Goal: Task Accomplishment & Management: Manage account settings

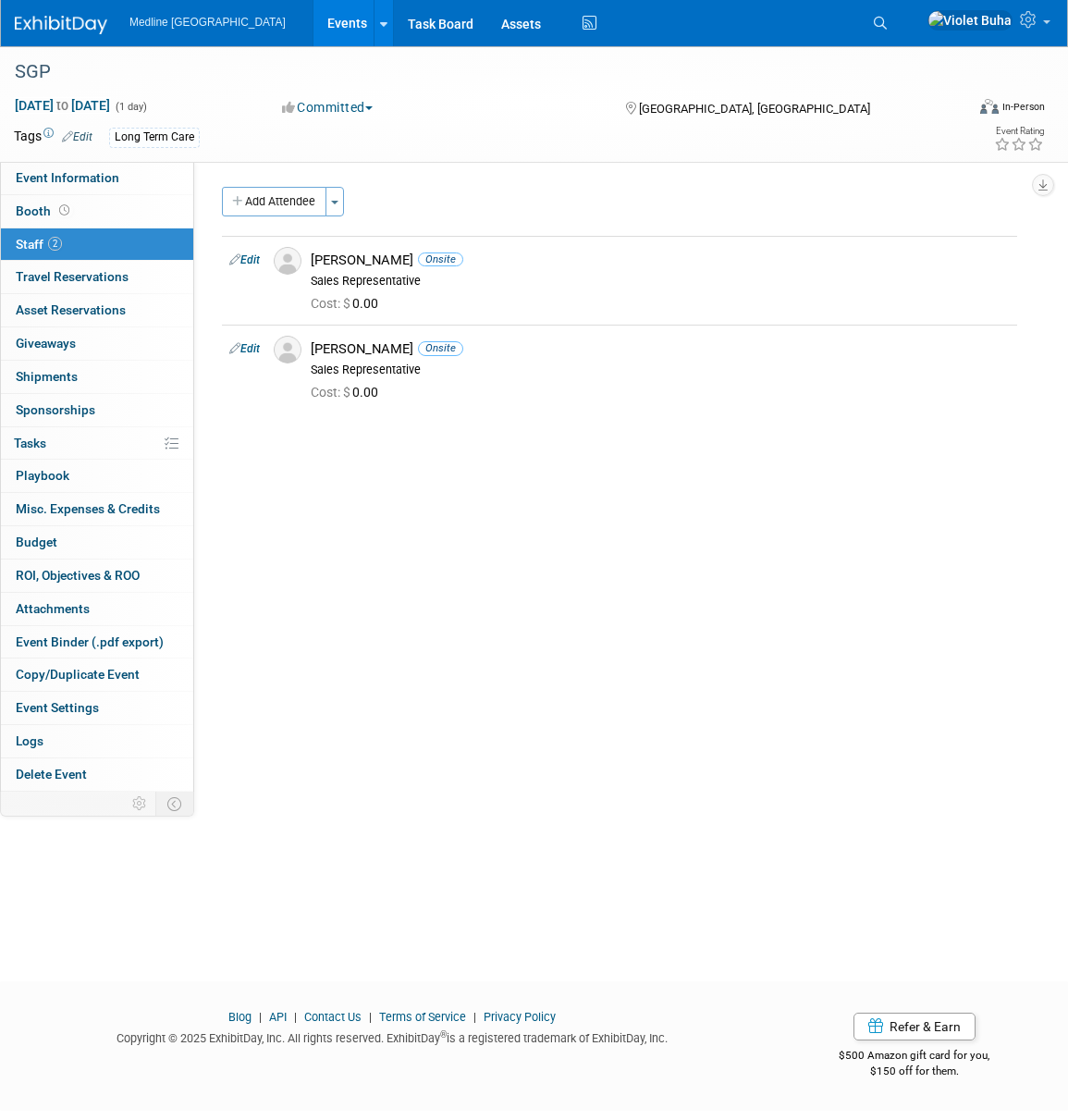
click at [31, 17] on img at bounding box center [61, 26] width 93 height 19
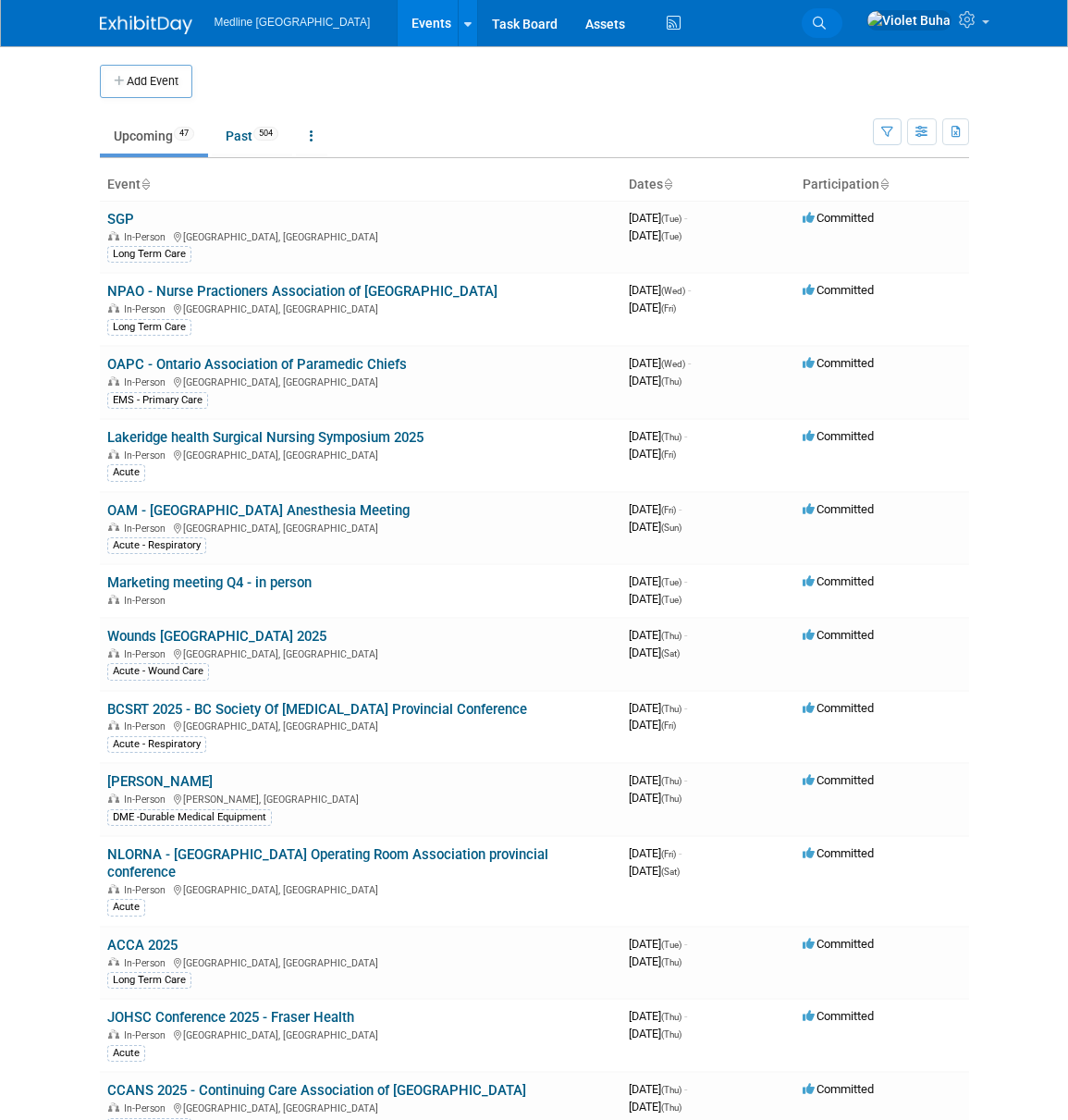
click at [826, 19] on icon at bounding box center [819, 24] width 13 height 13
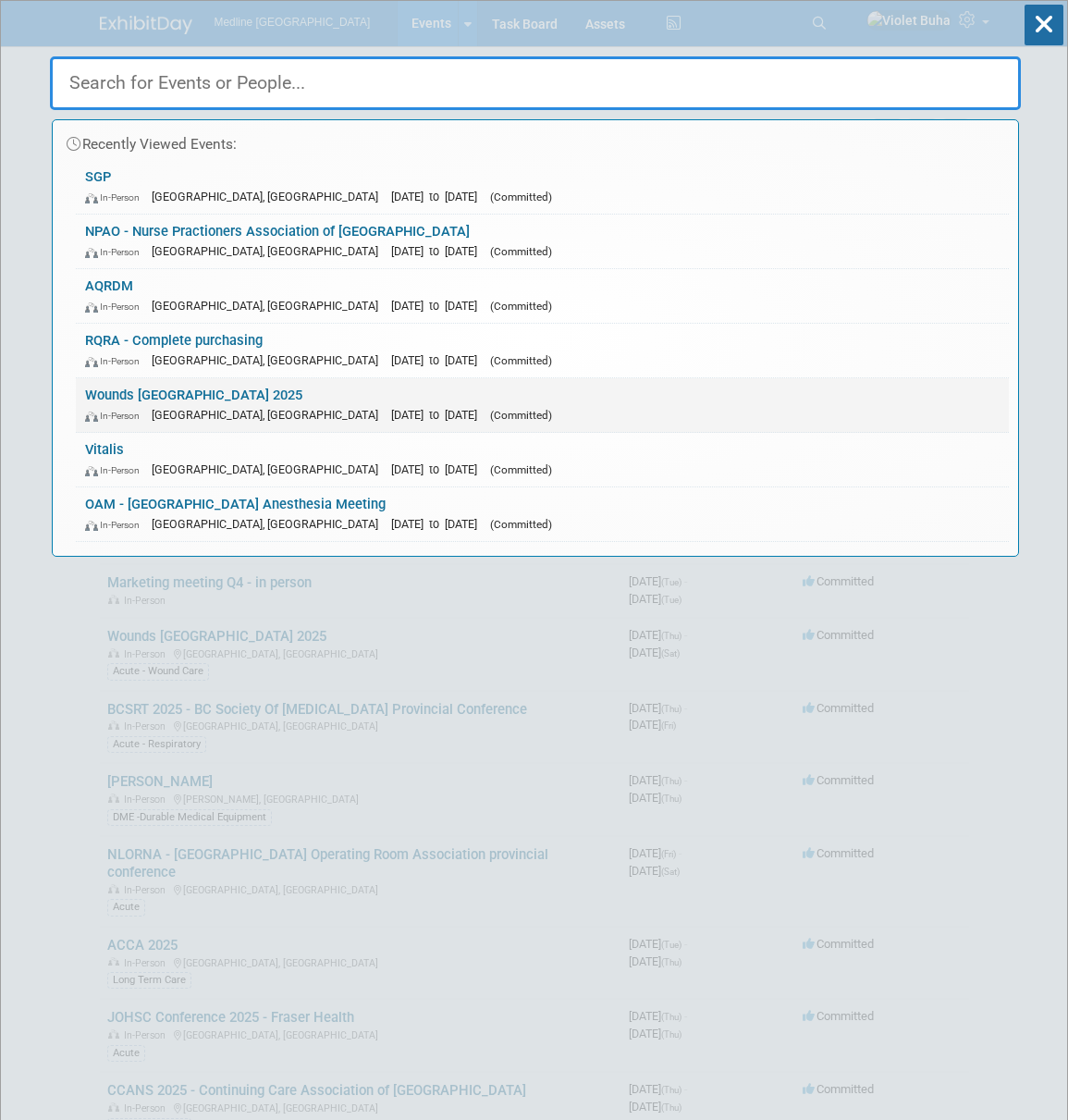
click at [198, 403] on link "Wounds Canada 2025 In-Person Toronto, Canada Oct 2, 2025 to Oct 4, 2025 (Commit…" at bounding box center [542, 405] width 933 height 54
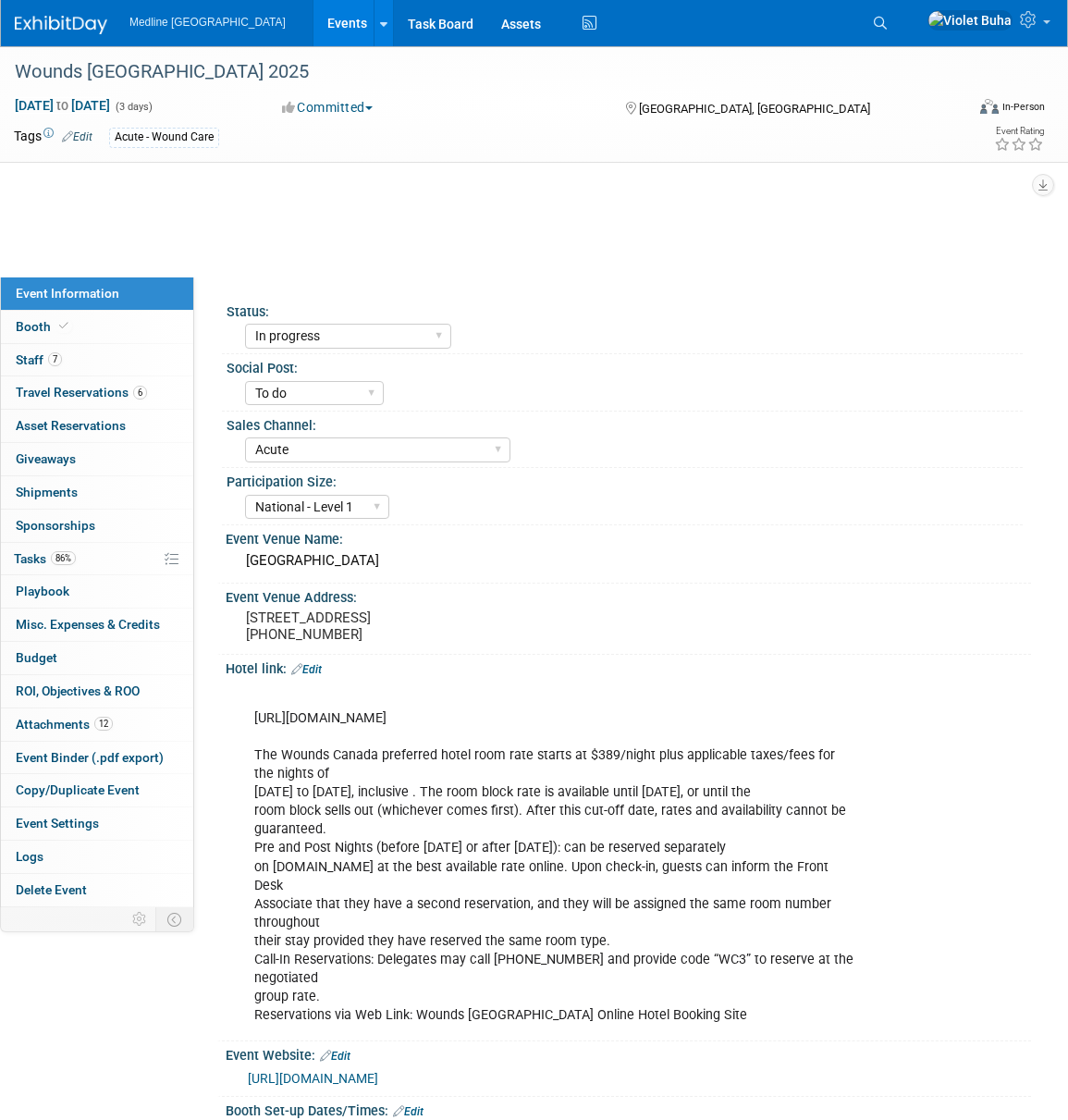
select select "In progress"
select select "To do"
select select "Acute"
select select "National - Level 1"
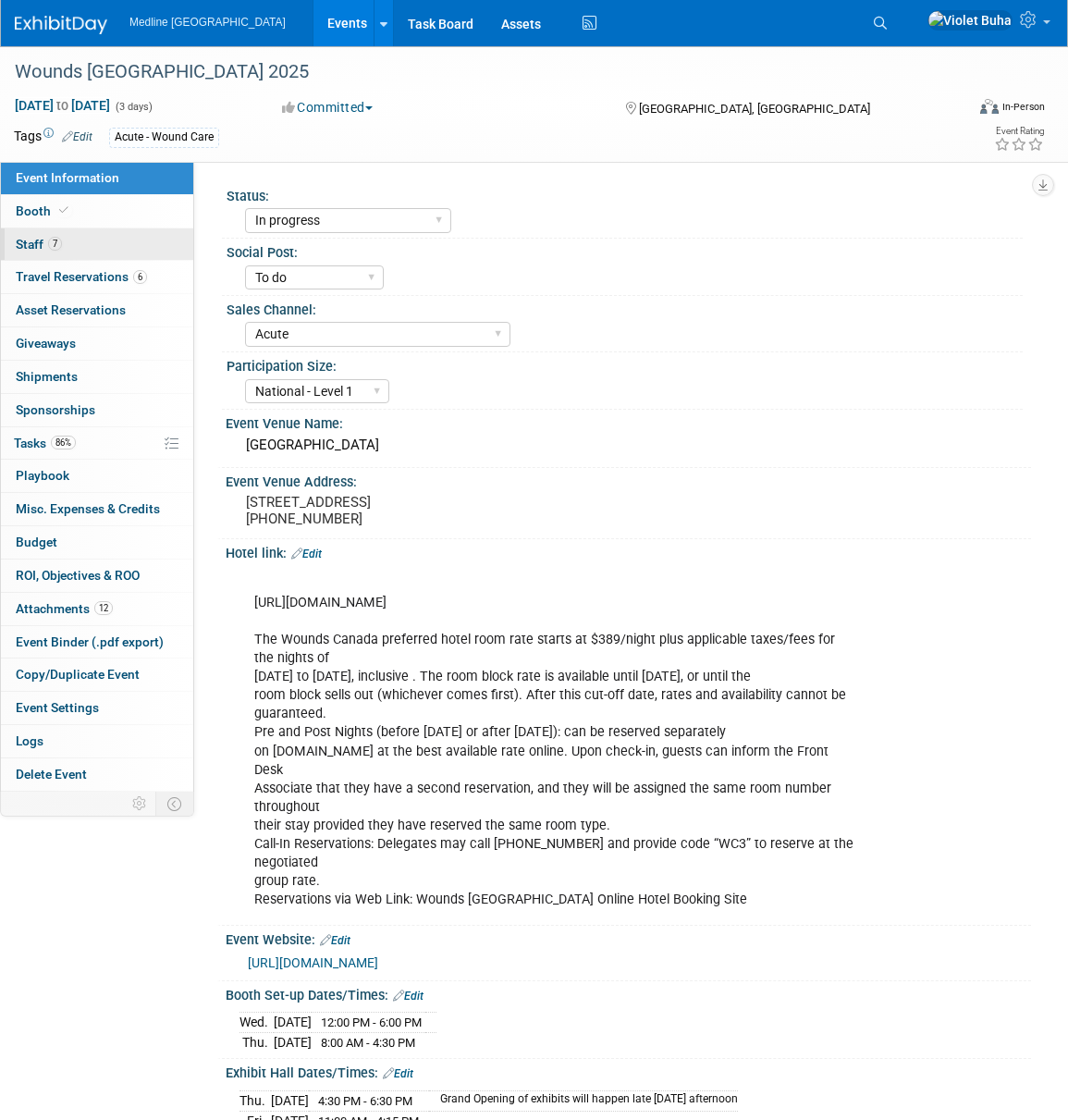
click at [66, 244] on link "7 Staff 7" at bounding box center [97, 245] width 193 height 32
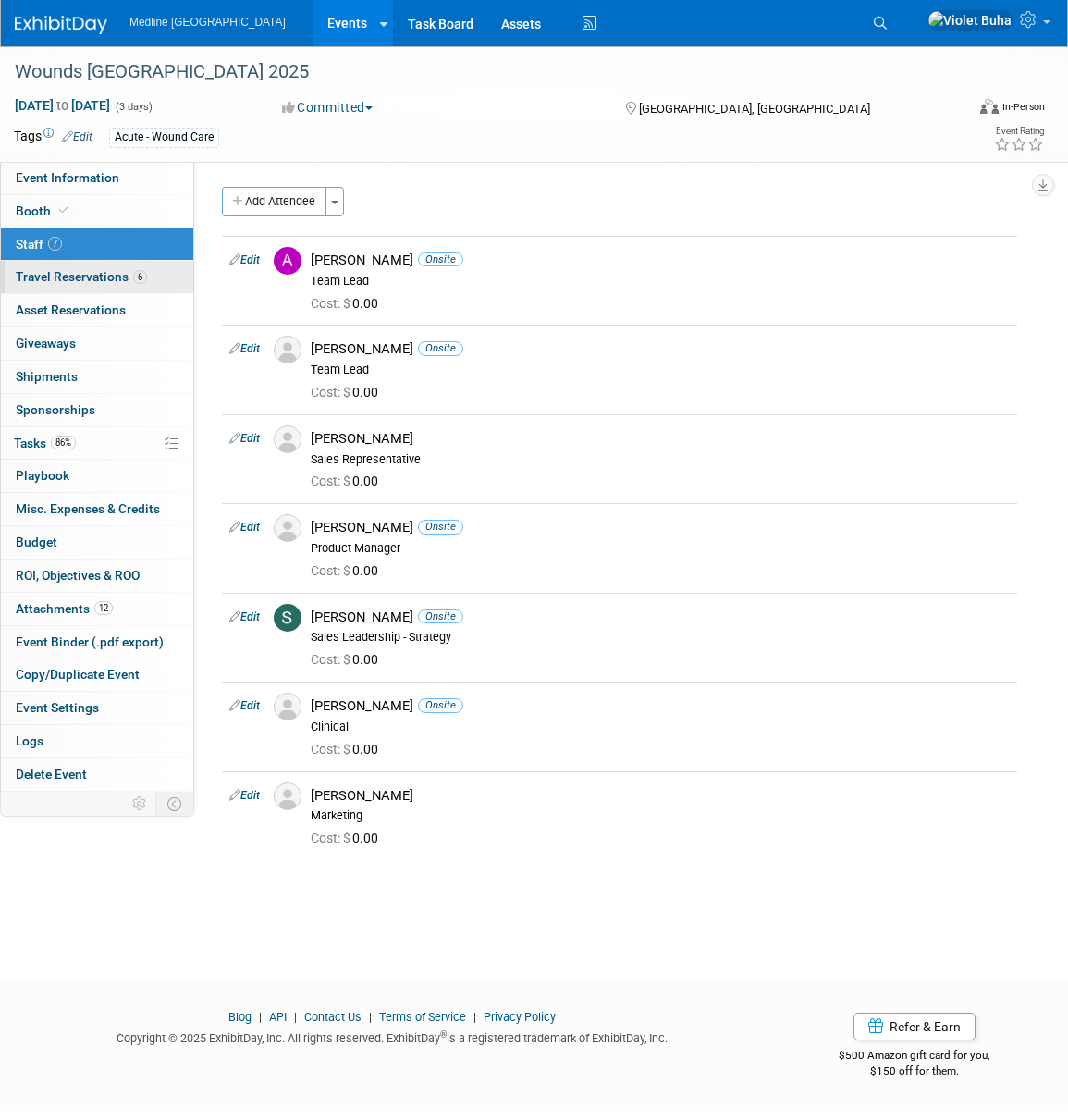
click at [86, 277] on span "Travel Reservations 6" at bounding box center [81, 277] width 131 height 15
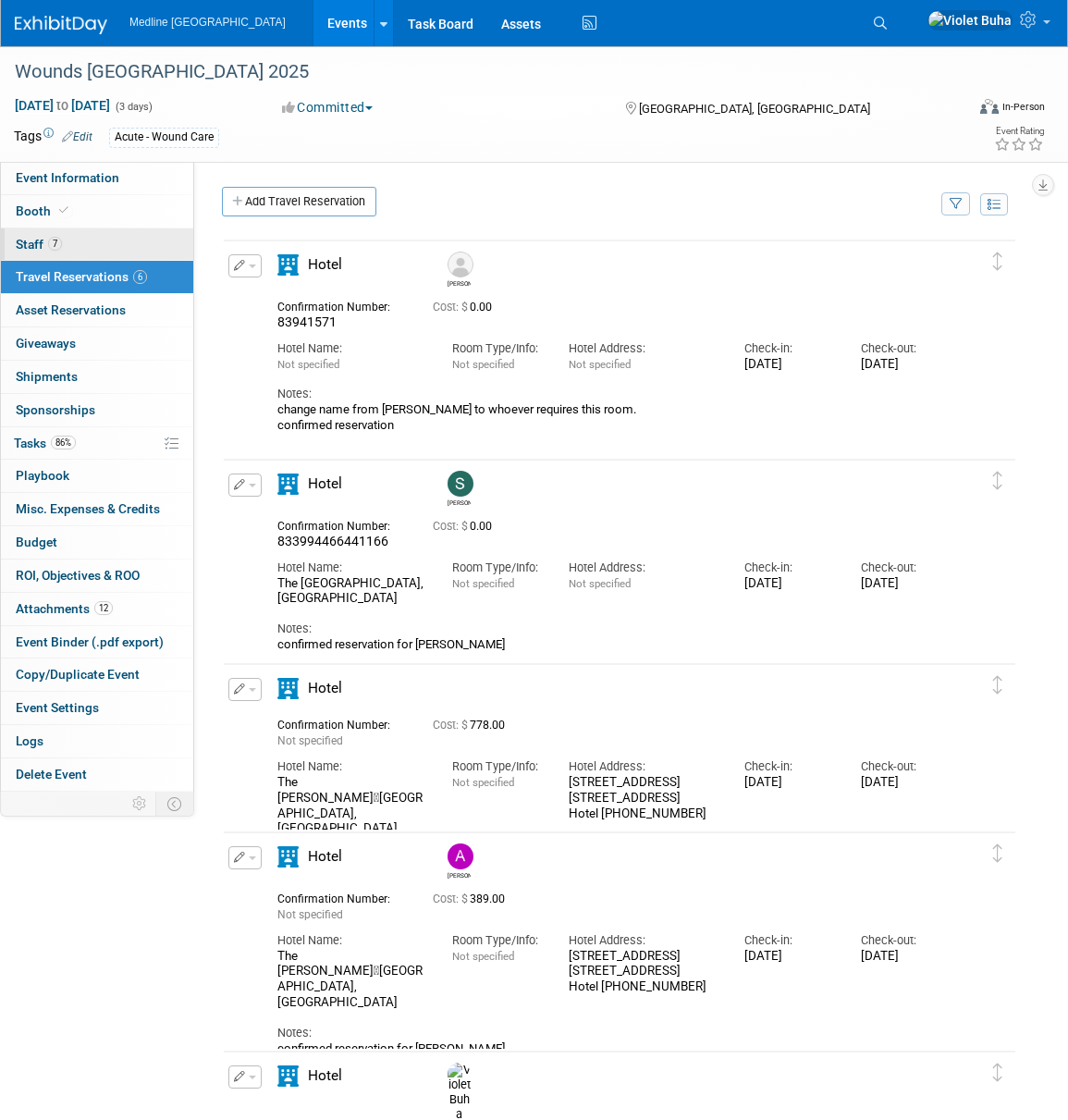
click at [90, 245] on link "7 Staff 7" at bounding box center [97, 245] width 193 height 32
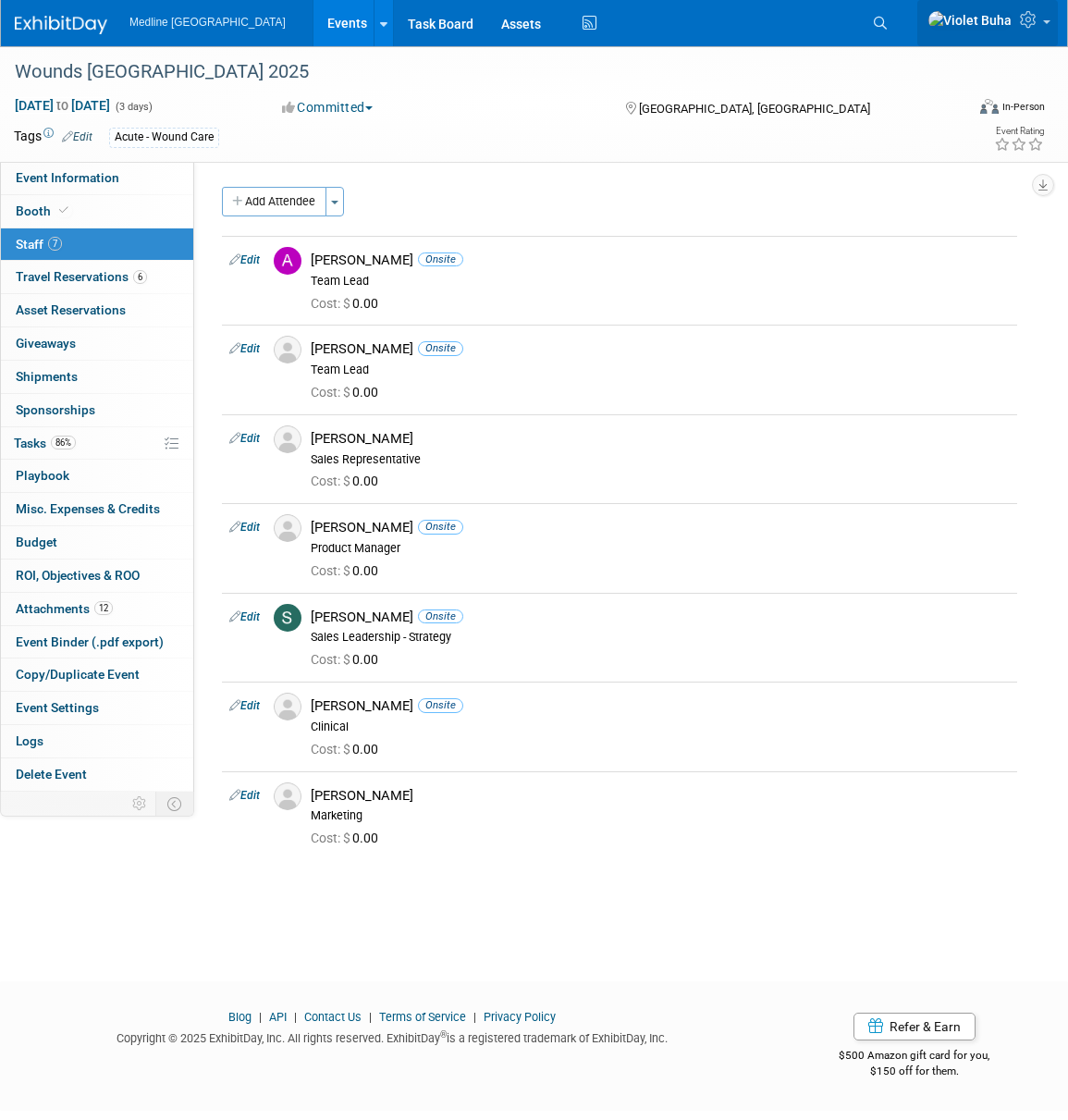
click at [1027, 22] on icon at bounding box center [1030, 20] width 22 height 17
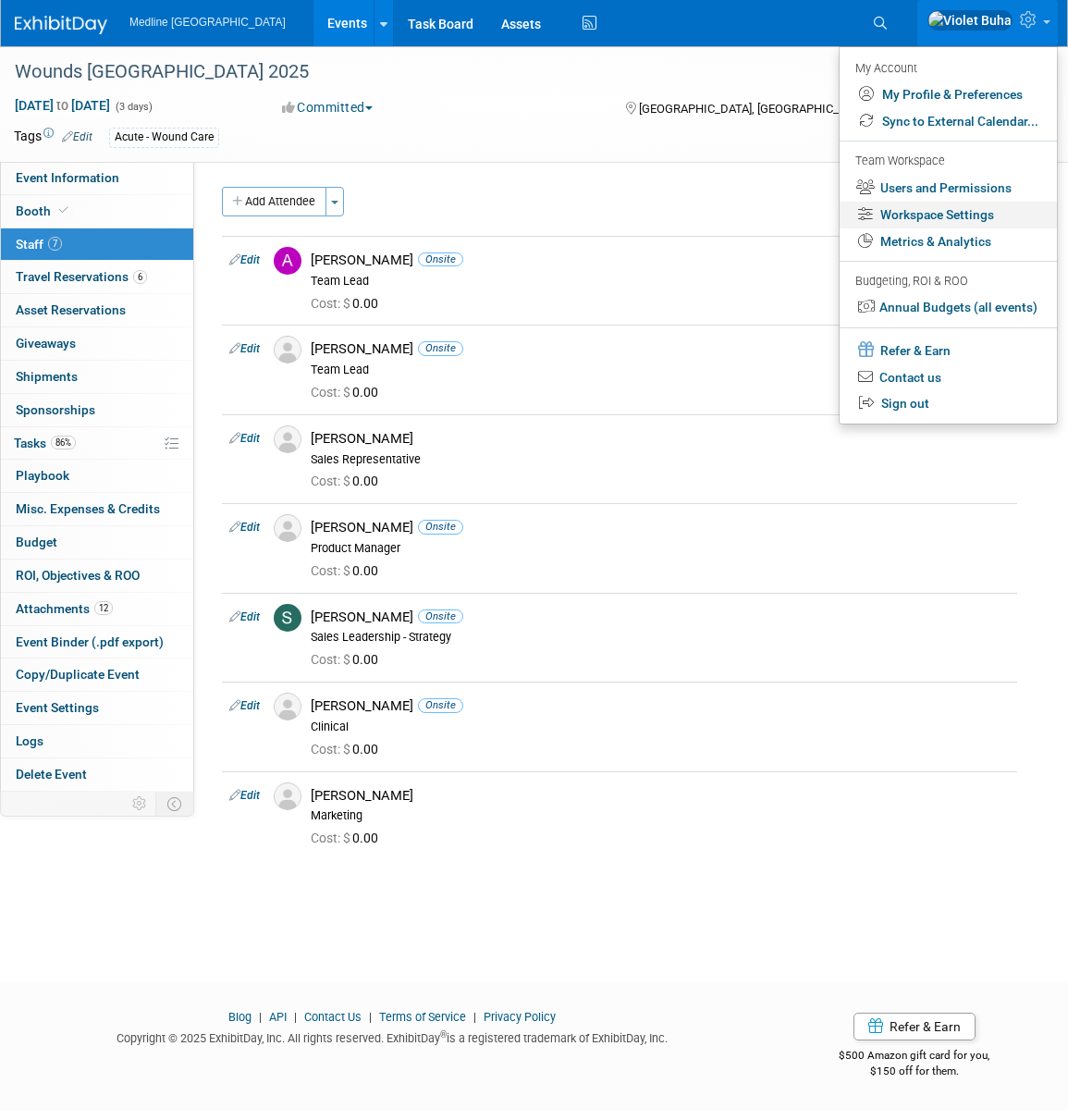
click at [970, 219] on link "Workspace Settings" at bounding box center [948, 215] width 217 height 26
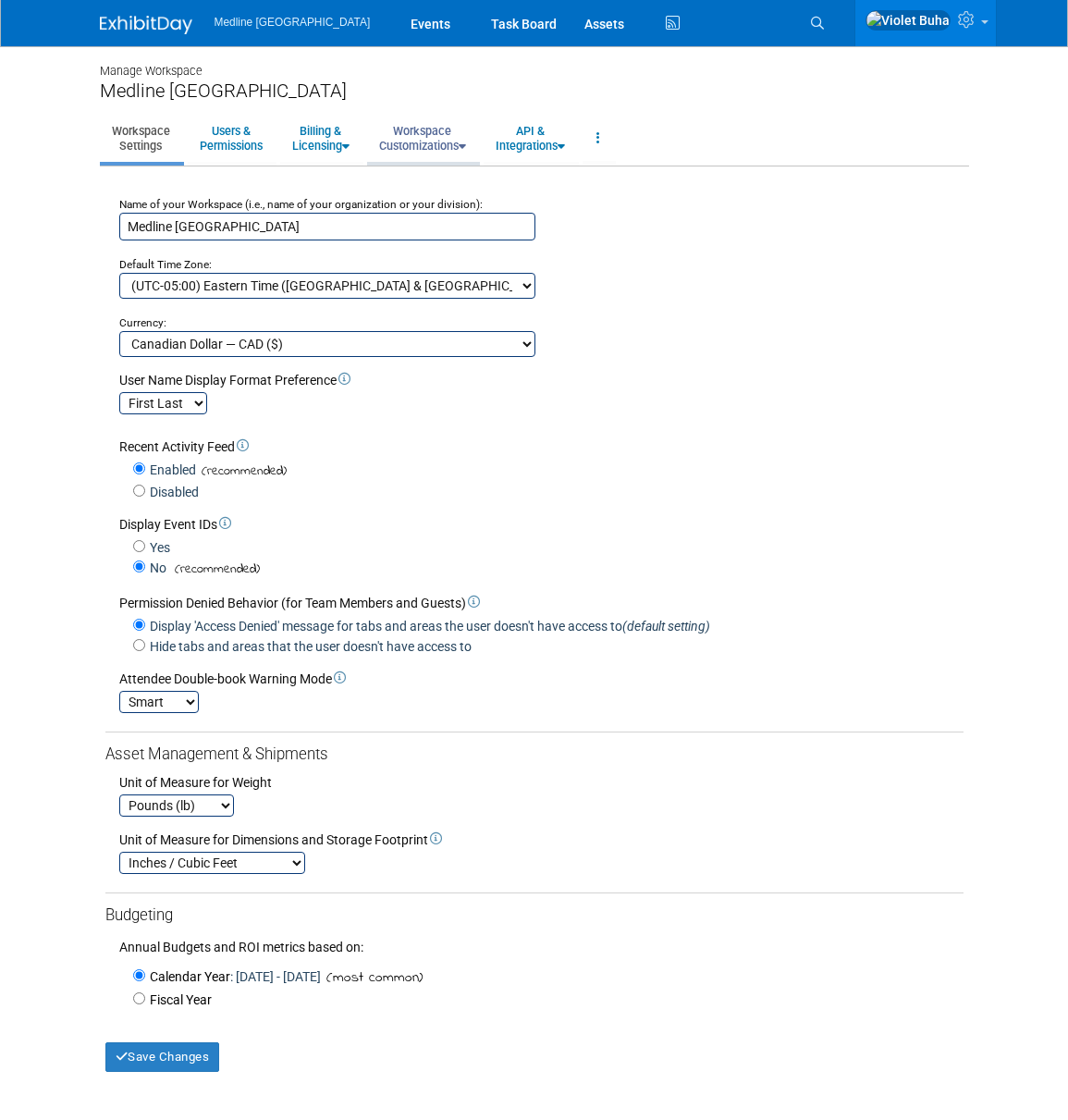
click at [438, 150] on link "Workspace Customizations" at bounding box center [422, 138] width 111 height 45
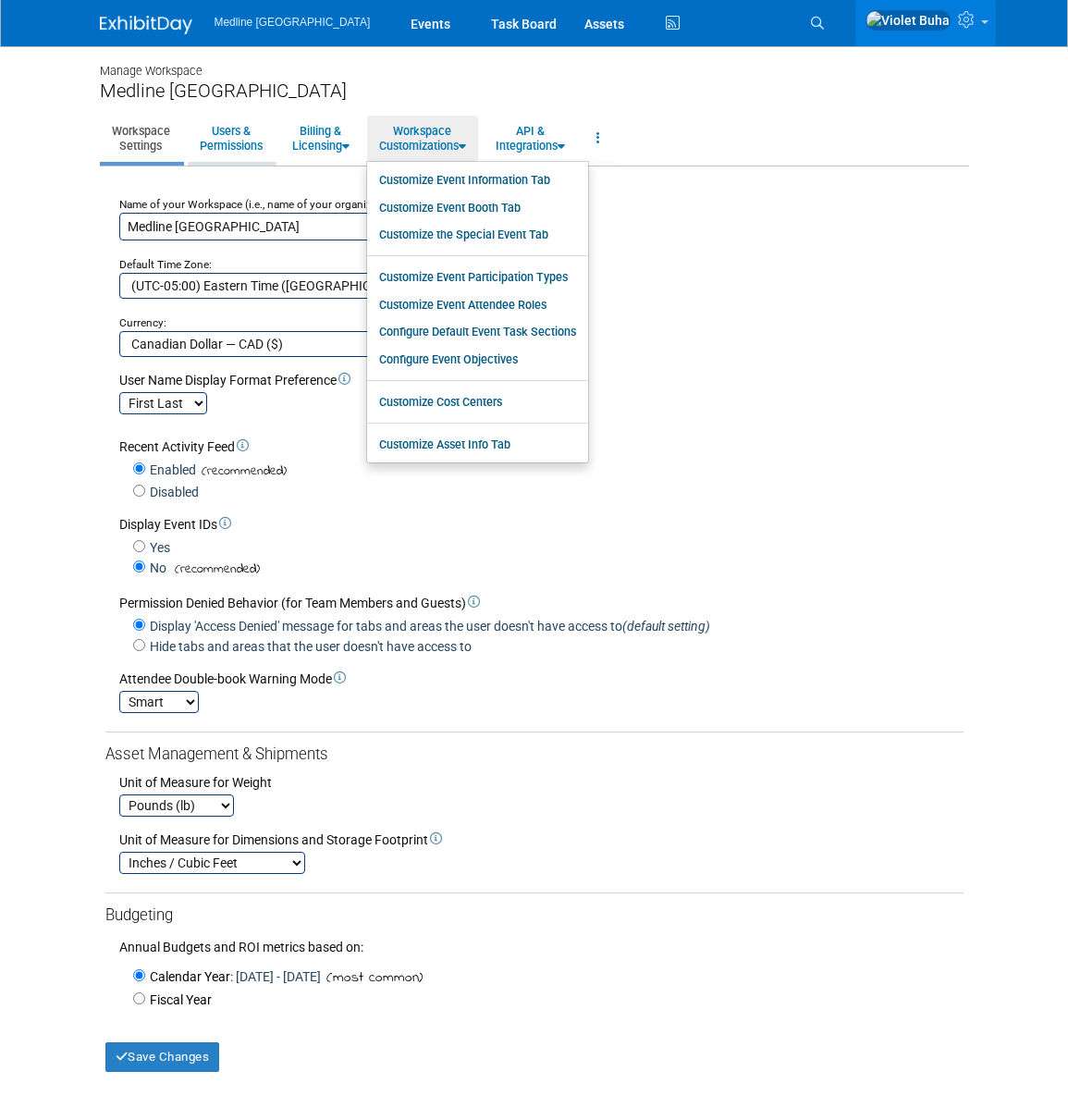
click at [236, 145] on link "Users & Permissions" at bounding box center [232, 138] width 87 height 45
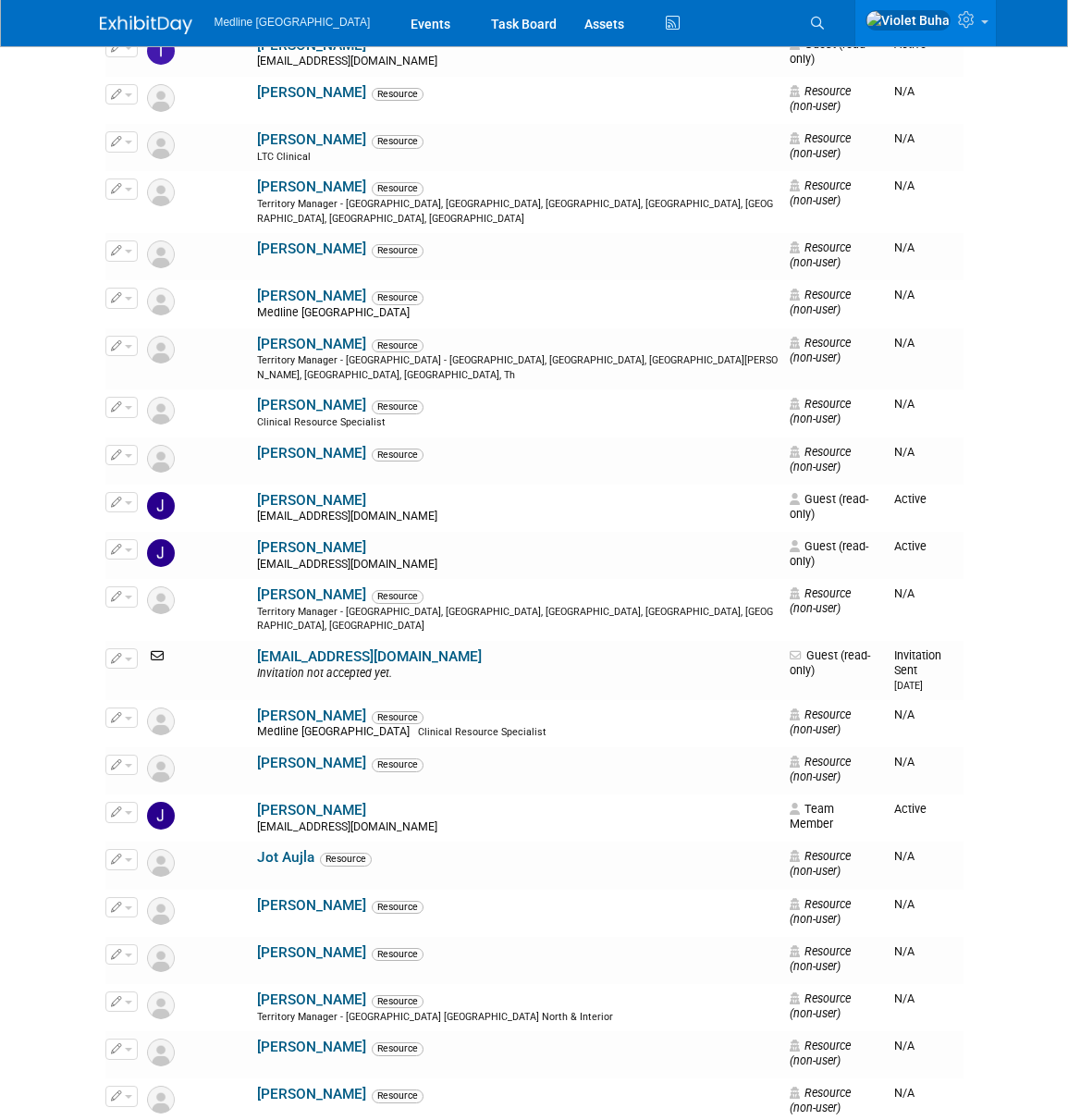
scroll to position [3476, 0]
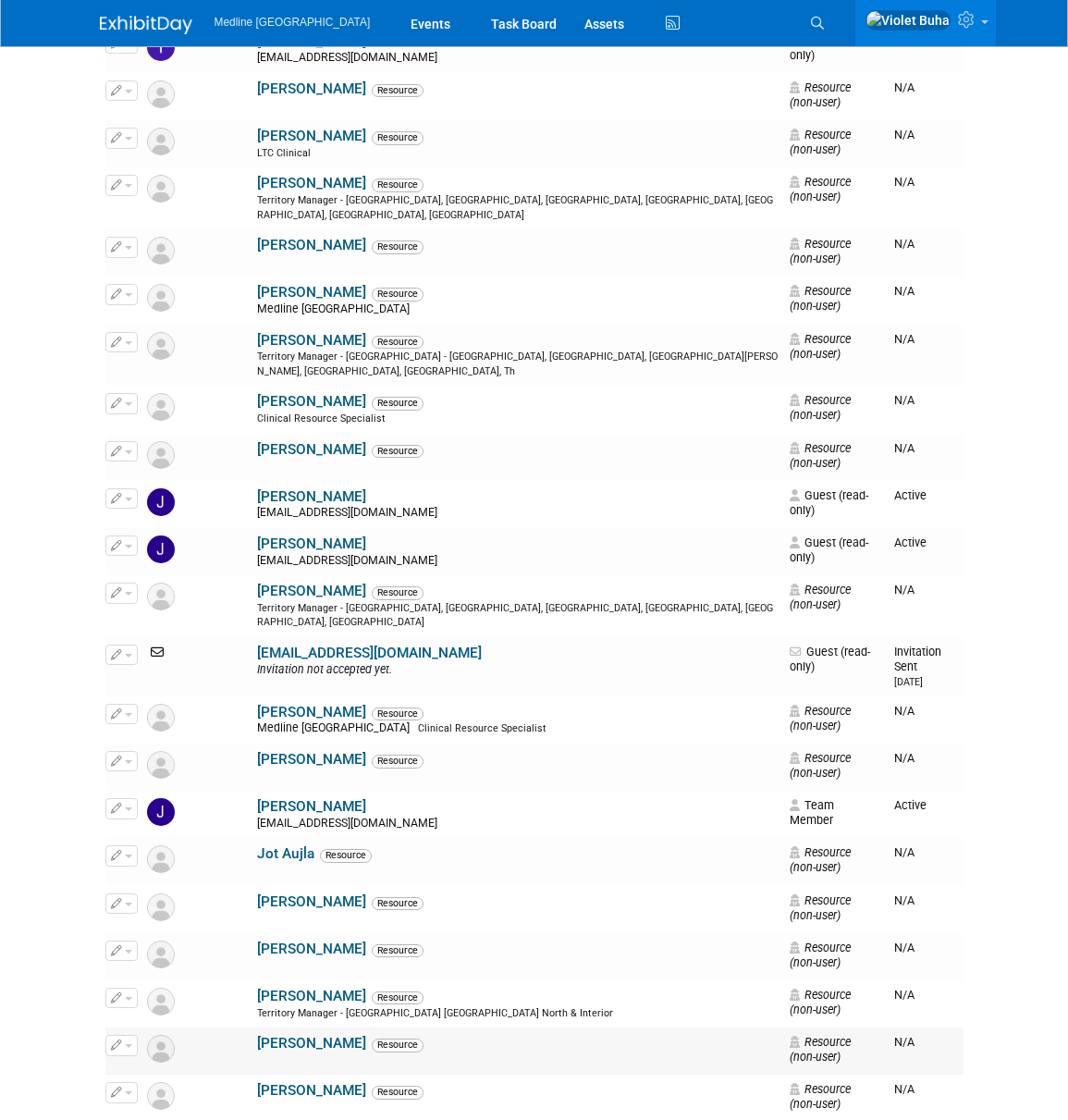
click at [131, 1044] on span "button" at bounding box center [129, 1046] width 8 height 4
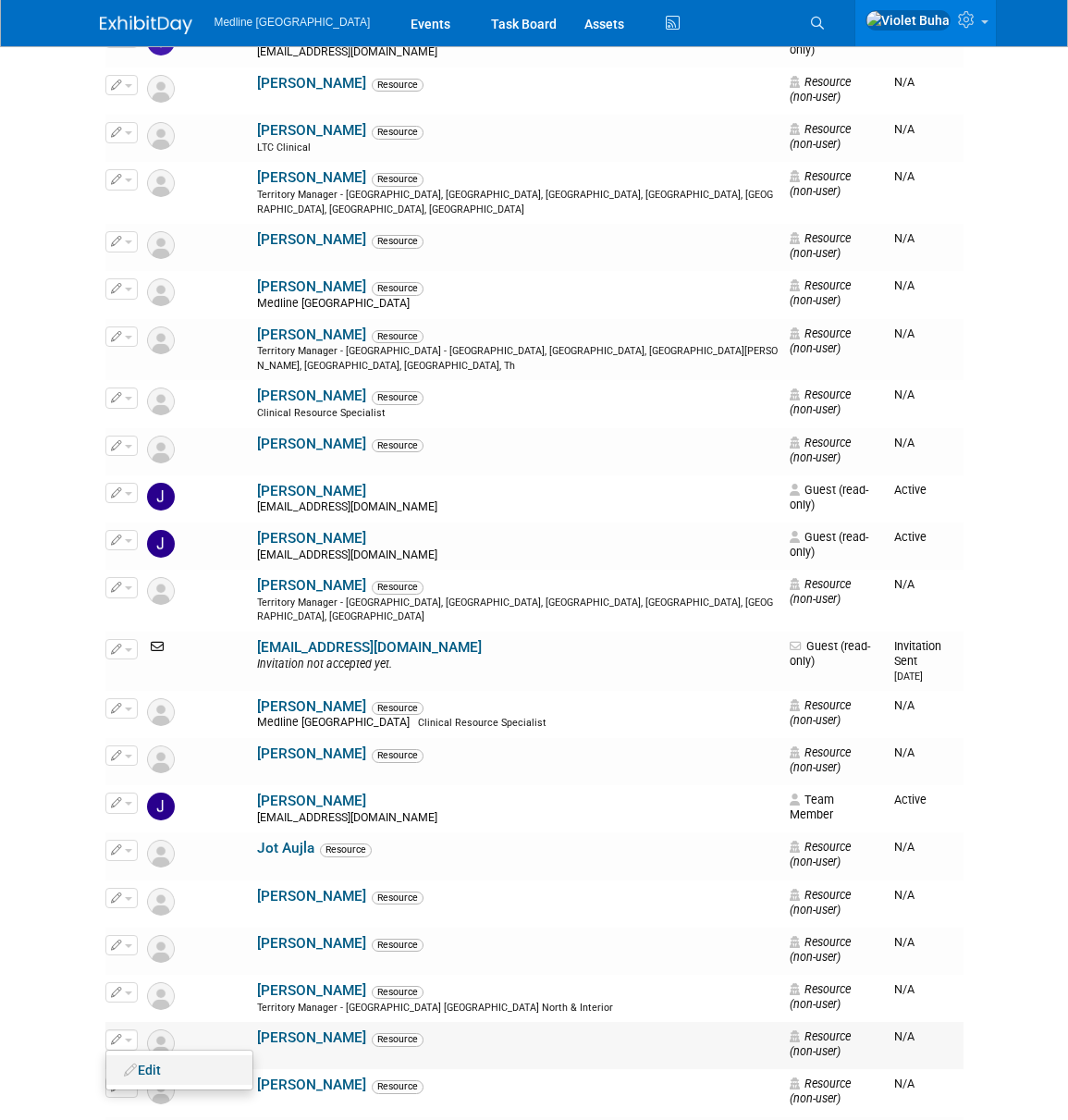
click at [158, 1057] on link "Edit" at bounding box center [180, 1069] width 146 height 26
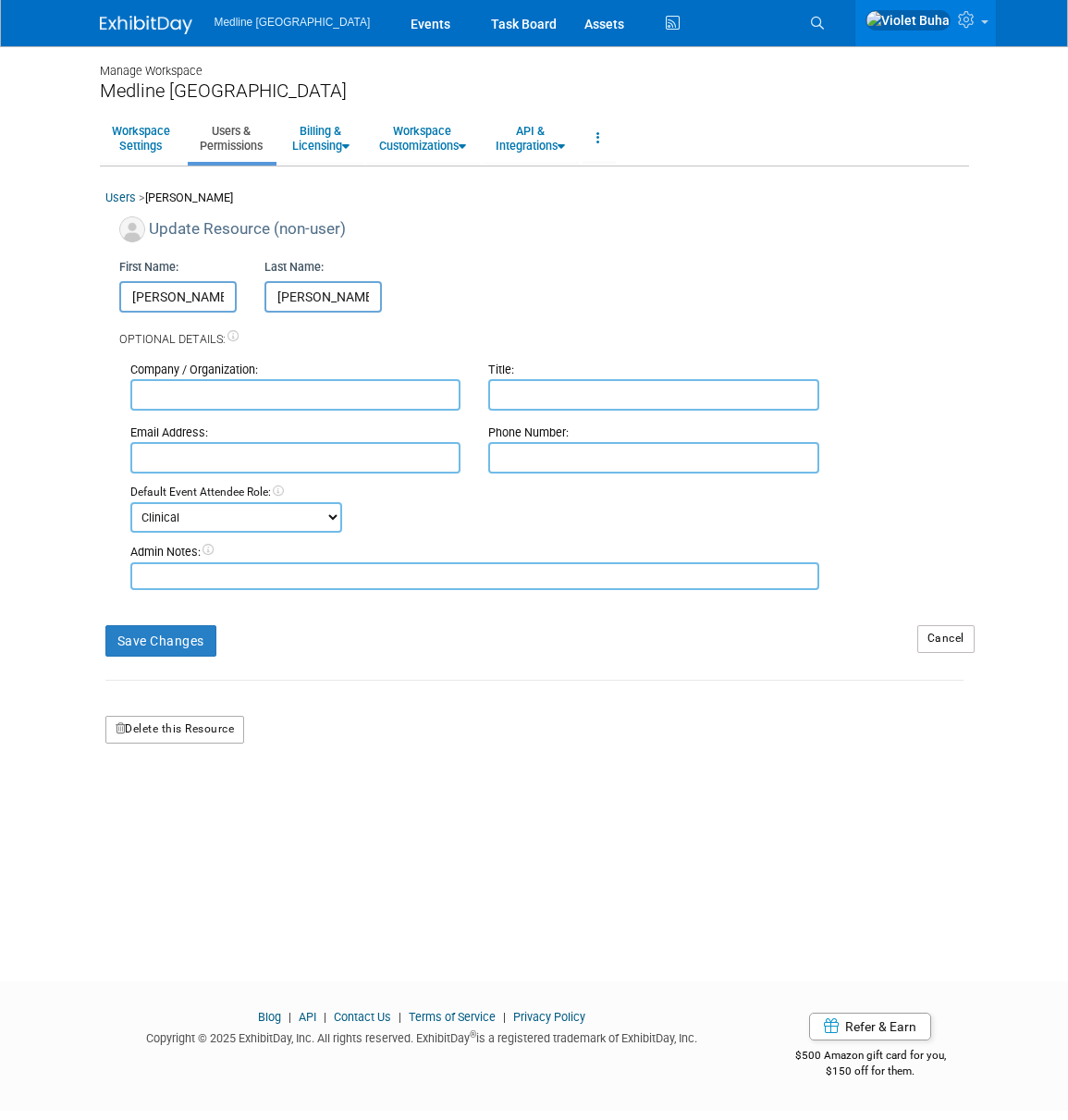
click at [205, 732] on button "Delete this Resource" at bounding box center [176, 729] width 140 height 27
click at [159, 806] on link "Yes" at bounding box center [152, 807] width 55 height 29
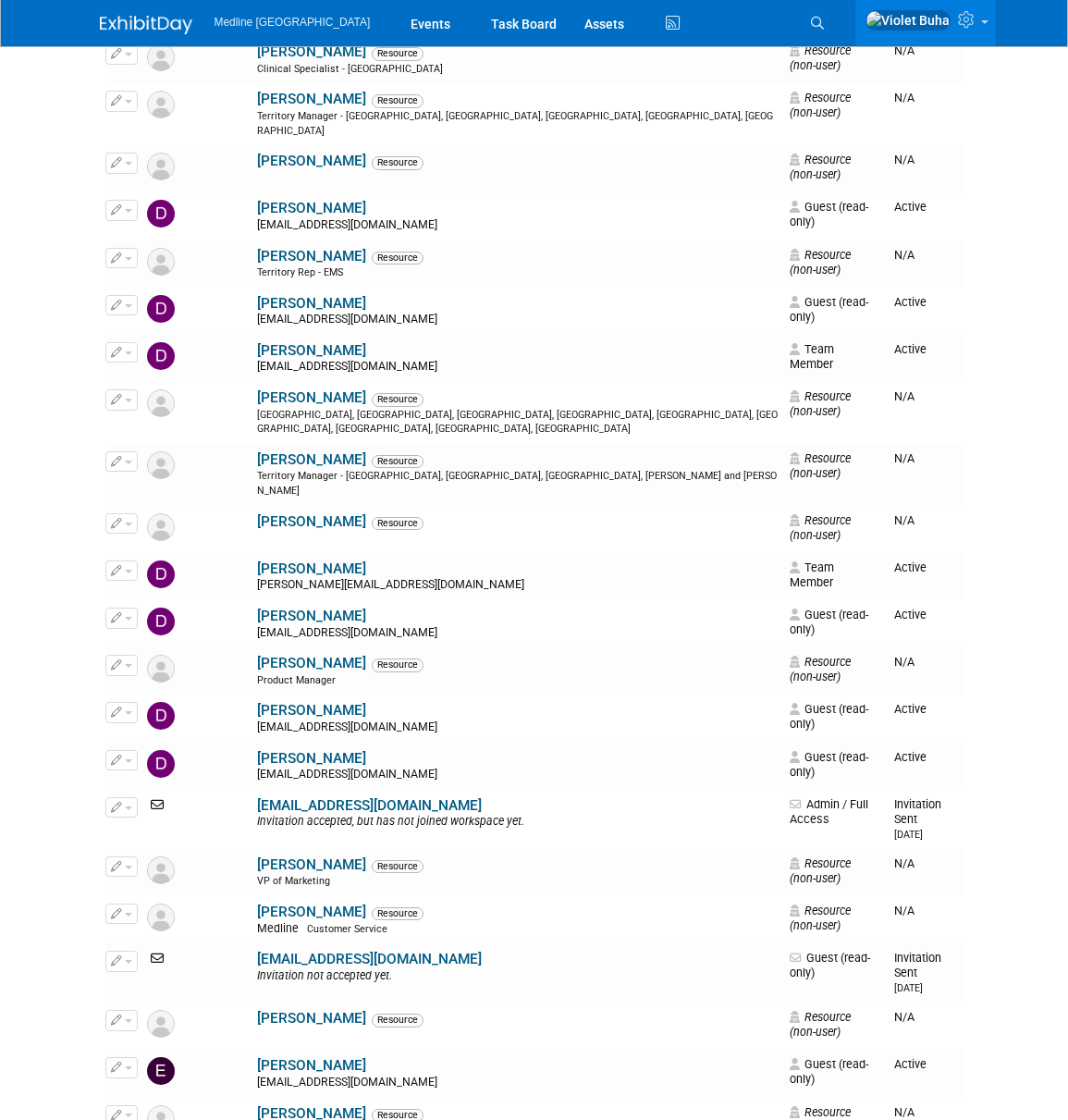
scroll to position [2088, 0]
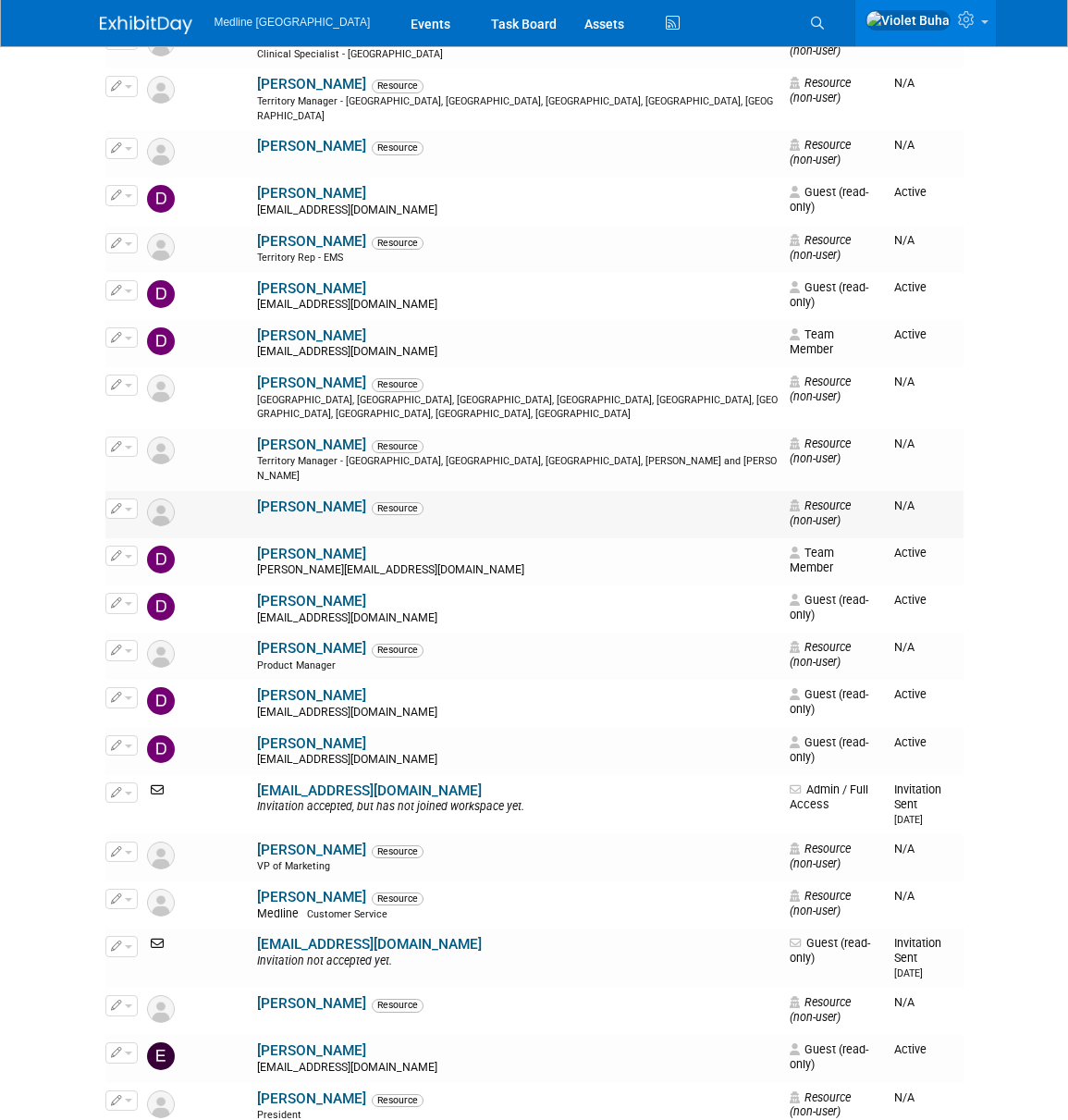
click at [128, 508] on span "button" at bounding box center [129, 509] width 8 height 4
click at [137, 526] on link "Edit" at bounding box center [180, 538] width 146 height 26
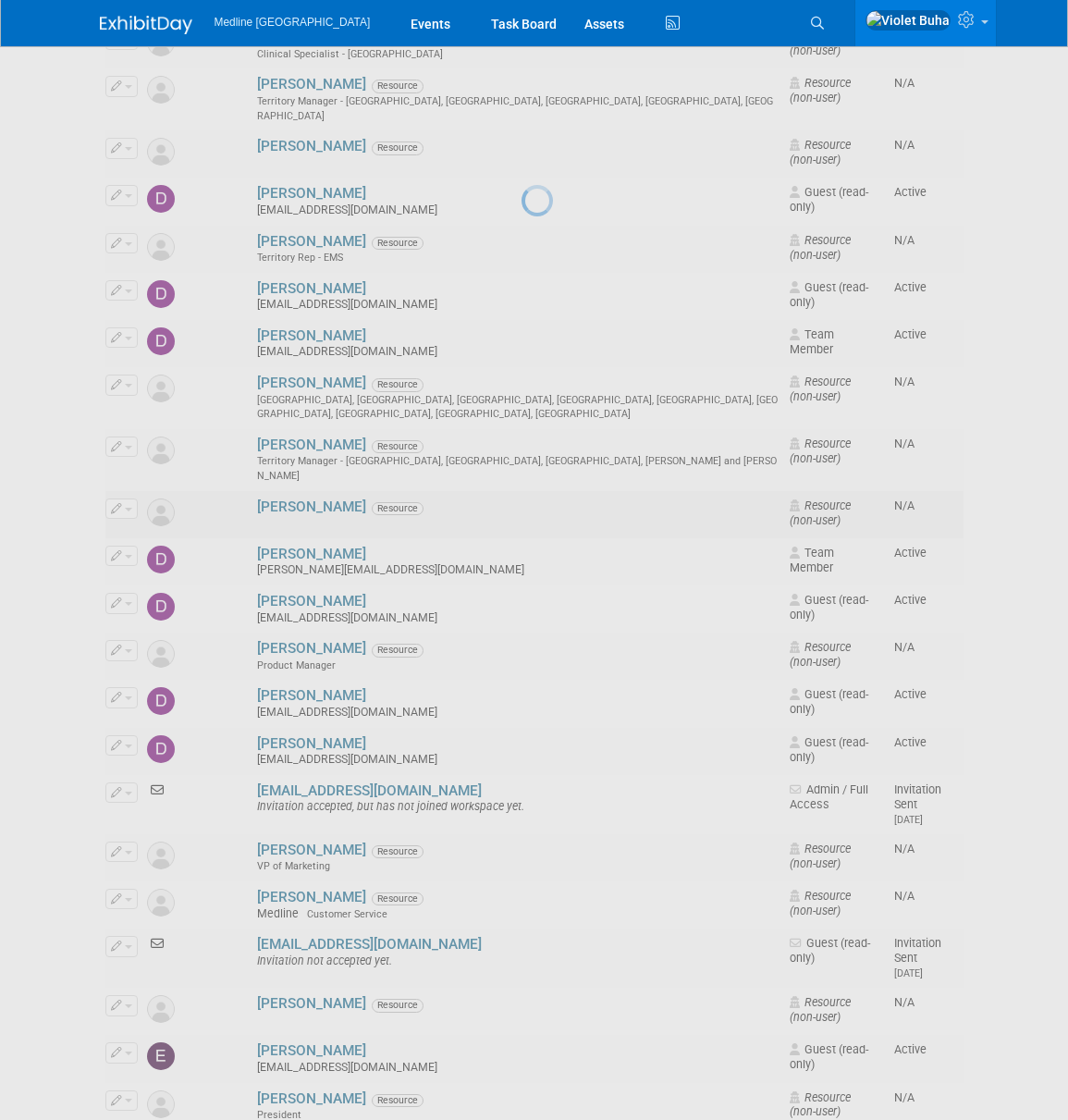
scroll to position [2084, 0]
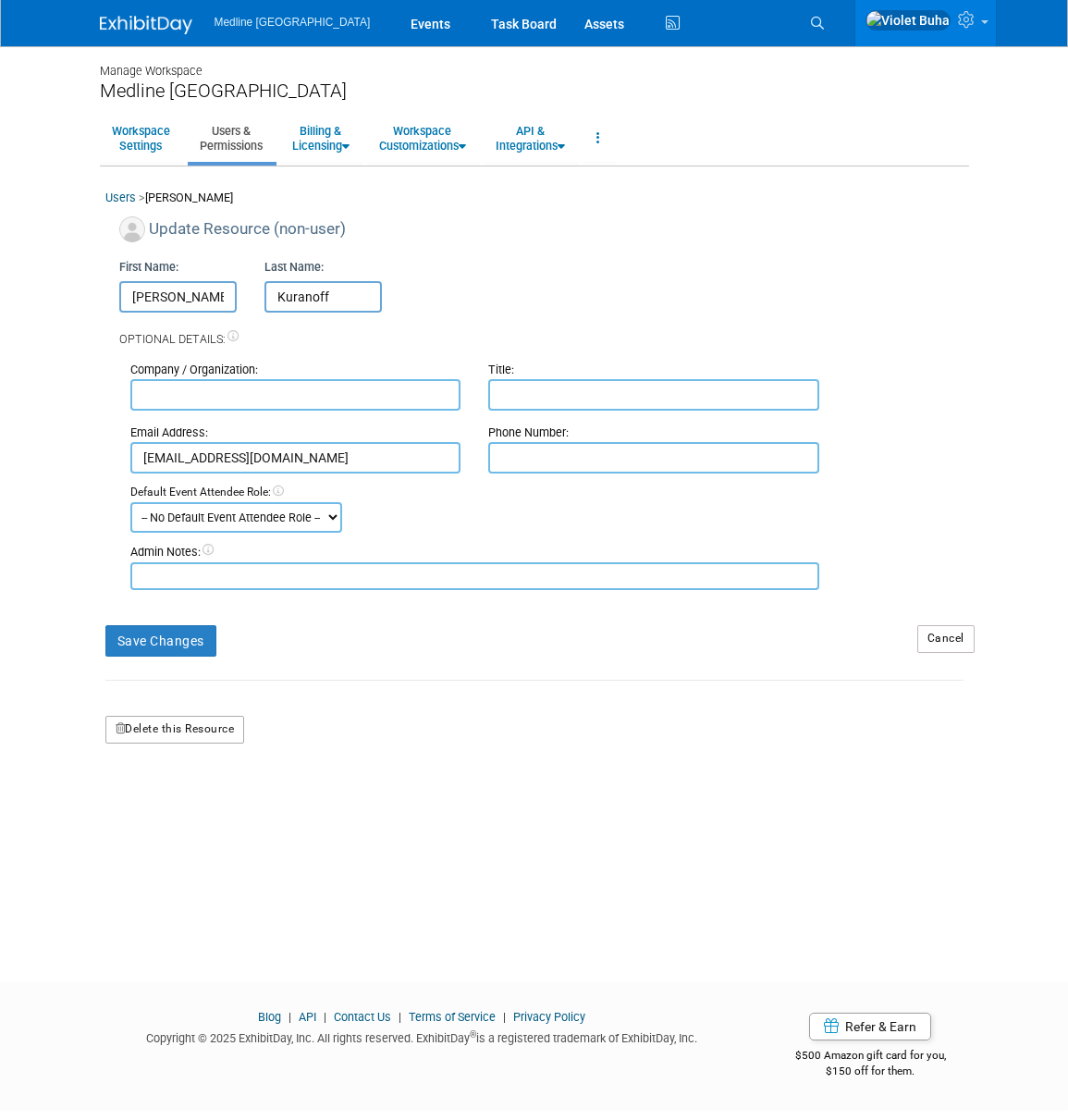
click at [175, 735] on button "Delete this Resource" at bounding box center [176, 729] width 140 height 27
click at [166, 813] on link "Yes" at bounding box center [152, 807] width 55 height 29
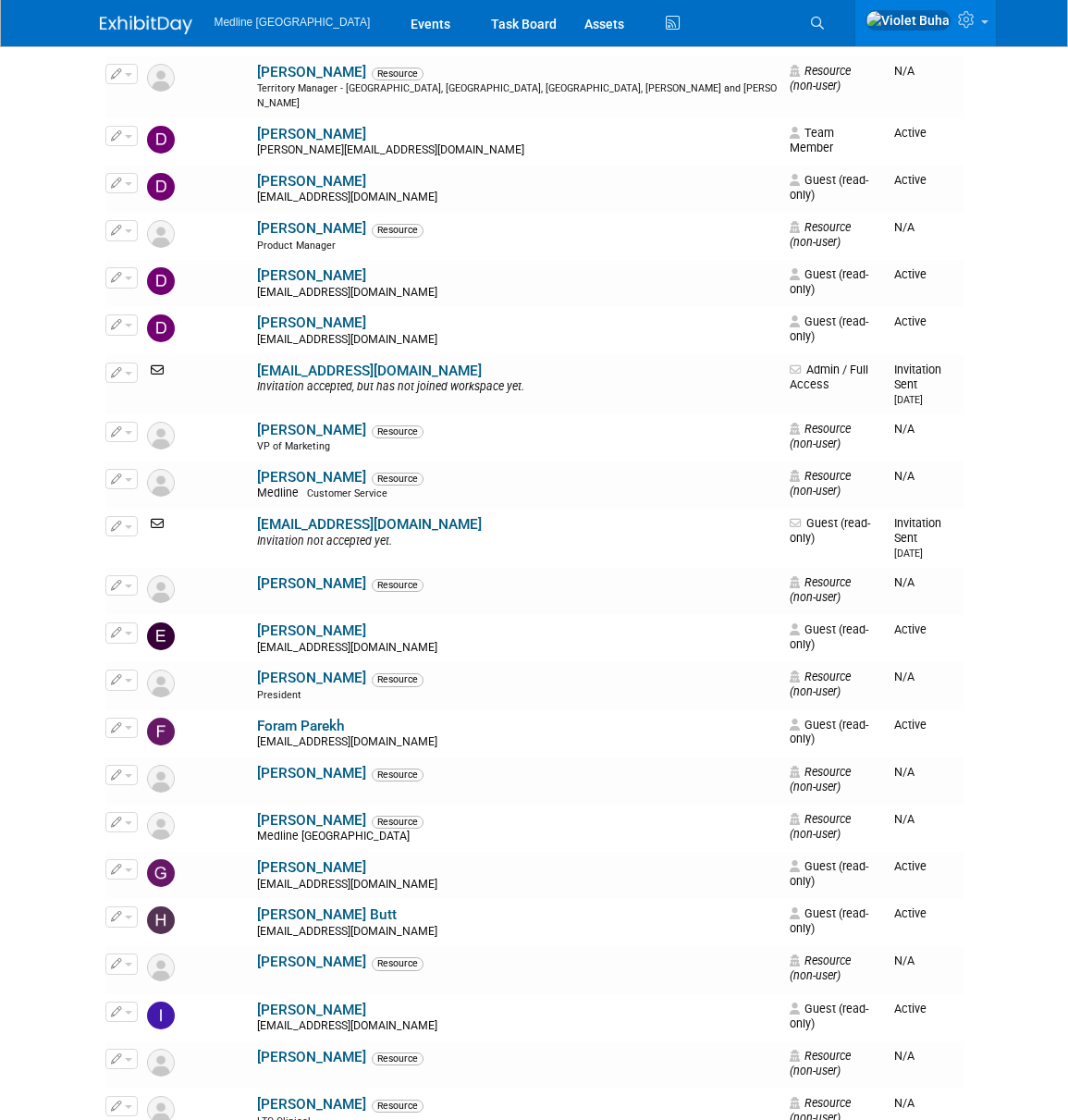
scroll to position [2463, 0]
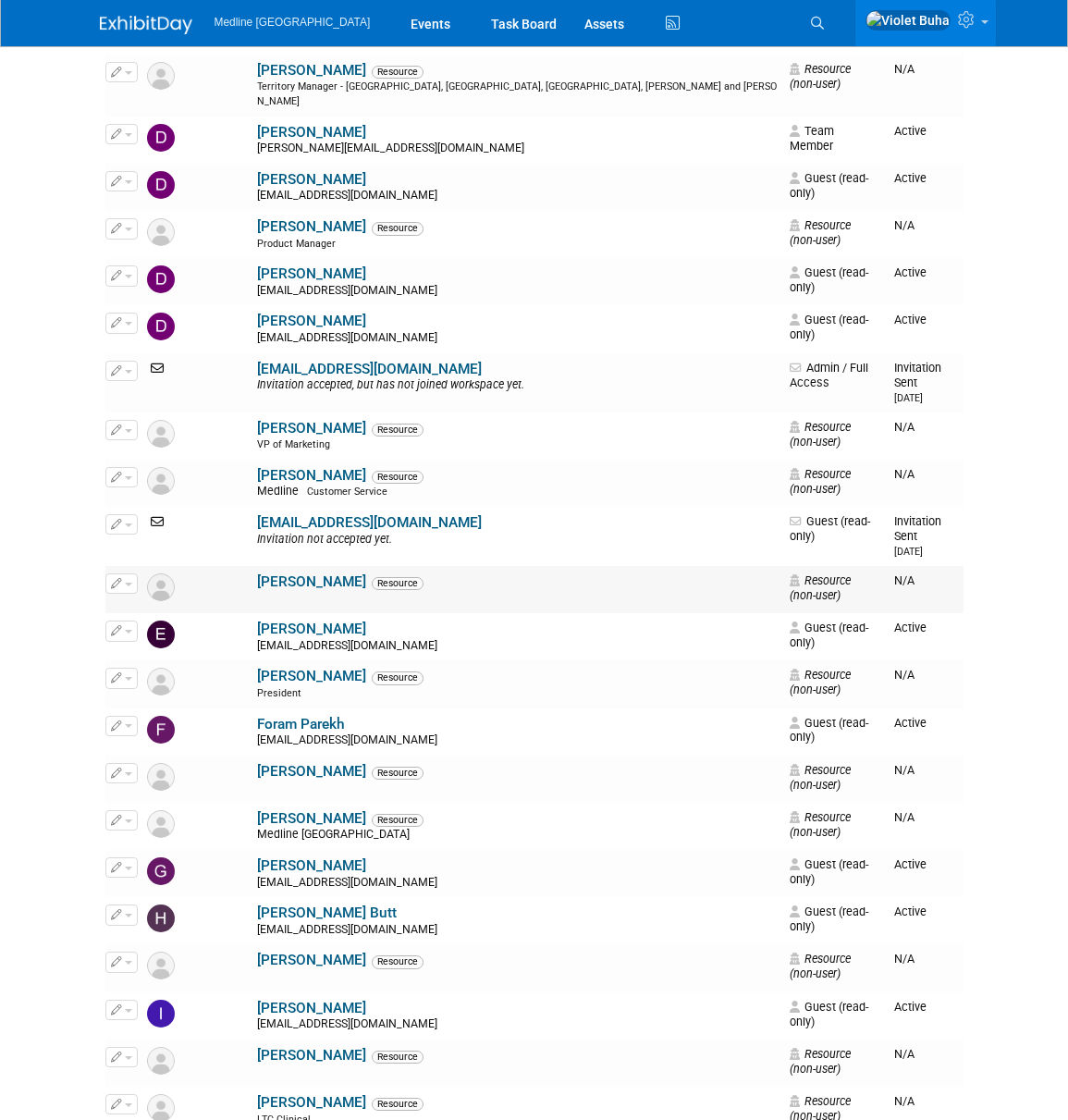
click at [125, 574] on button "button" at bounding box center [122, 584] width 32 height 21
click at [158, 600] on link "Edit" at bounding box center [180, 612] width 146 height 26
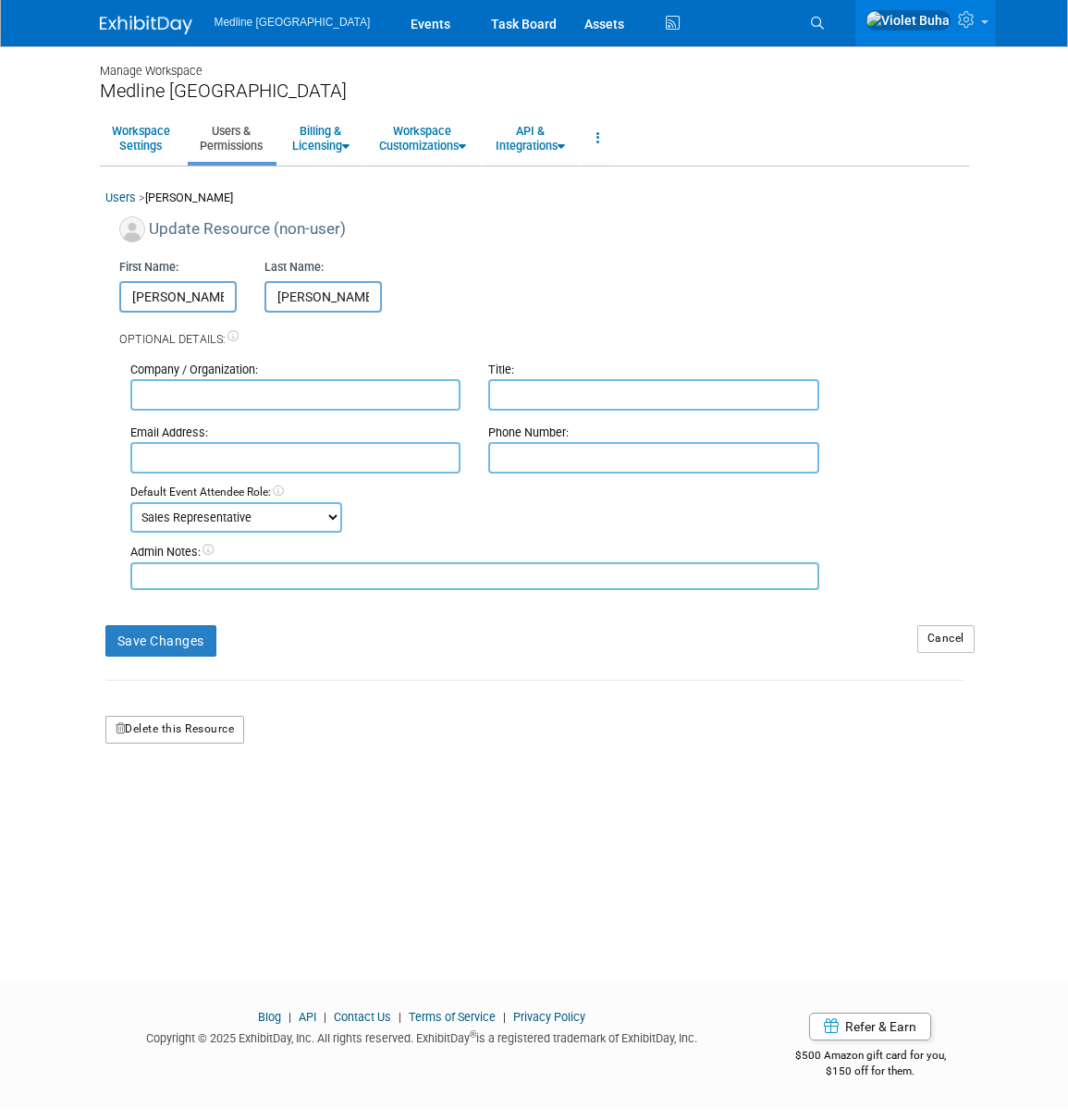
click at [192, 740] on button "Delete this Resource" at bounding box center [176, 729] width 140 height 27
click at [167, 811] on link "Yes" at bounding box center [152, 807] width 55 height 29
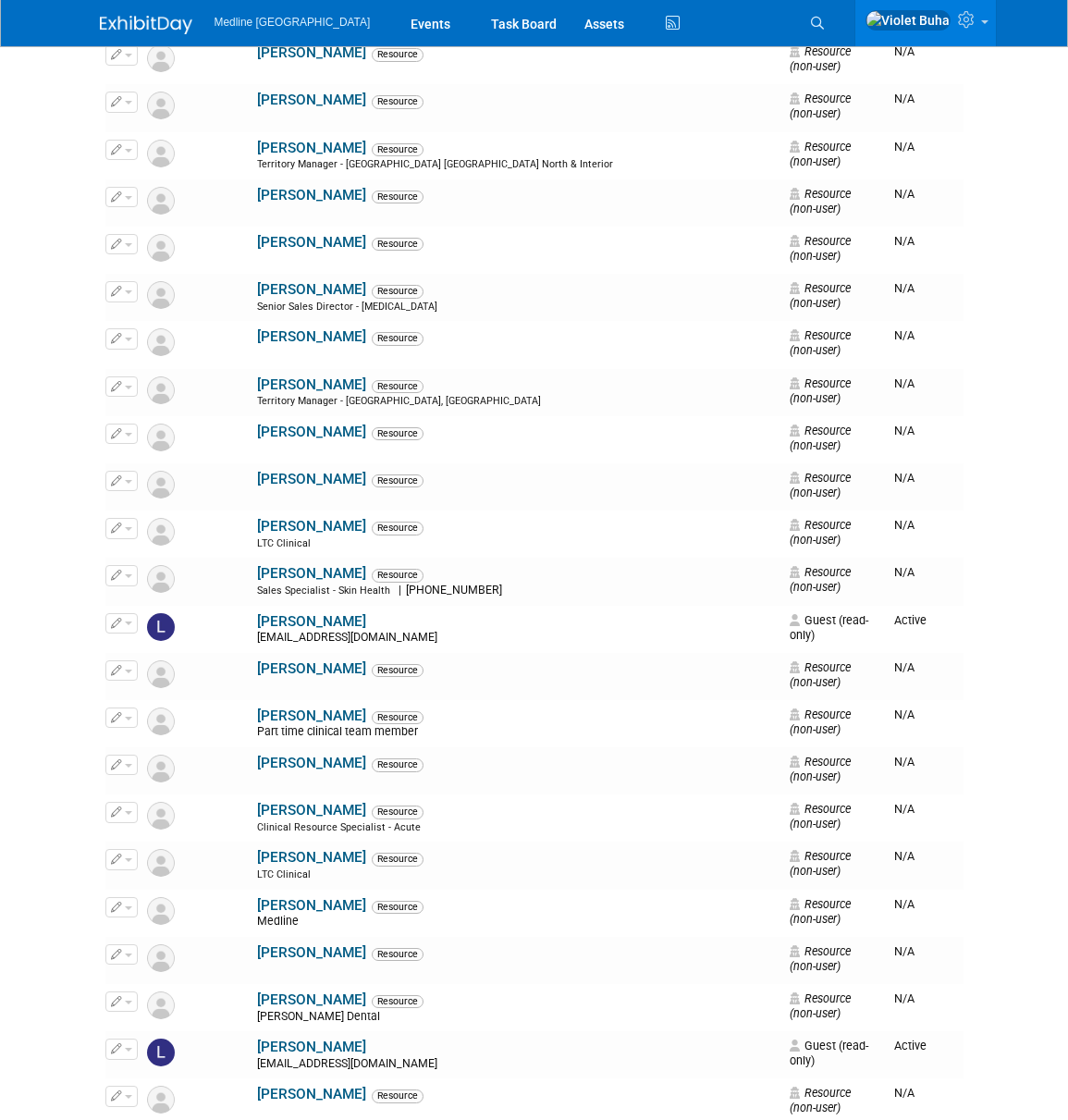
scroll to position [4231, 0]
click at [132, 470] on button "button" at bounding box center [122, 480] width 32 height 21
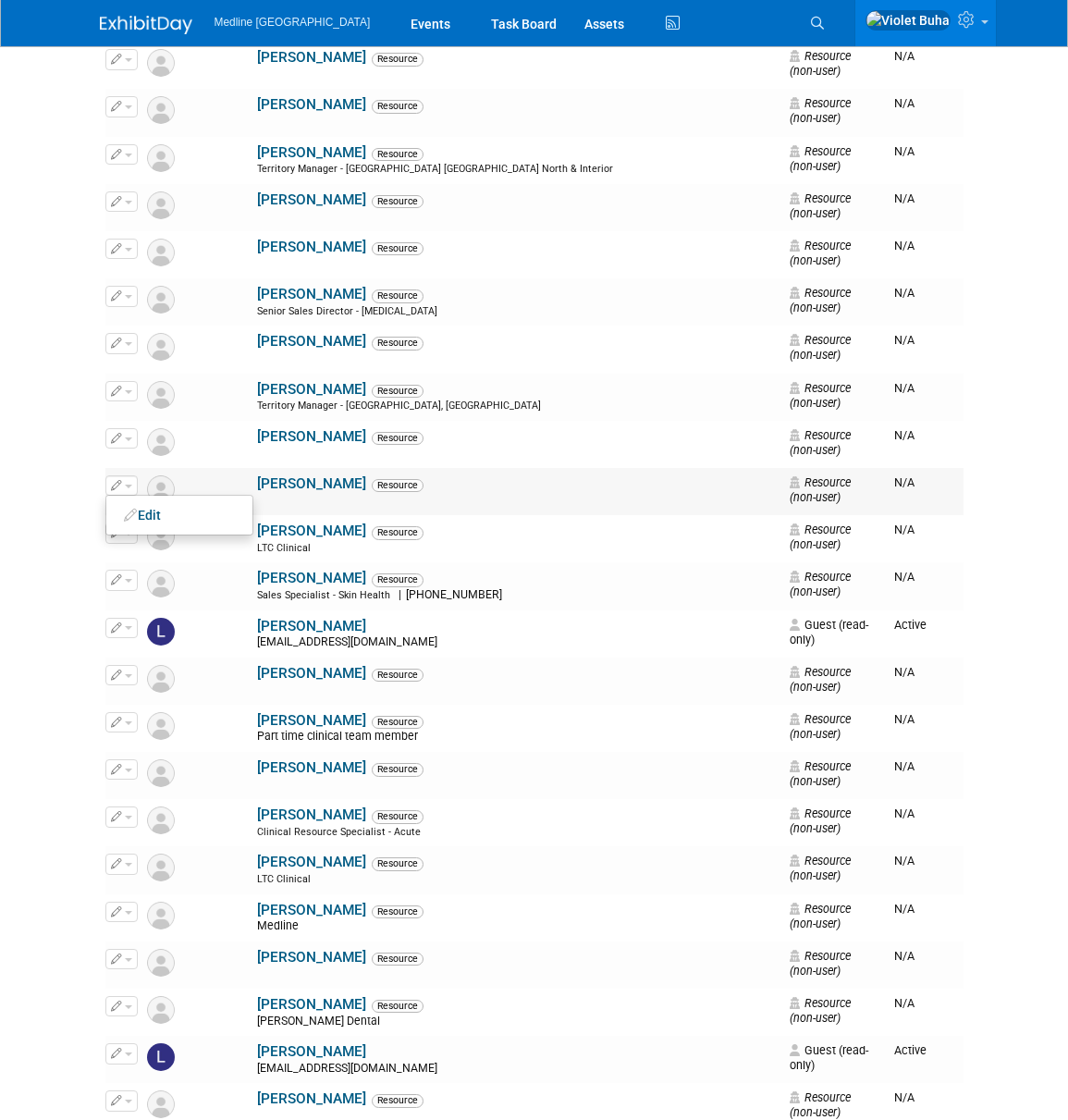
scroll to position [4224, 0]
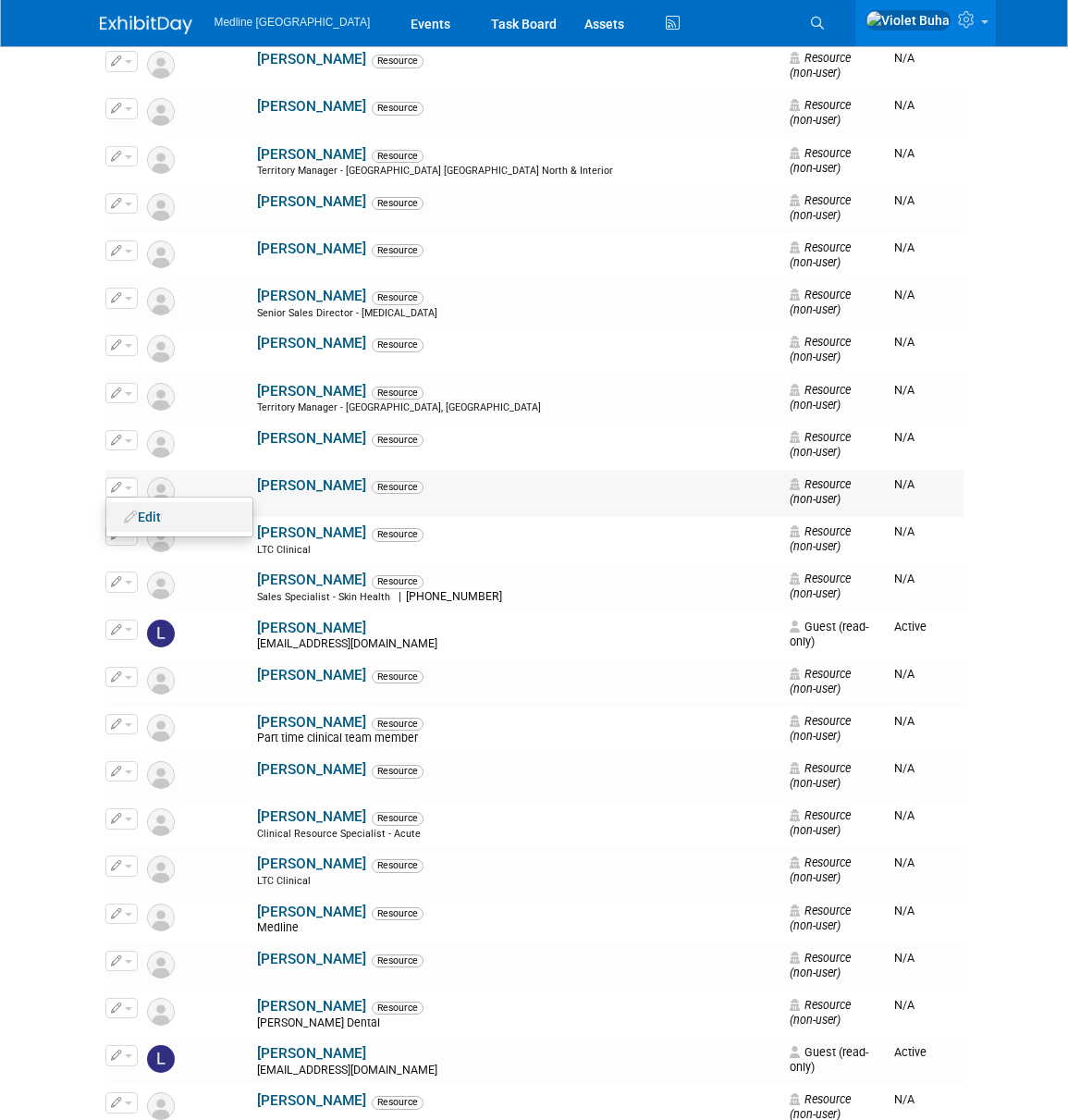
click at [151, 504] on link "Edit" at bounding box center [180, 516] width 146 height 26
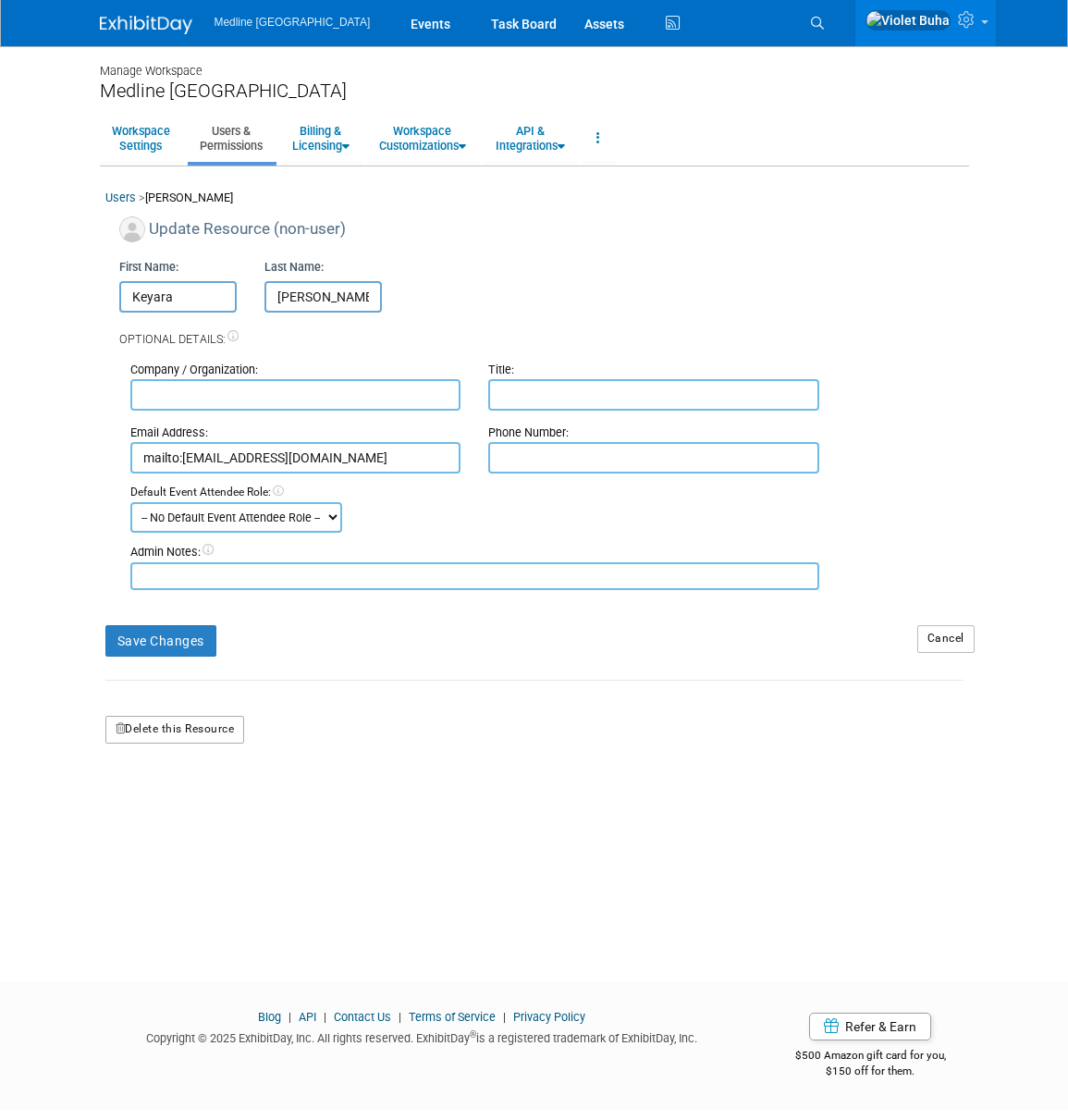
click at [207, 731] on button "Delete this Resource" at bounding box center [176, 729] width 140 height 27
click at [169, 809] on link "Yes" at bounding box center [152, 807] width 55 height 29
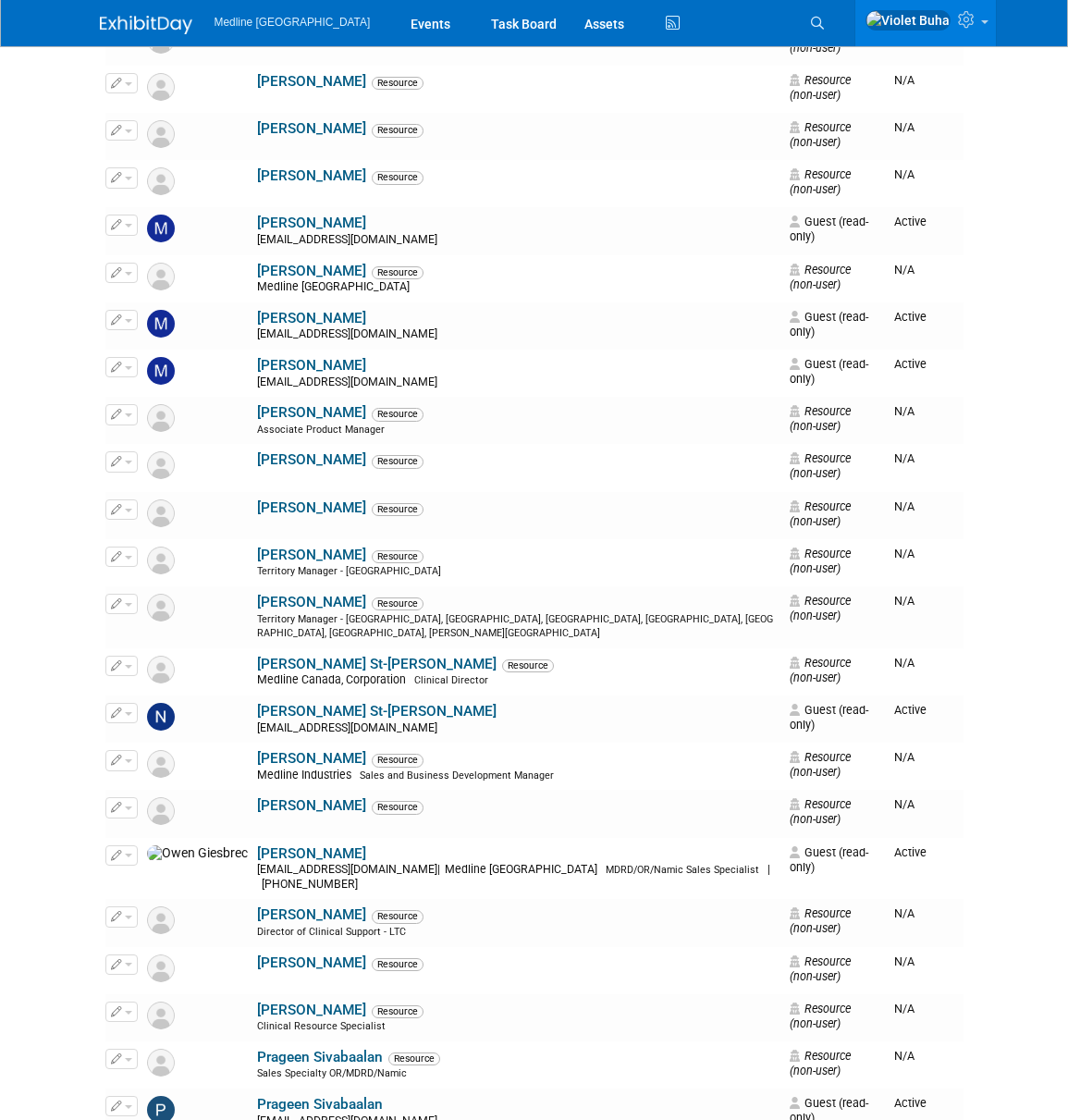
scroll to position [5625, 0]
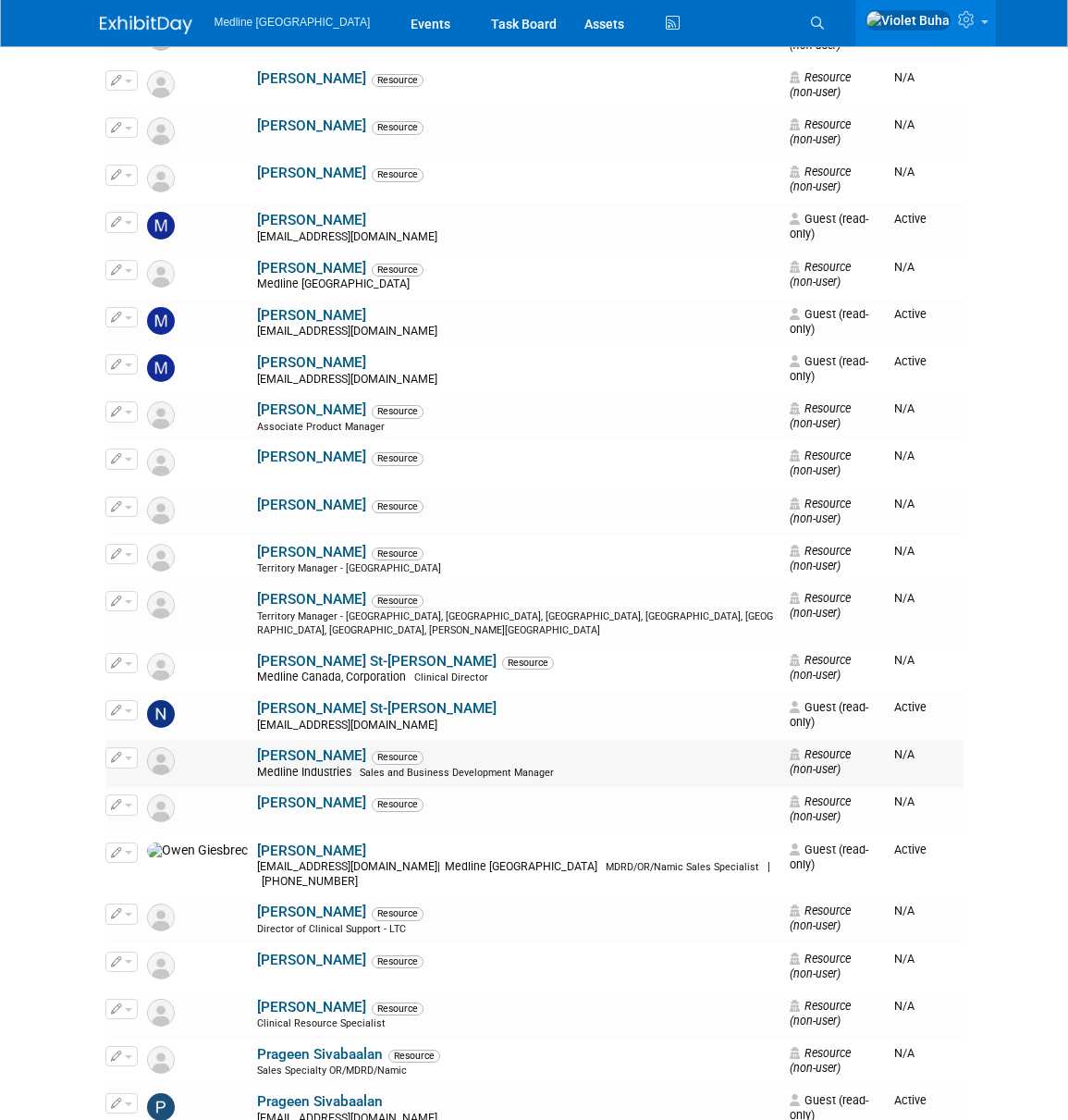
click at [130, 756] on span "button" at bounding box center [129, 758] width 8 height 4
click at [145, 775] on link "Edit" at bounding box center [180, 787] width 146 height 26
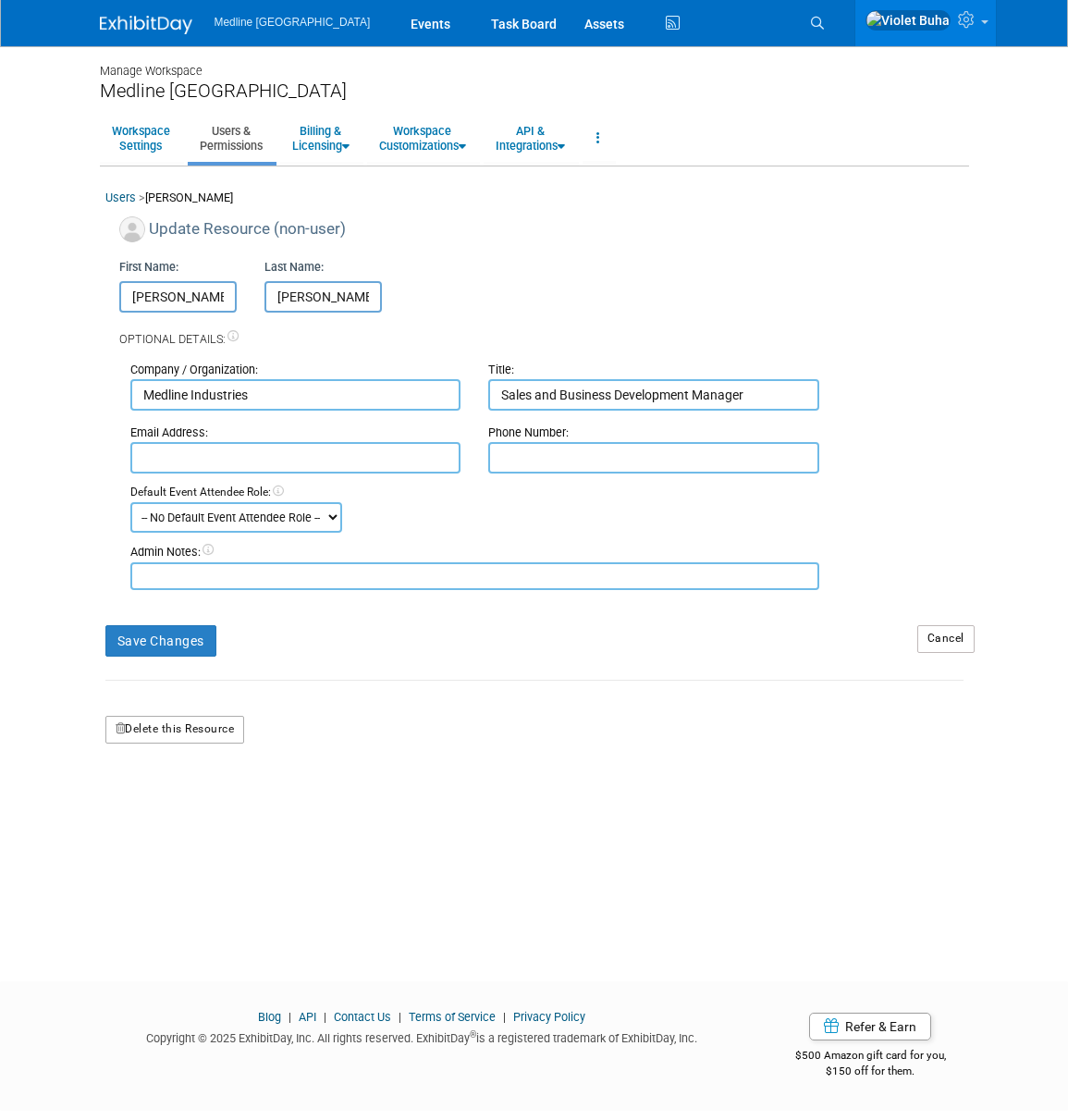
click at [205, 731] on button "Delete this Resource" at bounding box center [176, 729] width 140 height 27
click at [160, 805] on link "Yes" at bounding box center [152, 807] width 55 height 29
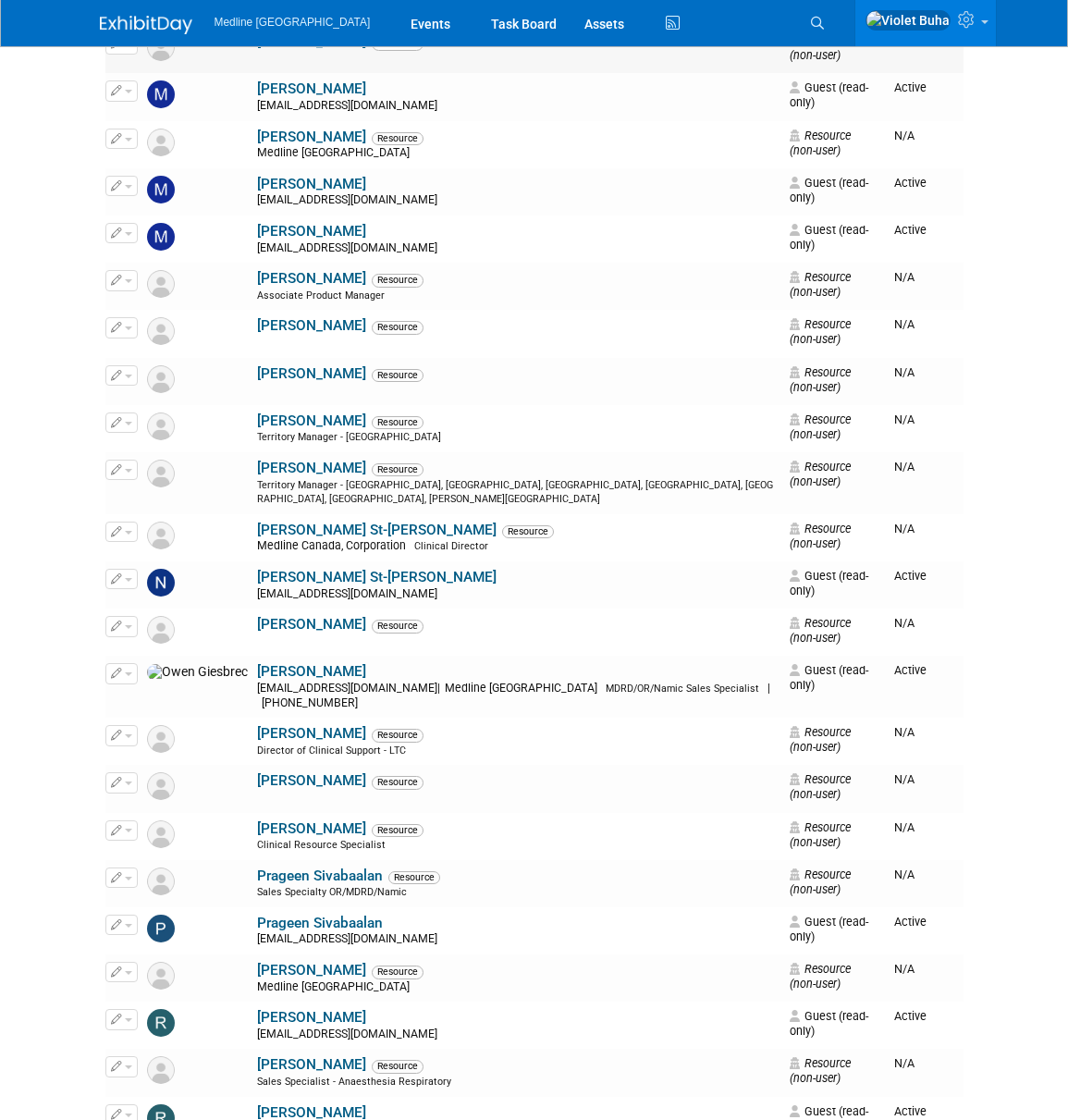
scroll to position [5755, 0]
click at [126, 626] on span "button" at bounding box center [129, 628] width 8 height 4
click at [154, 645] on link "Edit" at bounding box center [180, 657] width 146 height 26
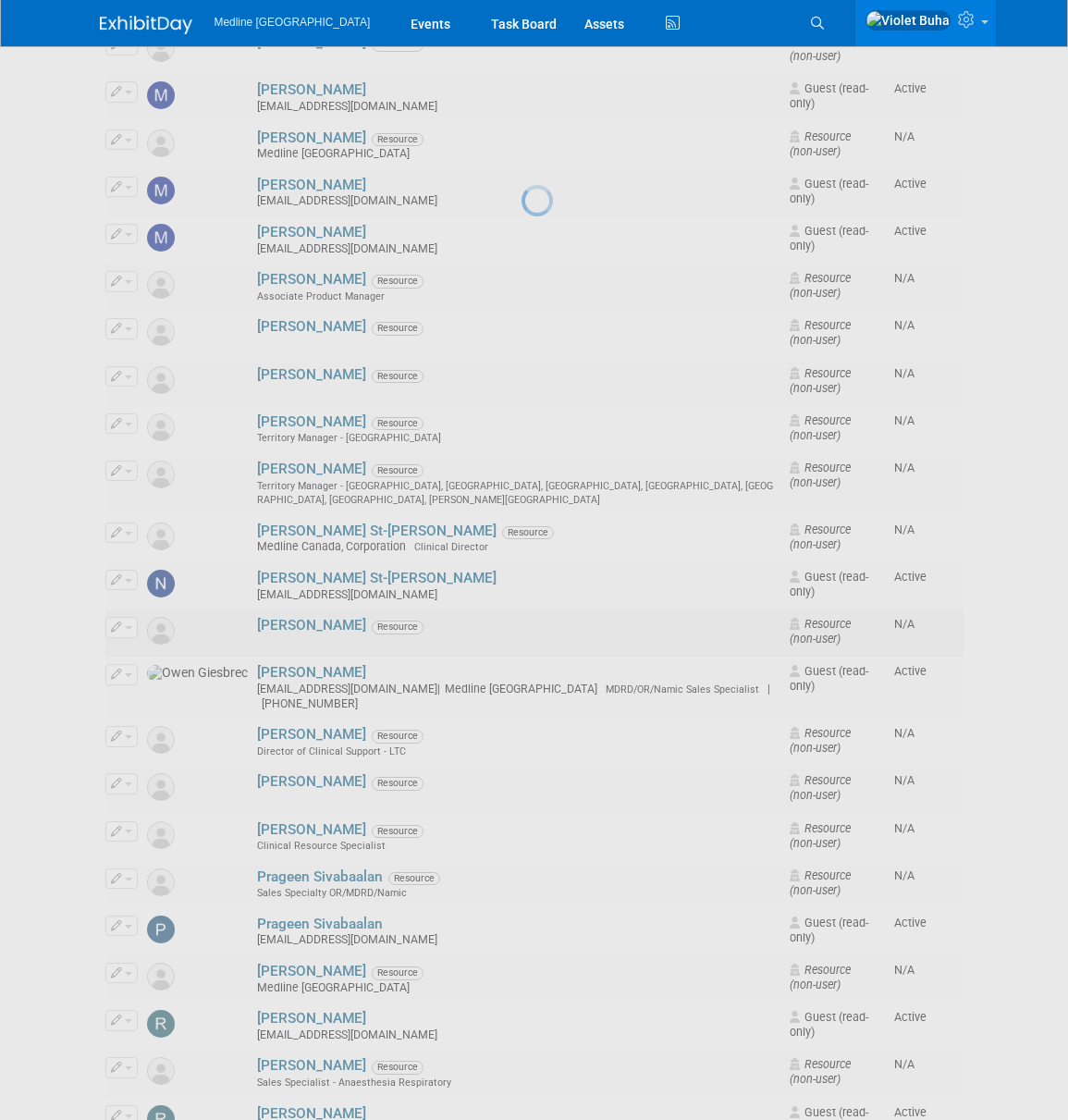
scroll to position [5750, 0]
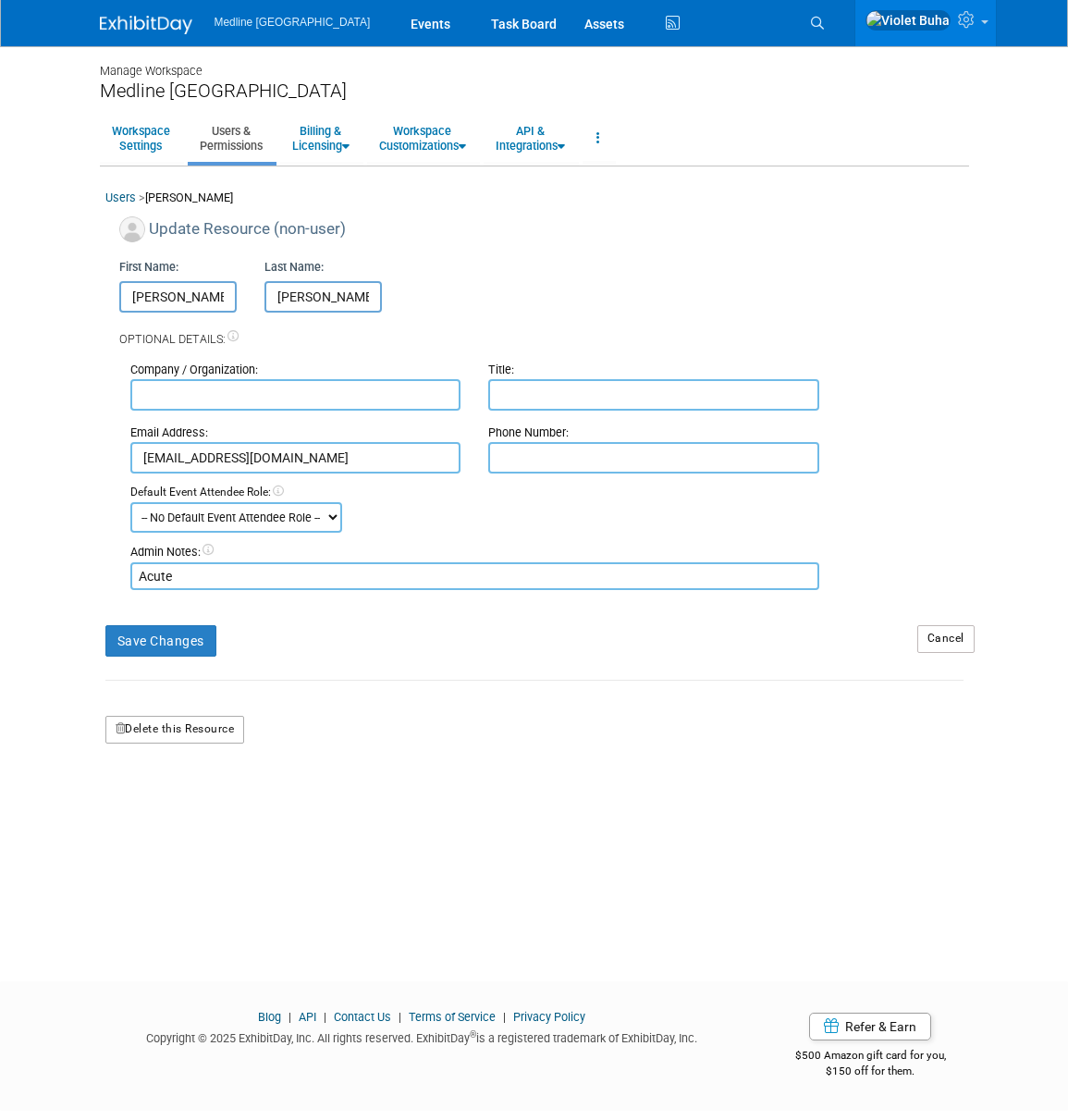
click at [182, 727] on button "Delete this Resource" at bounding box center [176, 729] width 140 height 27
click at [165, 806] on link "Yes" at bounding box center [152, 807] width 55 height 29
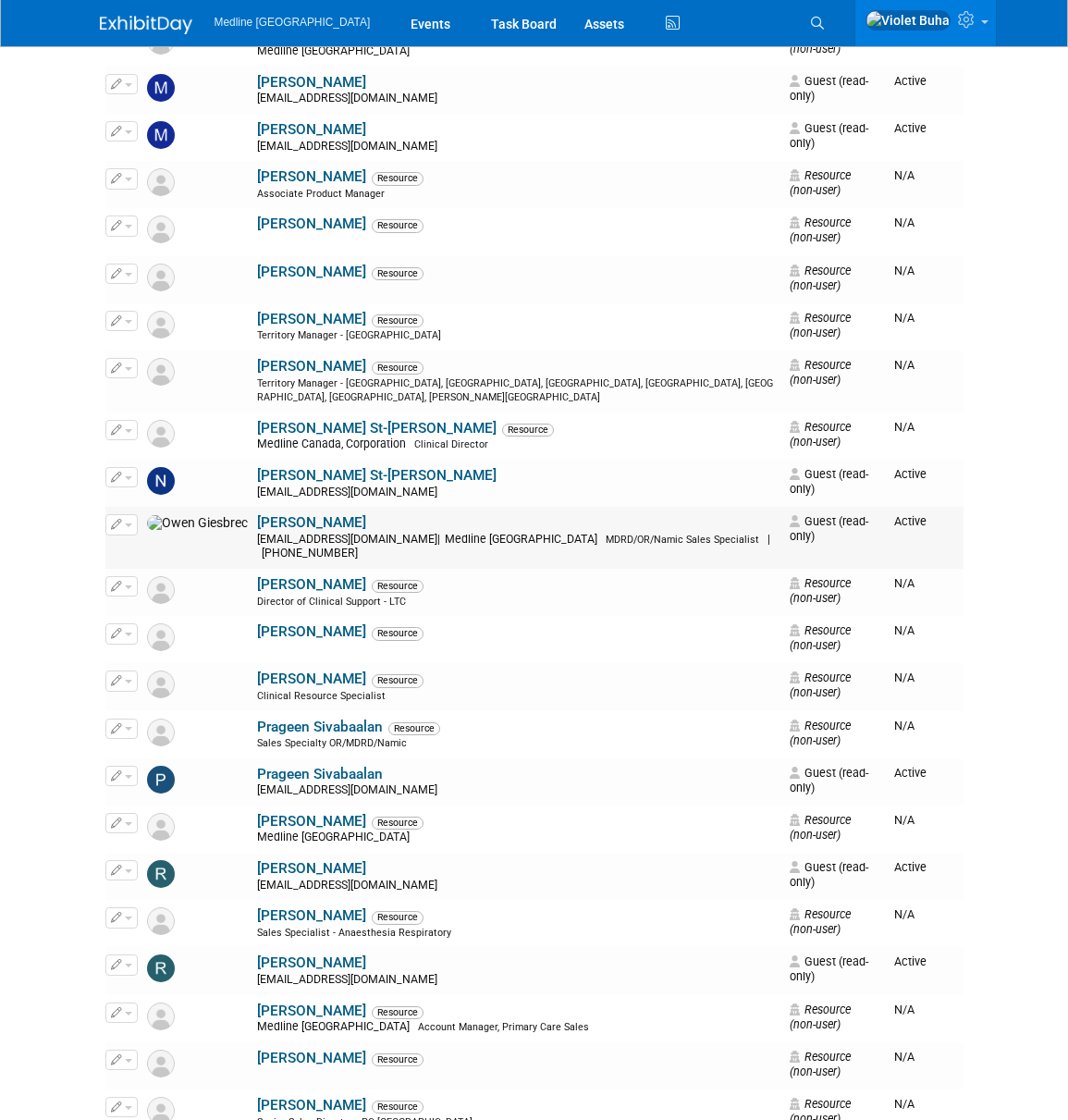
scroll to position [5861, 0]
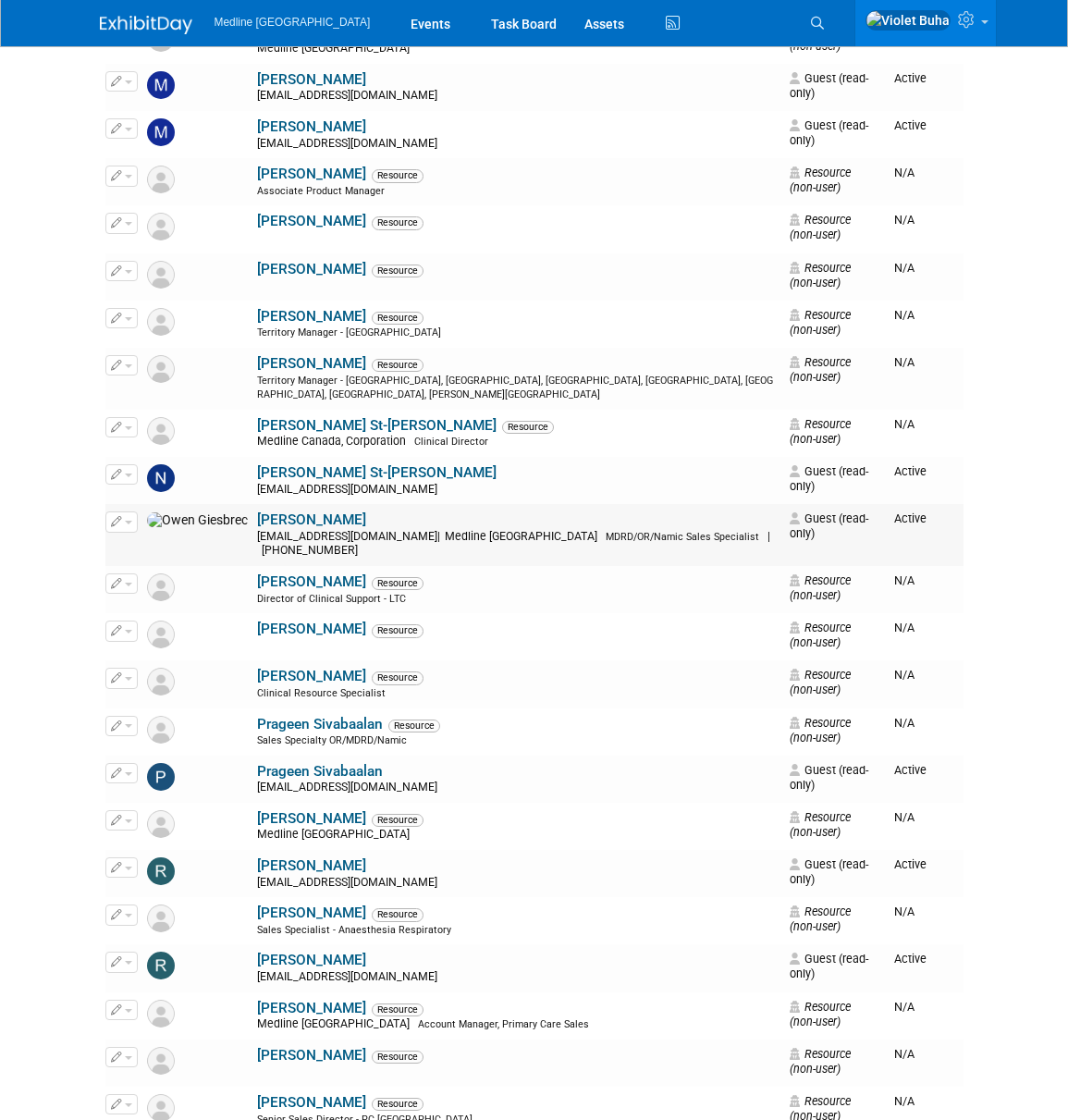
click at [134, 511] on button "button" at bounding box center [122, 522] width 32 height 21
click at [149, 539] on link "Edit" at bounding box center [180, 551] width 146 height 26
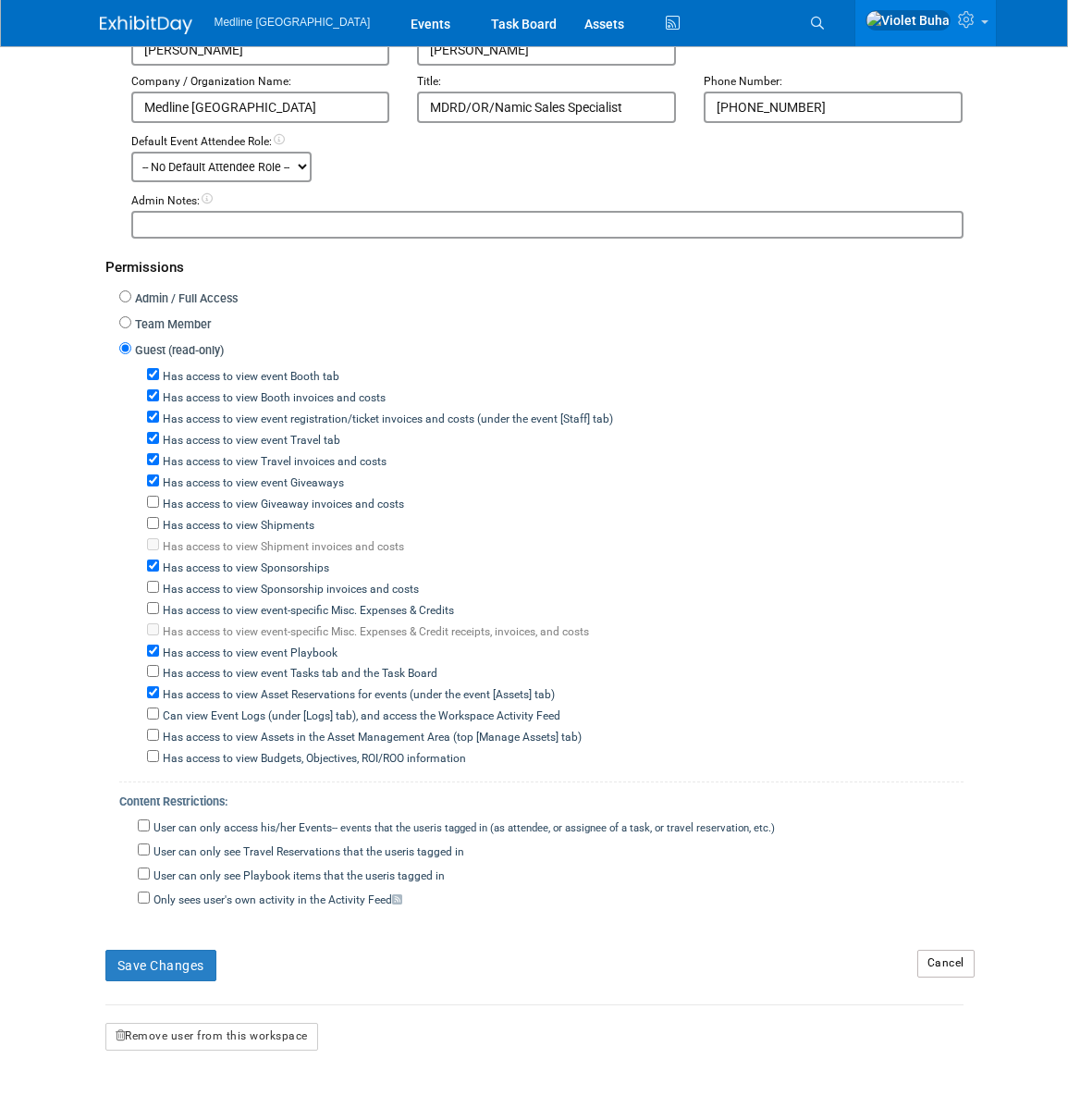
scroll to position [394, 0]
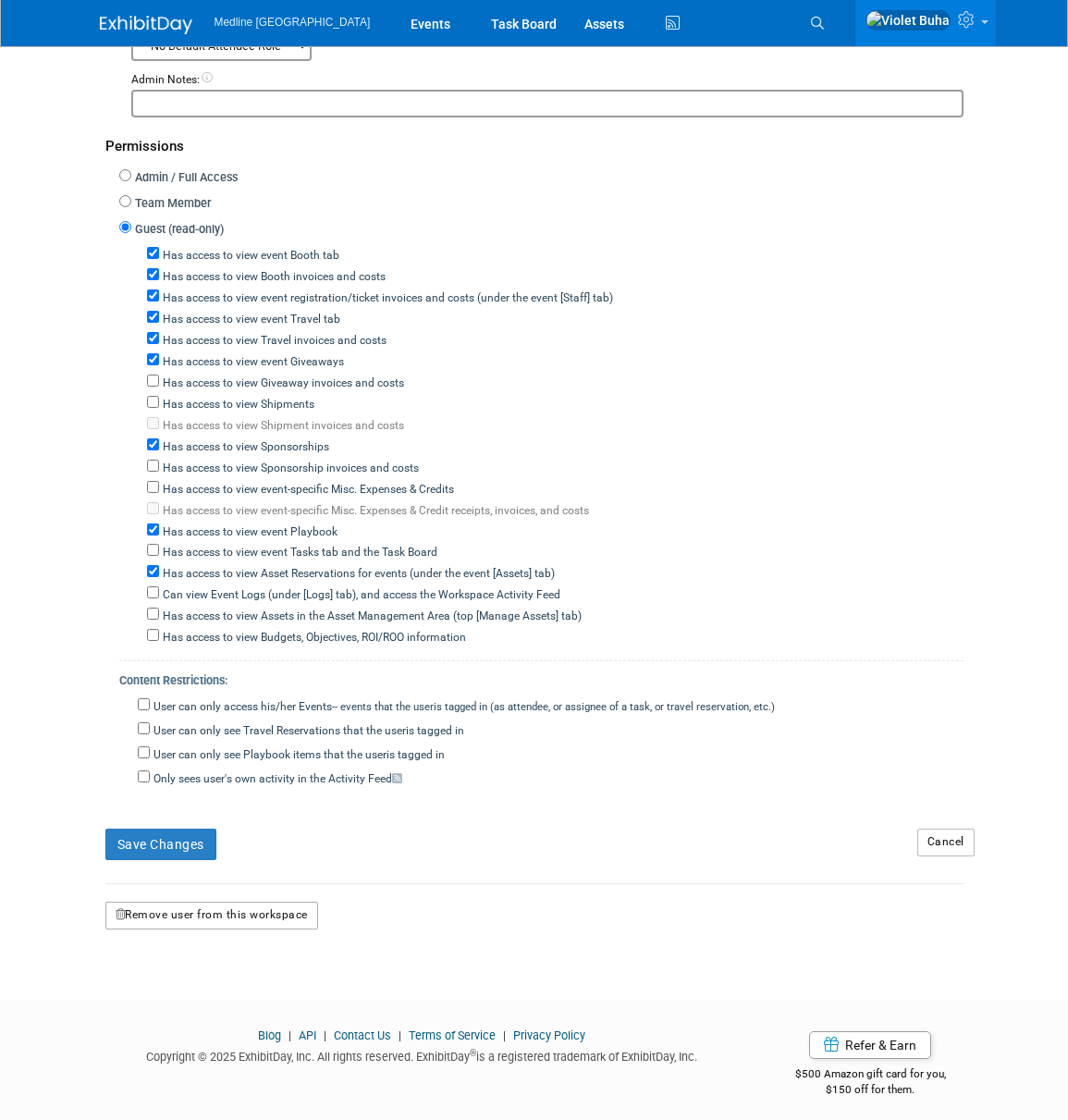
click at [264, 911] on button "Remove user from this workspace" at bounding box center [212, 915] width 213 height 27
click at [193, 986] on link "Yes" at bounding box center [188, 983] width 55 height 29
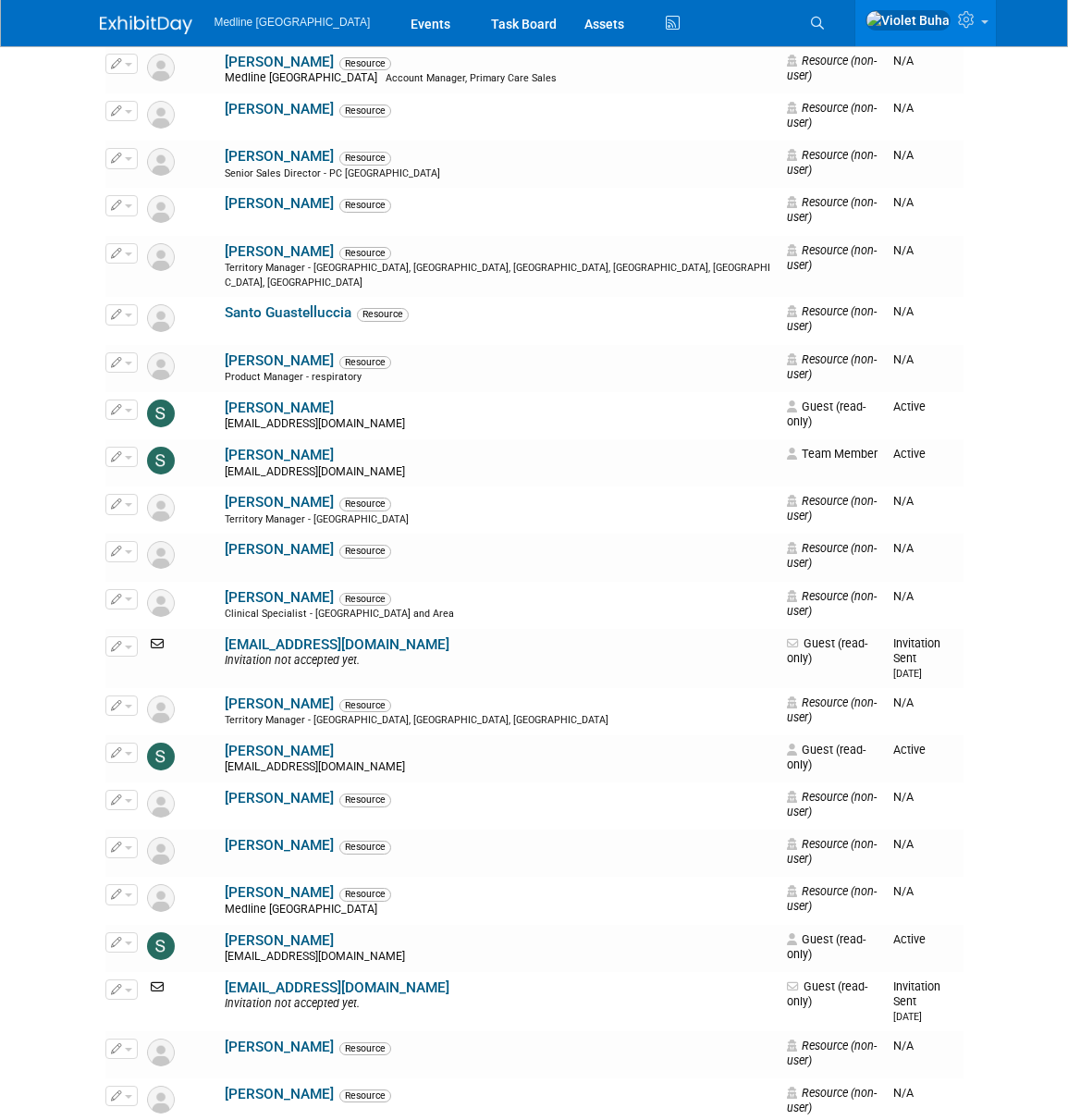
scroll to position [6775, 0]
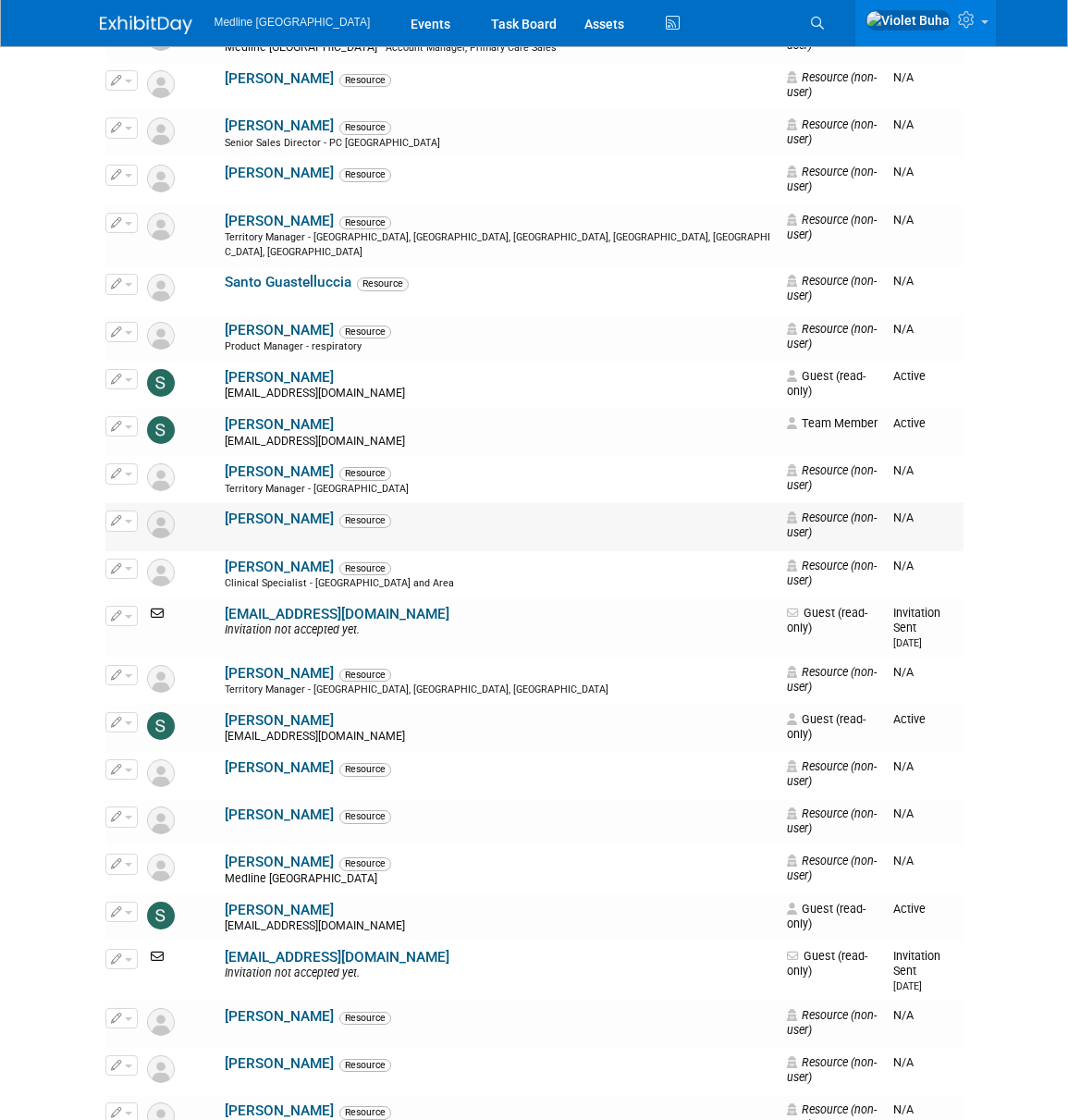
click at [127, 510] on button "button" at bounding box center [122, 521] width 32 height 21
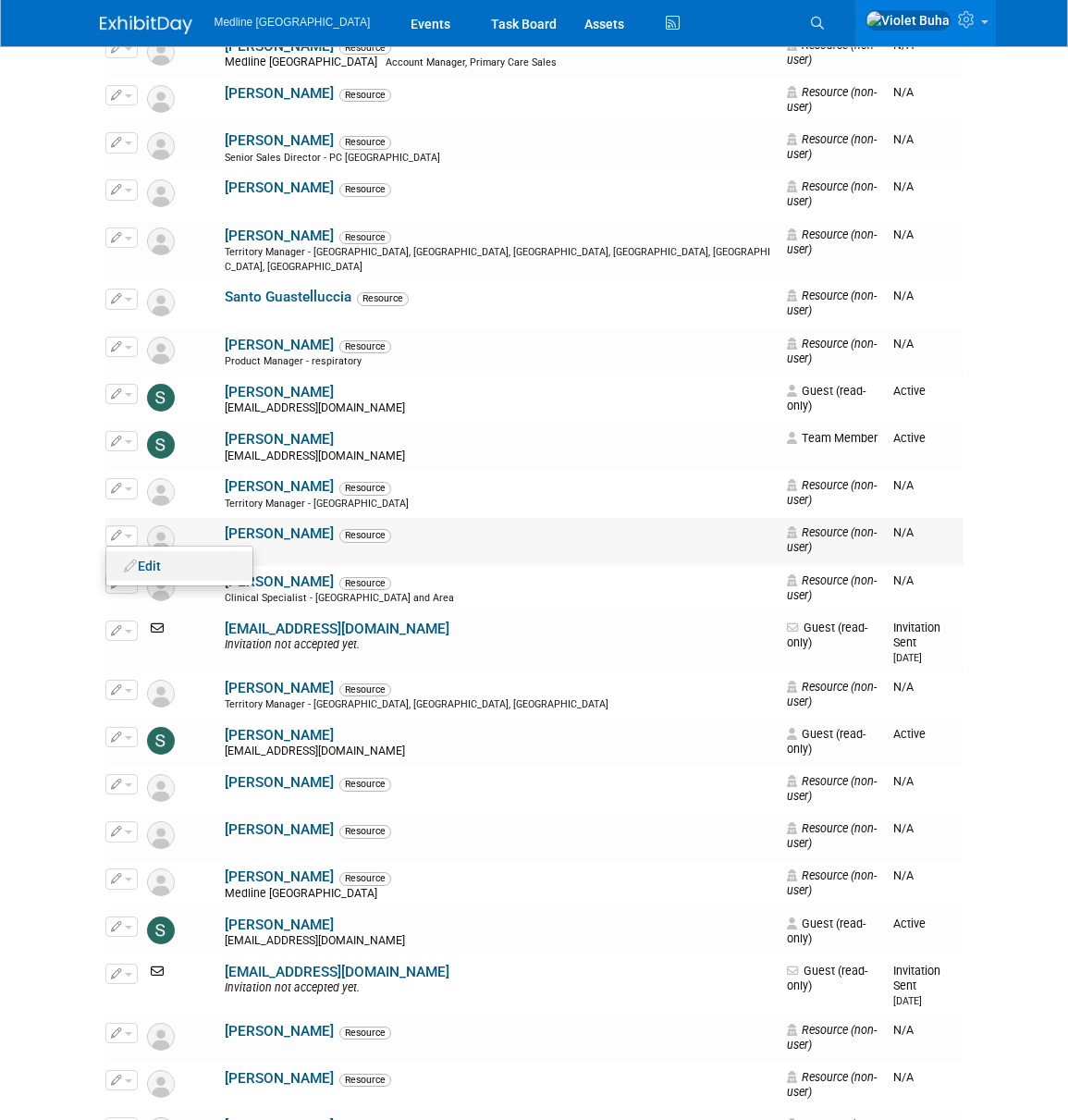
click at [145, 553] on link "Edit" at bounding box center [180, 565] width 146 height 26
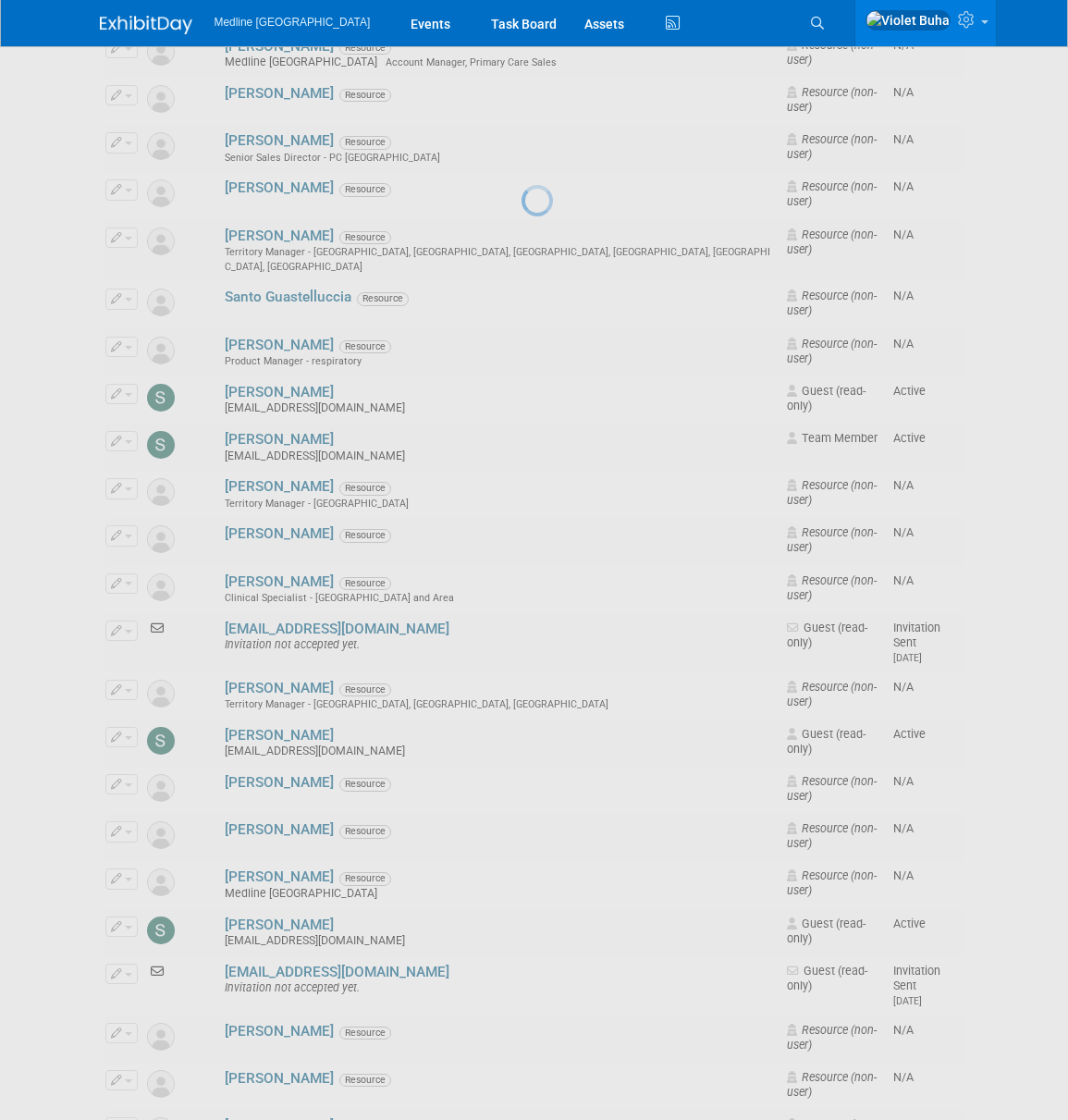
scroll to position [6759, 0]
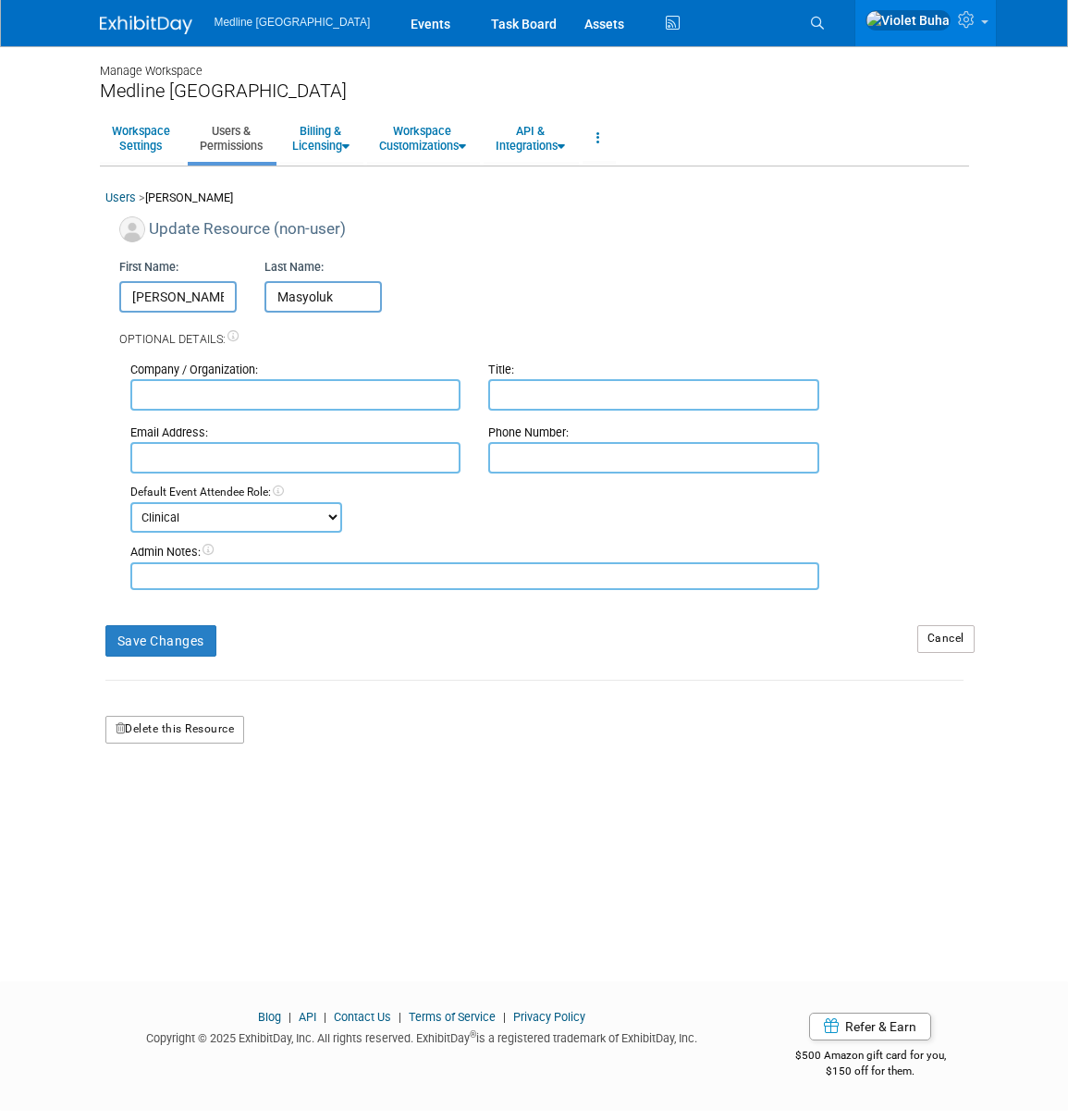
click at [159, 733] on button "Delete this Resource" at bounding box center [176, 729] width 140 height 27
click at [155, 801] on link "Yes" at bounding box center [152, 807] width 55 height 29
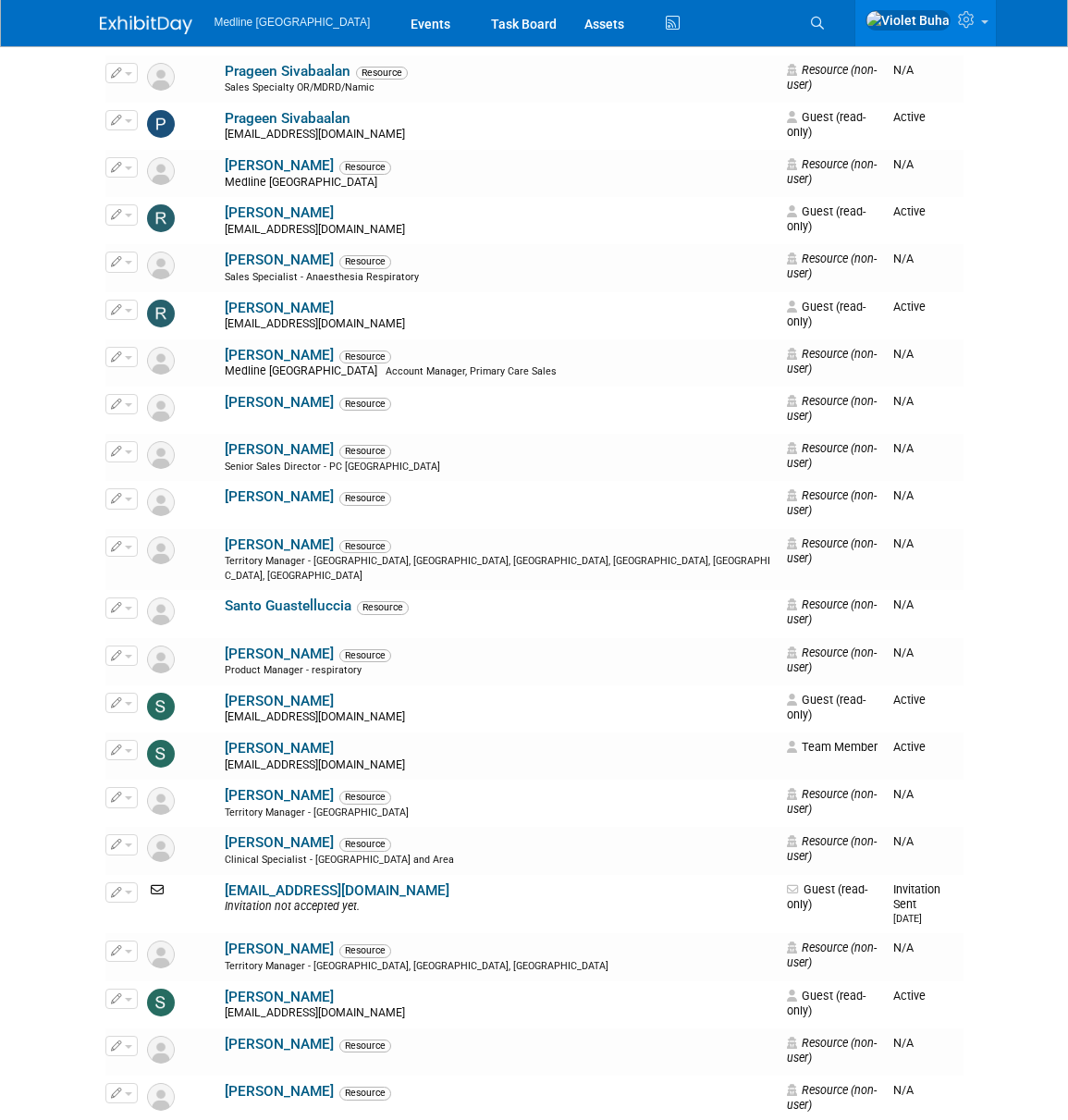
scroll to position [6491, 0]
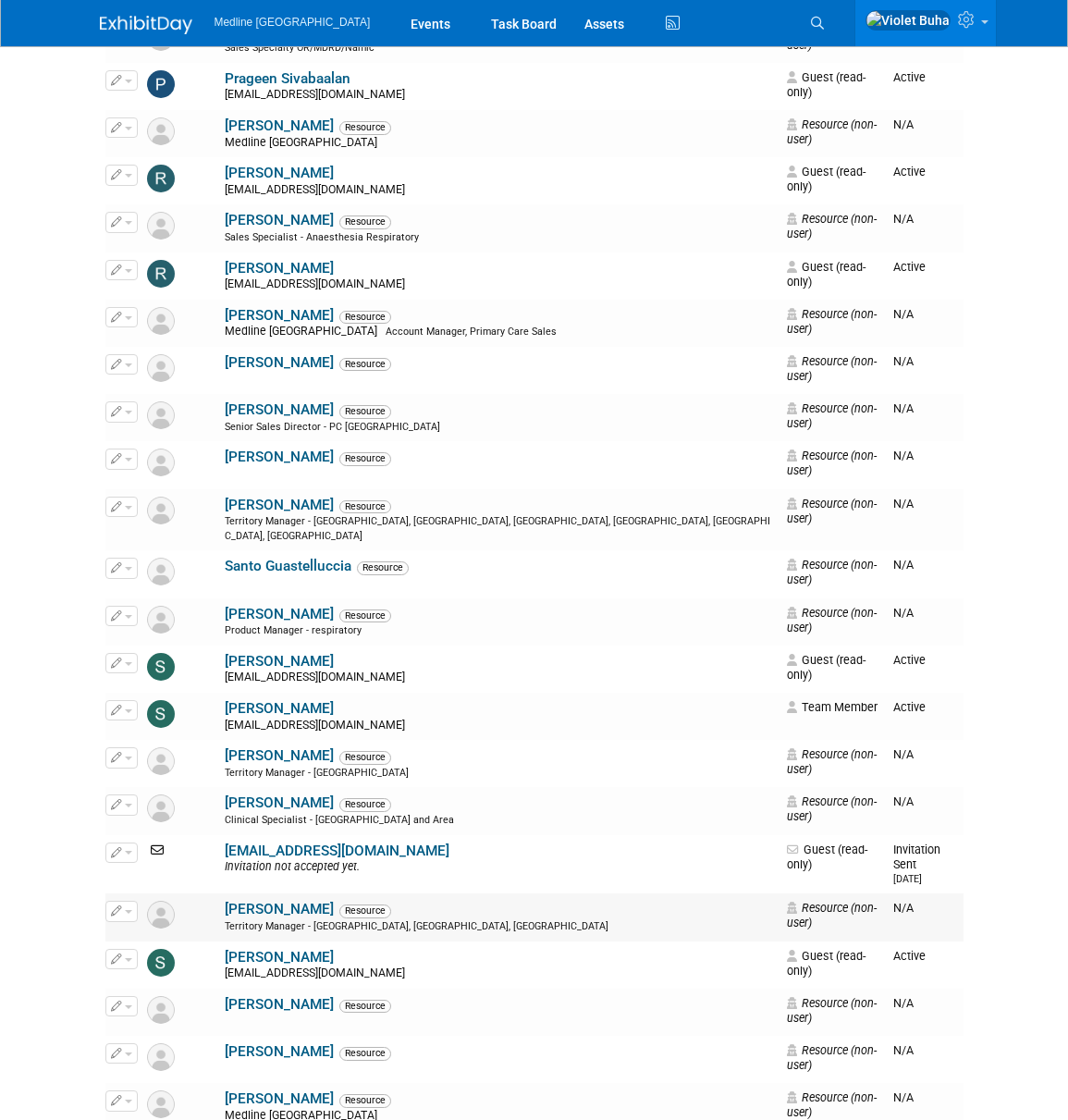
click at [125, 910] on span "button" at bounding box center [129, 912] width 8 height 4
click at [146, 928] on link "Edit" at bounding box center [180, 940] width 146 height 26
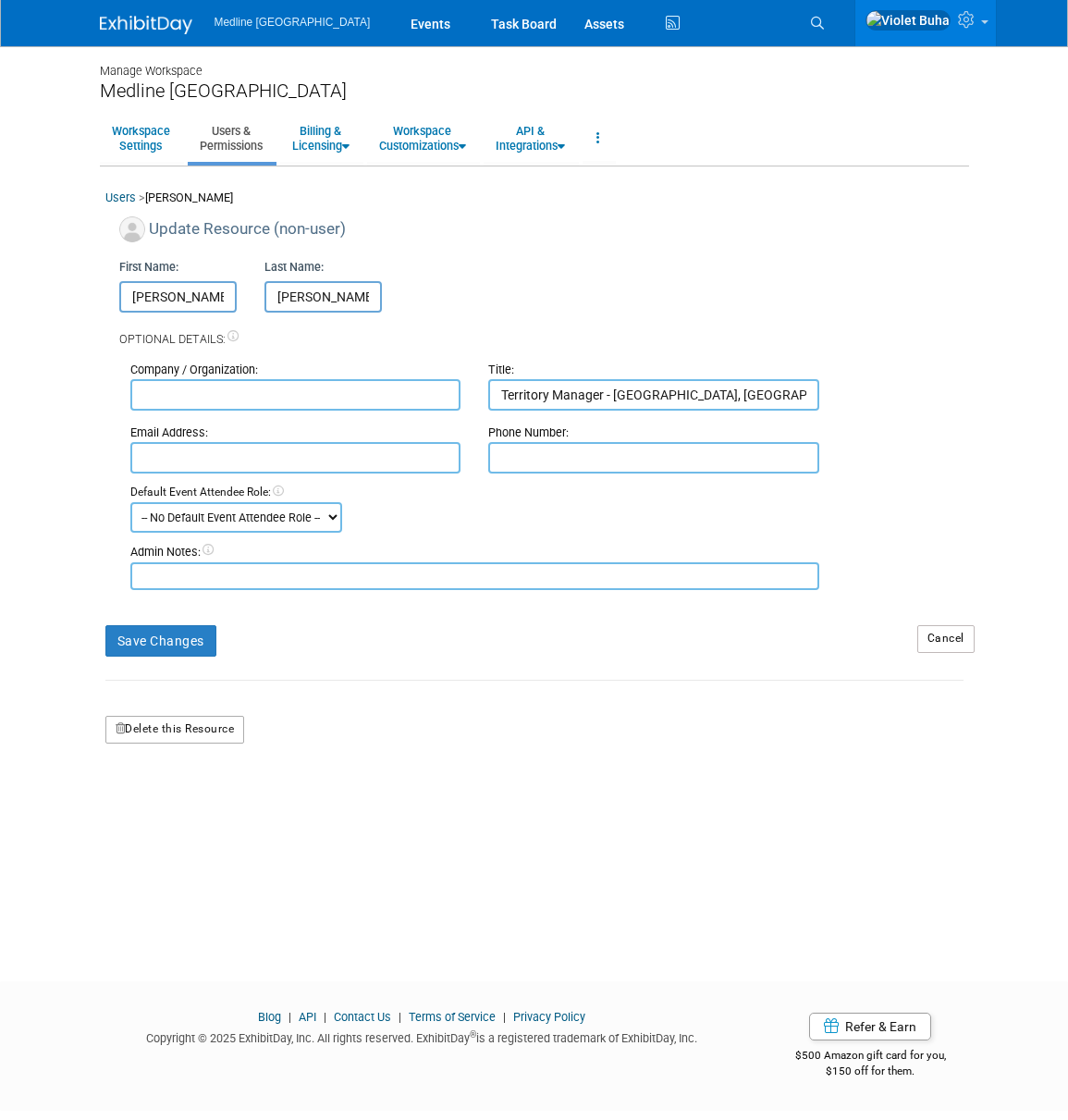
click at [167, 727] on button "Delete this Resource" at bounding box center [176, 729] width 140 height 27
click at [154, 808] on link "Yes" at bounding box center [152, 807] width 55 height 29
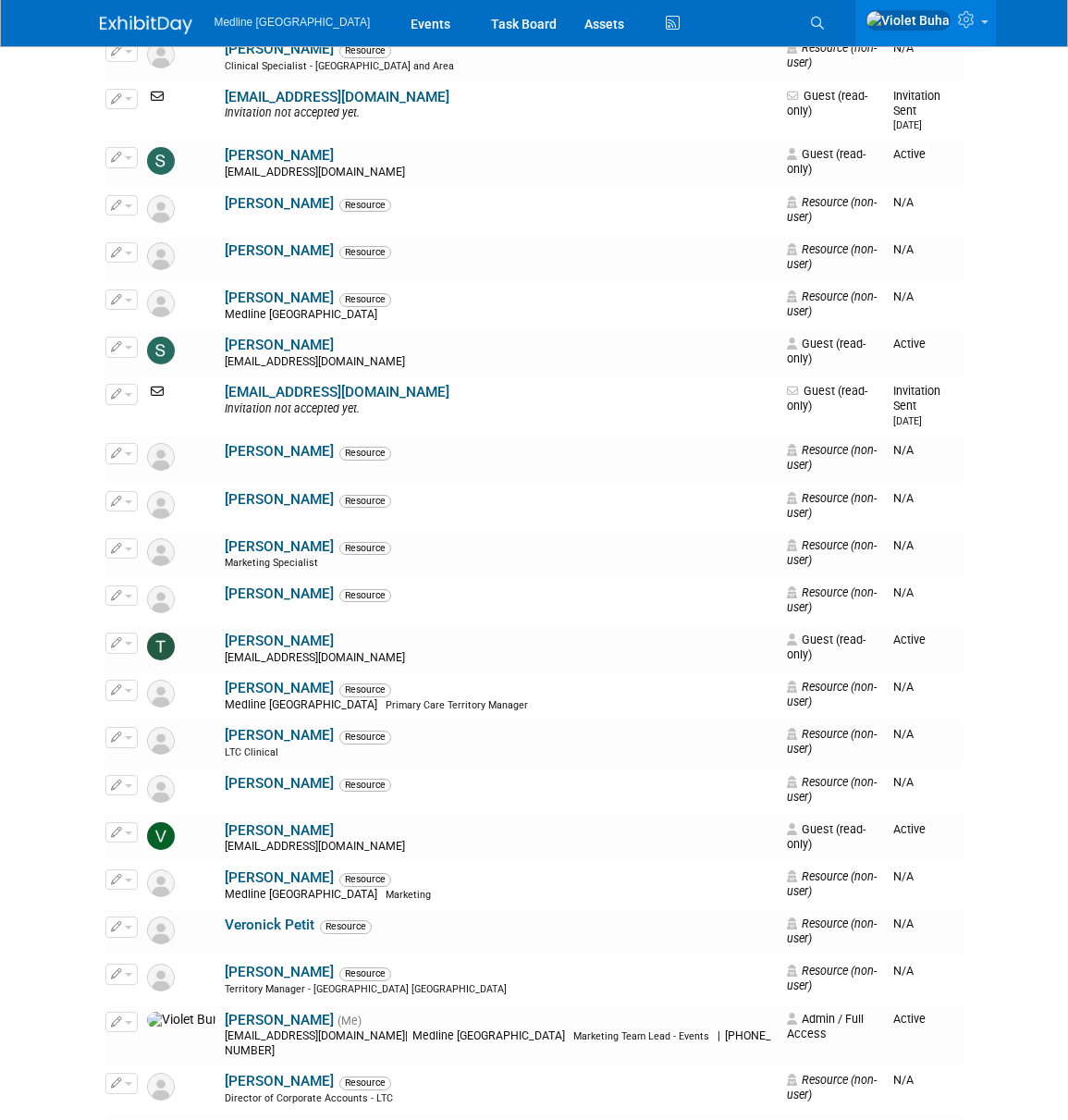
scroll to position [7273, 0]
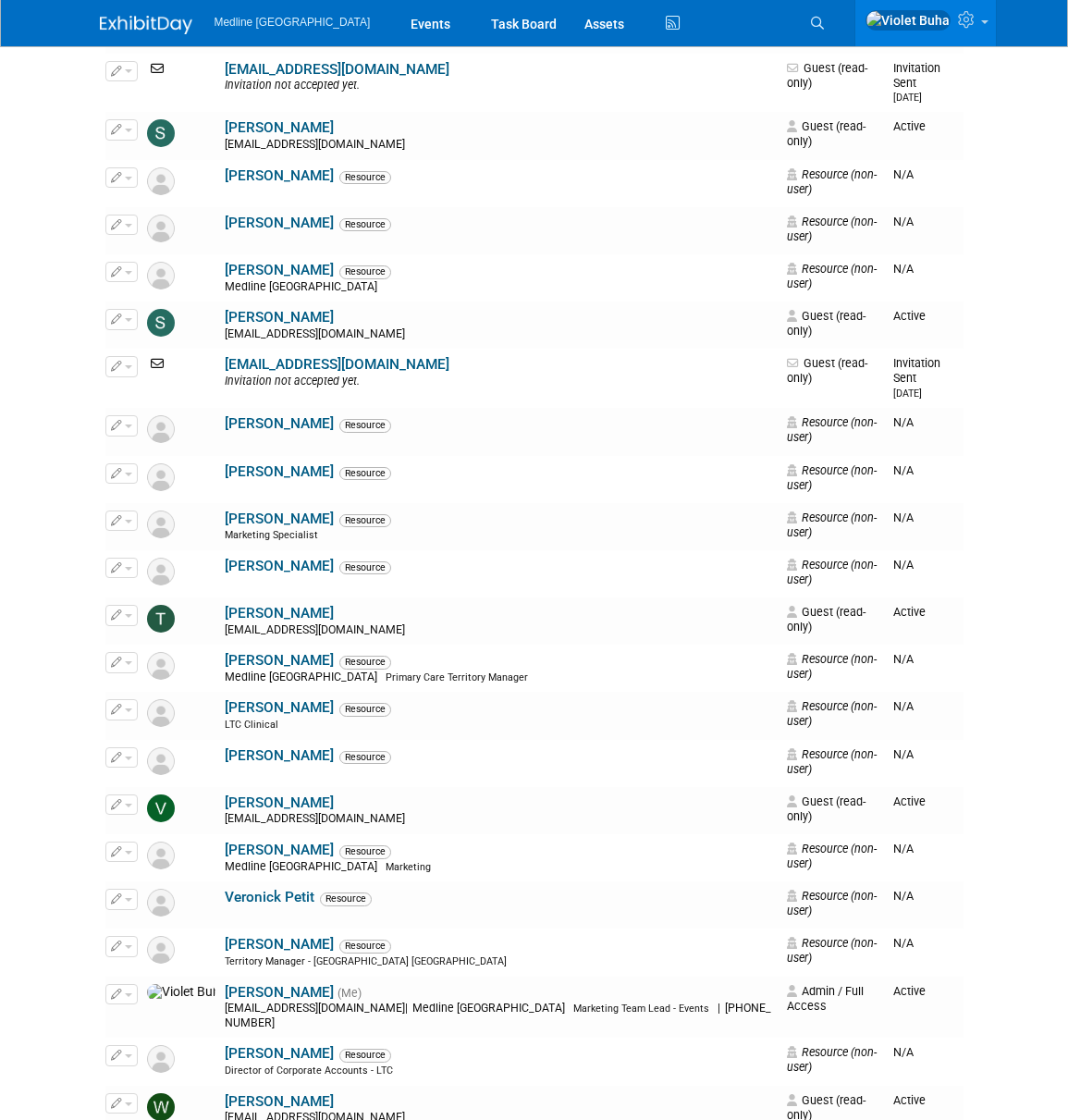
click at [146, 27] on img at bounding box center [146, 26] width 93 height 19
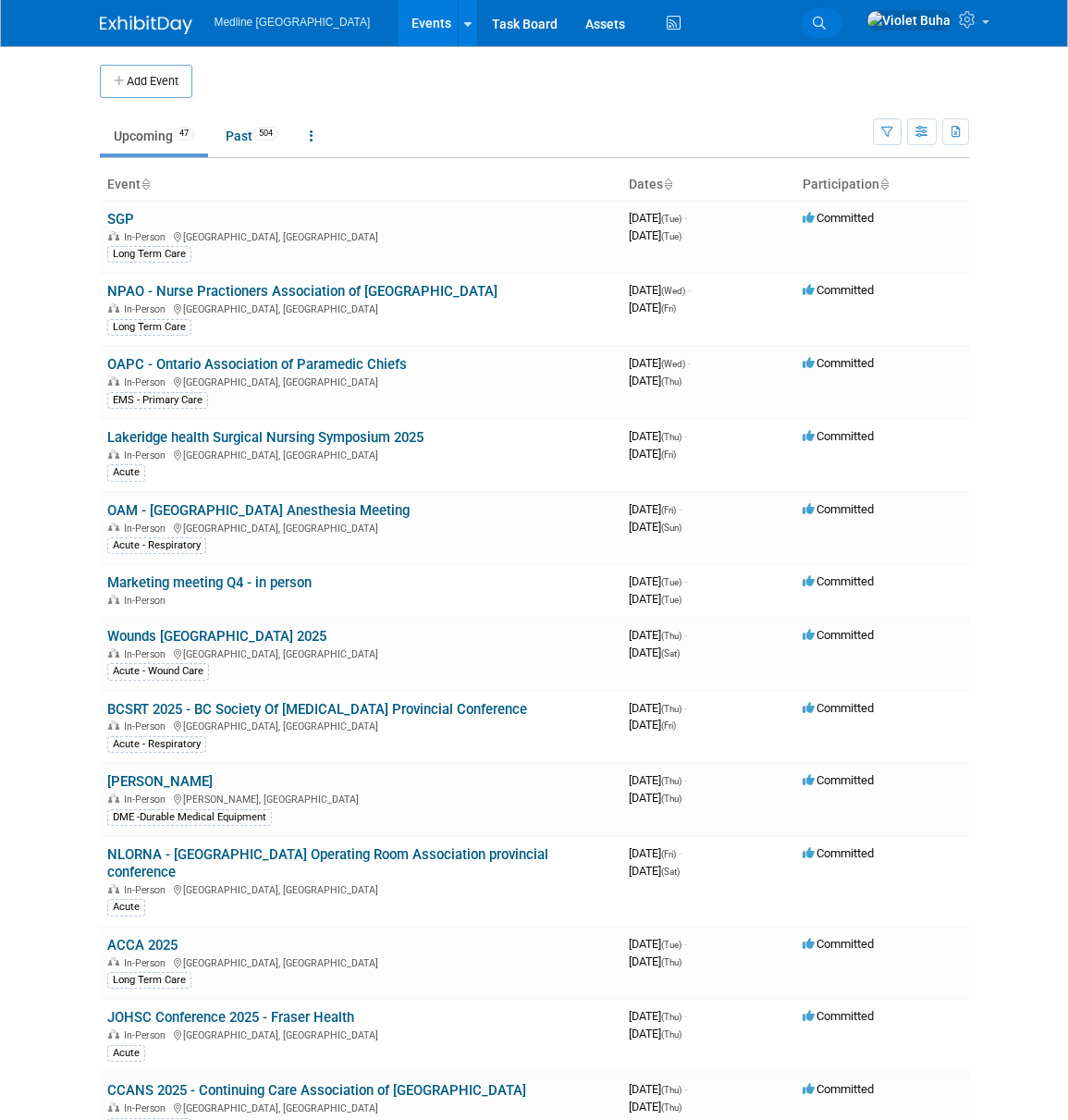
click at [826, 21] on icon at bounding box center [819, 24] width 13 height 13
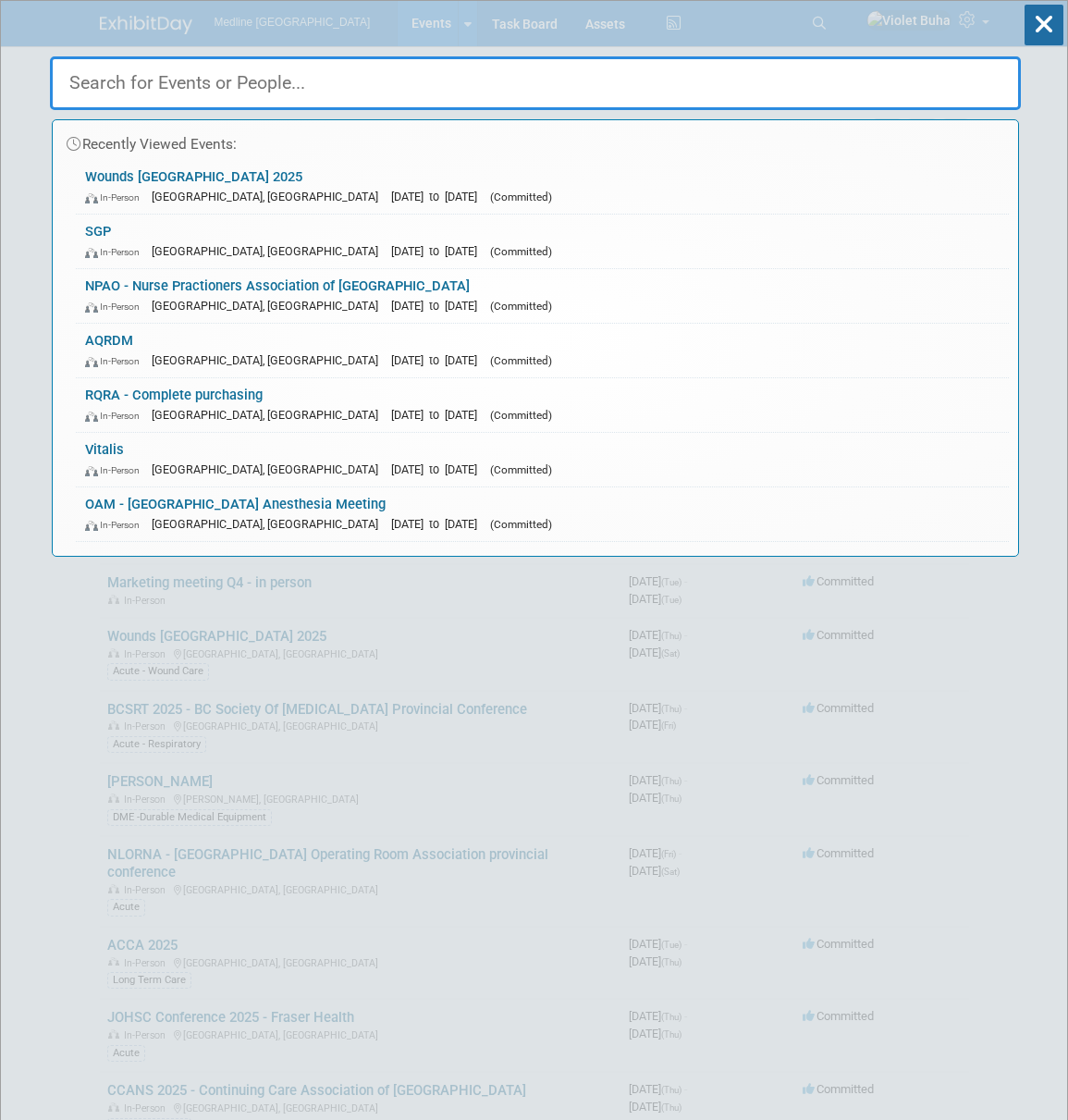
click at [356, 83] on input "text" at bounding box center [535, 83] width 971 height 54
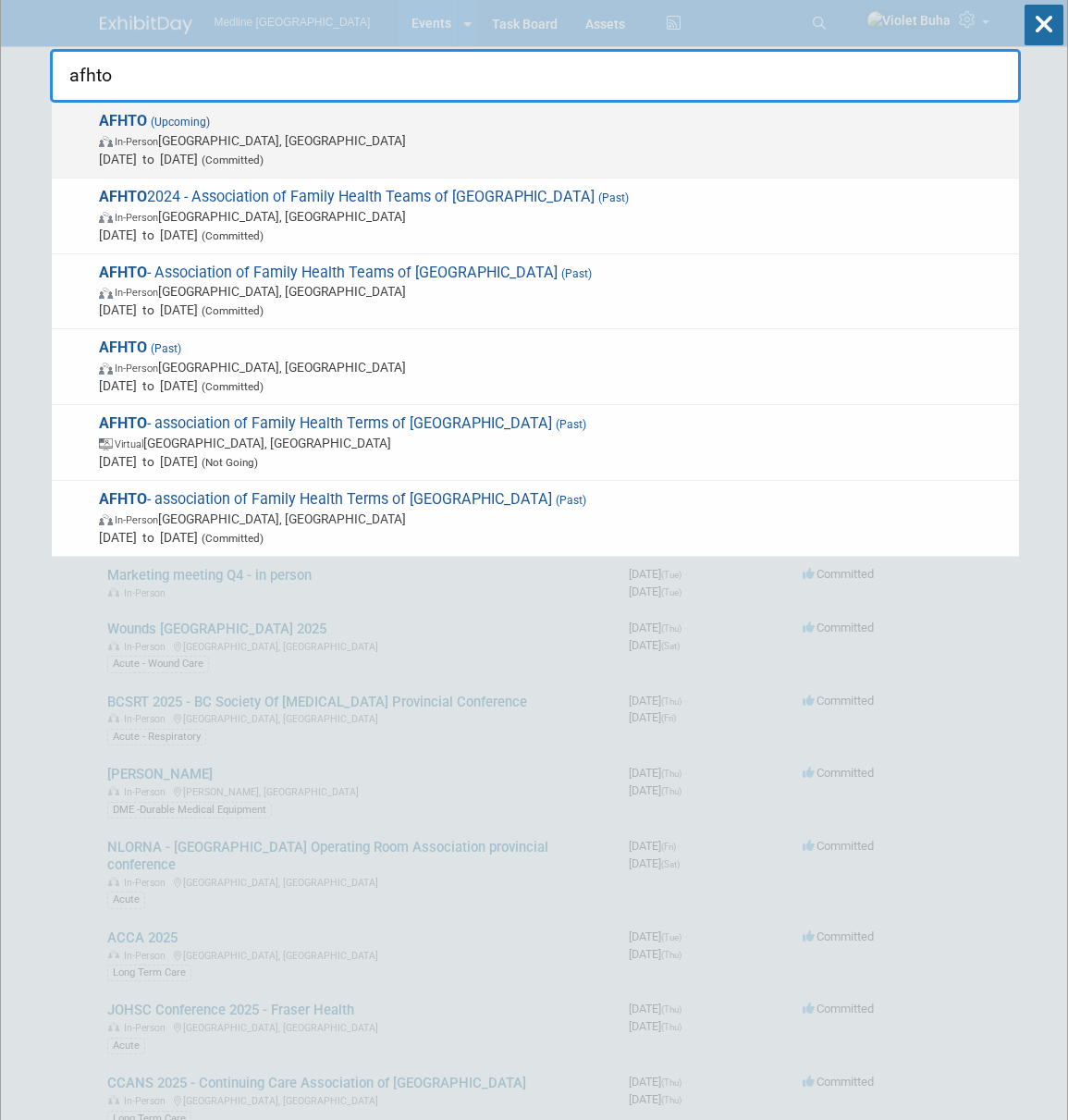
type input "afhto"
click at [319, 140] on span "In-Person [GEOGRAPHIC_DATA], [GEOGRAPHIC_DATA]" at bounding box center [555, 141] width 911 height 19
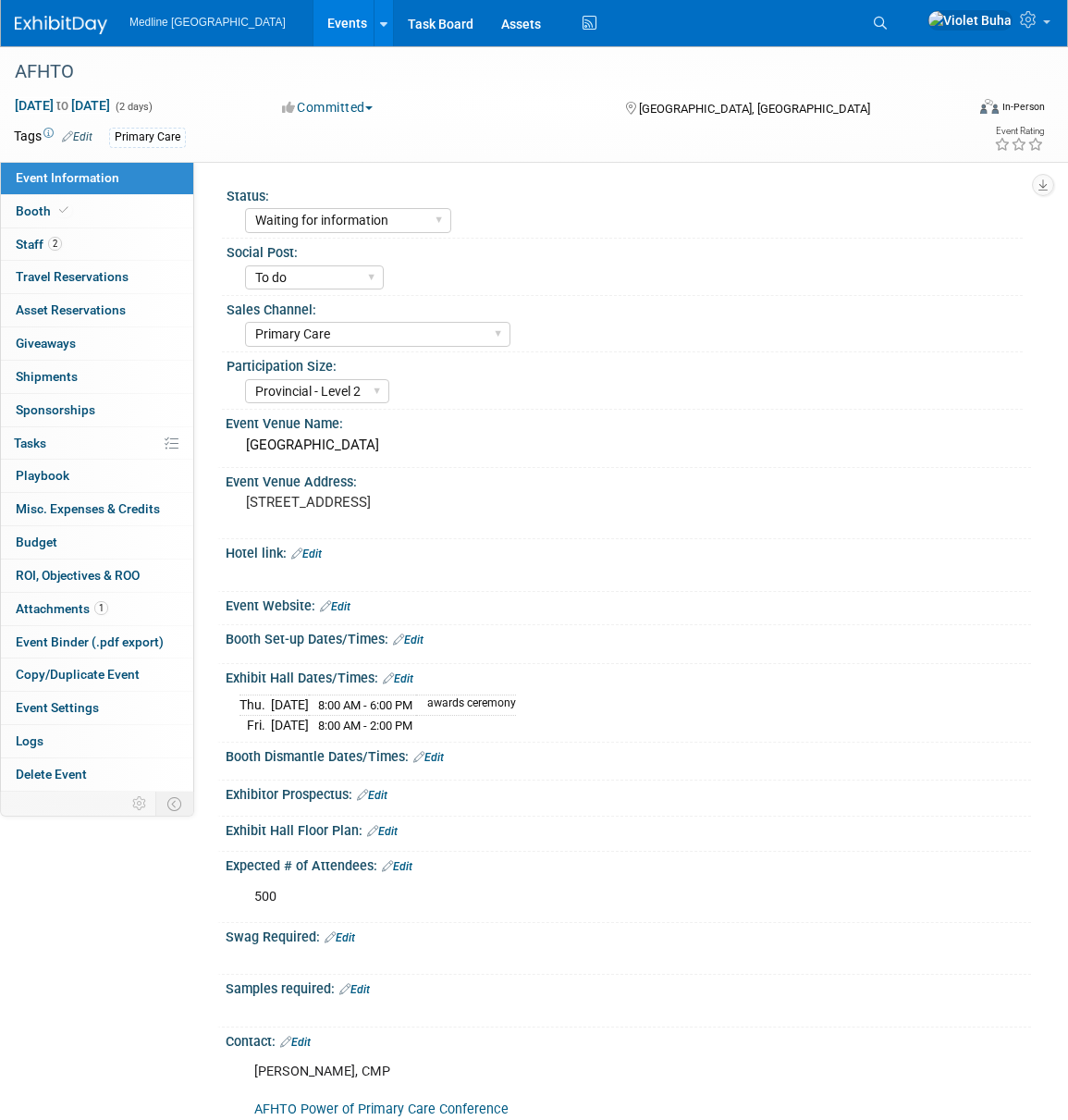
select select "Waiting for information"
select select "To do"
select select "Primary Care"
select select "Provincial - Level 2"
click at [86, 211] on link "Booth" at bounding box center [97, 211] width 193 height 32
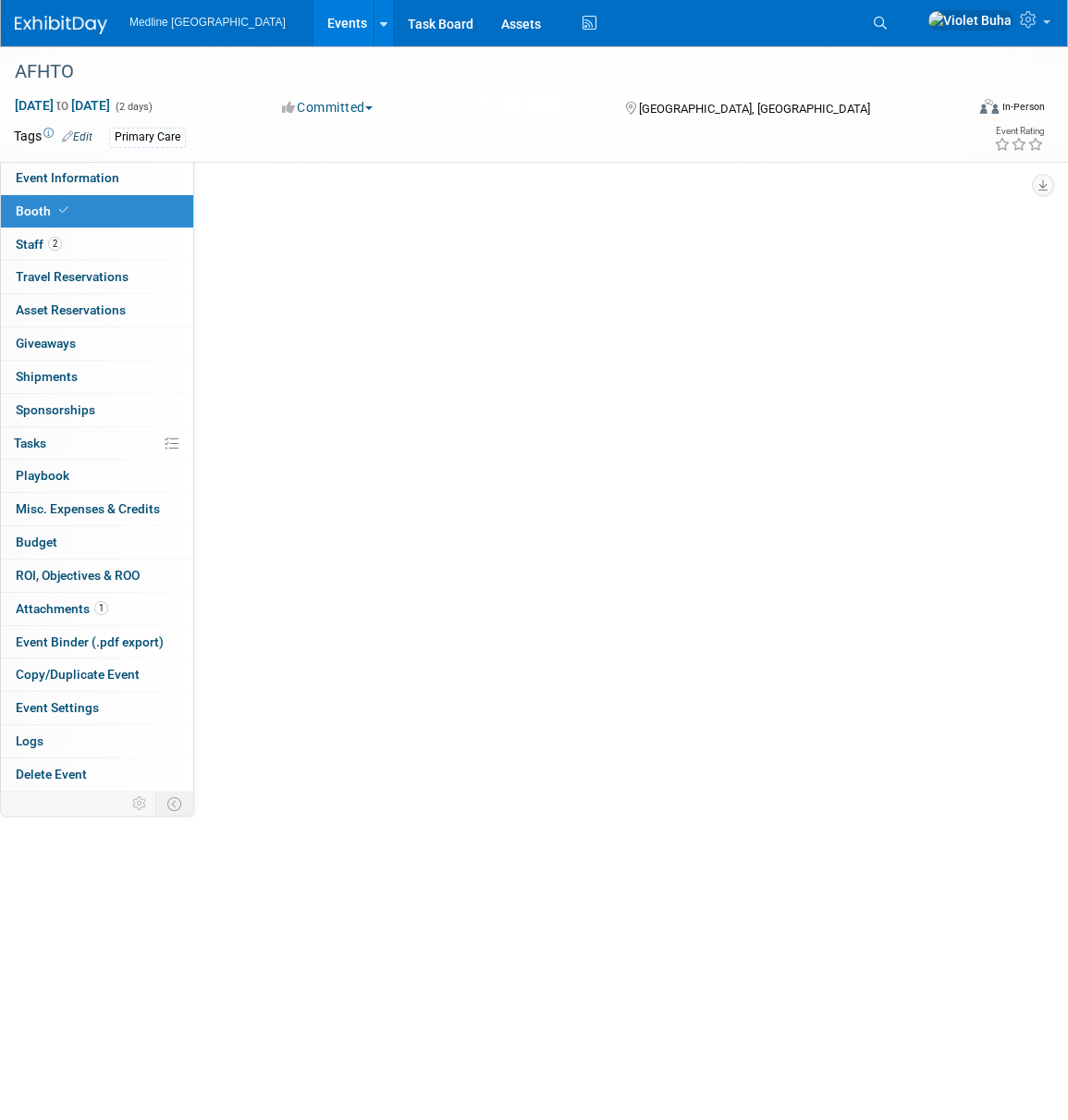
select select "2"
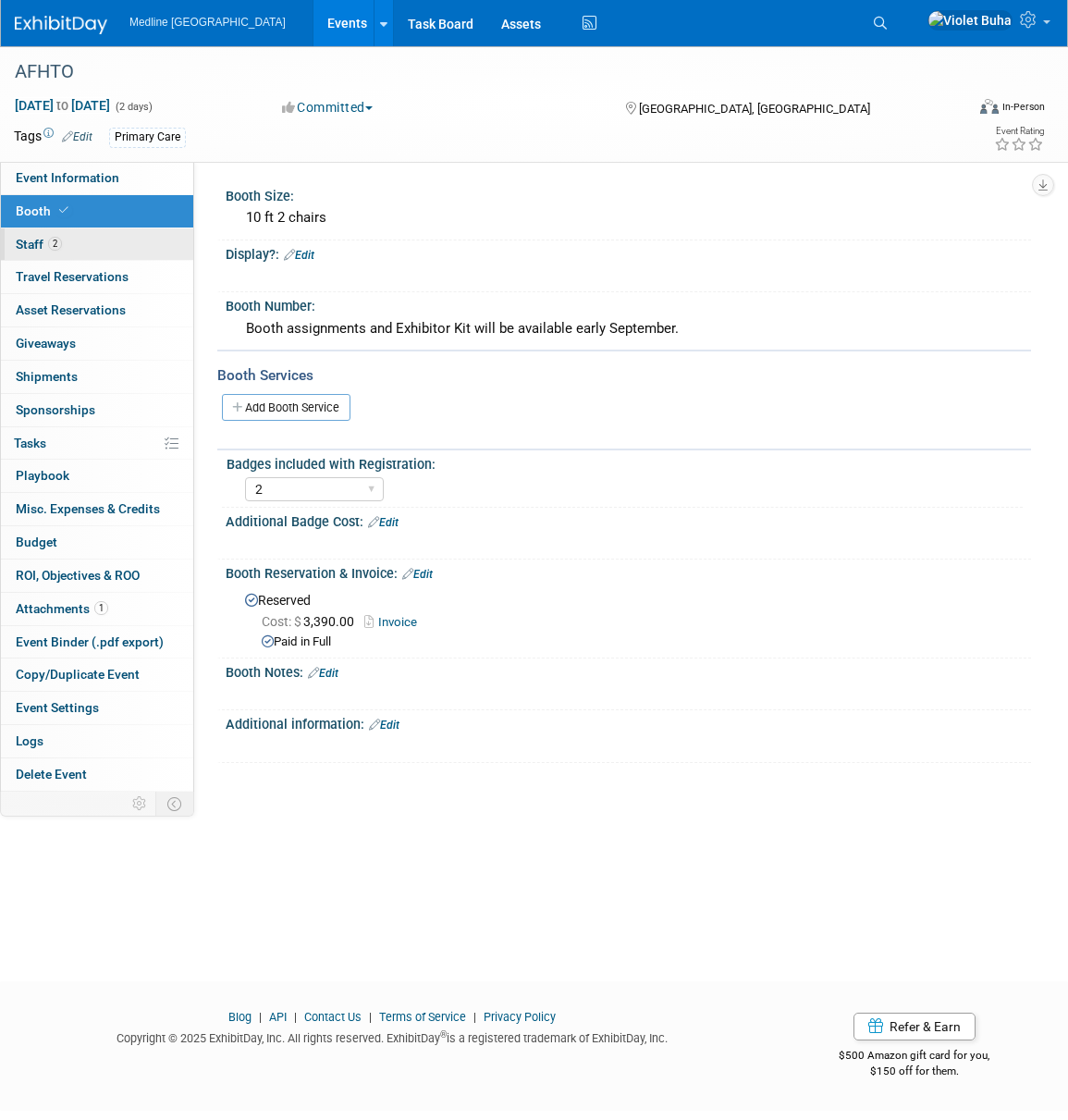
click at [85, 237] on link "2 Staff 2" at bounding box center [97, 245] width 193 height 32
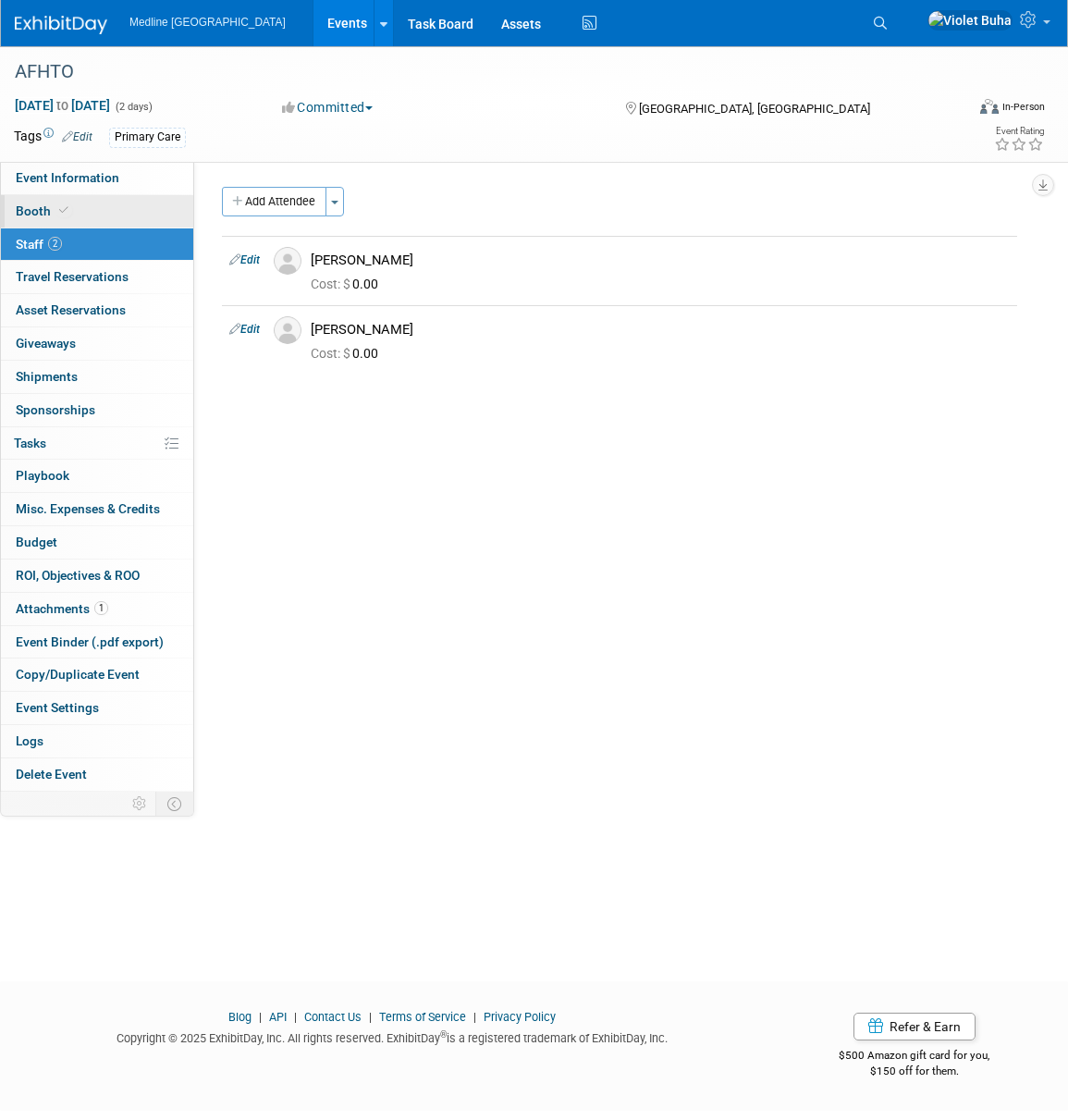
click at [63, 209] on icon at bounding box center [64, 210] width 9 height 10
select select "2"
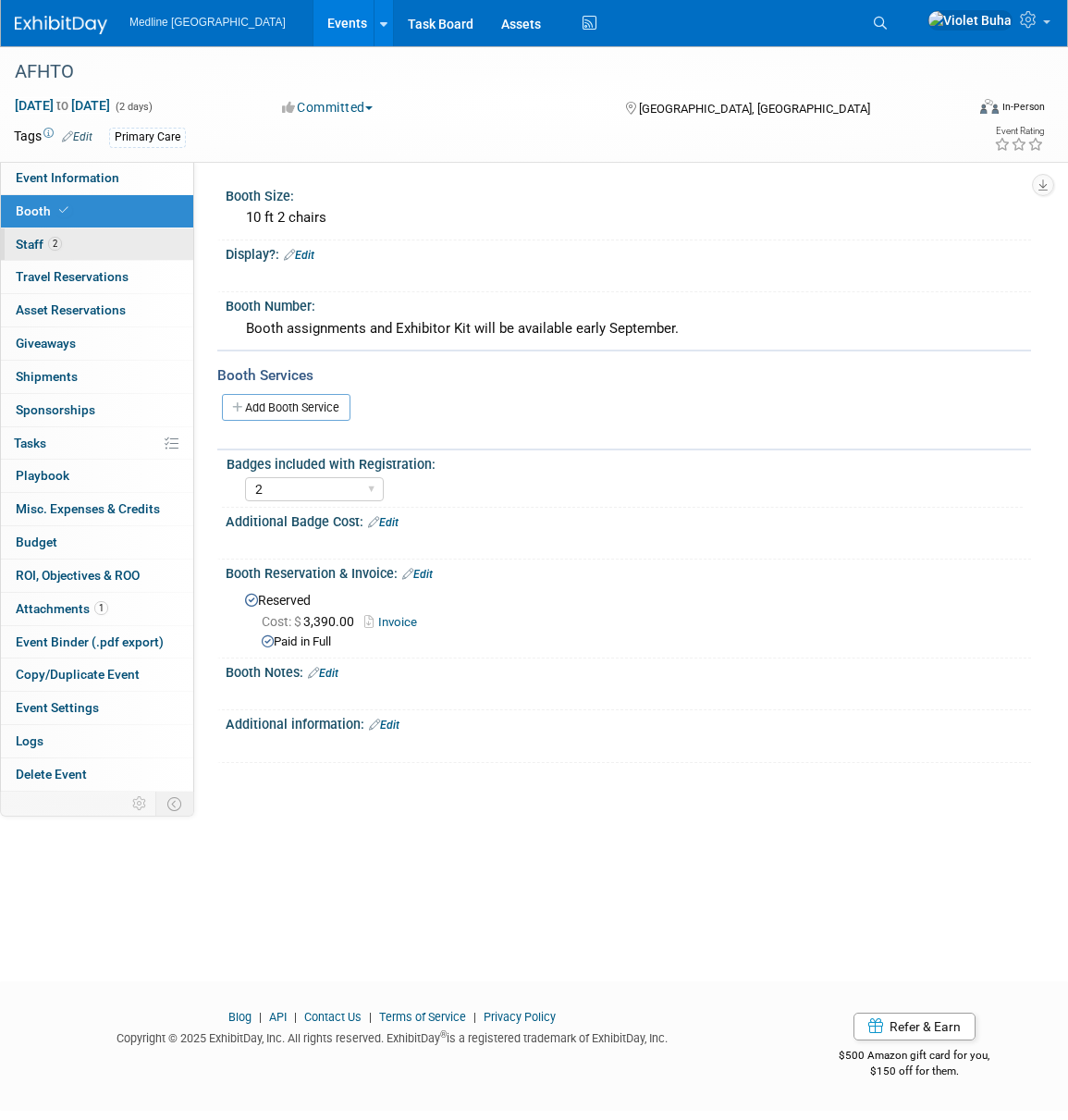
click at [144, 247] on link "2 Staff 2" at bounding box center [97, 245] width 193 height 32
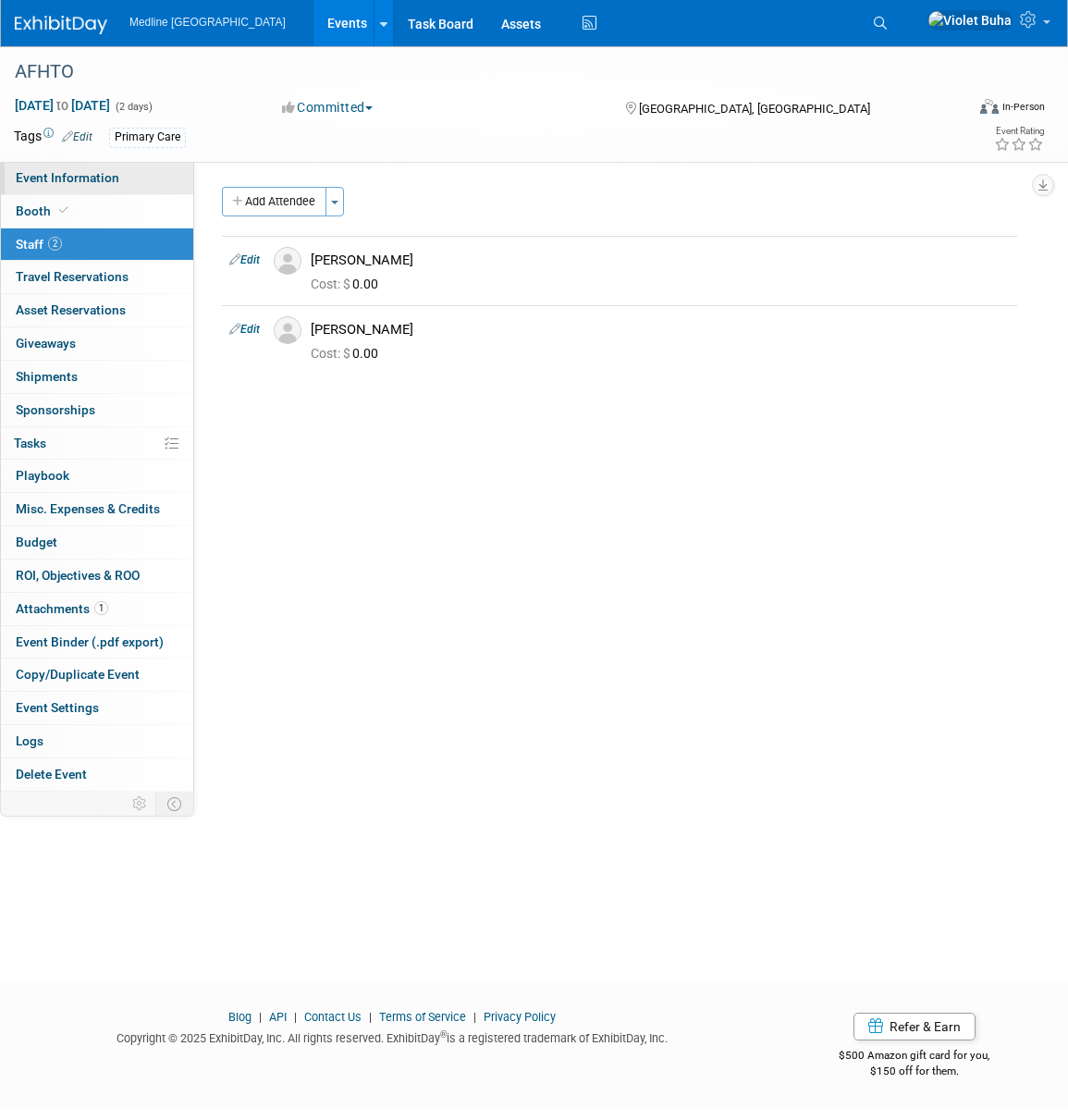
click at [87, 179] on span "Event Information" at bounding box center [68, 178] width 104 height 15
select select "Waiting for information"
select select "To do"
select select "Primary Care"
select select "Provincial - Level 2"
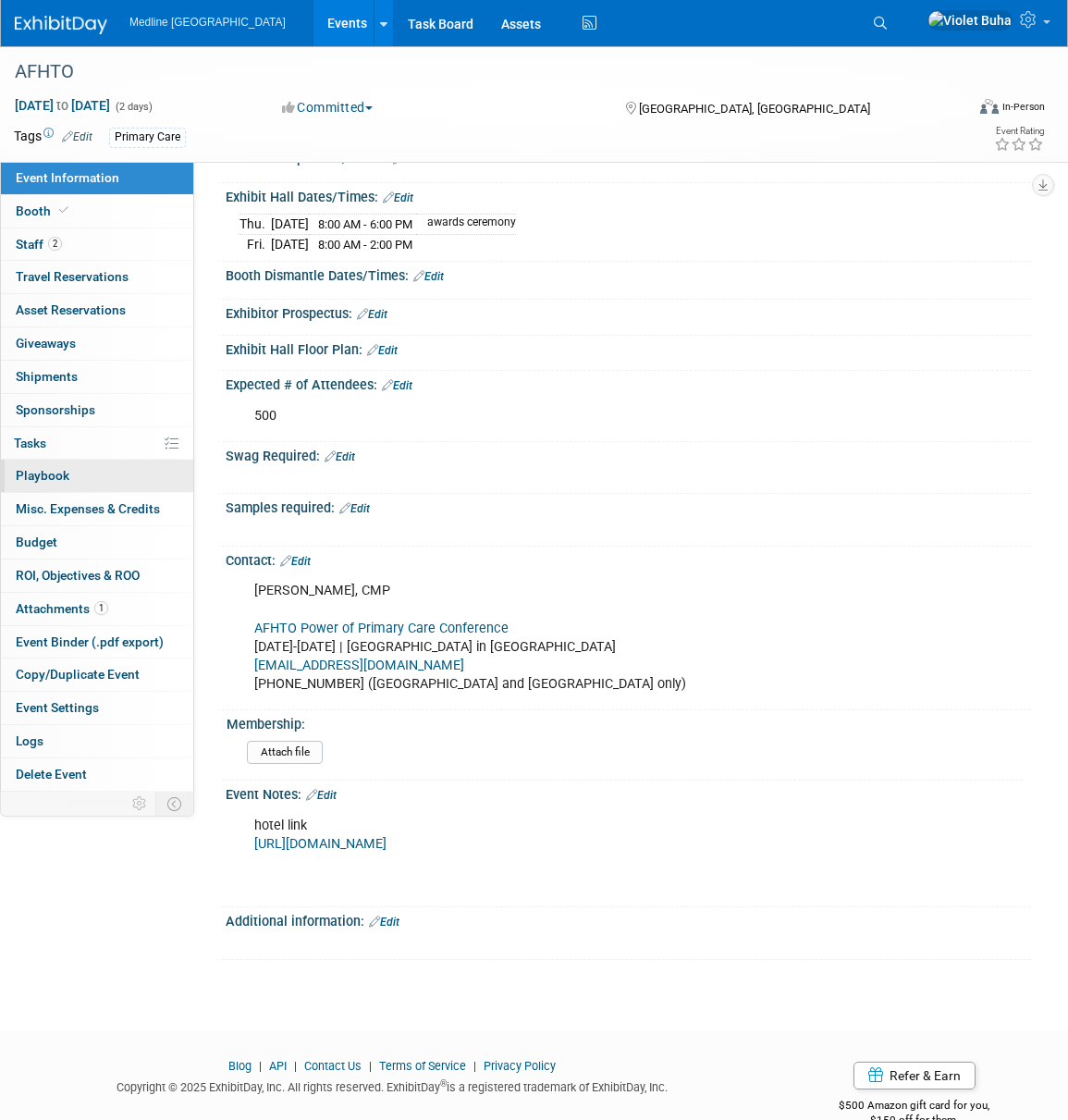
scroll to position [519, 0]
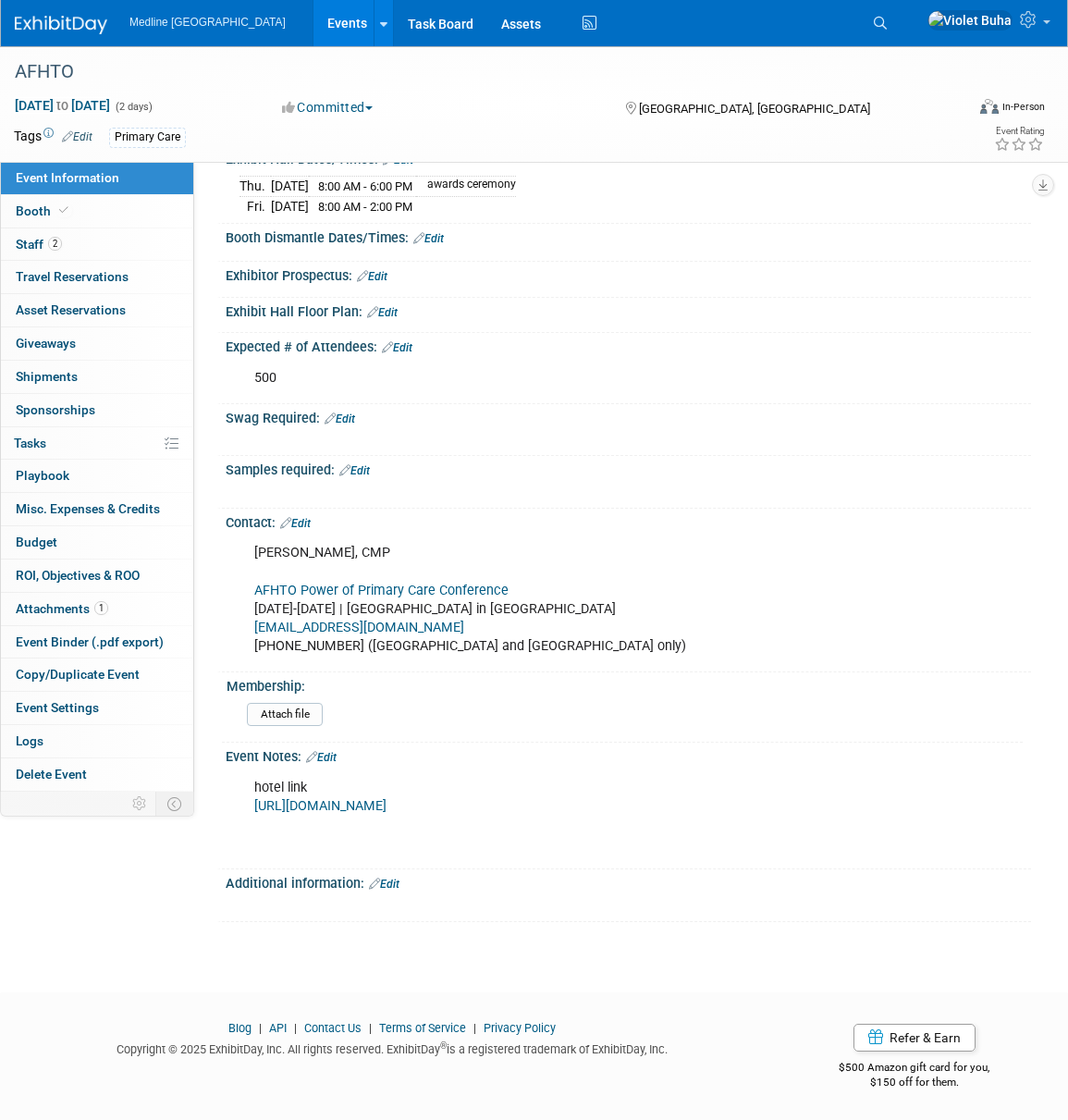
click at [311, 521] on link "Edit" at bounding box center [295, 524] width 30 height 13
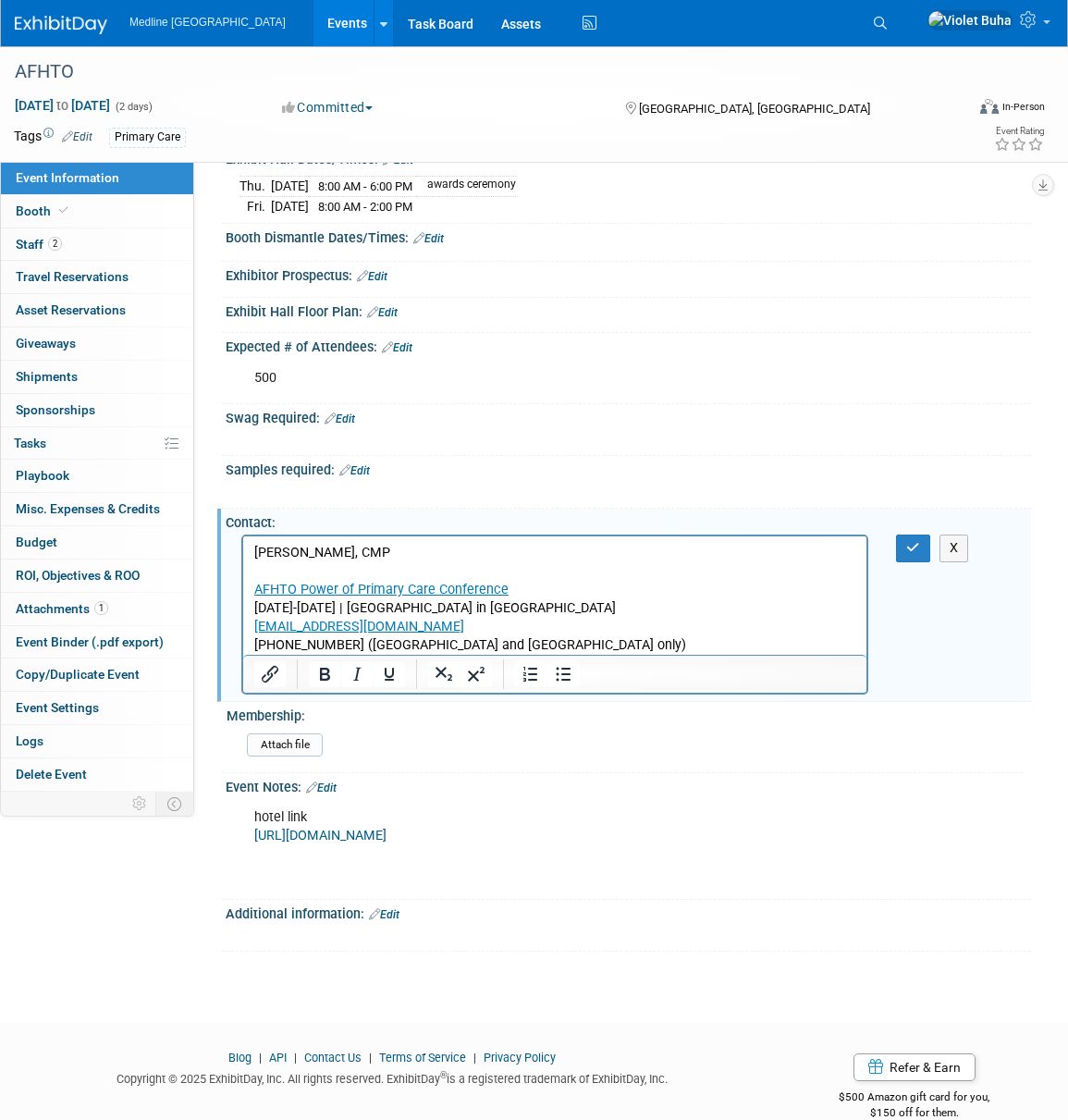
scroll to position [0, 0]
click at [528, 647] on p "[PERSON_NAME], CMP AFHTO Power of Primary Care Conference [DATE]-[DATE] | [GEOG…" at bounding box center [555, 598] width 602 height 111
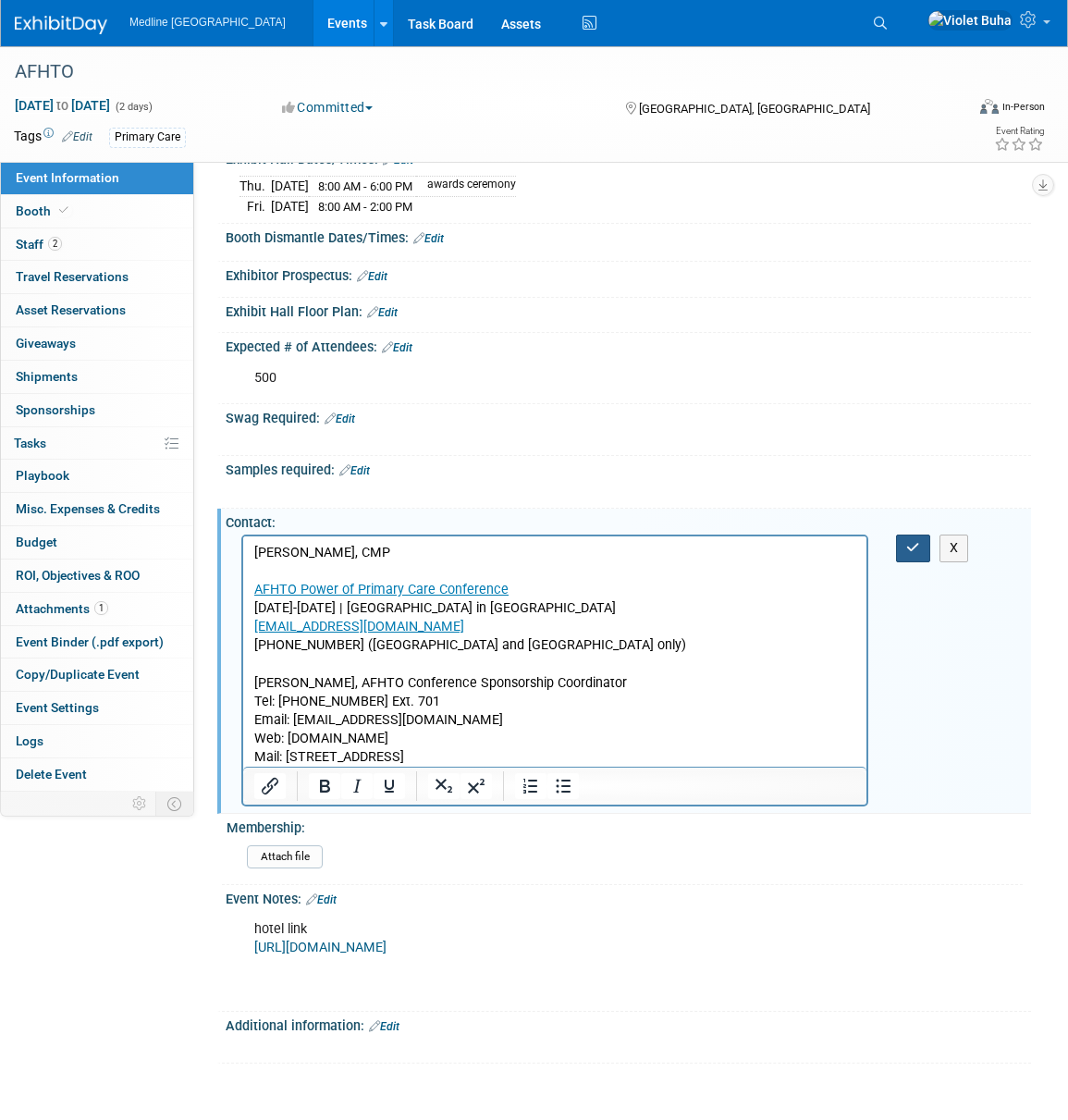
click at [904, 547] on button "button" at bounding box center [913, 548] width 34 height 26
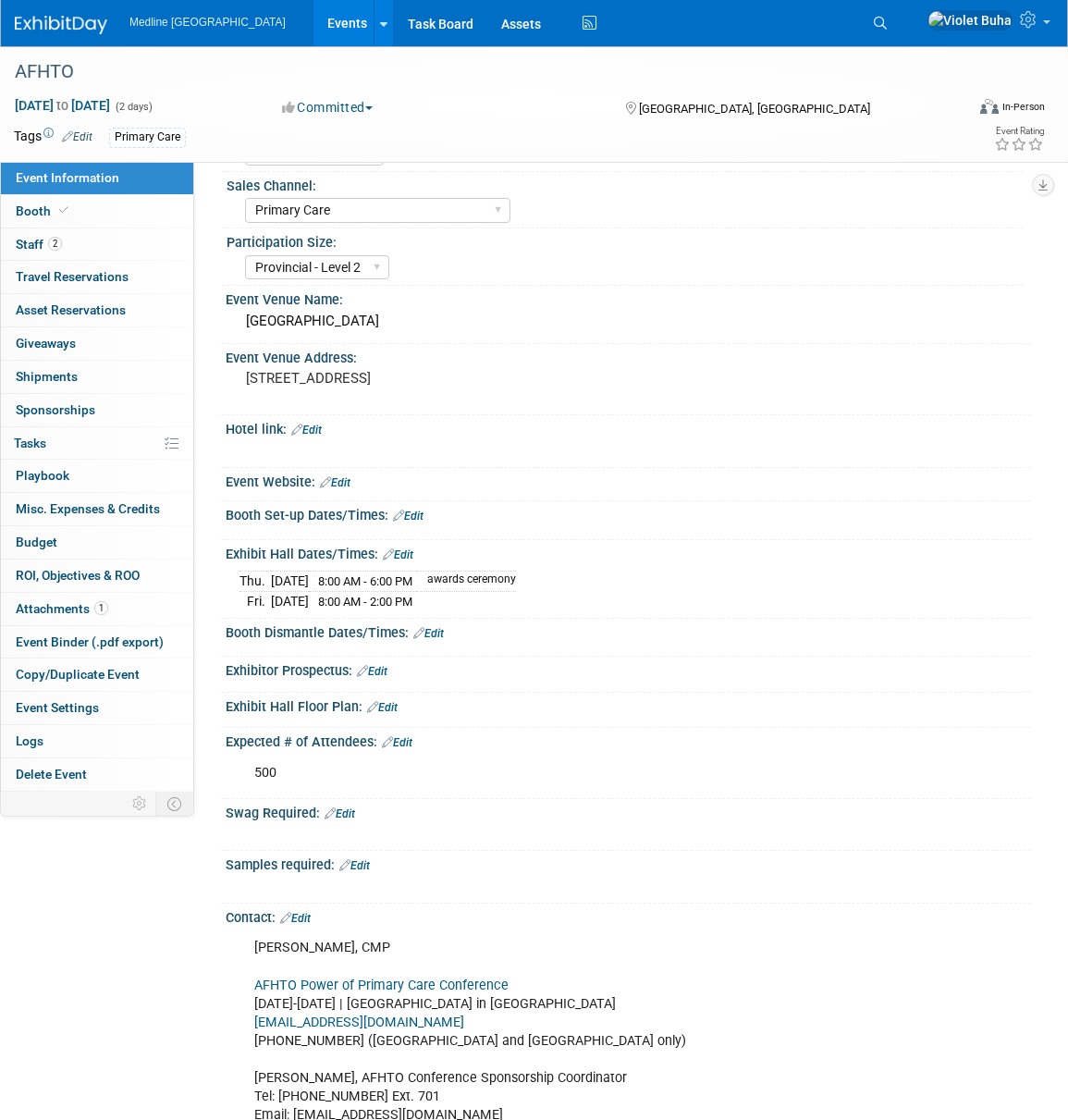
scroll to position [142, 0]
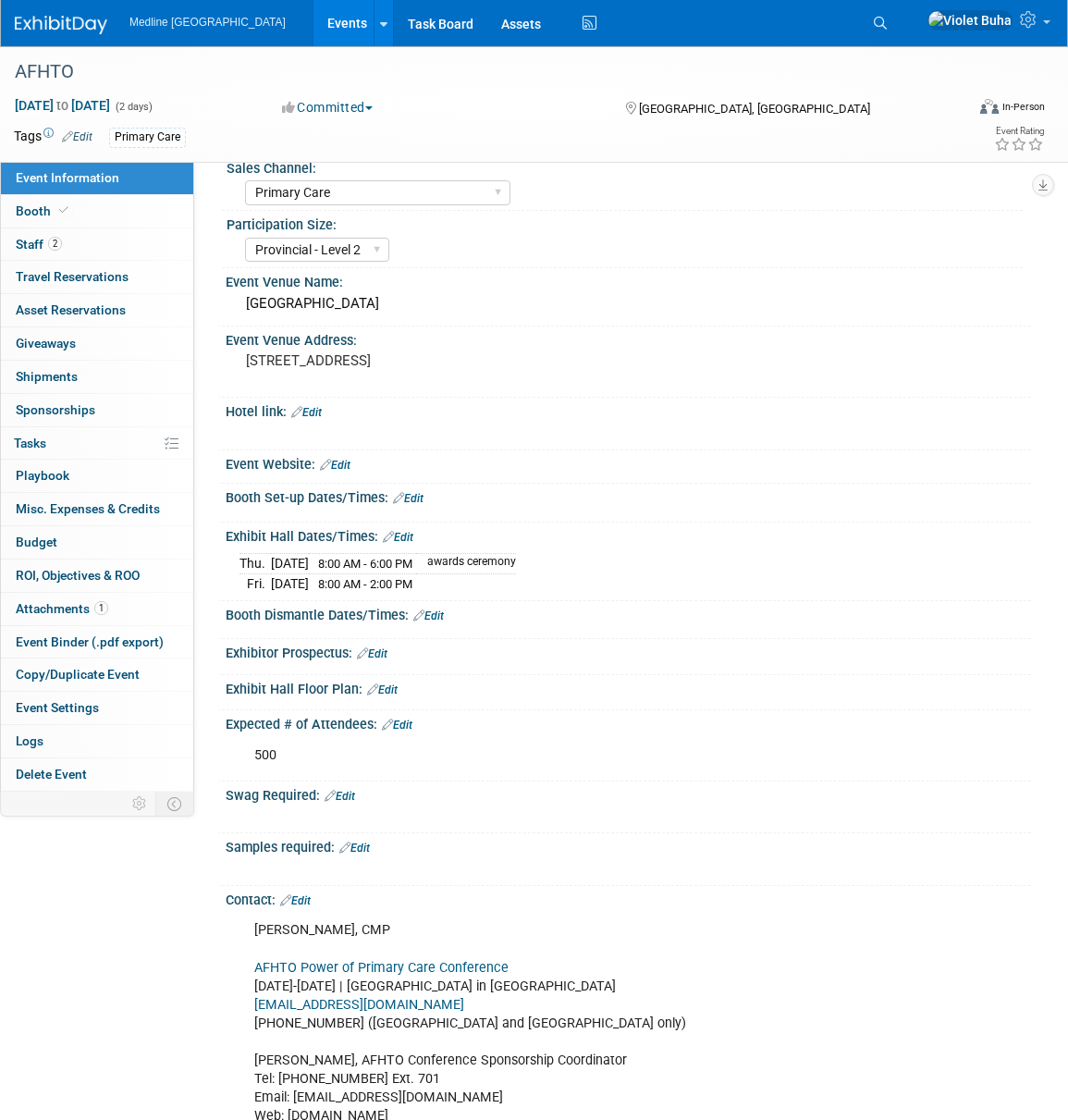
click at [417, 496] on link "Edit" at bounding box center [408, 499] width 30 height 13
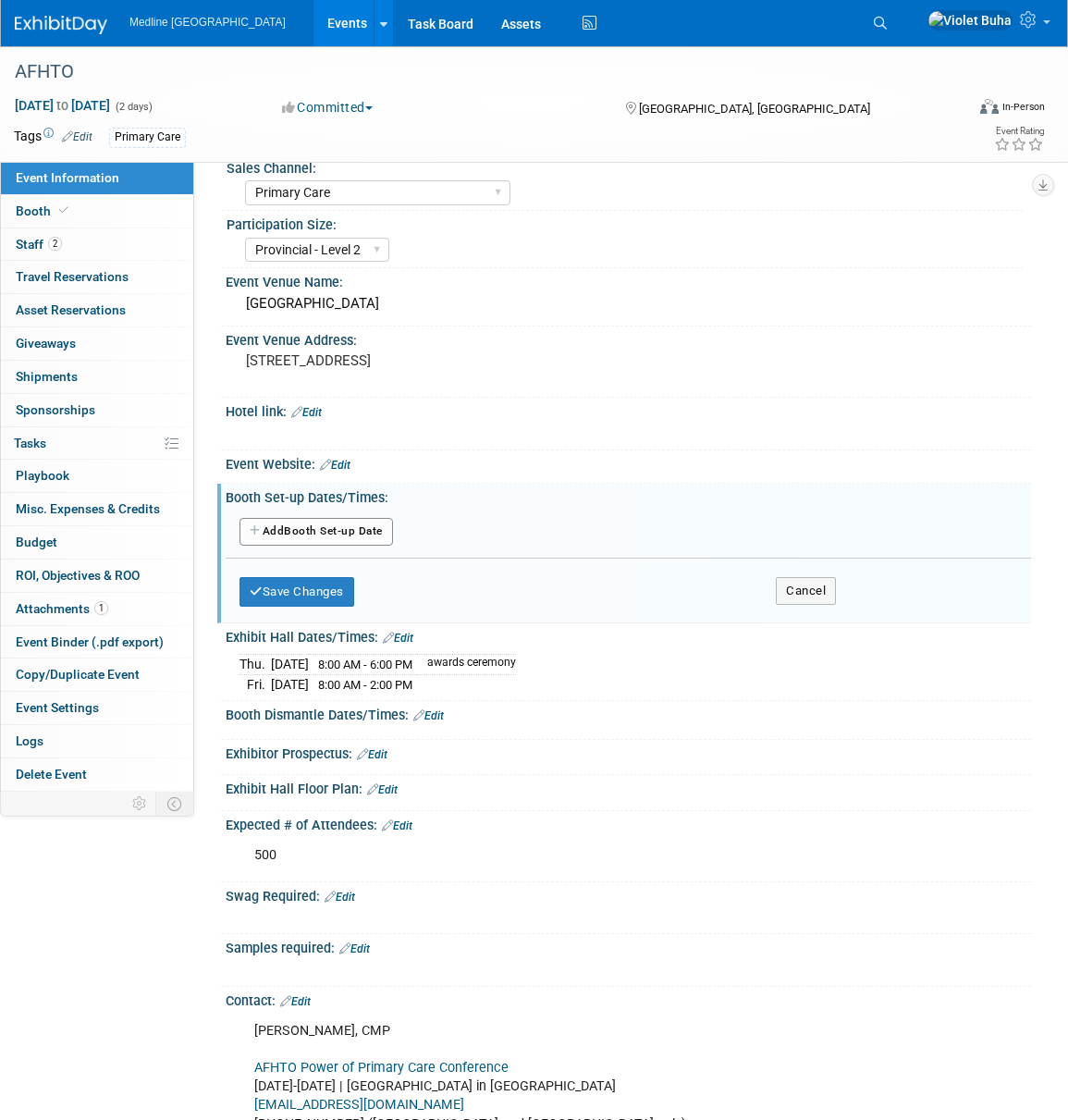
click at [353, 528] on button "Add Another Booth Set-up Date" at bounding box center [316, 531] width 153 height 27
select select "9"
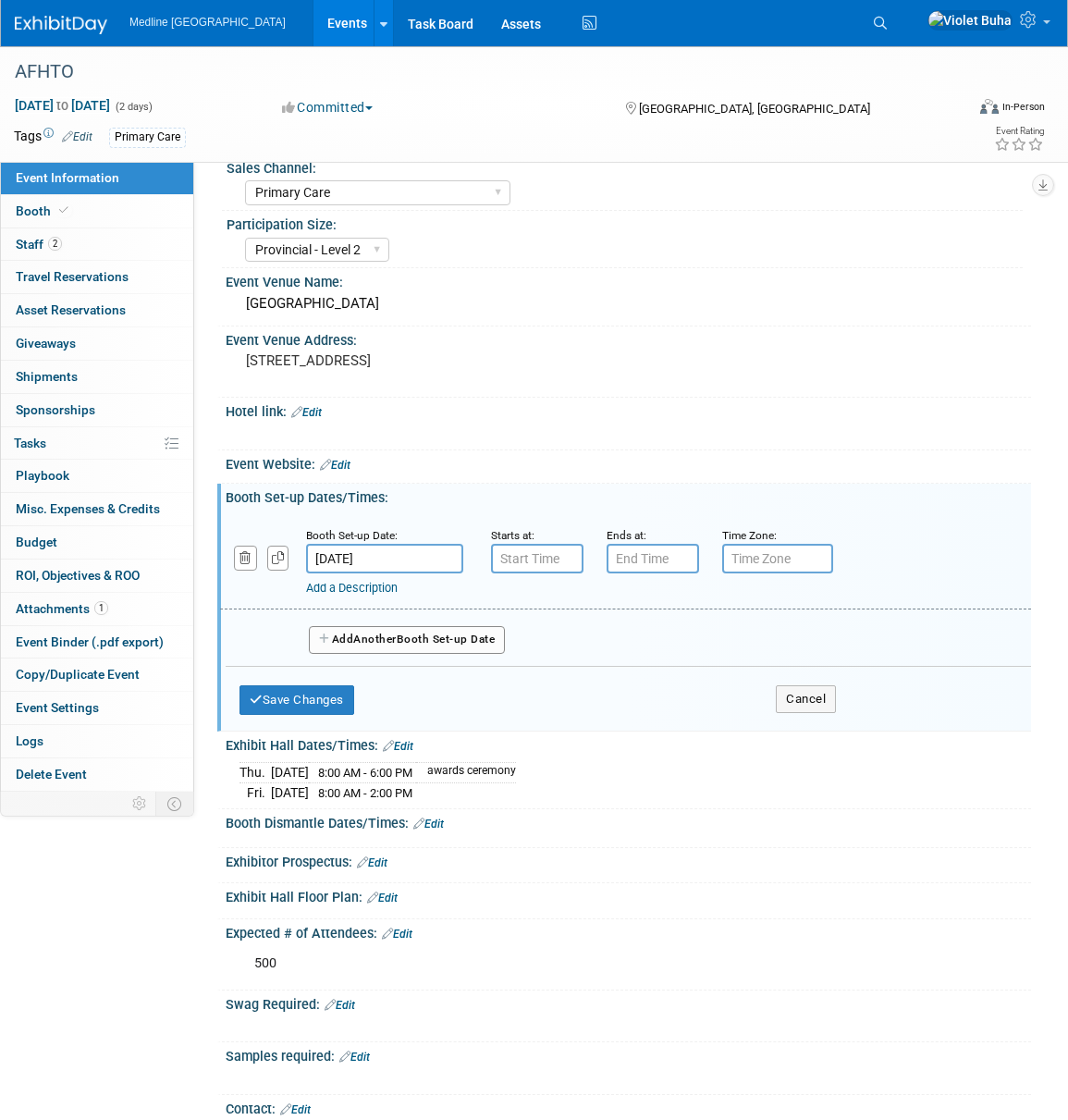
click at [393, 558] on input "[DATE]" at bounding box center [385, 558] width 157 height 29
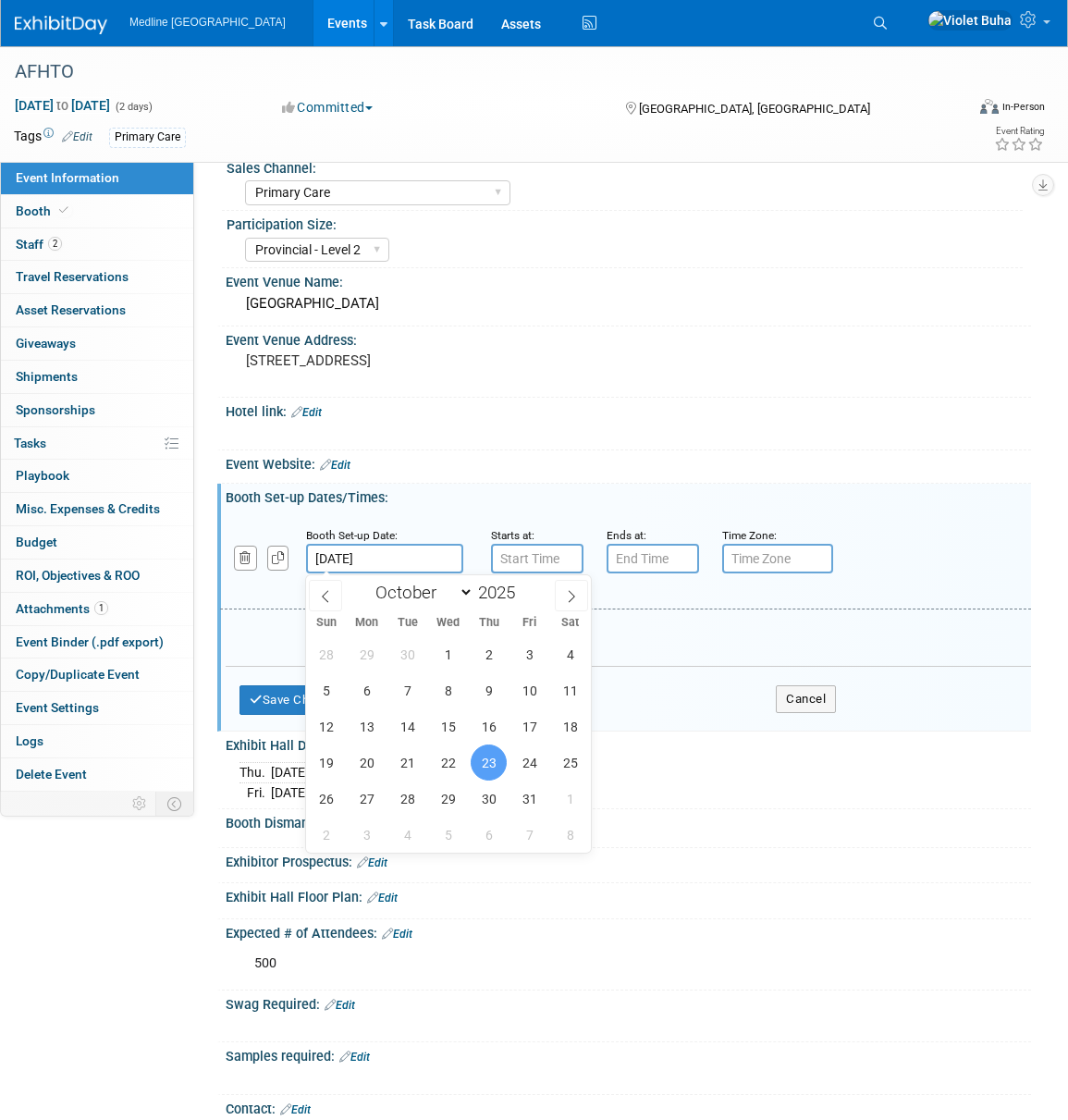
scroll to position [128, 0]
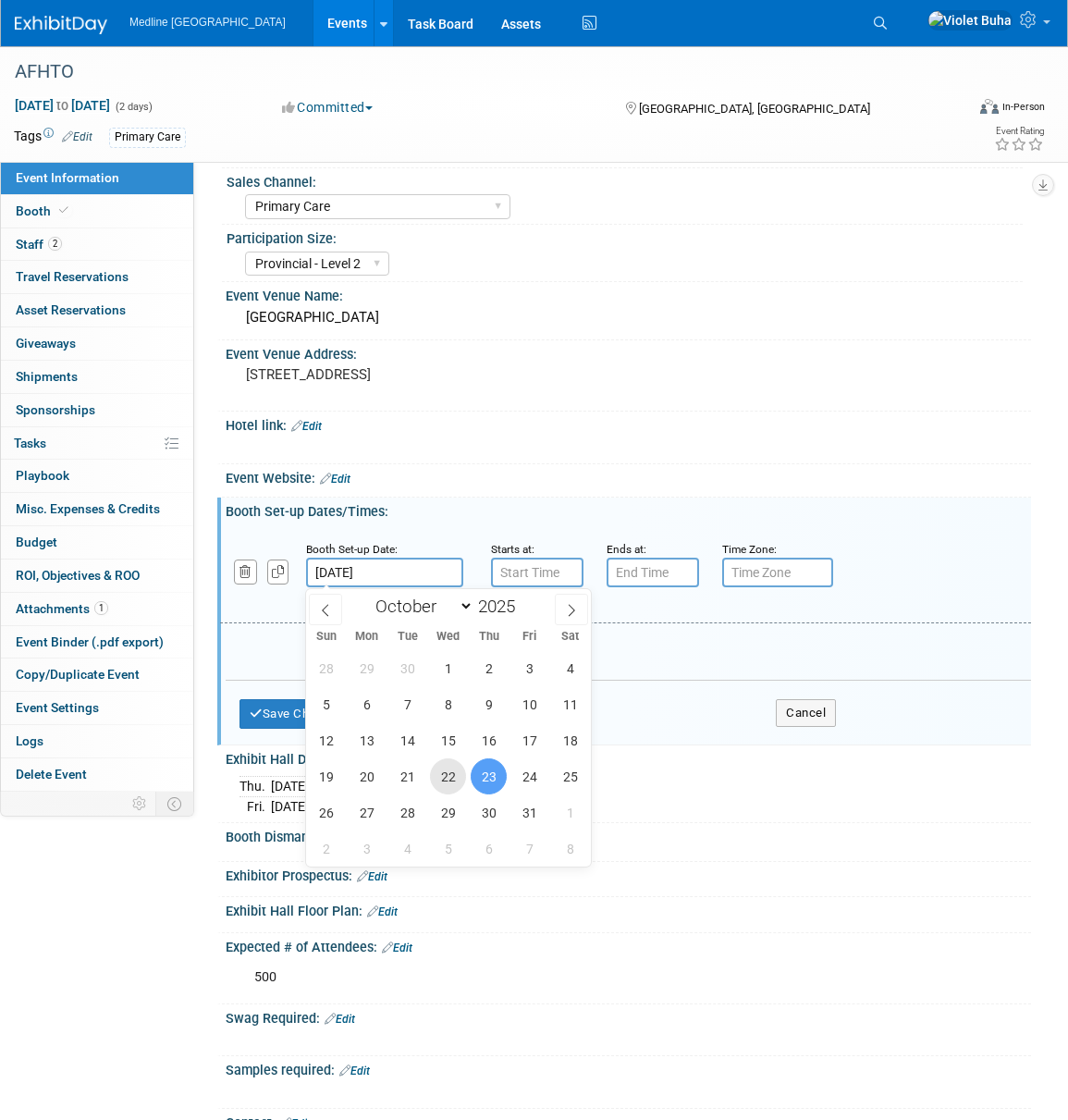
click at [457, 781] on span "22" at bounding box center [448, 776] width 36 height 36
type input "[DATE]"
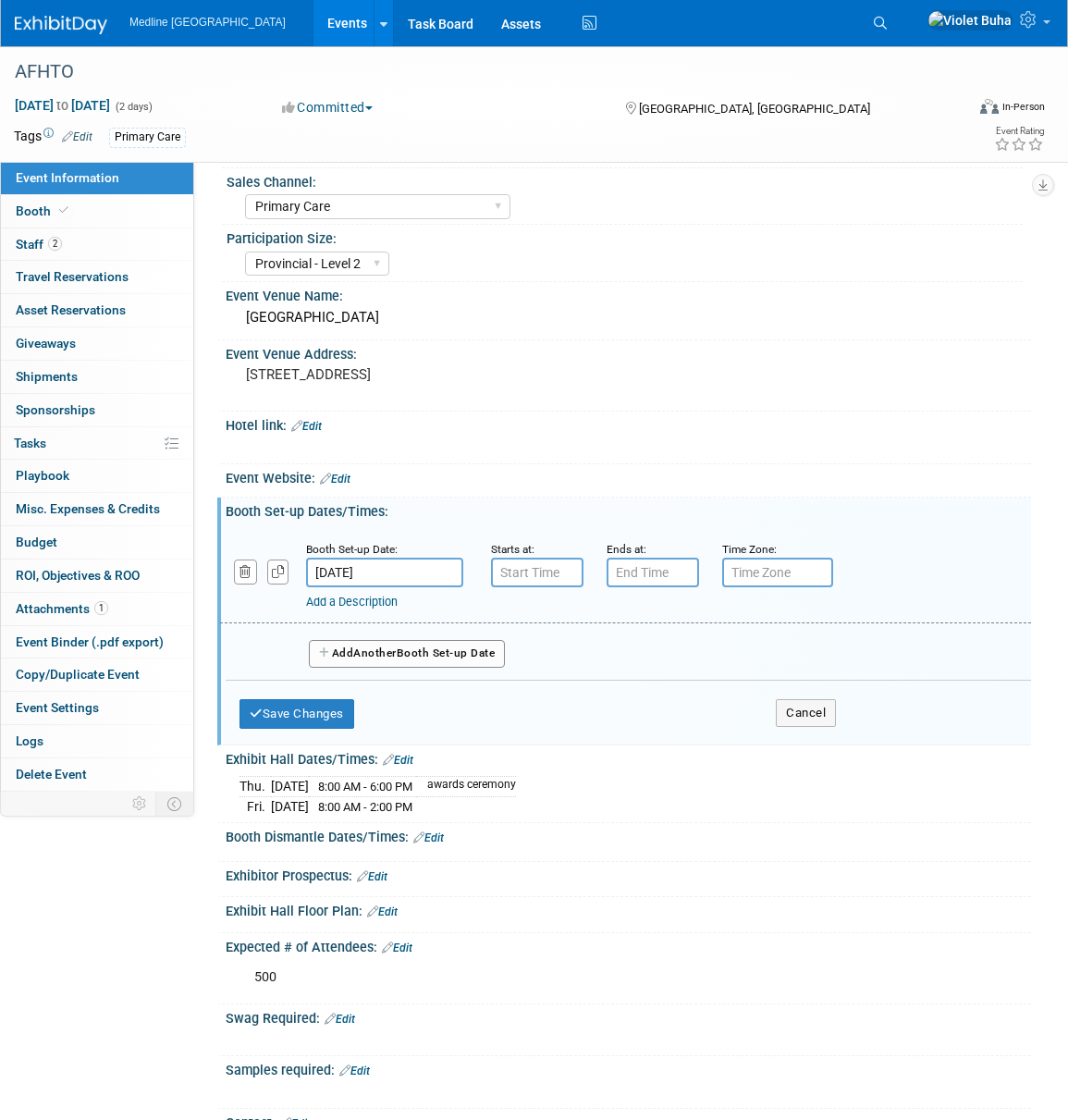
scroll to position [123, 0]
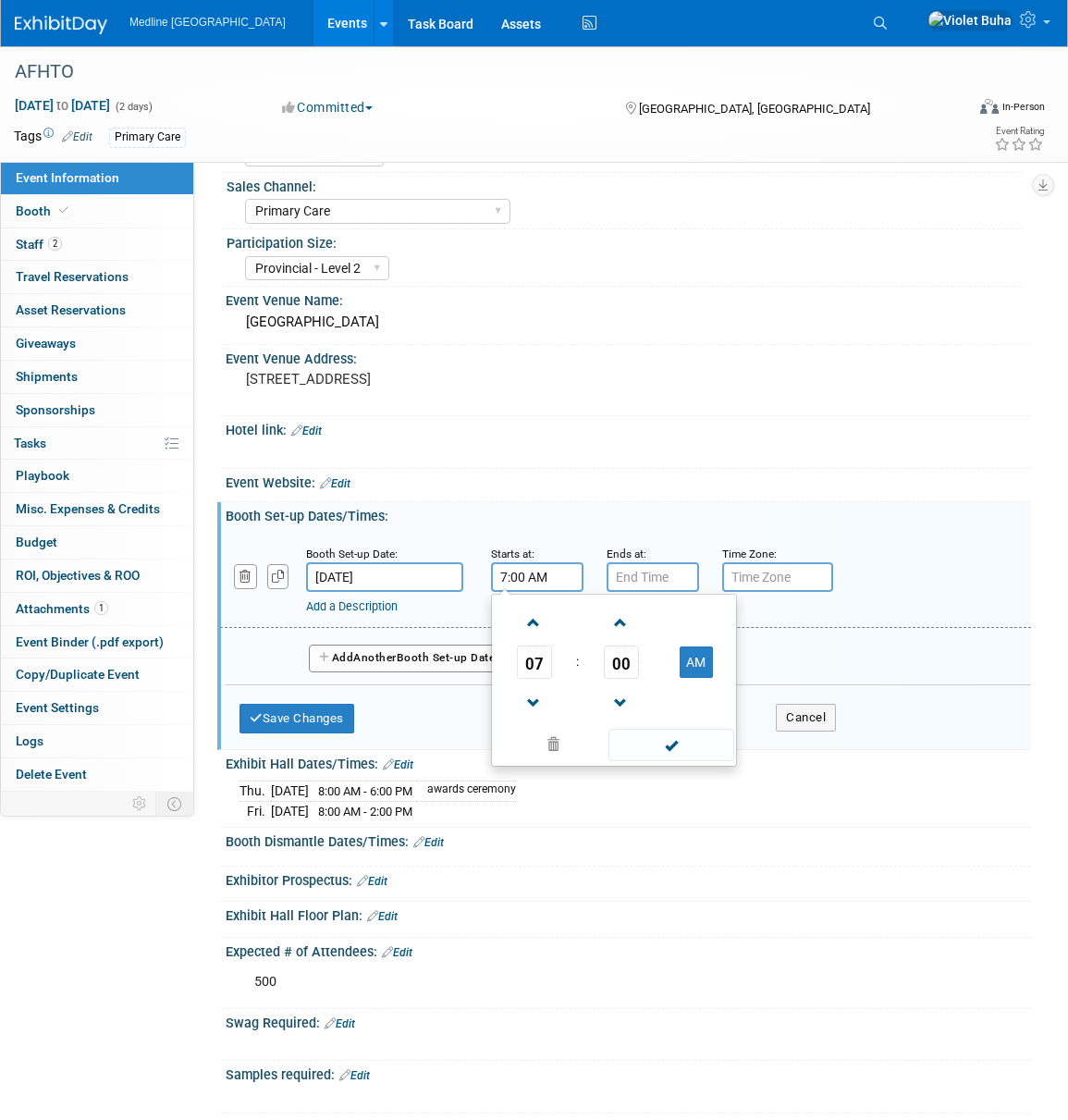
click at [535, 575] on input "7:00 AM" at bounding box center [538, 577] width 93 height 29
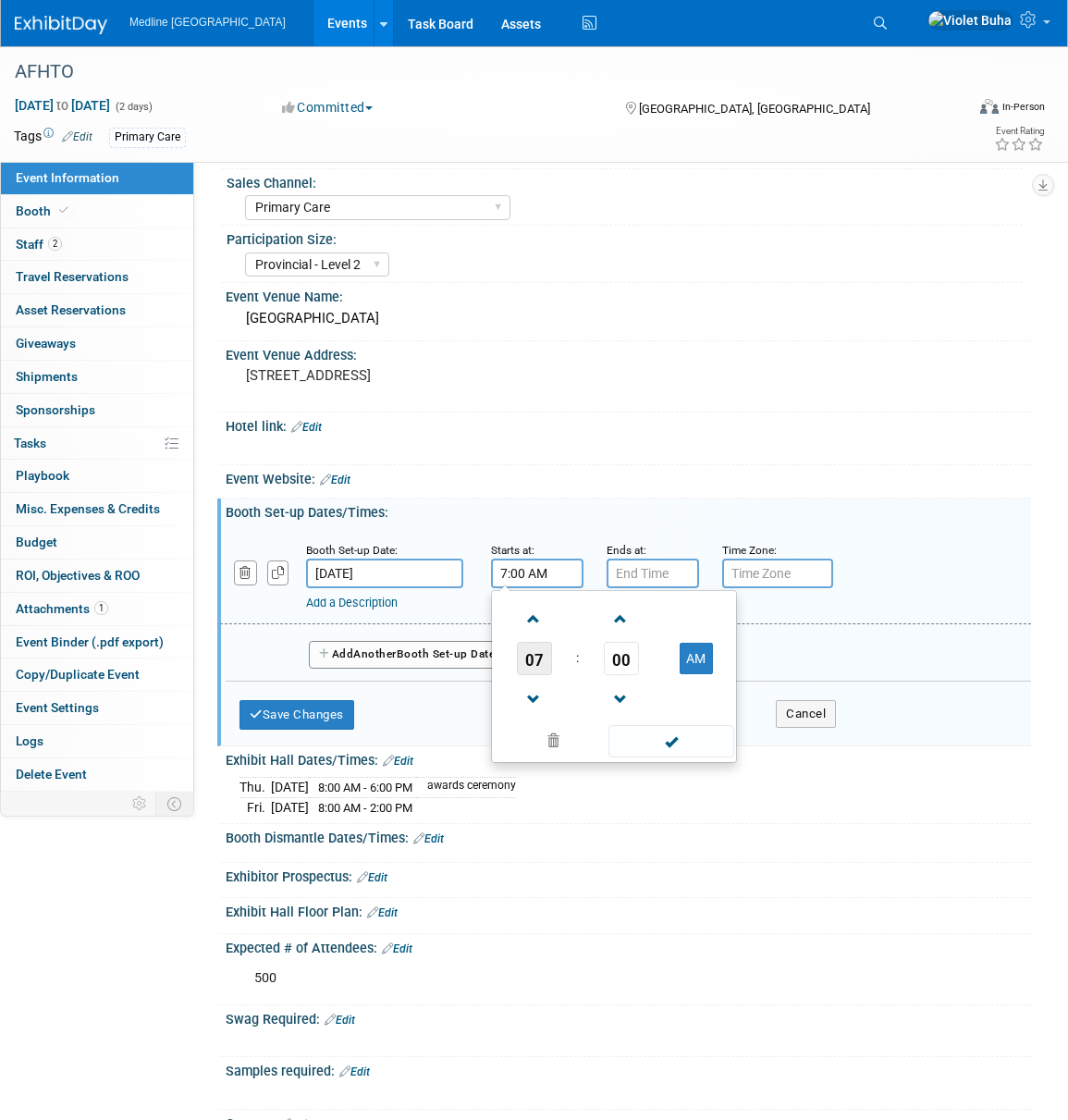
click at [539, 661] on span "07" at bounding box center [534, 658] width 35 height 33
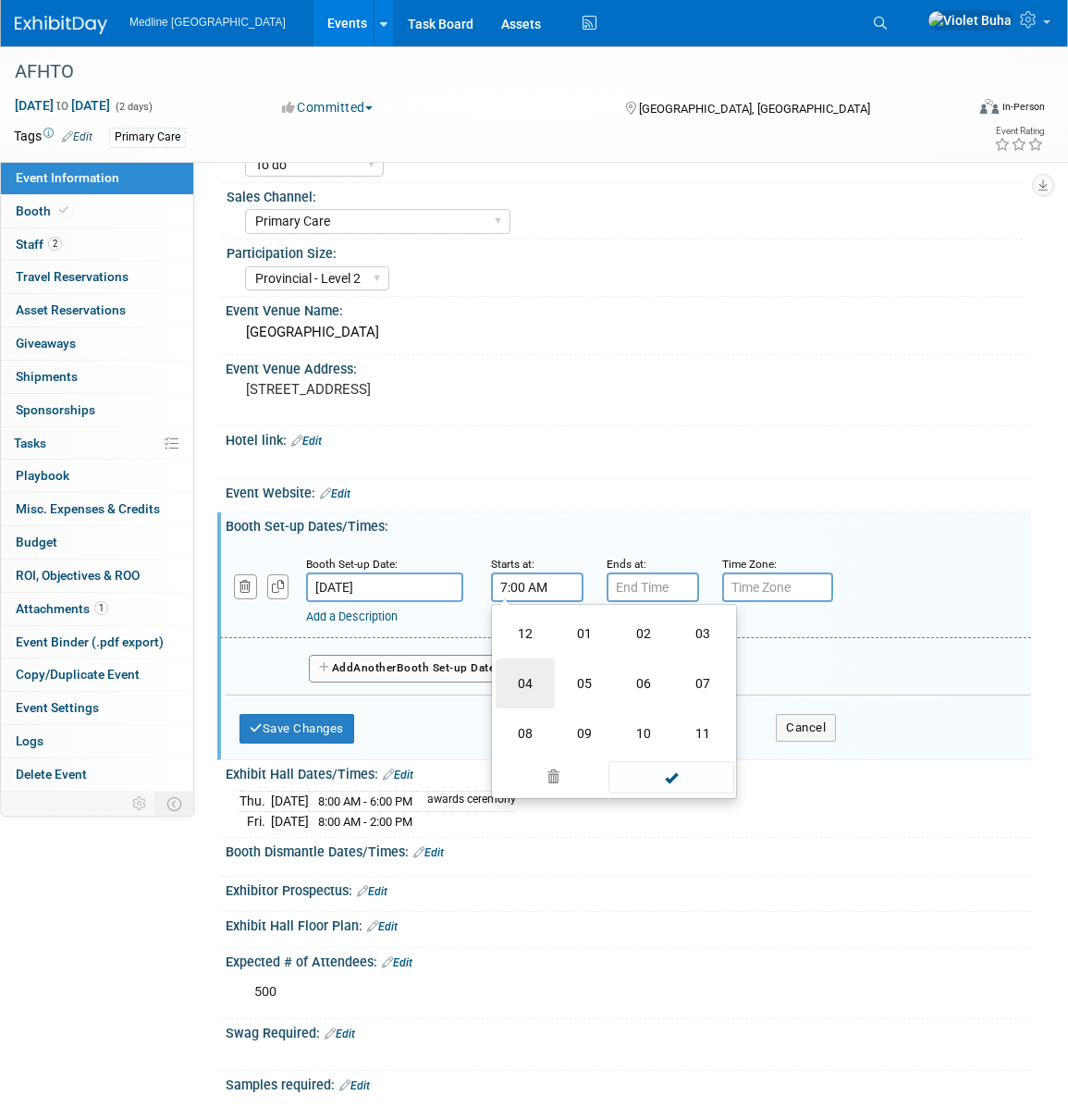
scroll to position [112, 0]
drag, startPoint x: 530, startPoint y: 685, endPoint x: 756, endPoint y: 663, distance: 227.1
click at [530, 685] on td "04" at bounding box center [525, 684] width 60 height 50
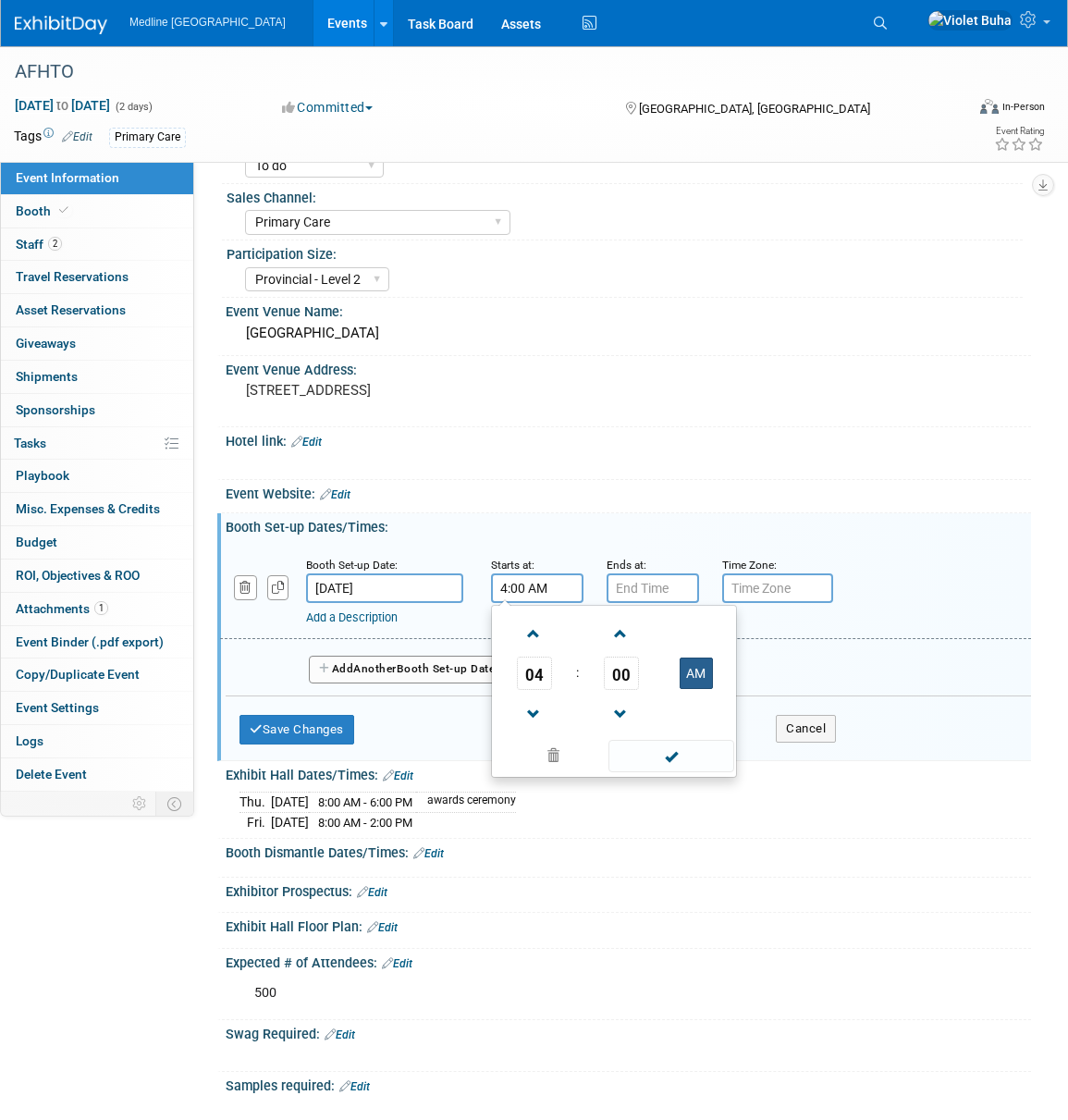
click at [703, 671] on button "AM" at bounding box center [696, 673] width 33 height 31
type input "4:00 PM"
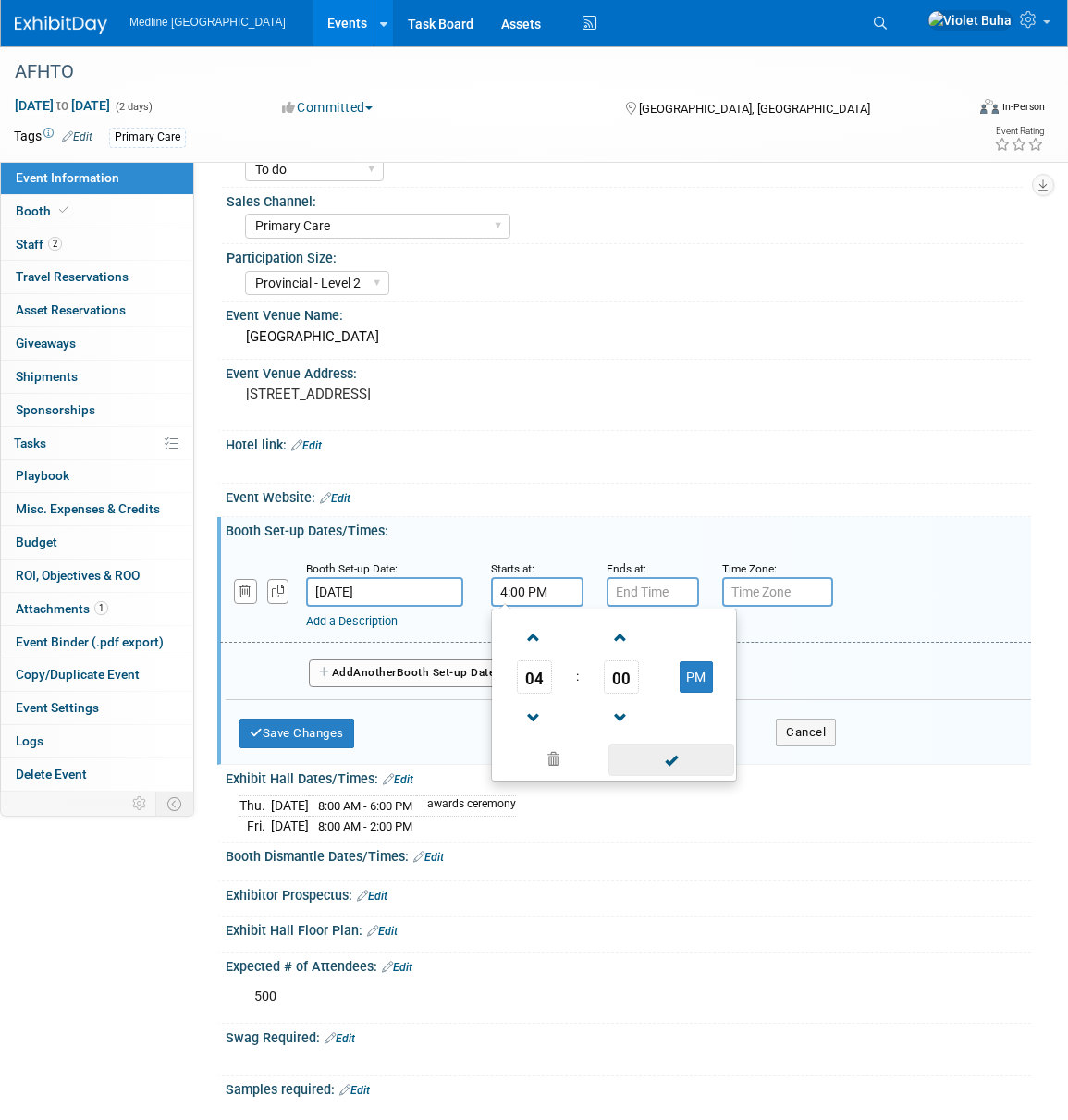
click at [675, 756] on span at bounding box center [671, 760] width 125 height 32
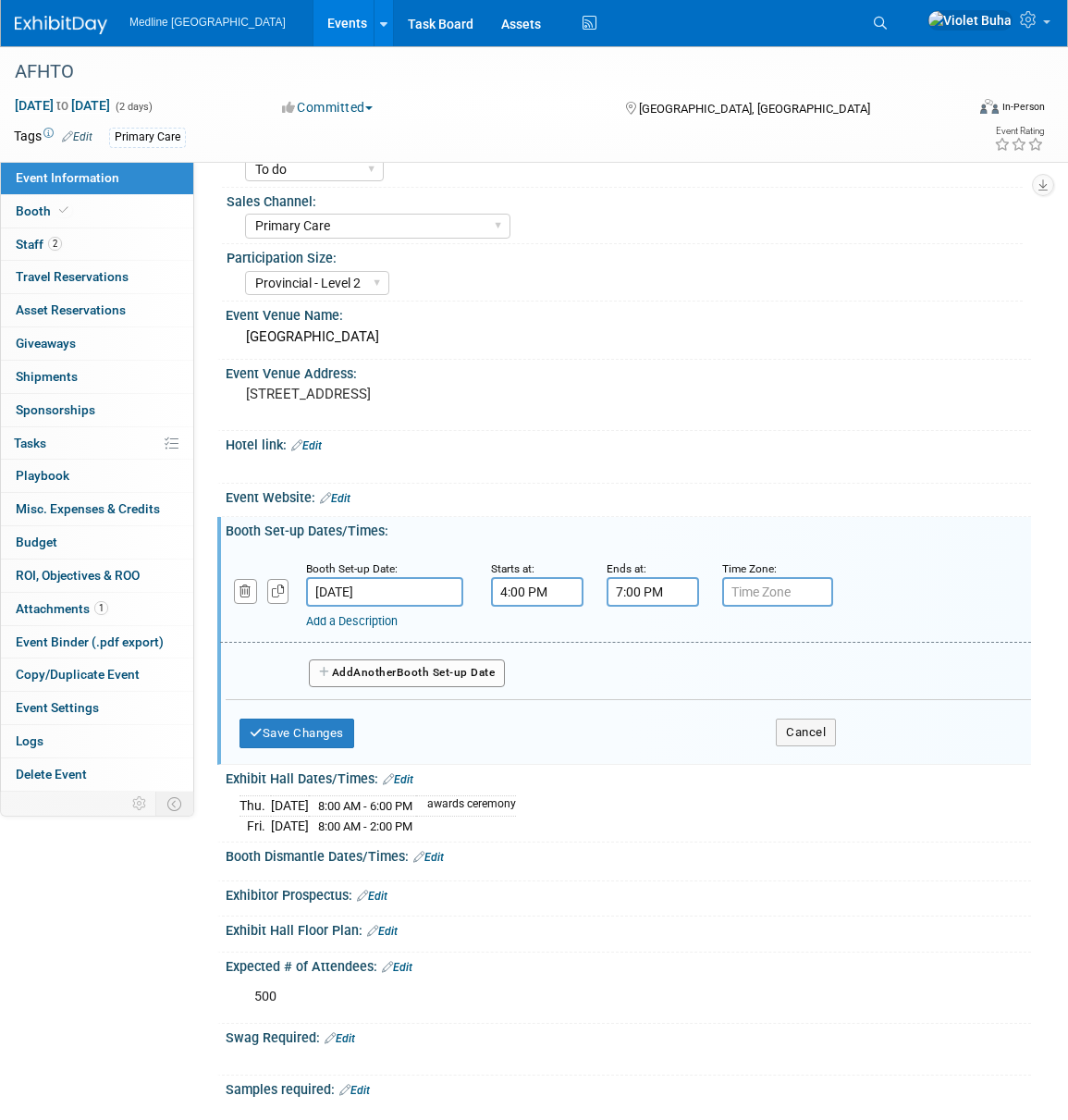
click at [671, 586] on input "7:00 PM" at bounding box center [653, 592] width 93 height 29
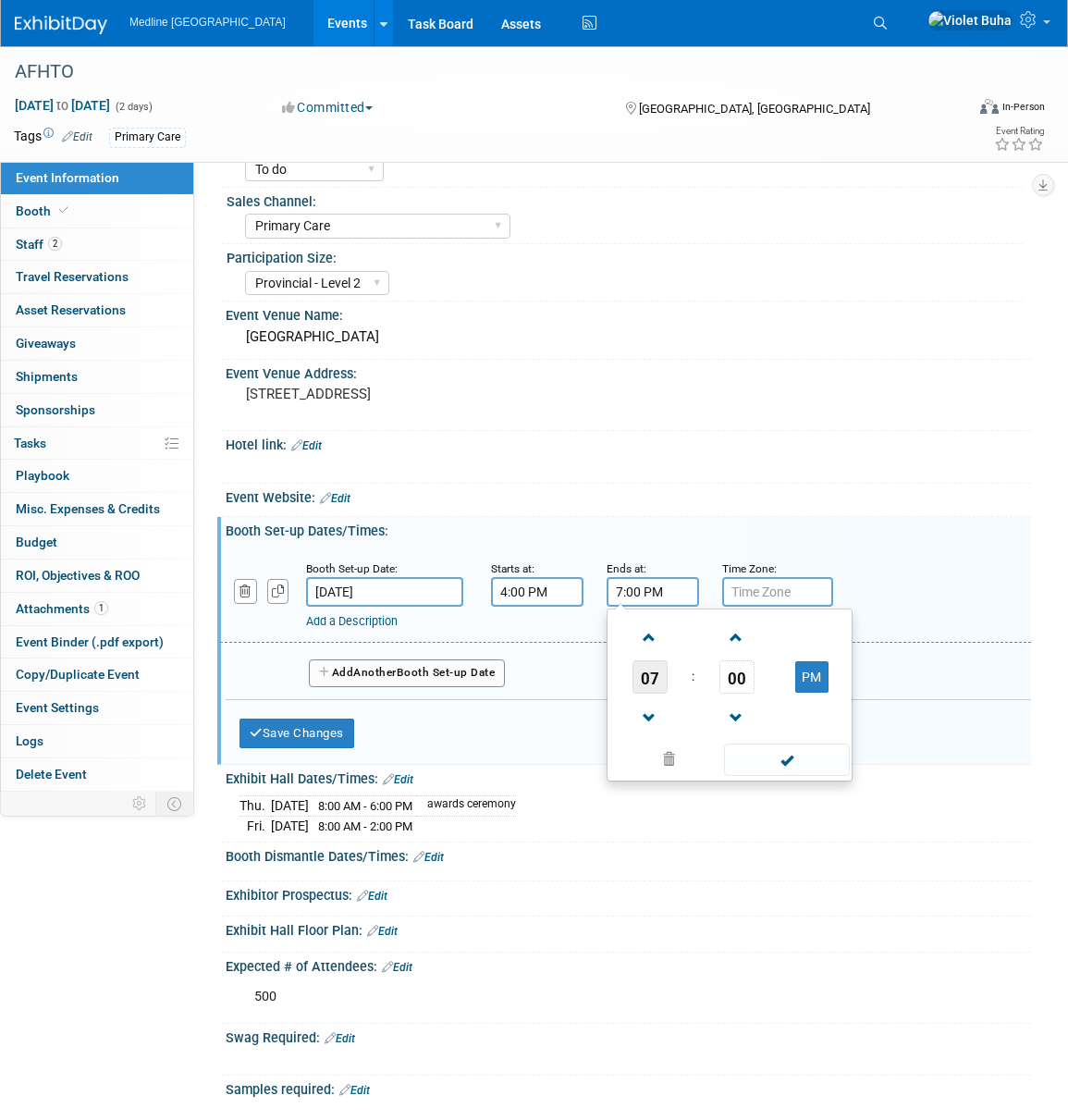
click at [645, 669] on span "07" at bounding box center [649, 677] width 35 height 33
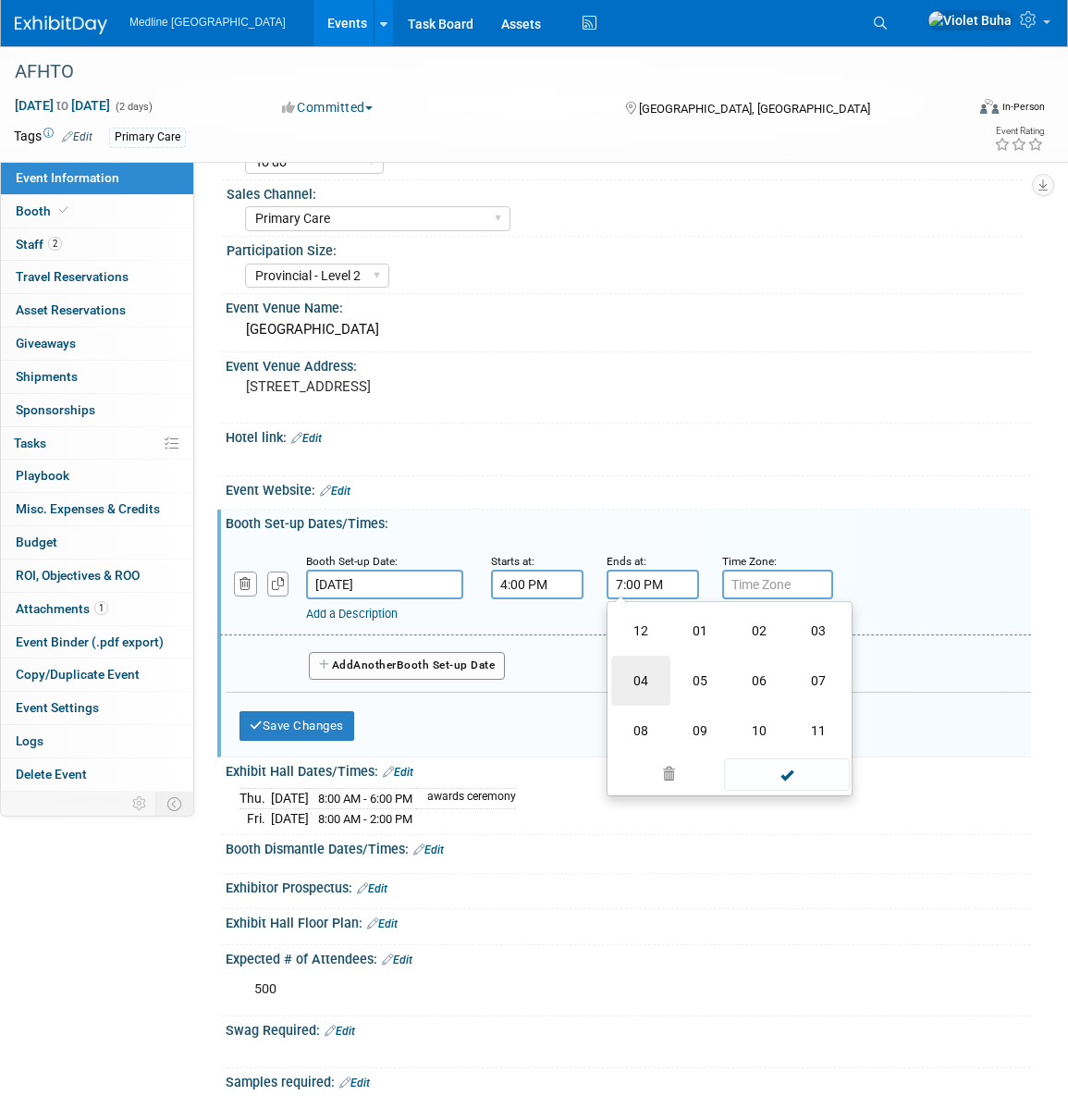
scroll to position [103, 0]
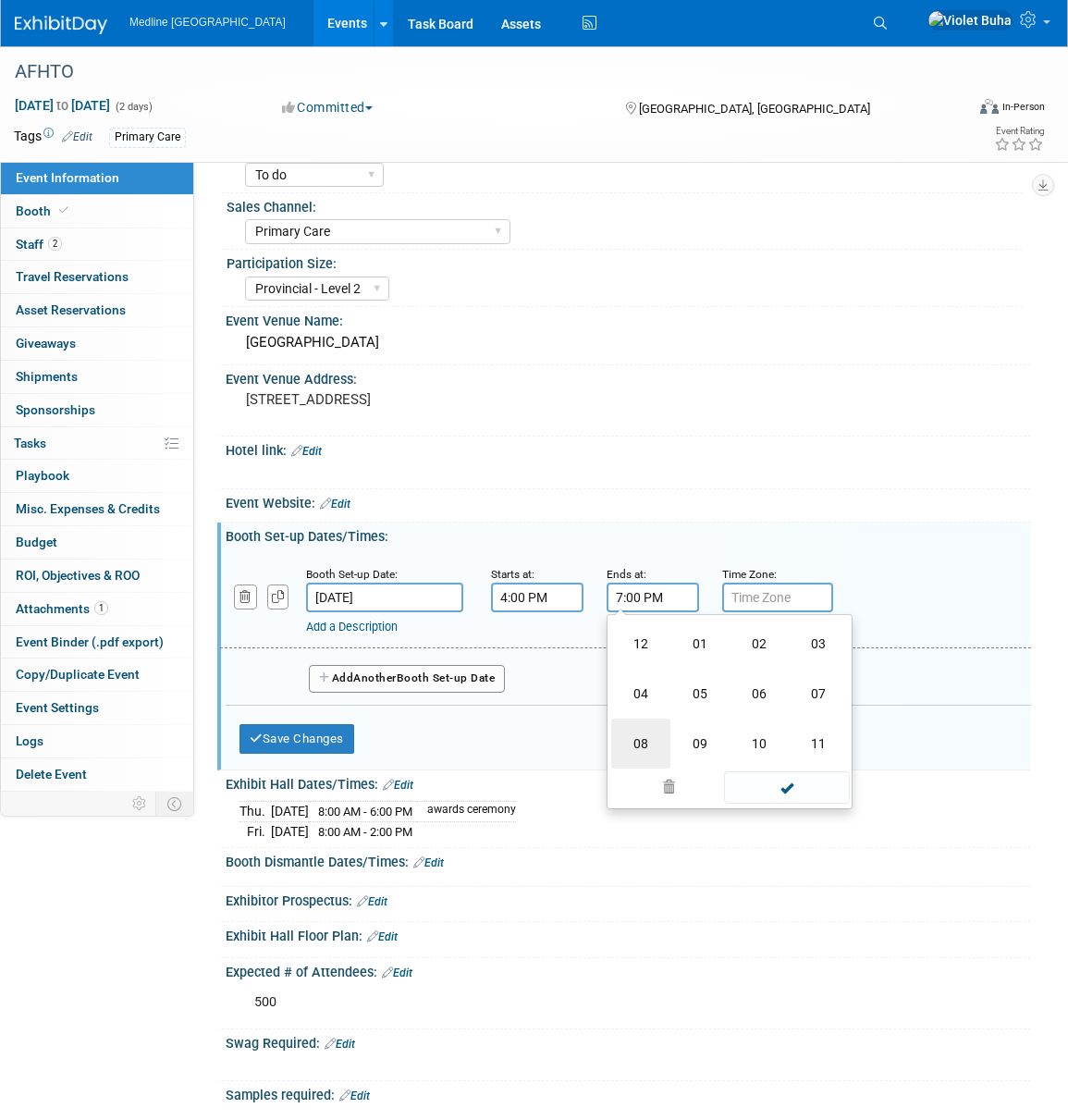
click at [641, 732] on td "08" at bounding box center [641, 743] width 60 height 50
type input "8:00 PM"
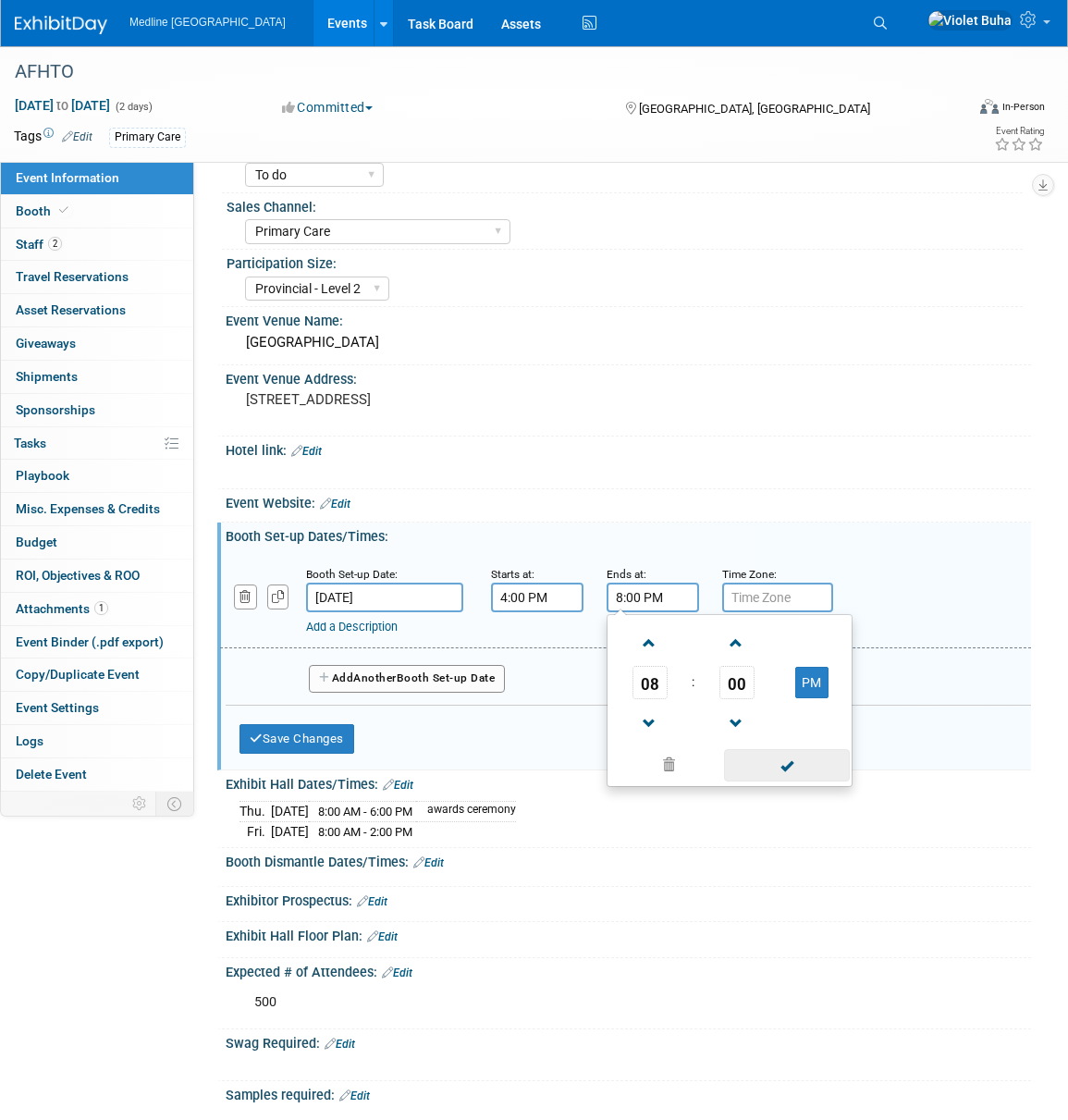
click at [774, 757] on span at bounding box center [786, 766] width 125 height 32
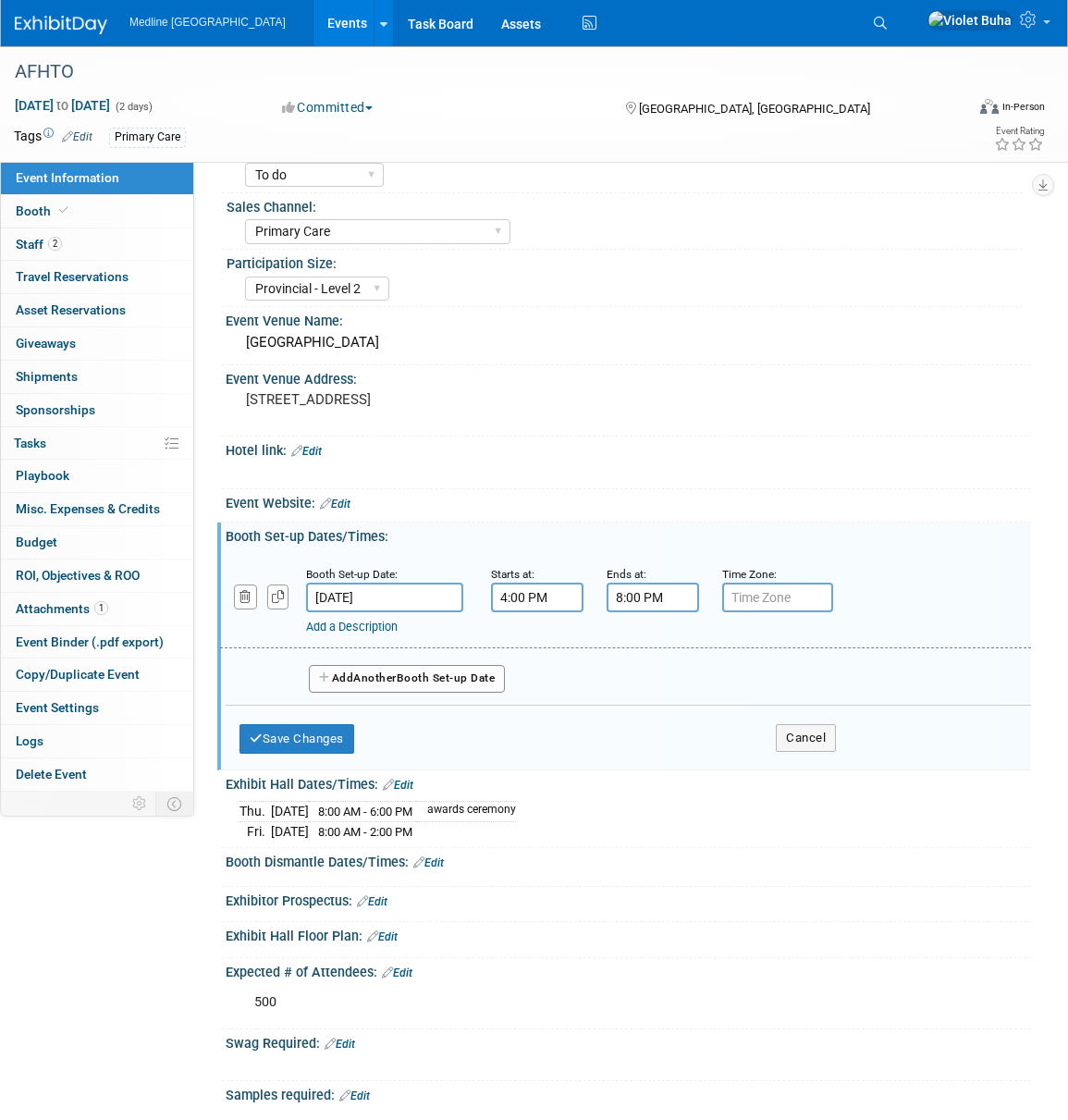
click at [372, 676] on span "Another" at bounding box center [375, 678] width 43 height 13
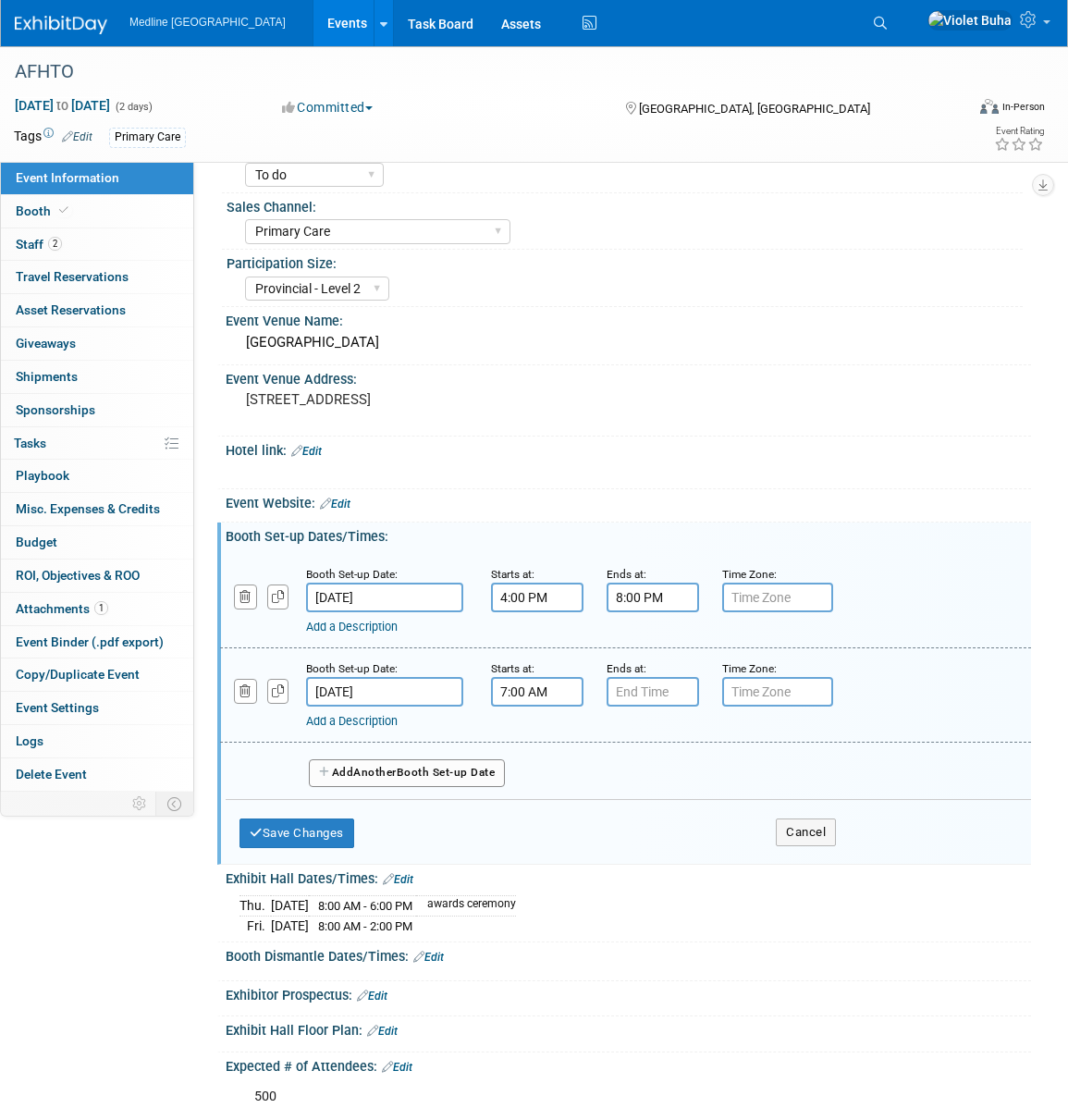
click at [533, 693] on input "7:00 AM" at bounding box center [538, 691] width 93 height 29
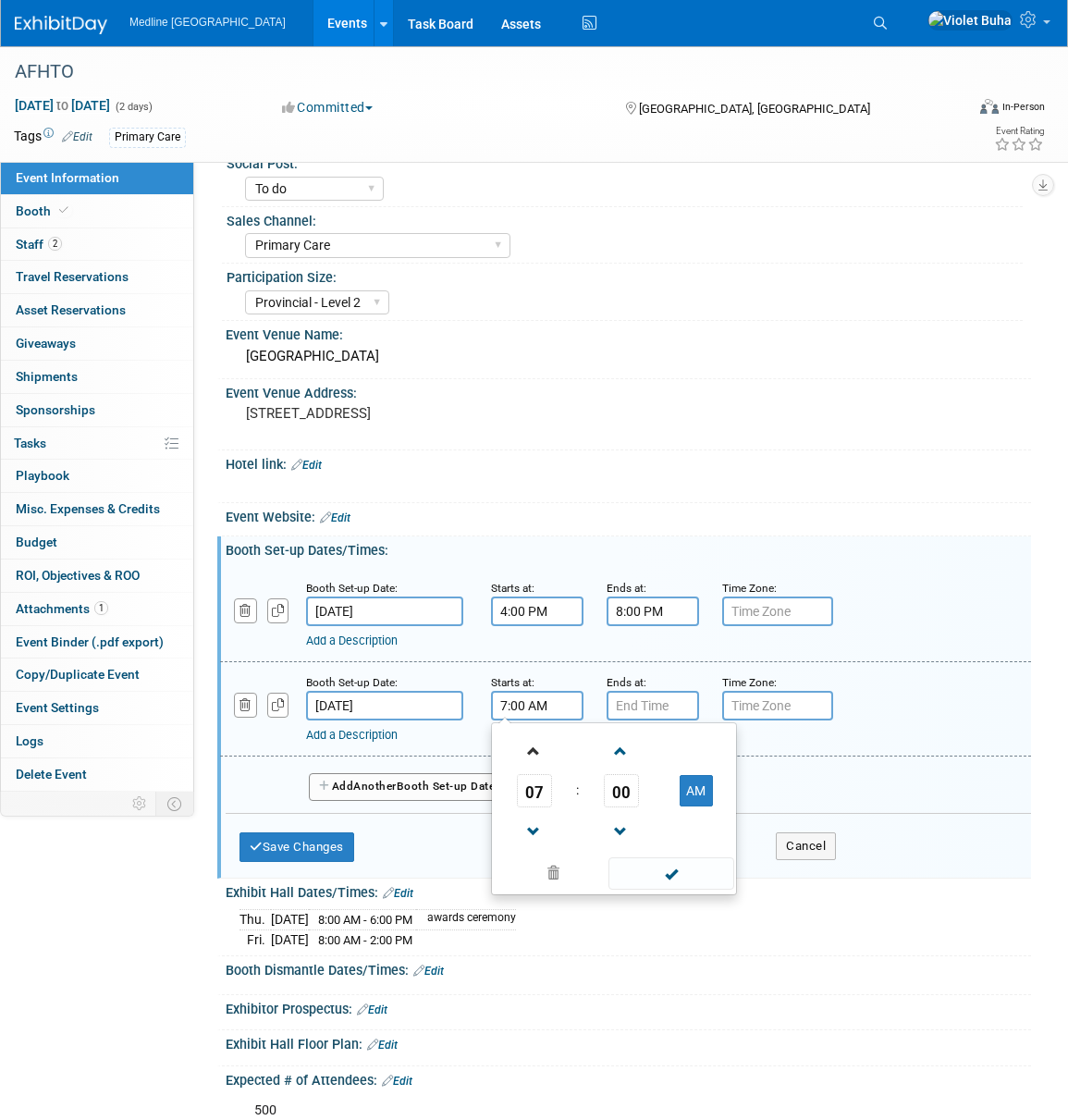
scroll to position [88, 0]
click at [546, 793] on span "07" at bounding box center [534, 791] width 35 height 33
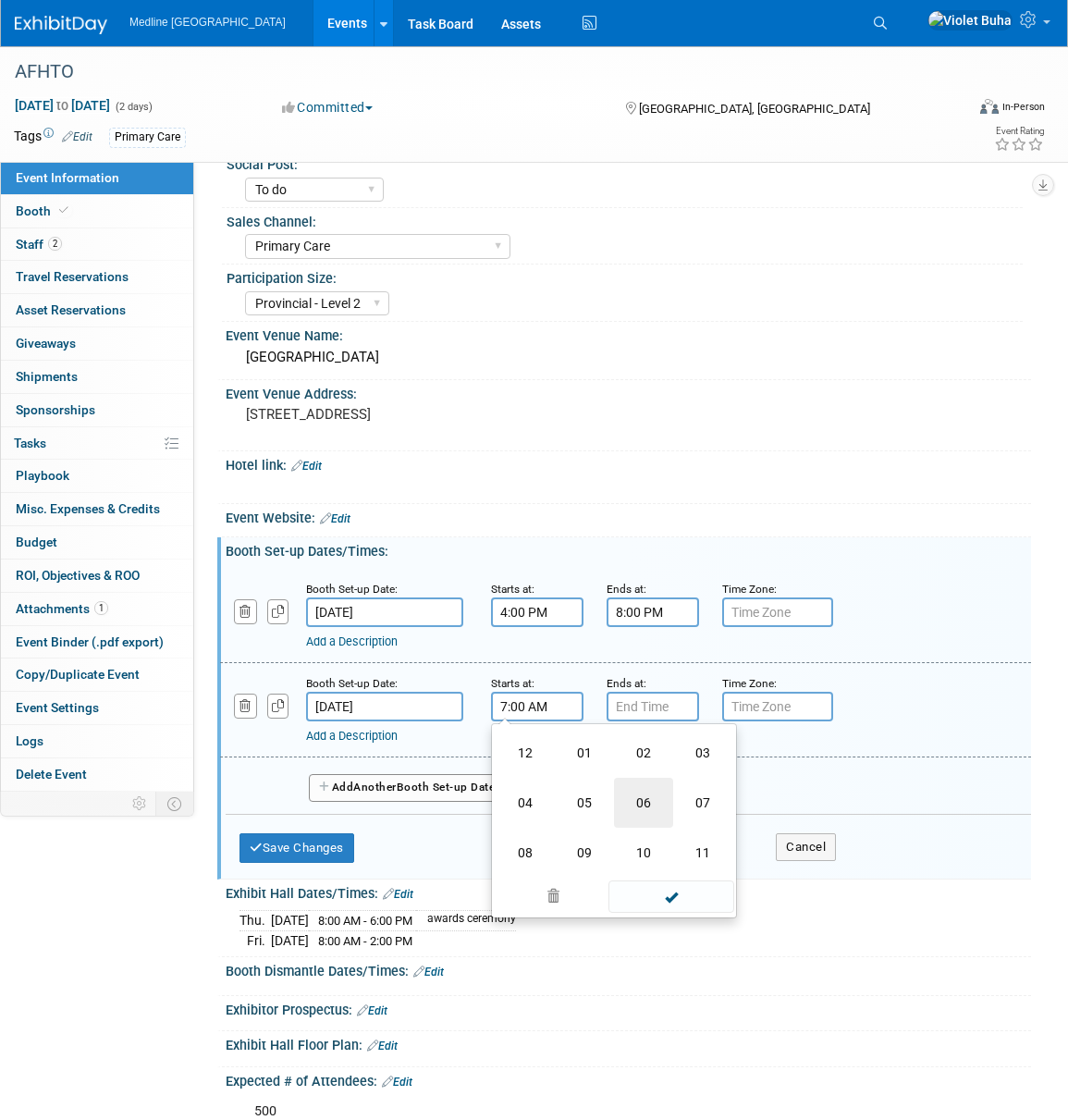
click at [646, 800] on td "06" at bounding box center [644, 802] width 60 height 50
type input "6:00 AM"
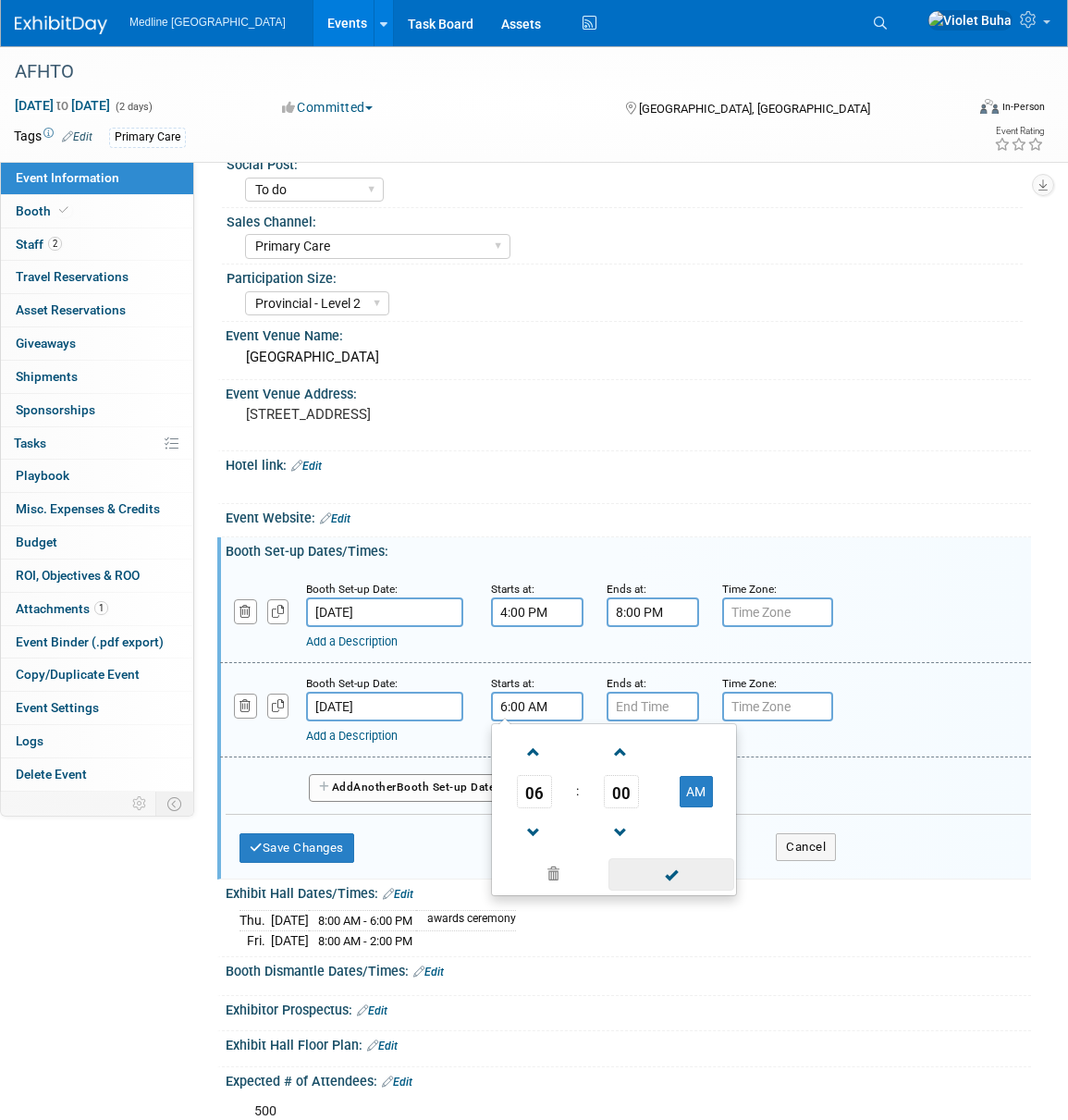
click at [685, 871] on span at bounding box center [671, 874] width 125 height 32
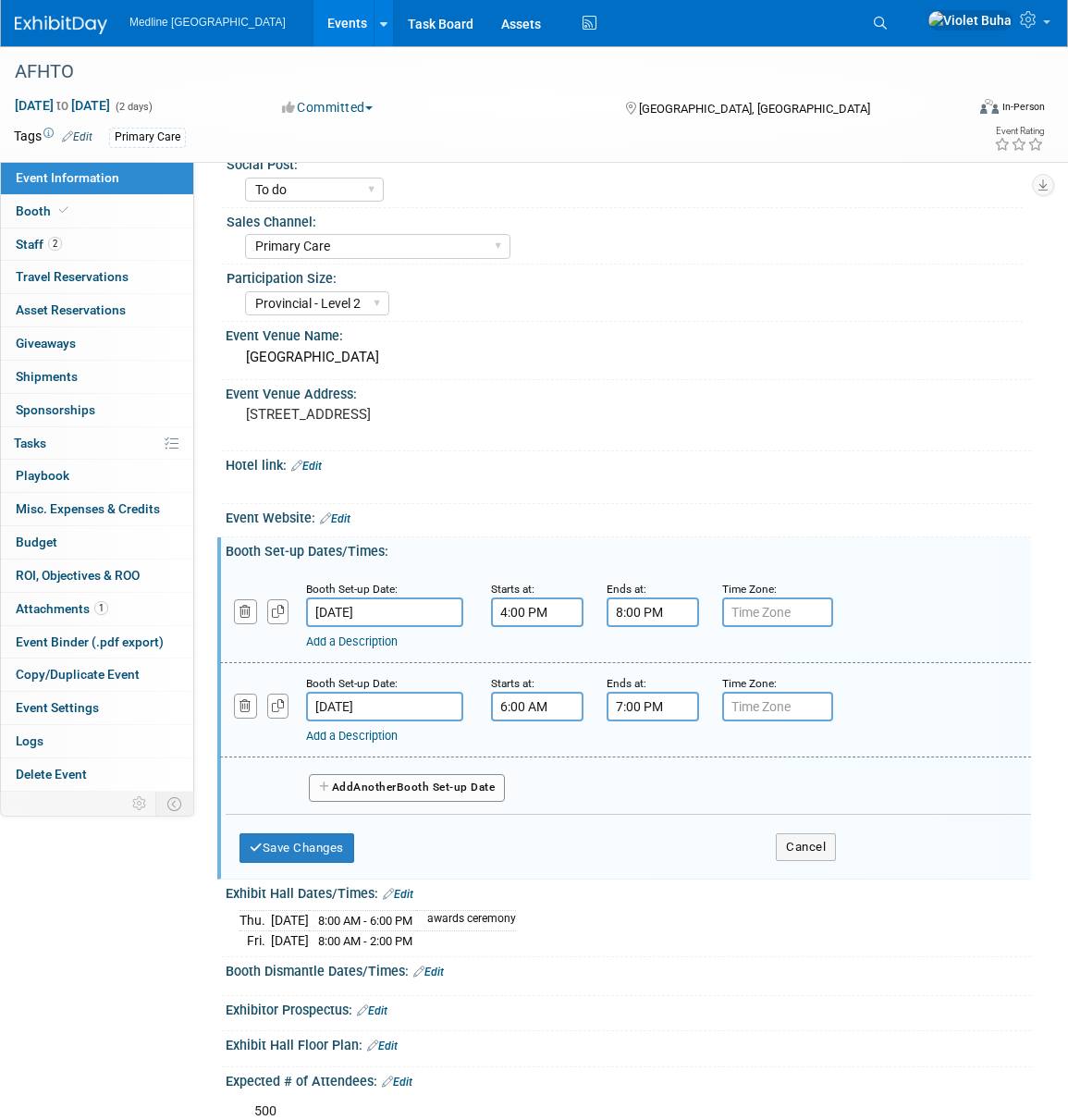
click at [644, 699] on input "7:00 PM" at bounding box center [653, 706] width 93 height 29
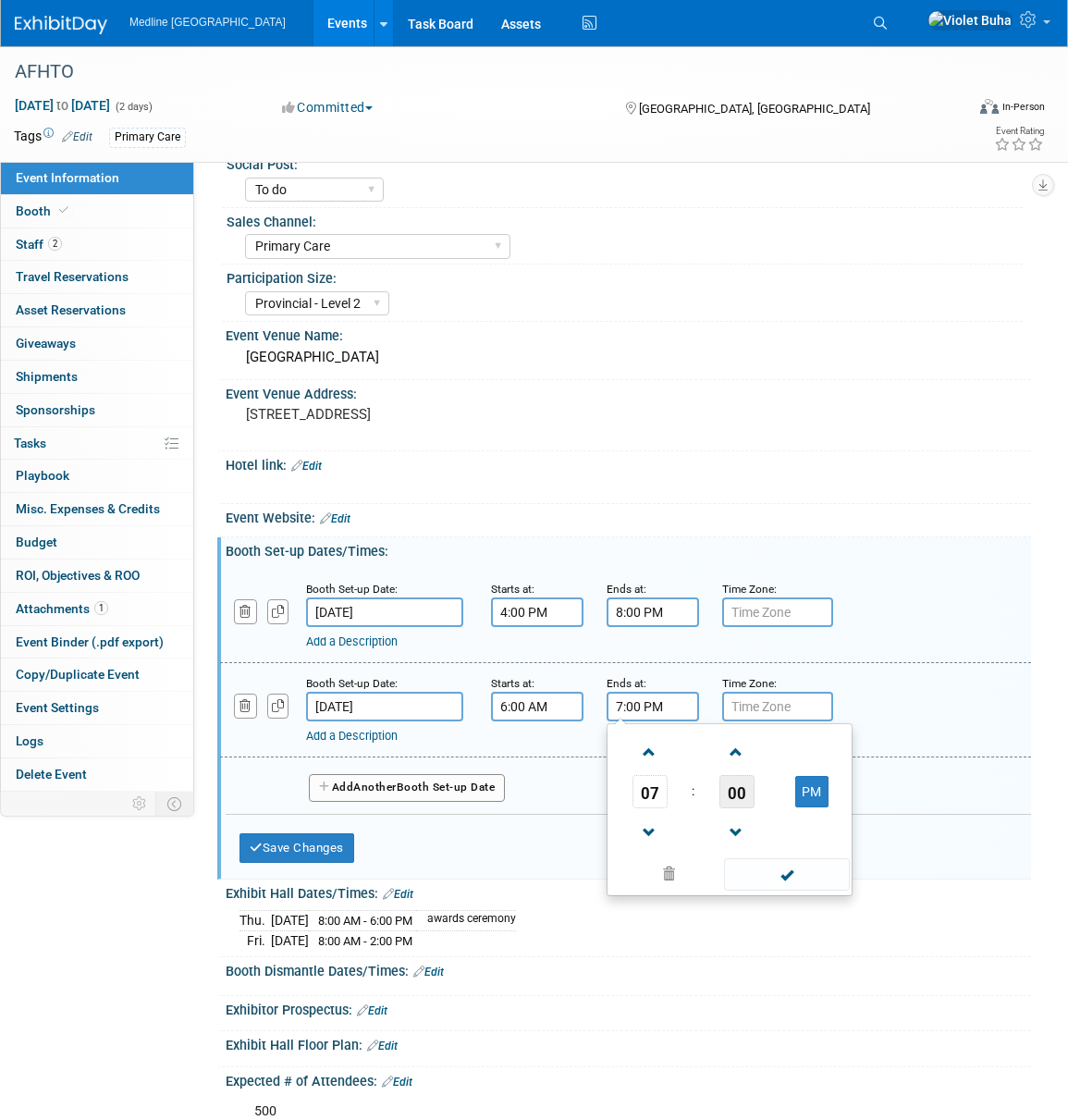
click at [727, 792] on span "00" at bounding box center [736, 791] width 35 height 33
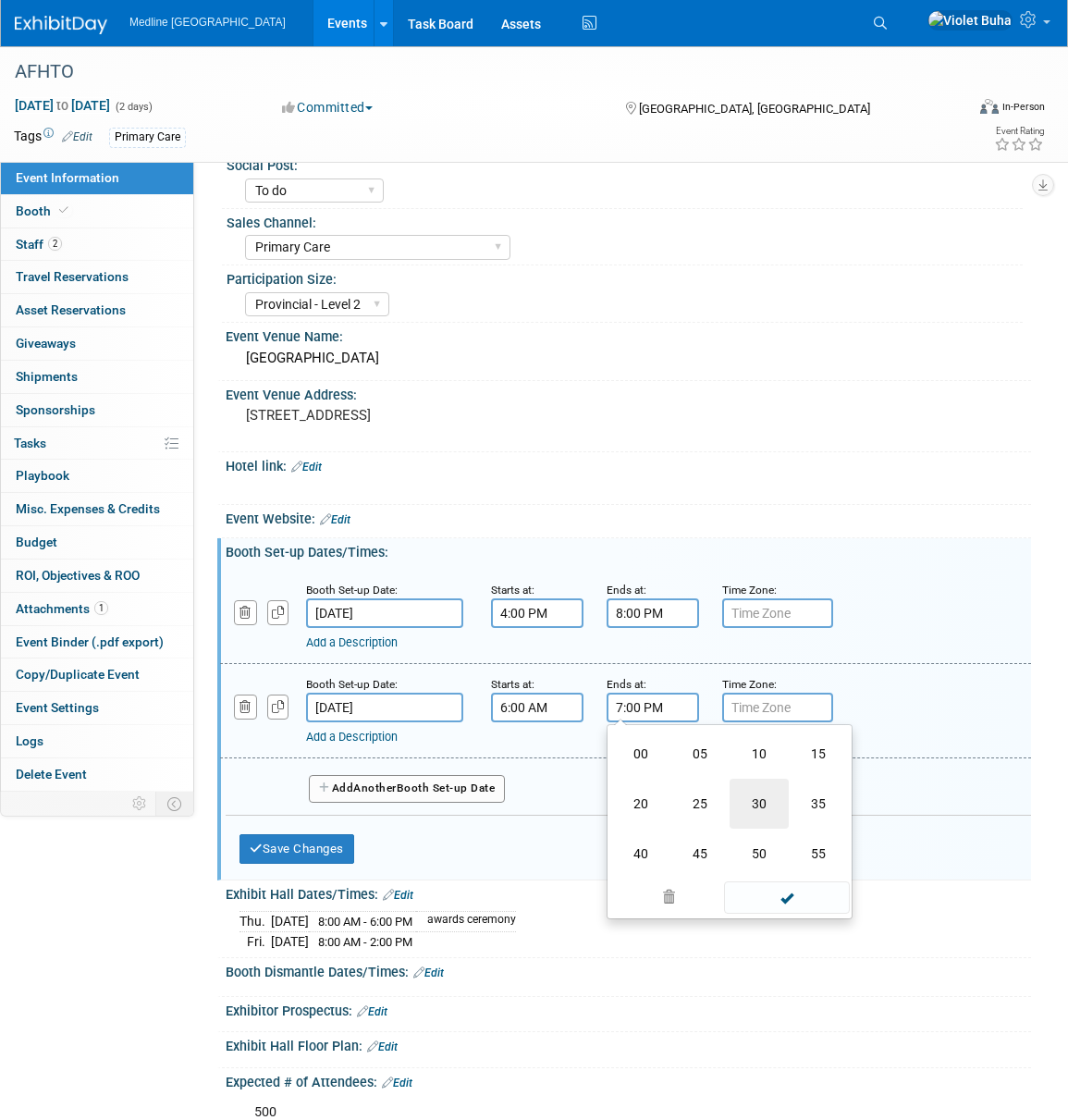
click at [763, 800] on td "30" at bounding box center [759, 803] width 60 height 50
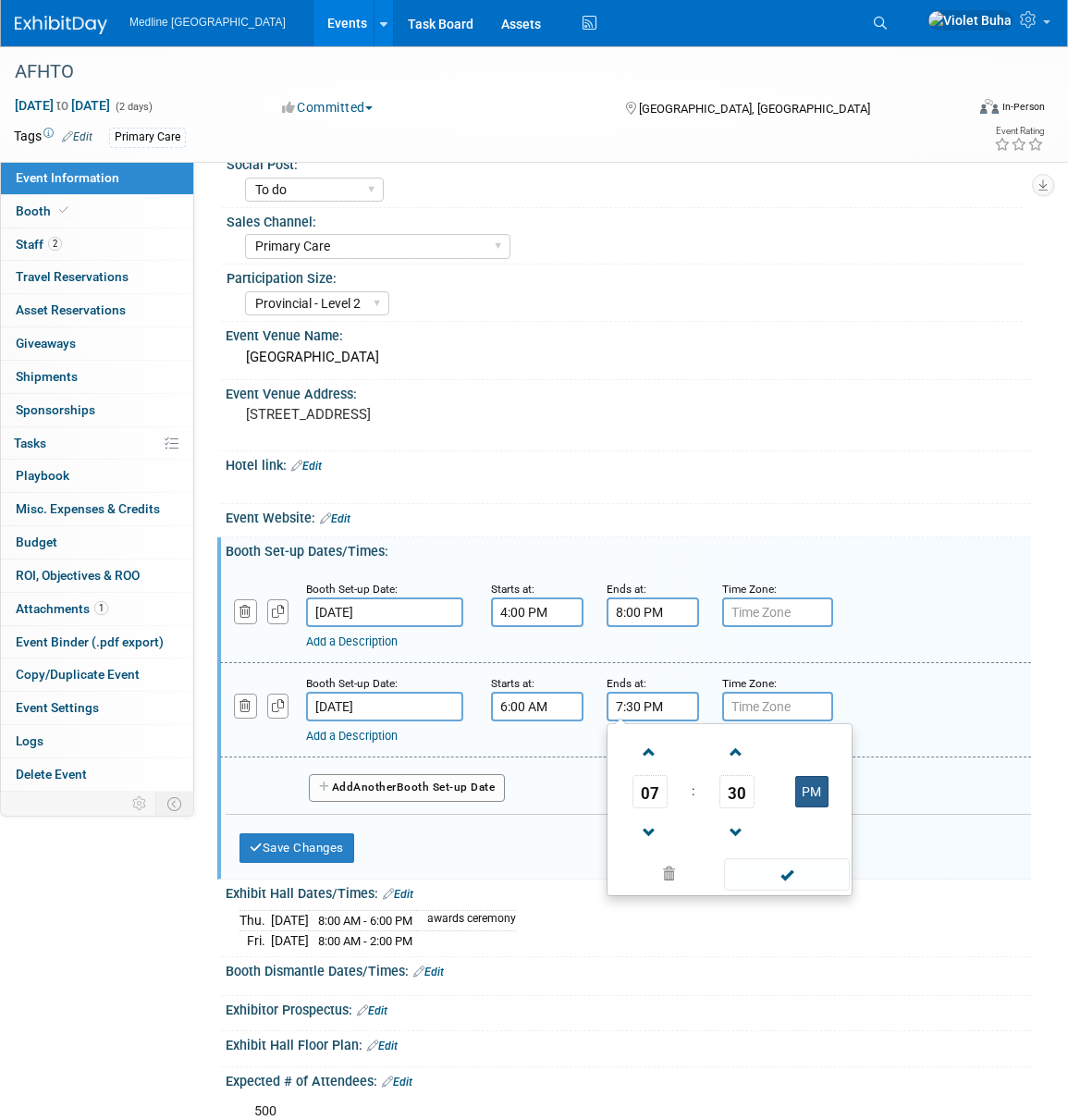
click at [825, 797] on button "PM" at bounding box center [812, 791] width 33 height 31
type input "7:30 AM"
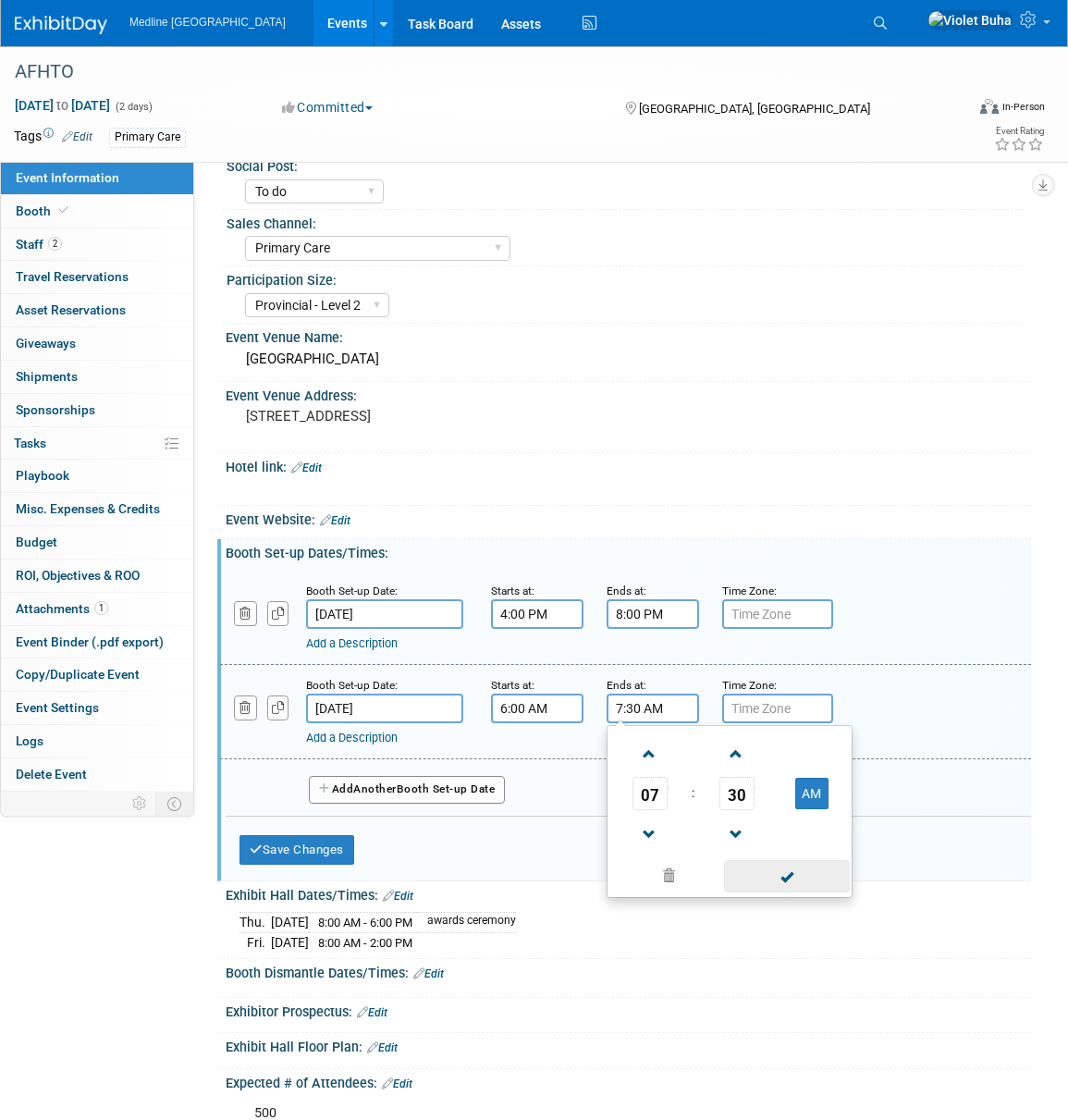
scroll to position [82, 0]
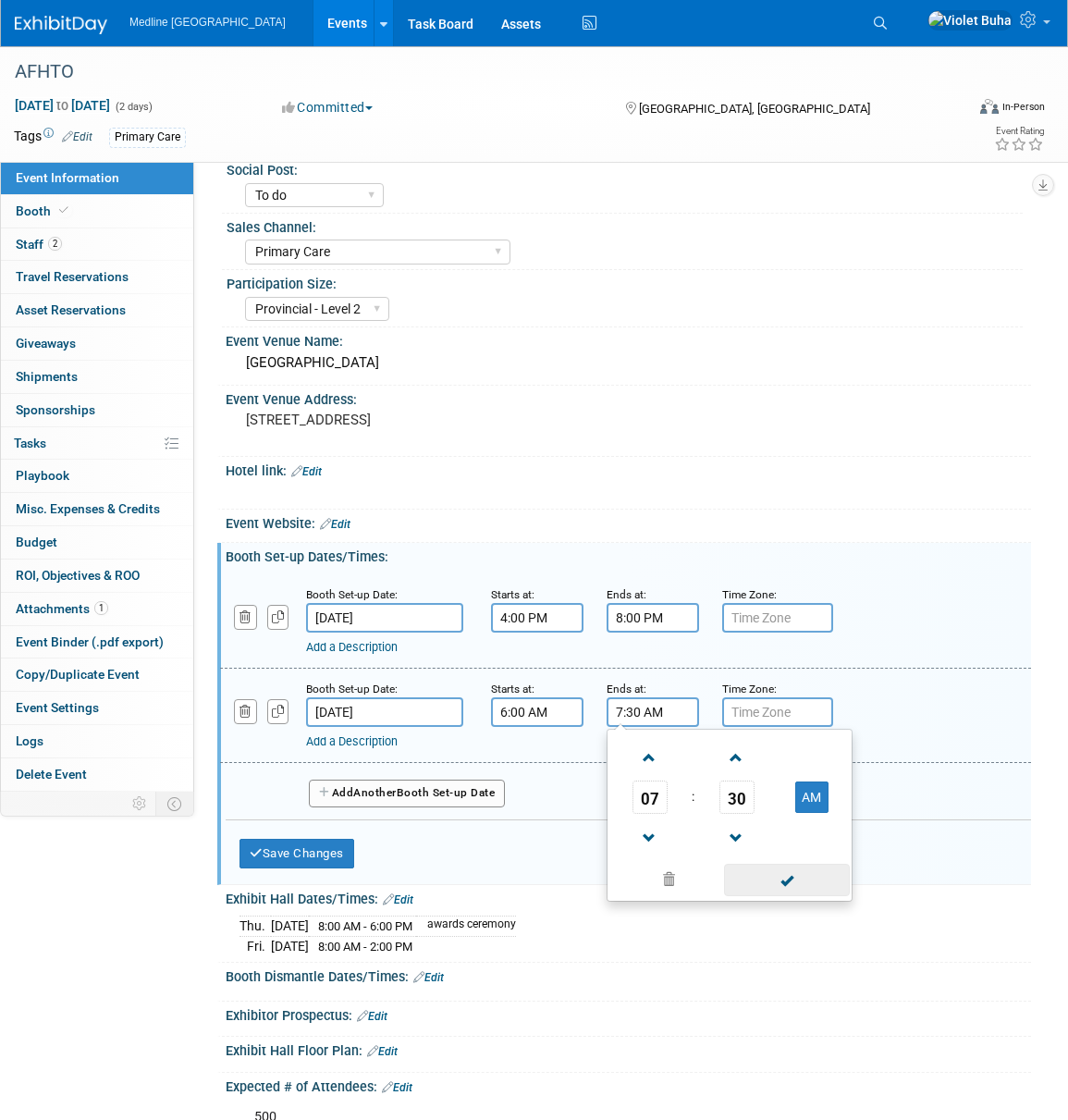
click at [813, 880] on span at bounding box center [786, 880] width 125 height 32
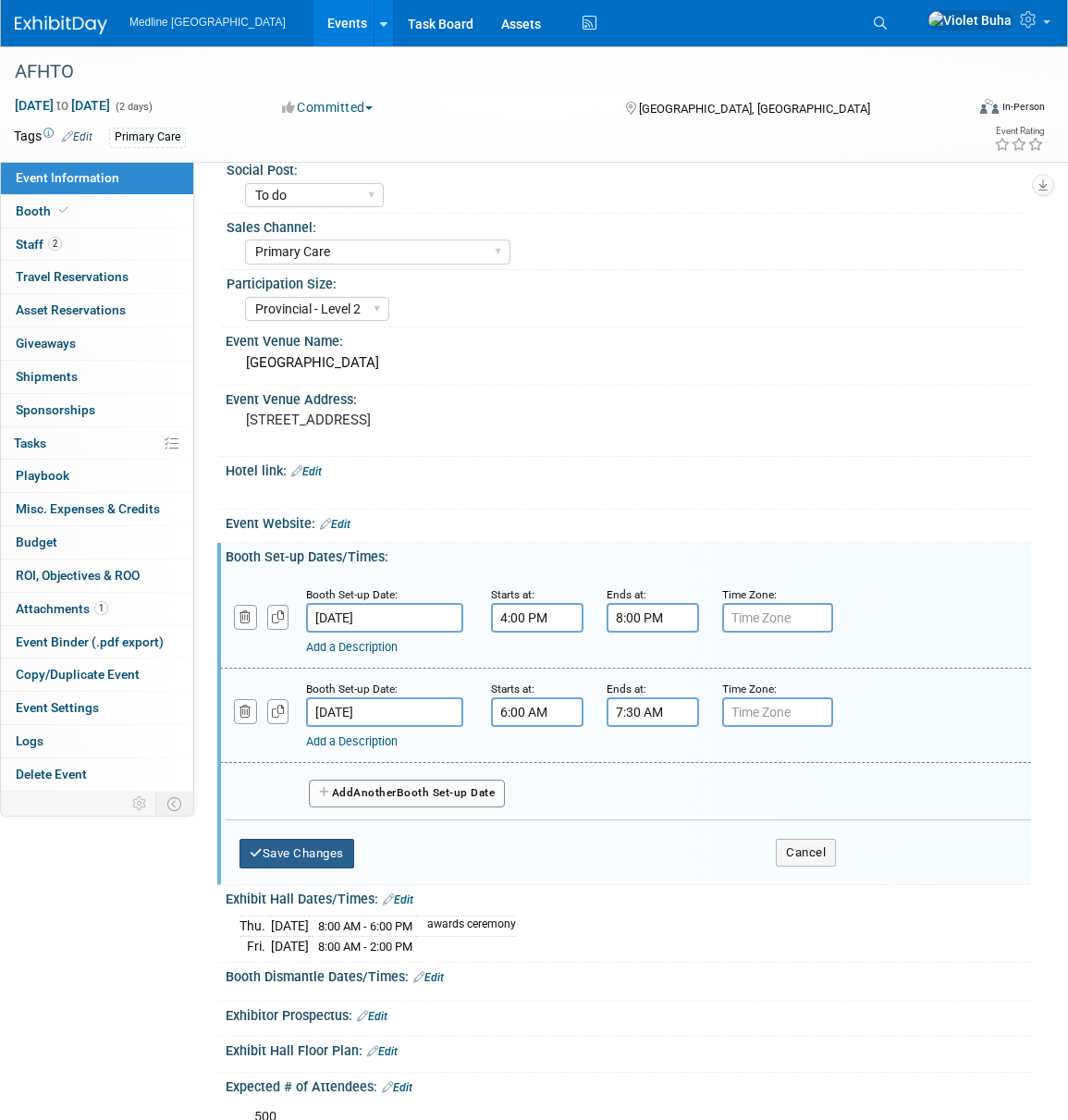
click at [315, 848] on button "Save Changes" at bounding box center [296, 853] width 114 height 29
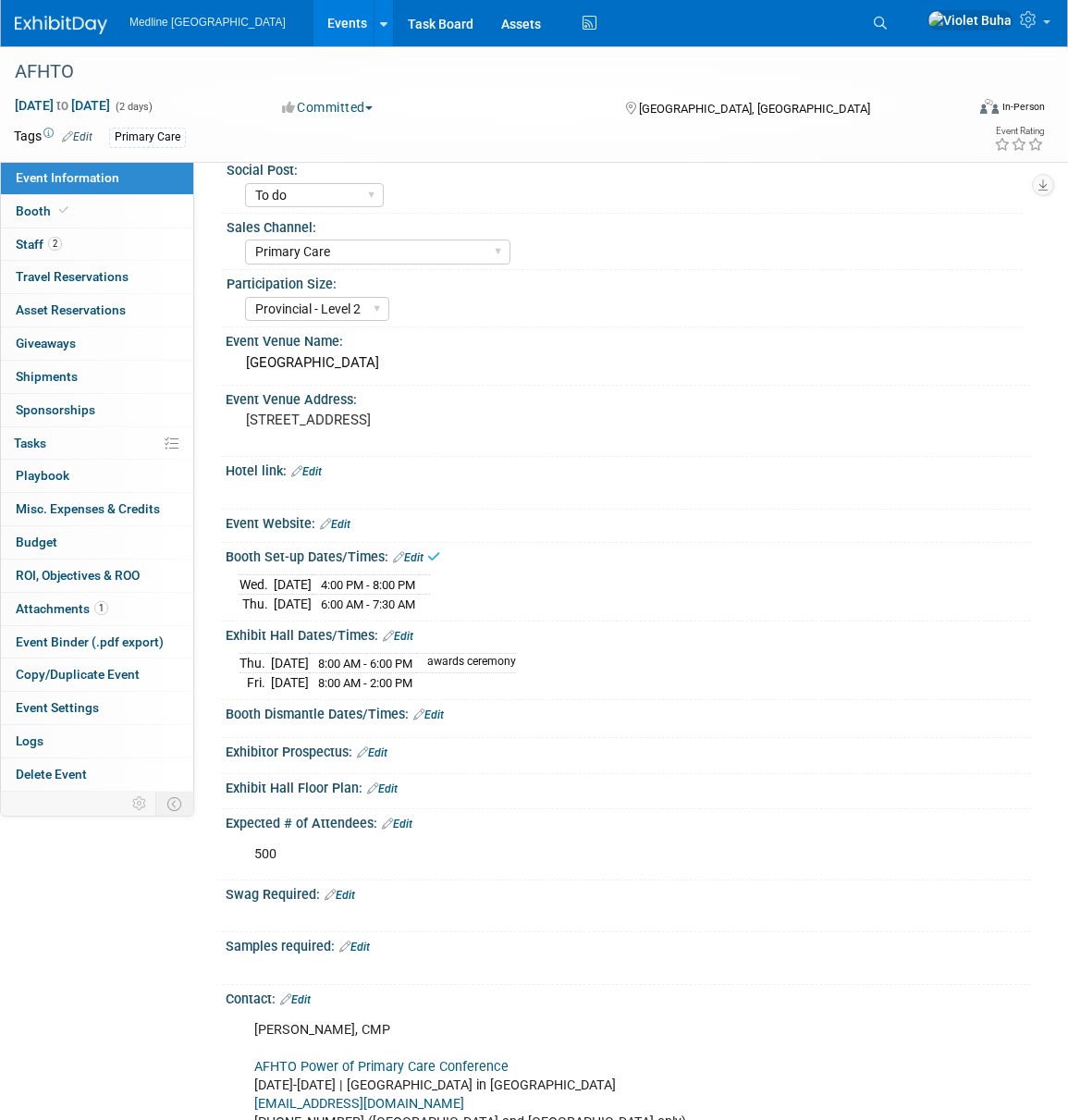
click at [444, 710] on link "Edit" at bounding box center [428, 715] width 30 height 13
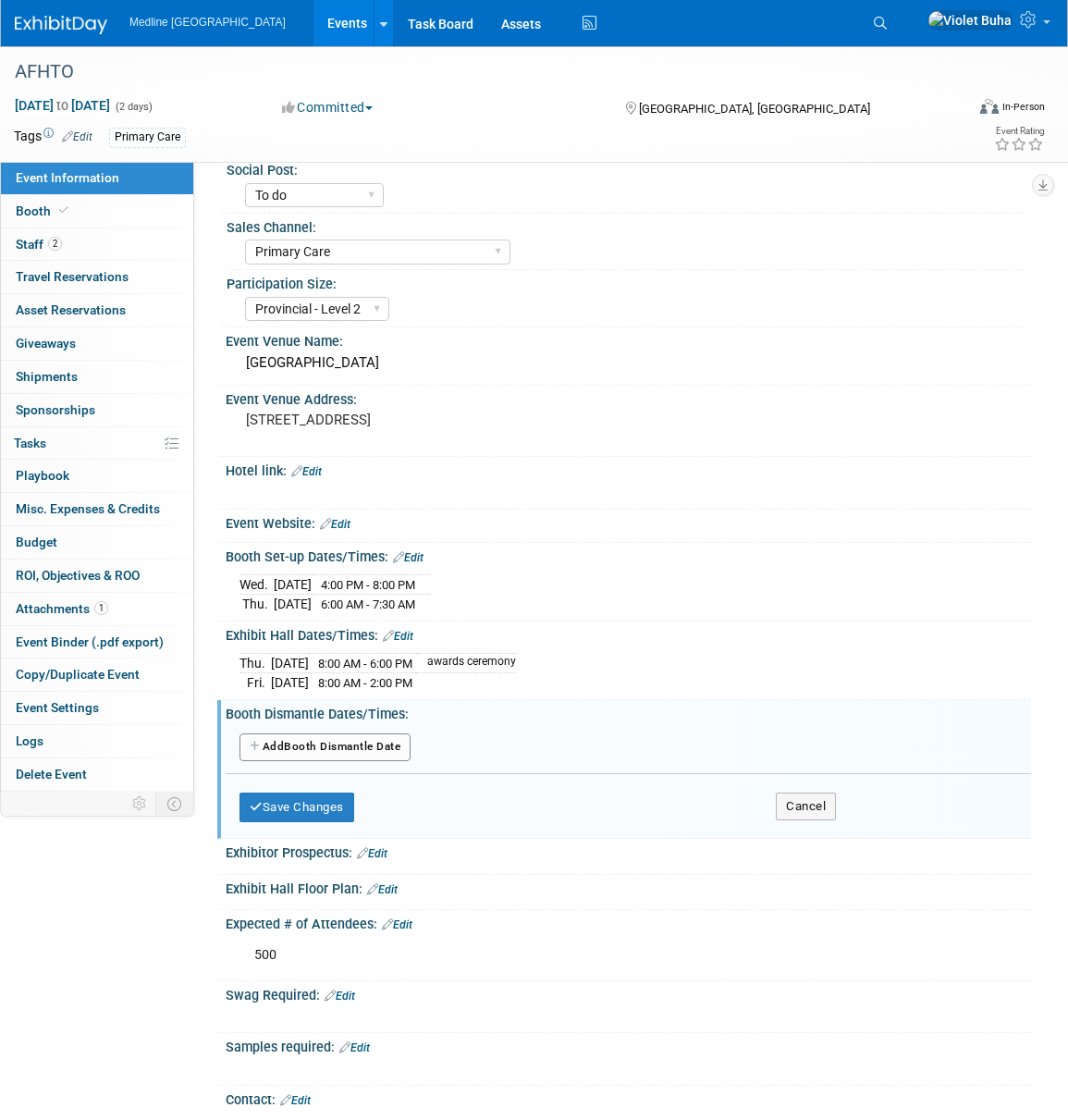
click at [408, 634] on link "Edit" at bounding box center [398, 636] width 30 height 13
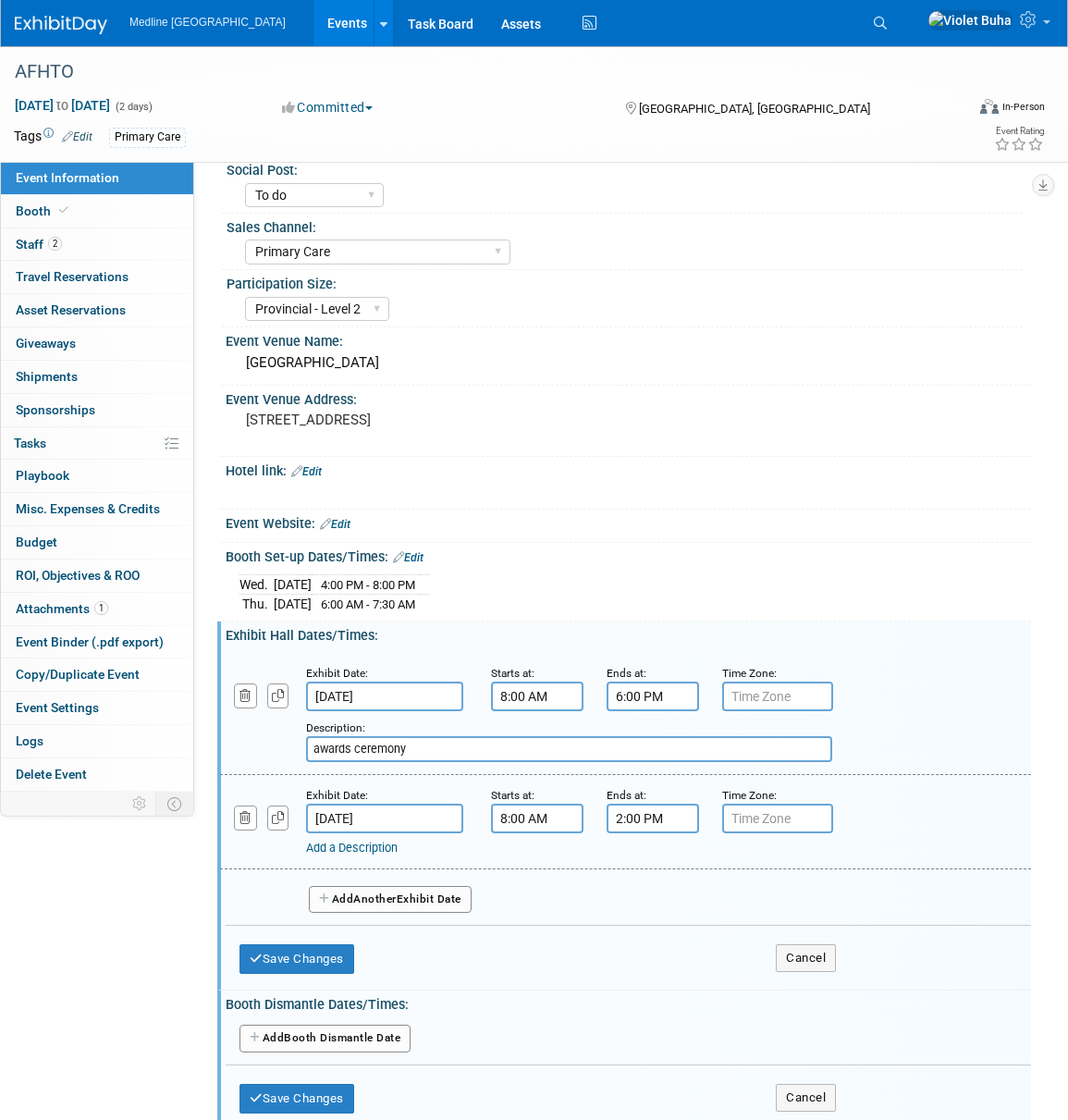
click at [511, 698] on input "8:00 AM" at bounding box center [538, 696] width 93 height 29
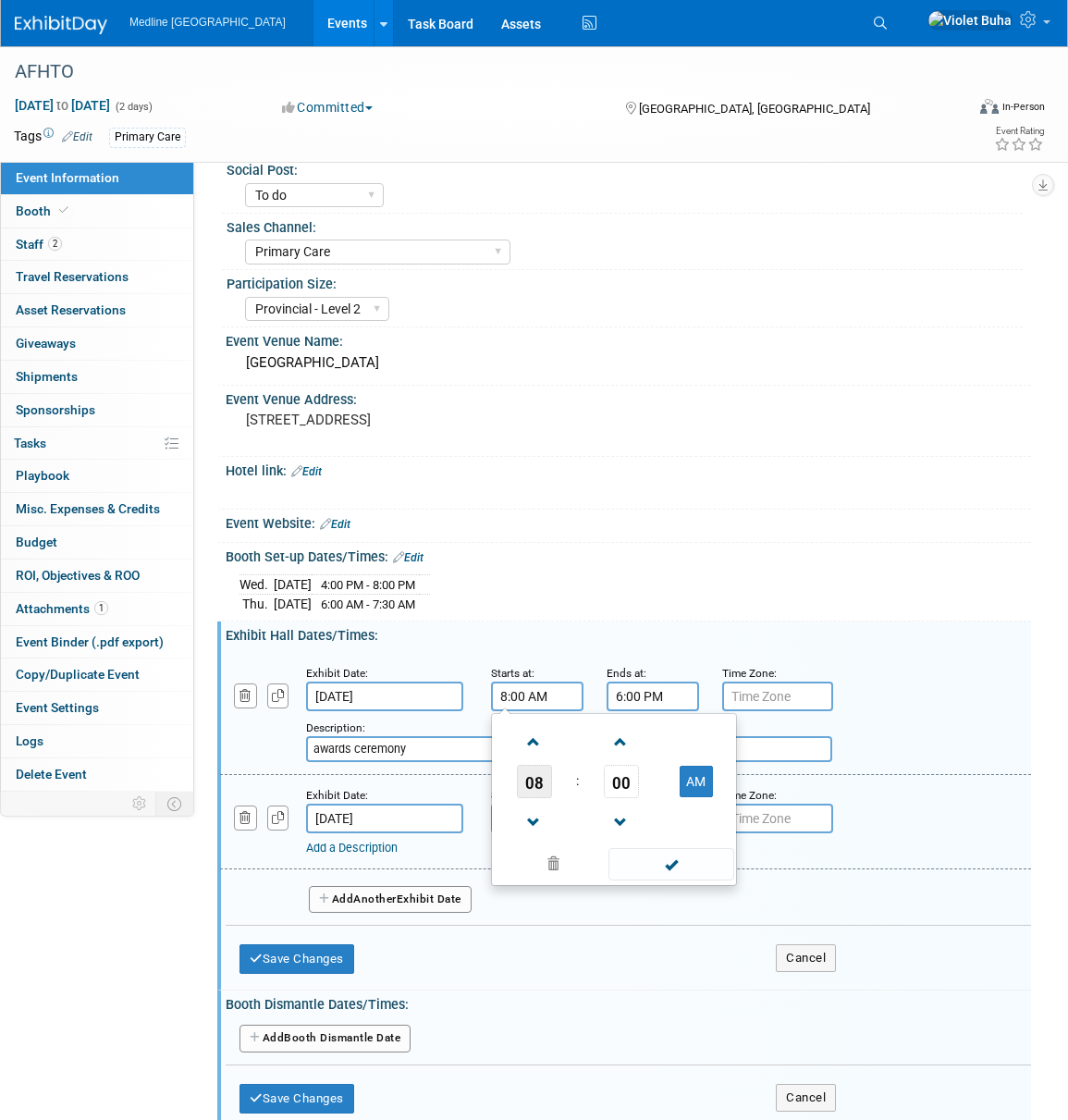
click at [528, 775] on span "08" at bounding box center [534, 781] width 35 height 33
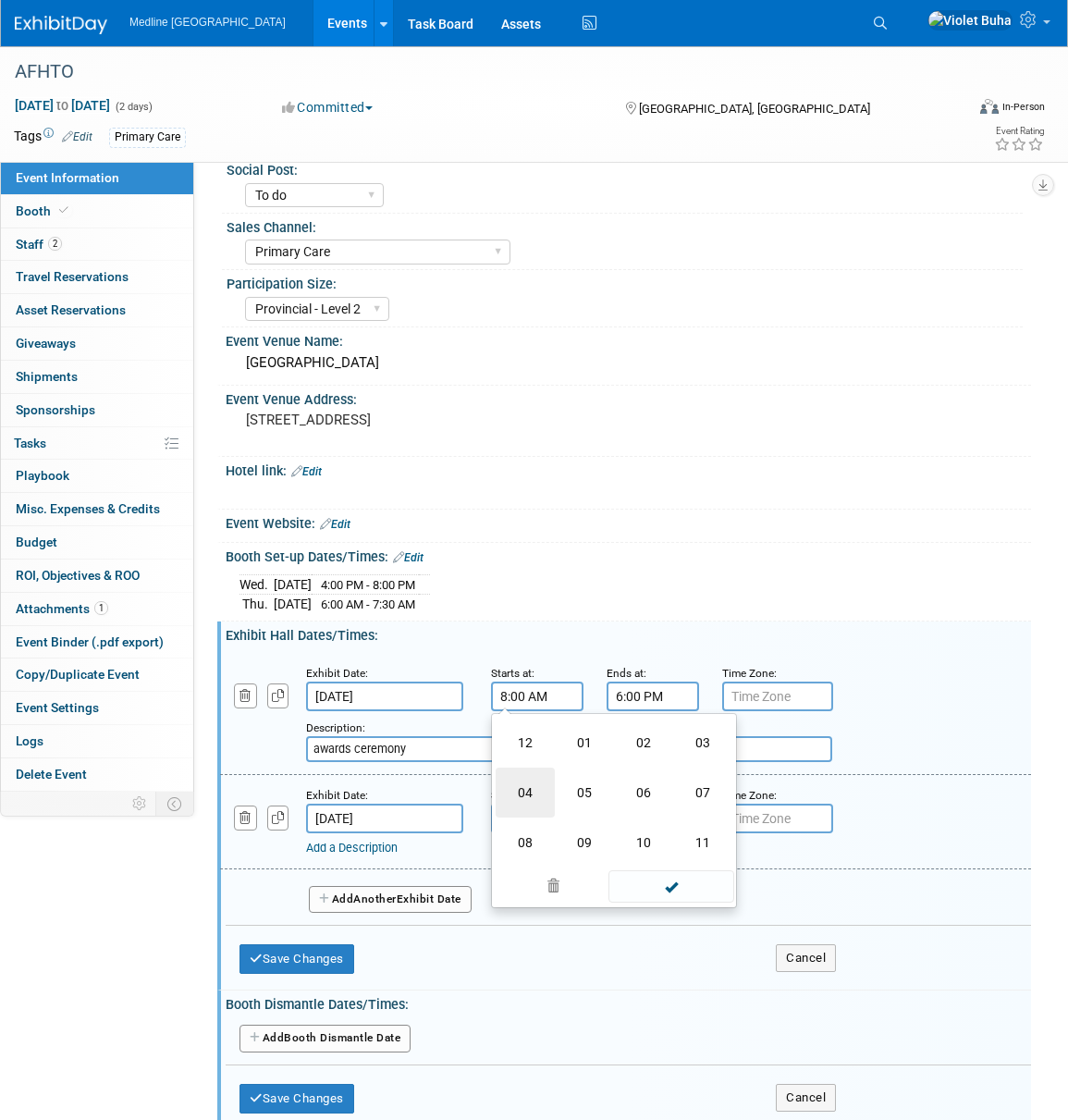
scroll to position [74, 0]
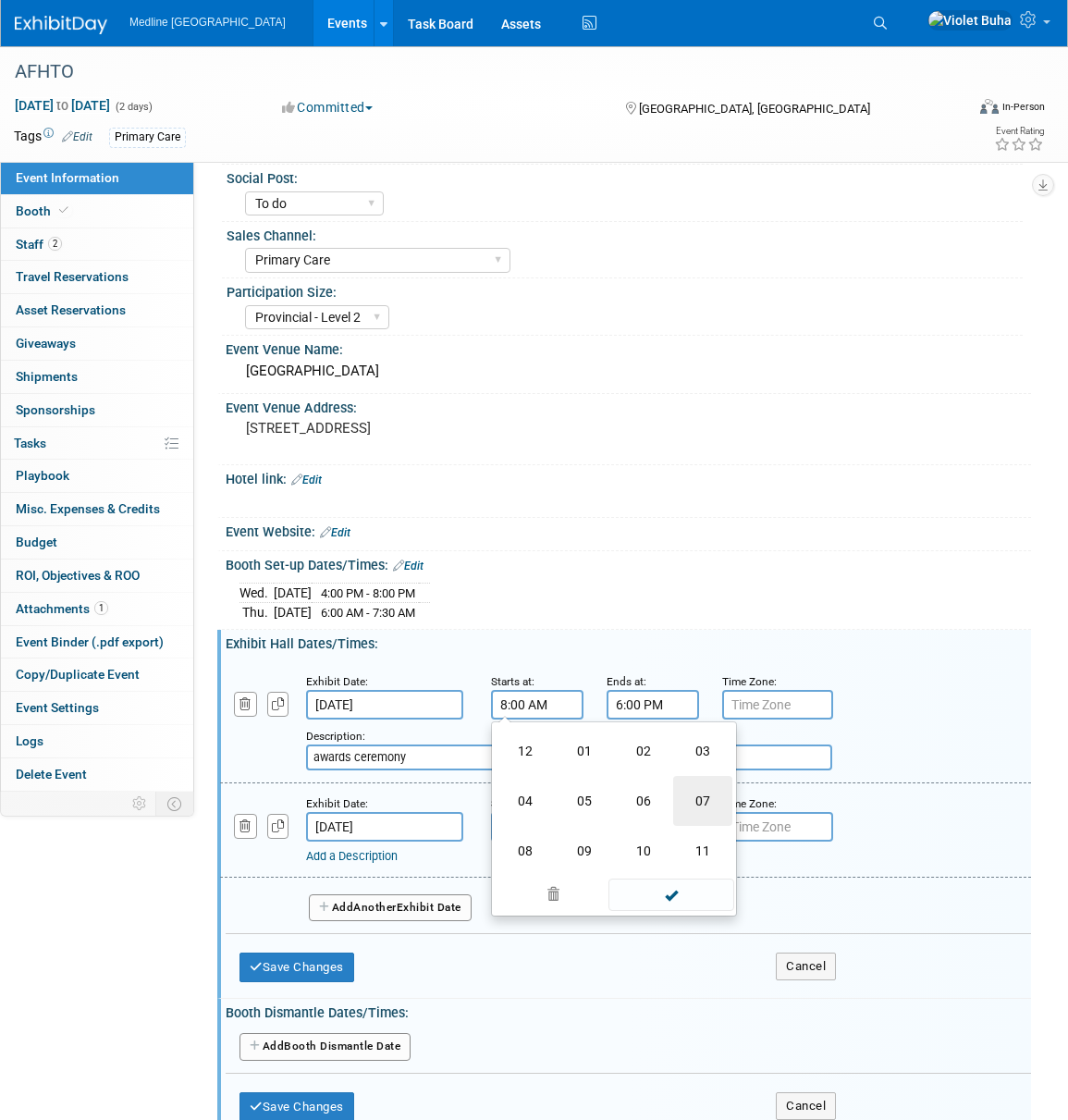
click at [702, 803] on td "07" at bounding box center [702, 801] width 60 height 50
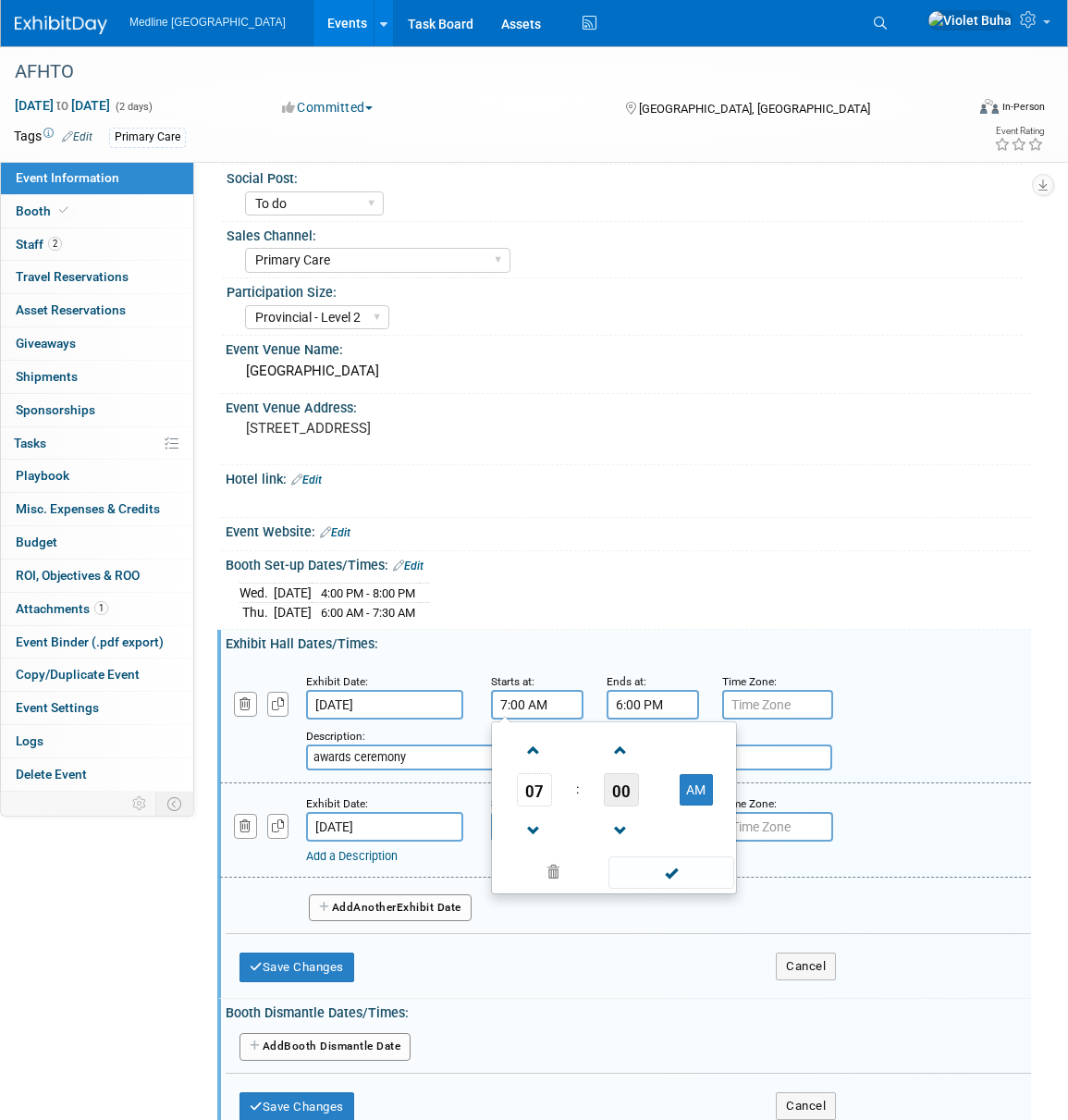
click at [622, 790] on span "00" at bounding box center [621, 789] width 35 height 33
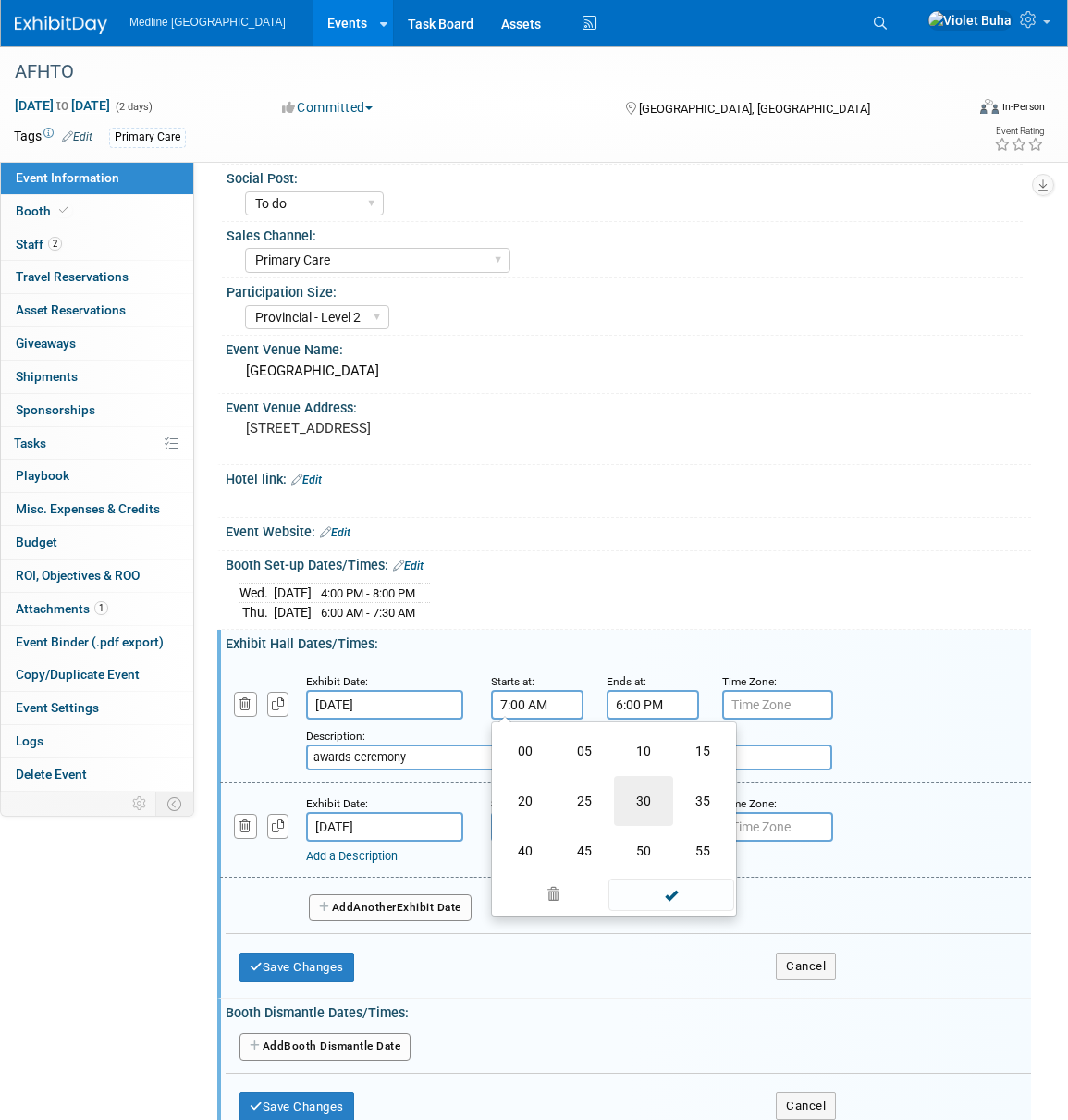
click at [631, 801] on td "30" at bounding box center [644, 801] width 60 height 50
type input "7:30 AM"
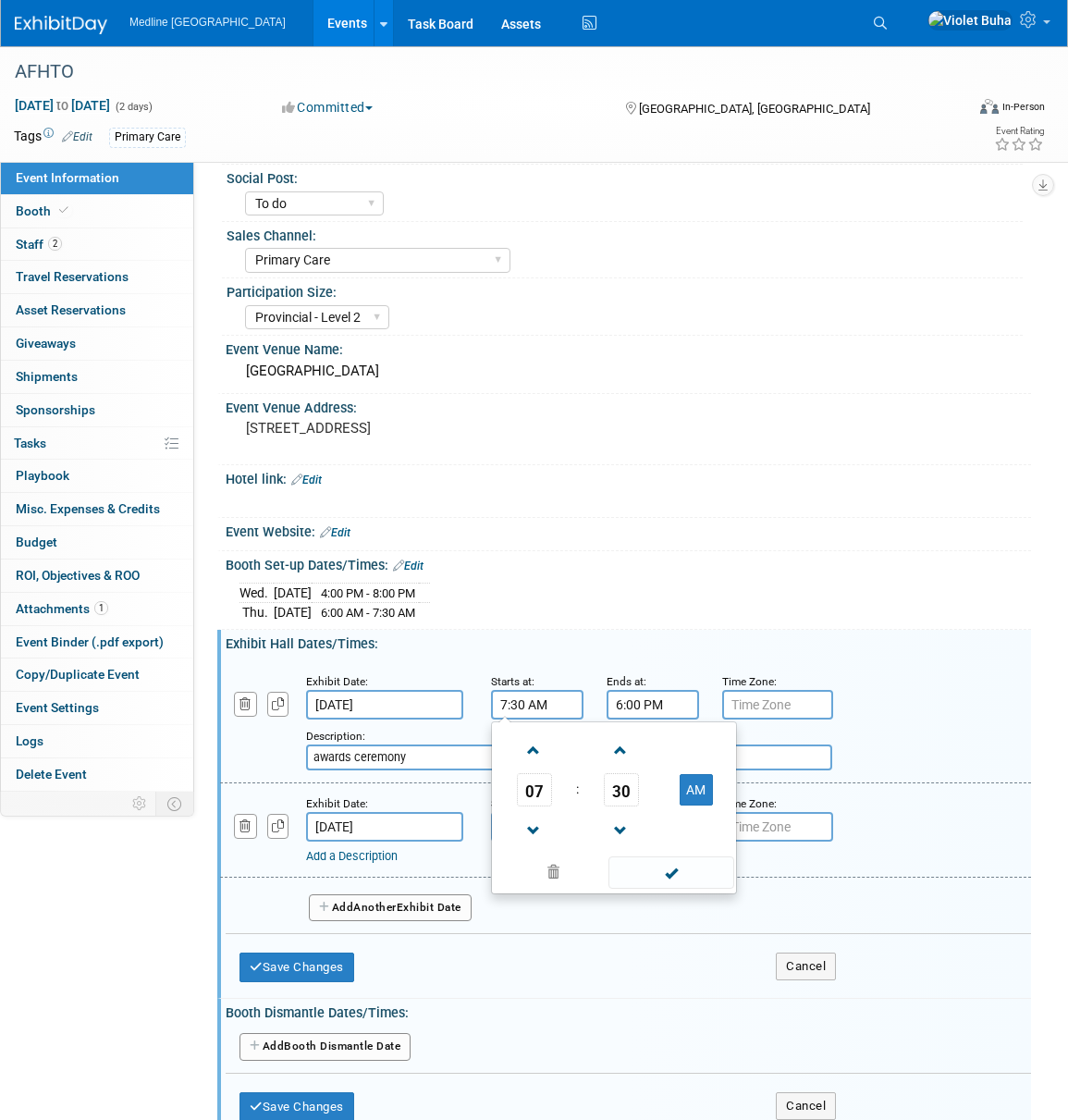
scroll to position [65, 0]
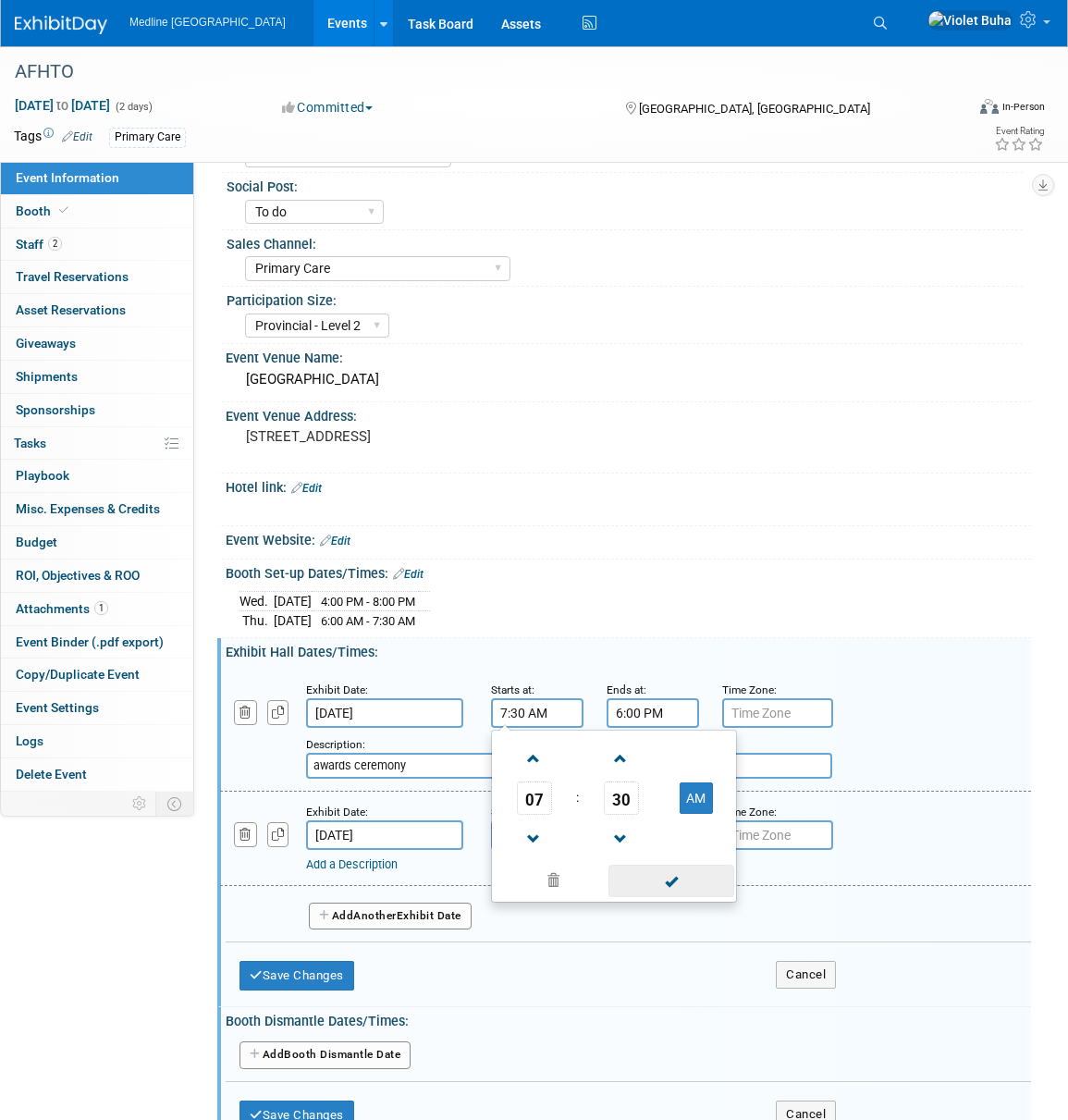
click at [678, 881] on span at bounding box center [671, 881] width 125 height 32
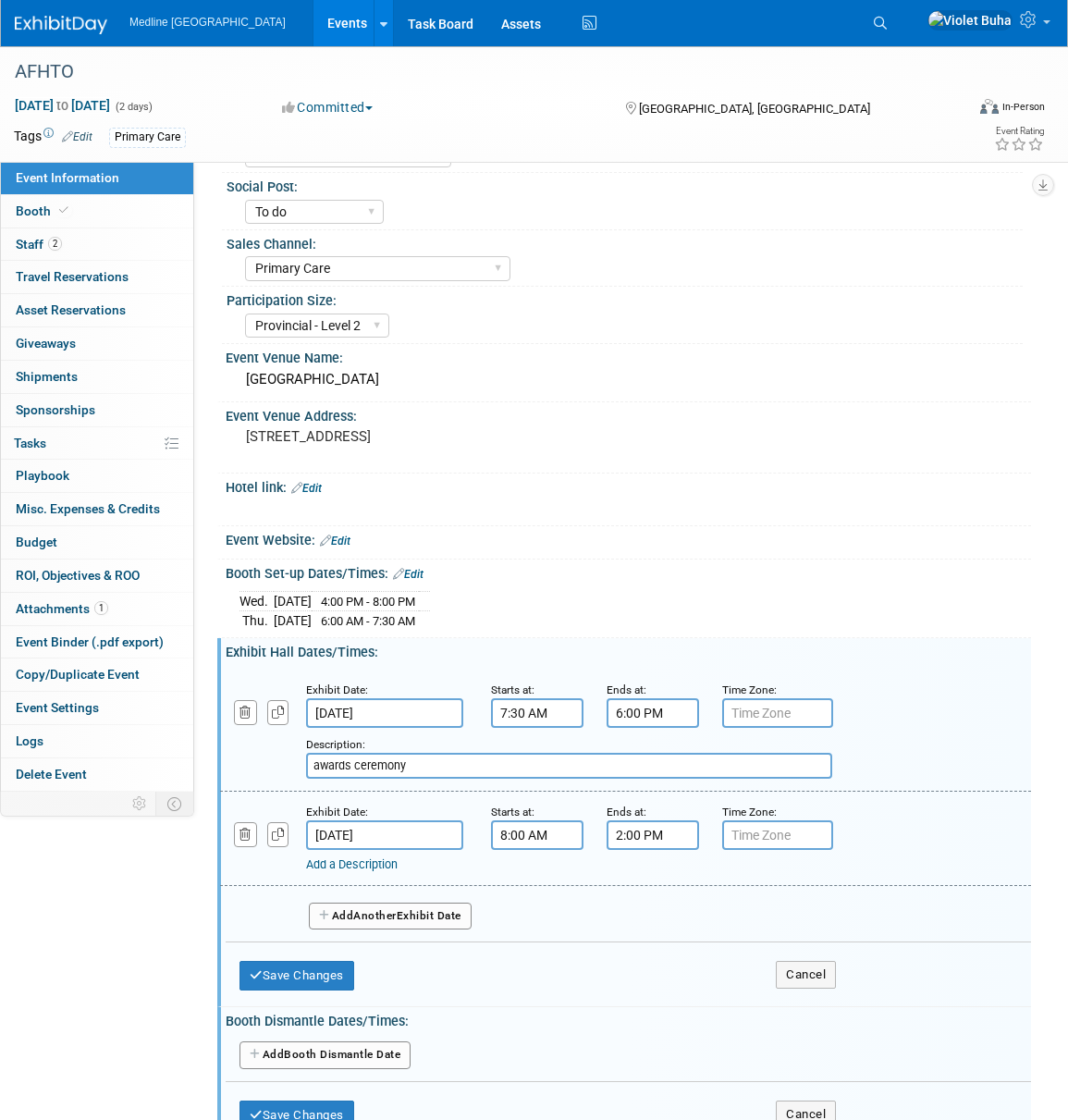
click at [642, 717] on input "6:00 PM" at bounding box center [653, 713] width 93 height 29
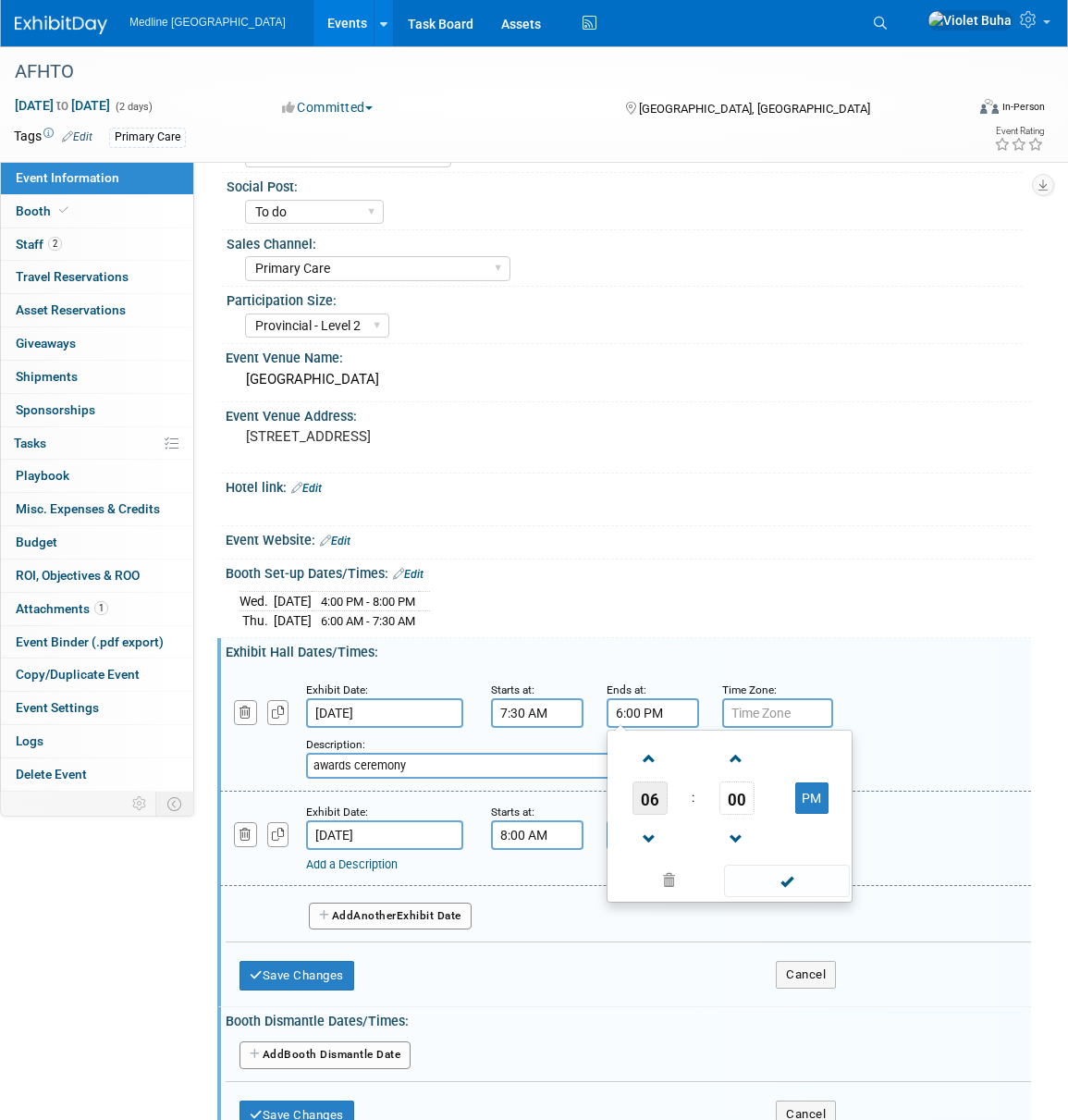
click at [646, 799] on span "06" at bounding box center [649, 798] width 35 height 33
click at [647, 809] on td "04" at bounding box center [641, 809] width 60 height 50
click at [728, 796] on span "00" at bounding box center [736, 798] width 35 height 33
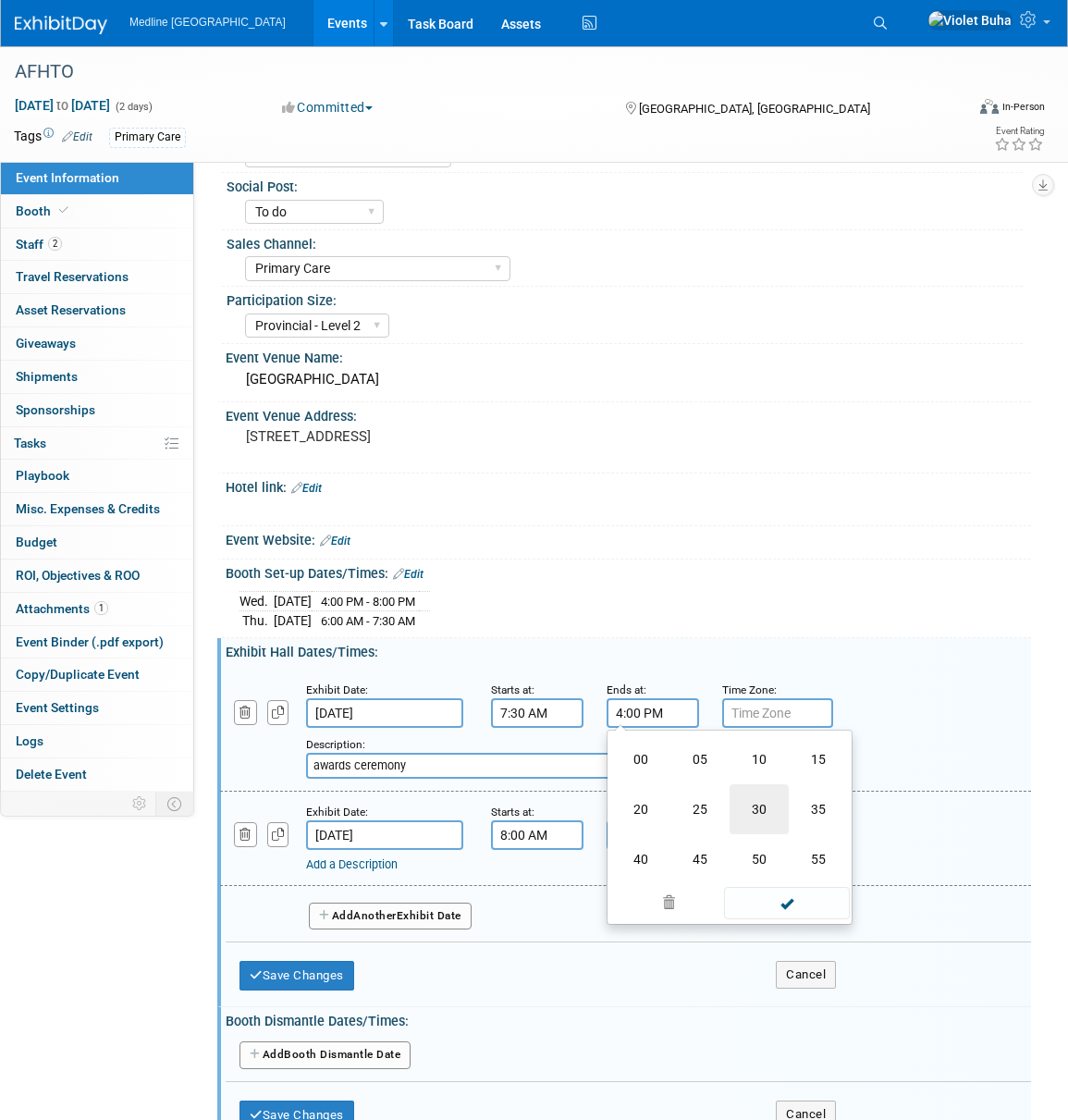
click at [763, 810] on td "30" at bounding box center [759, 809] width 60 height 50
type input "4:30 PM"
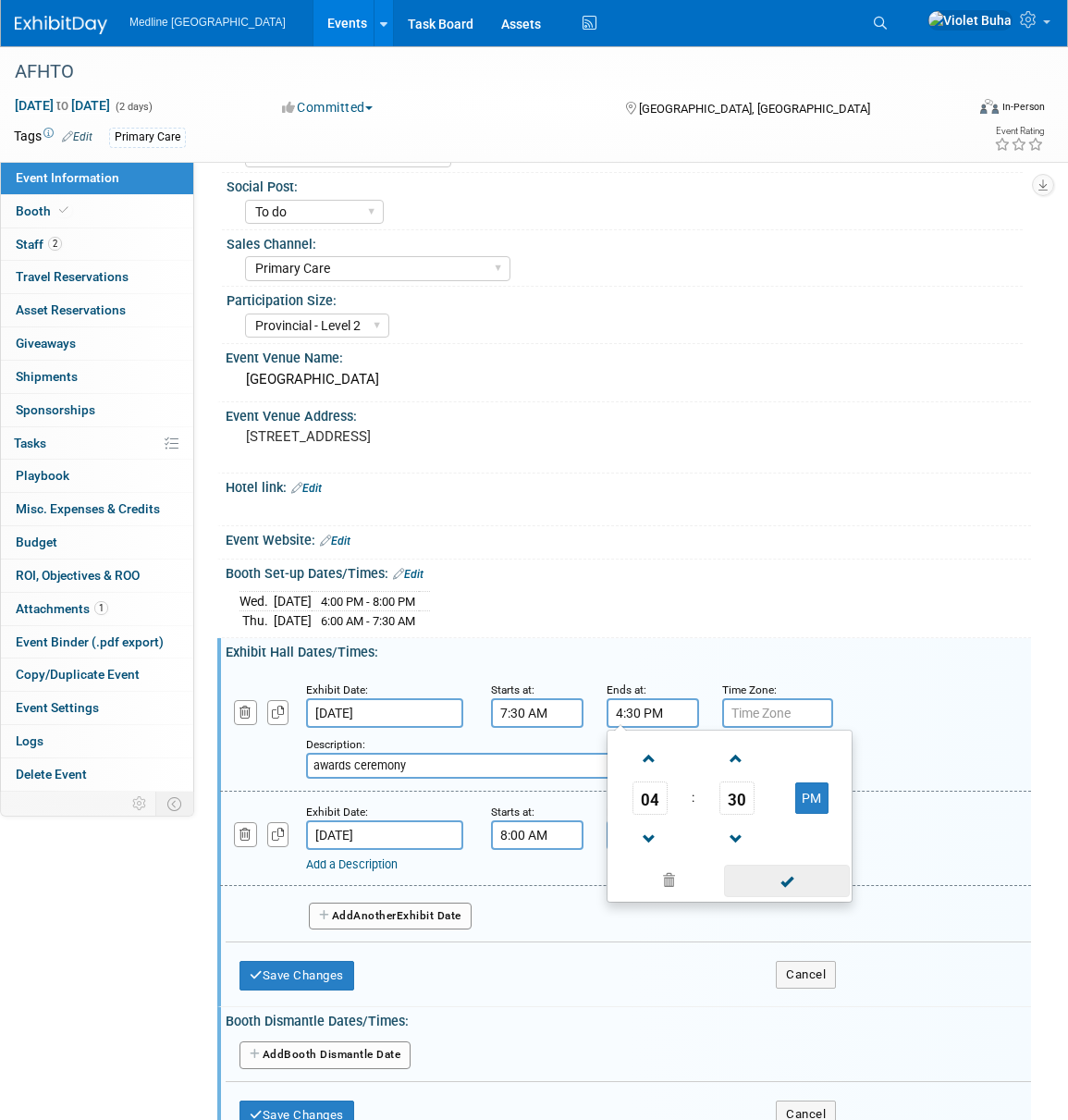
click at [816, 878] on span at bounding box center [786, 881] width 125 height 32
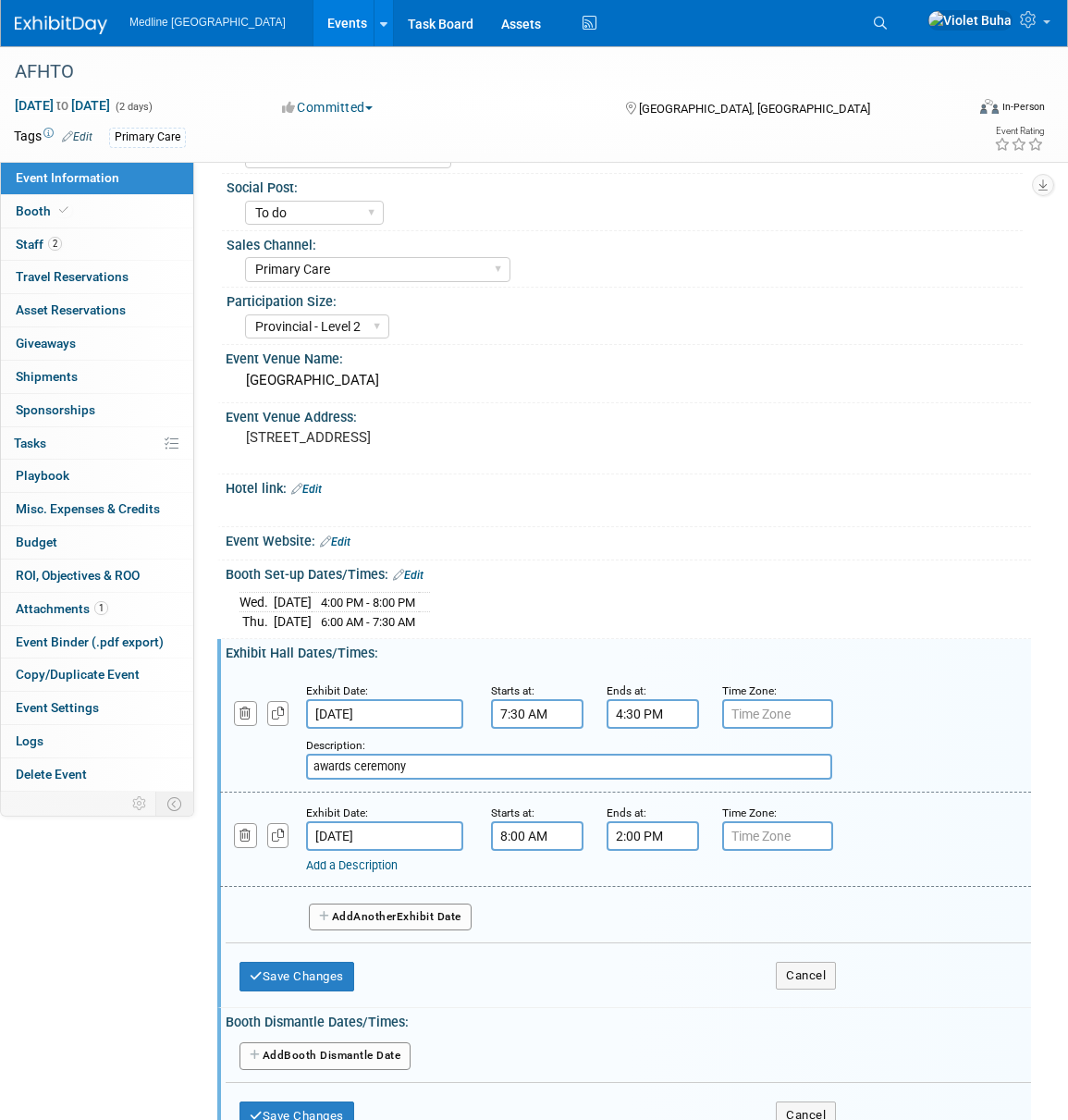
scroll to position [62, 0]
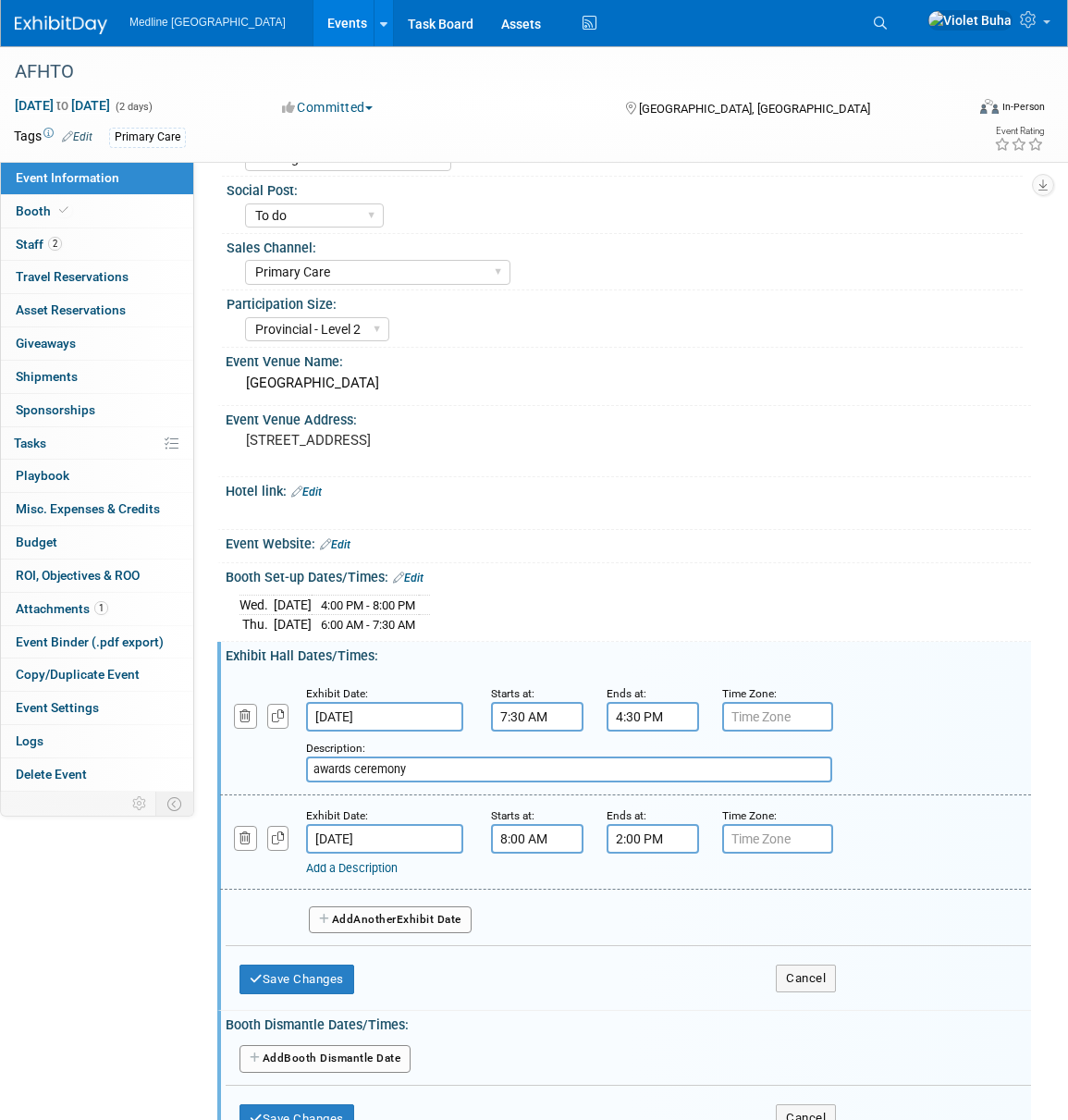
click at [522, 839] on input "8:00 AM" at bounding box center [538, 838] width 93 height 29
click at [536, 920] on span "08" at bounding box center [534, 923] width 35 height 33
click at [703, 934] on td "07" at bounding box center [702, 935] width 60 height 50
click at [633, 926] on span "00" at bounding box center [621, 923] width 35 height 33
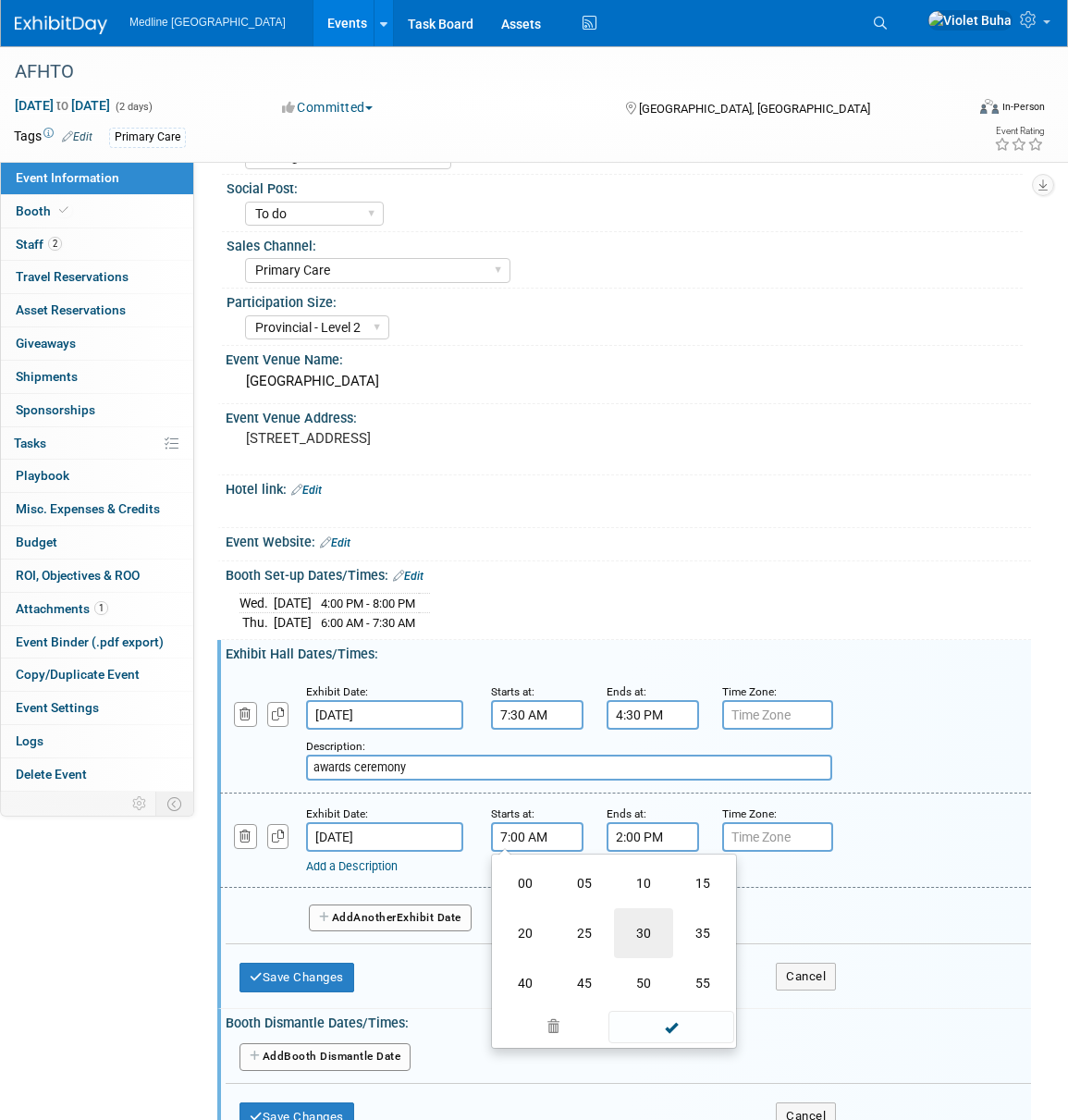
click at [644, 934] on td "30" at bounding box center [644, 933] width 60 height 50
type input "7:30 AM"
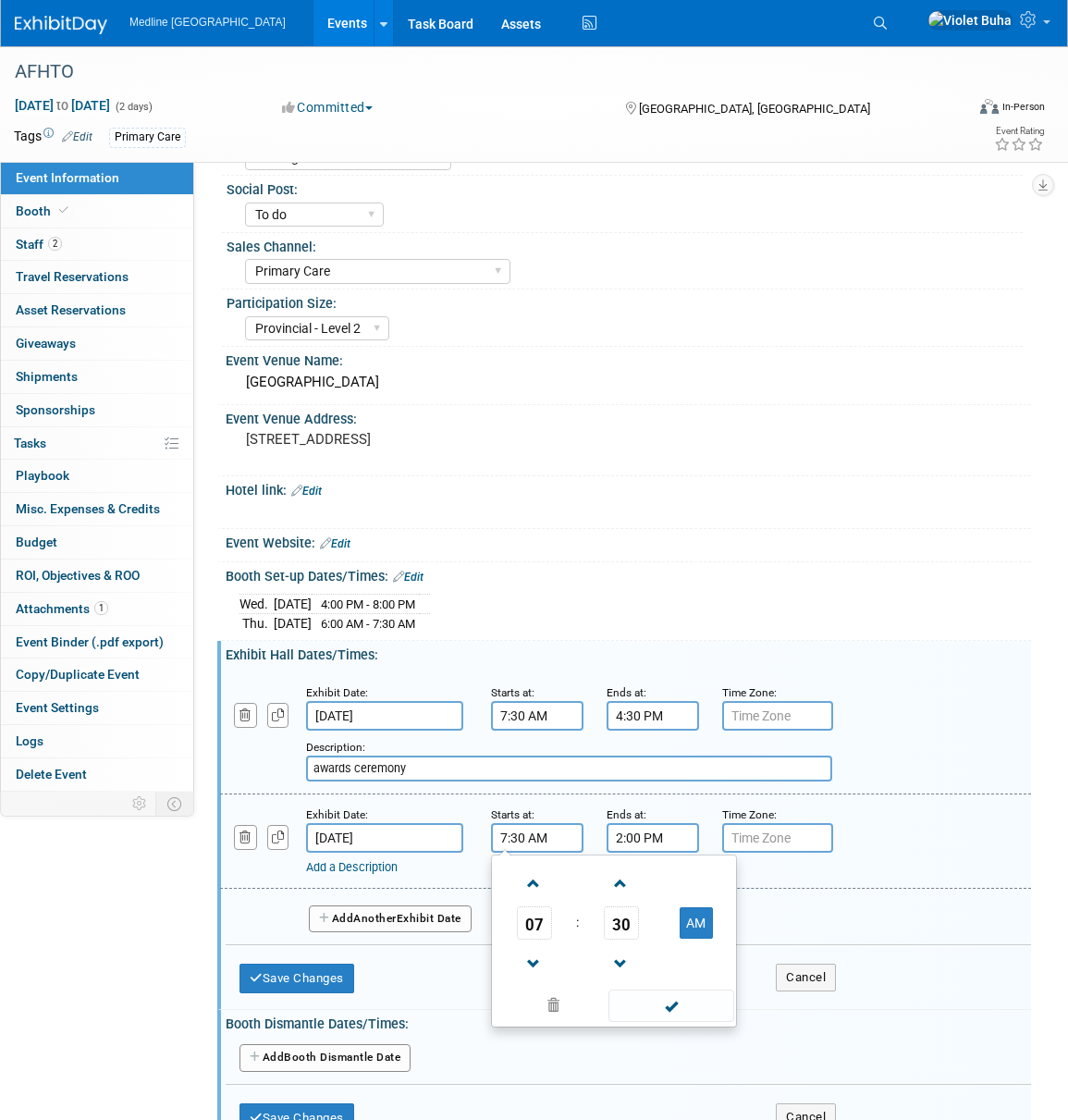
click at [682, 1006] on span at bounding box center [671, 1006] width 125 height 32
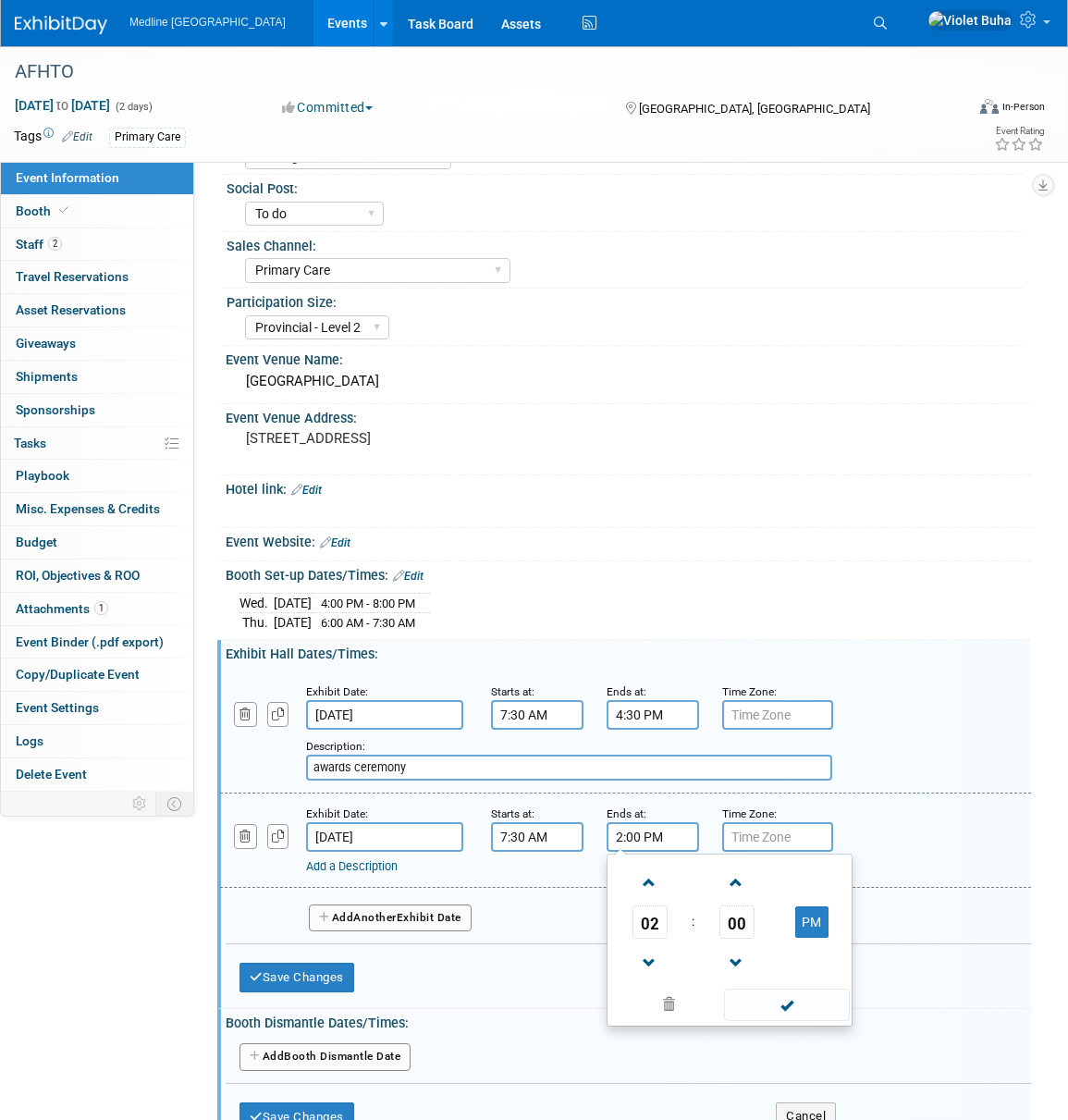
click at [624, 838] on input "2:00 PM" at bounding box center [653, 836] width 93 height 29
click at [646, 911] on span "02" at bounding box center [649, 922] width 35 height 33
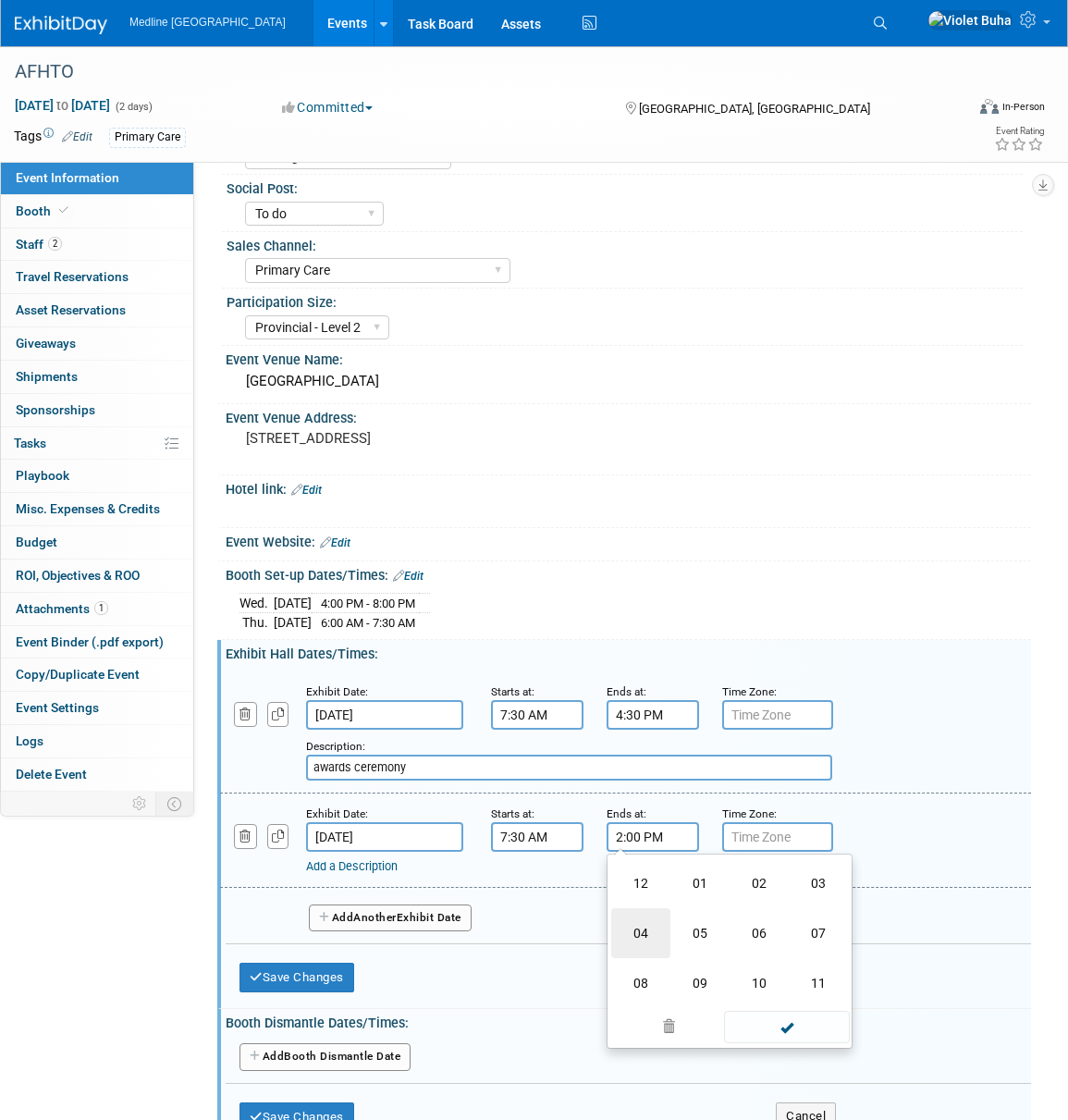
scroll to position [60, 0]
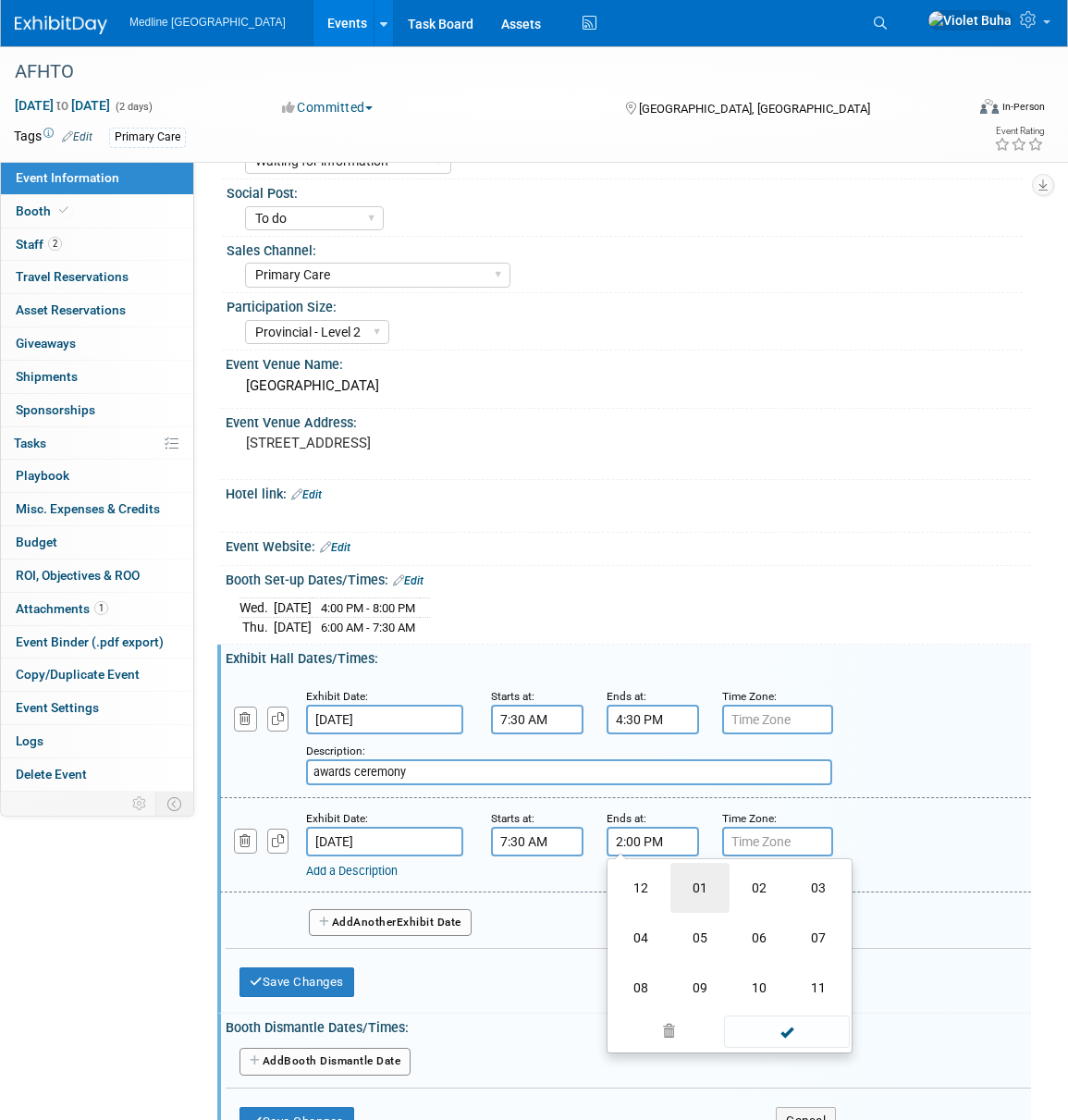
click at [705, 886] on td "01" at bounding box center [699, 887] width 60 height 50
type input "1:00 PM"
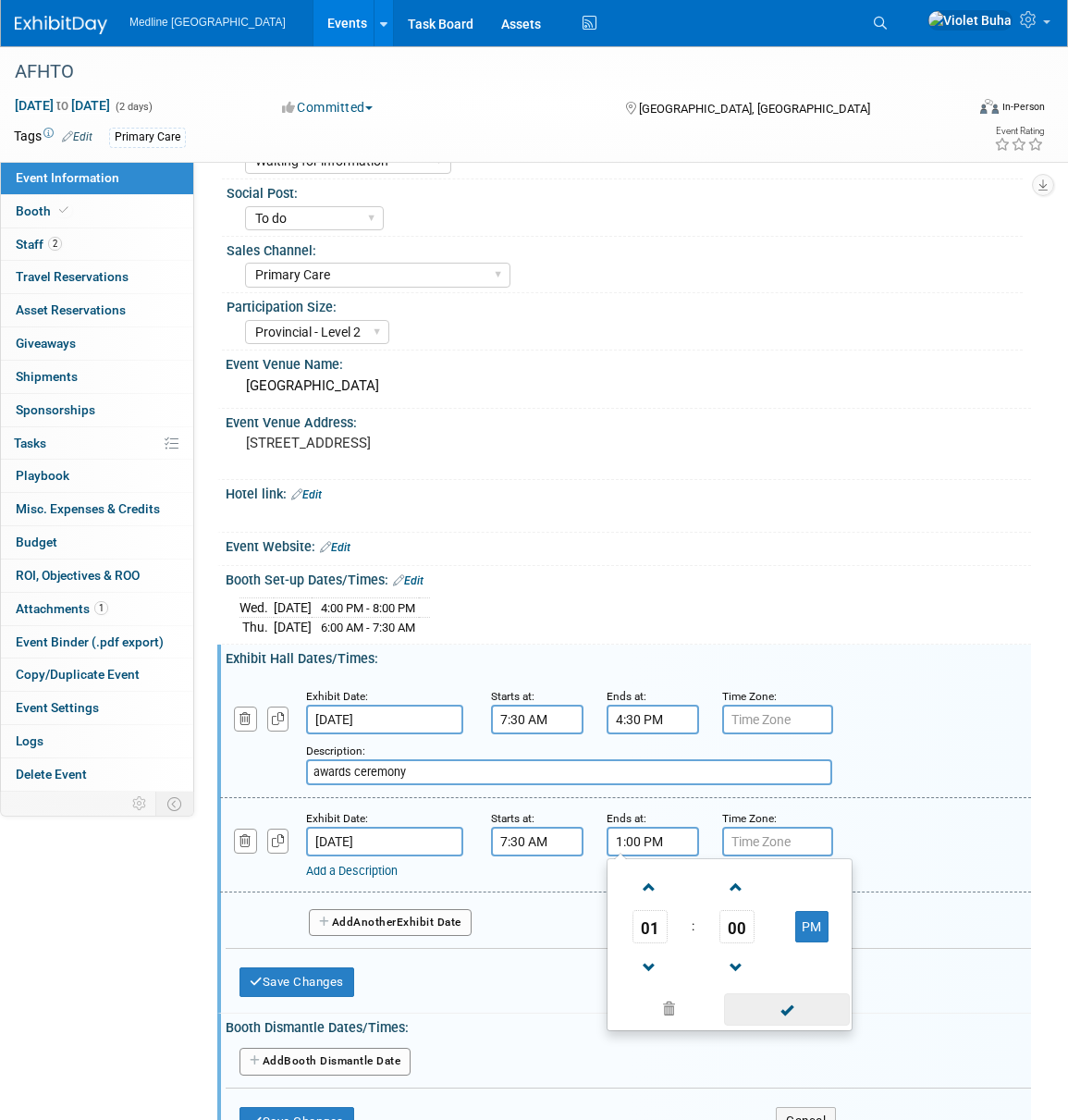
click at [779, 1006] on span at bounding box center [786, 1009] width 125 height 32
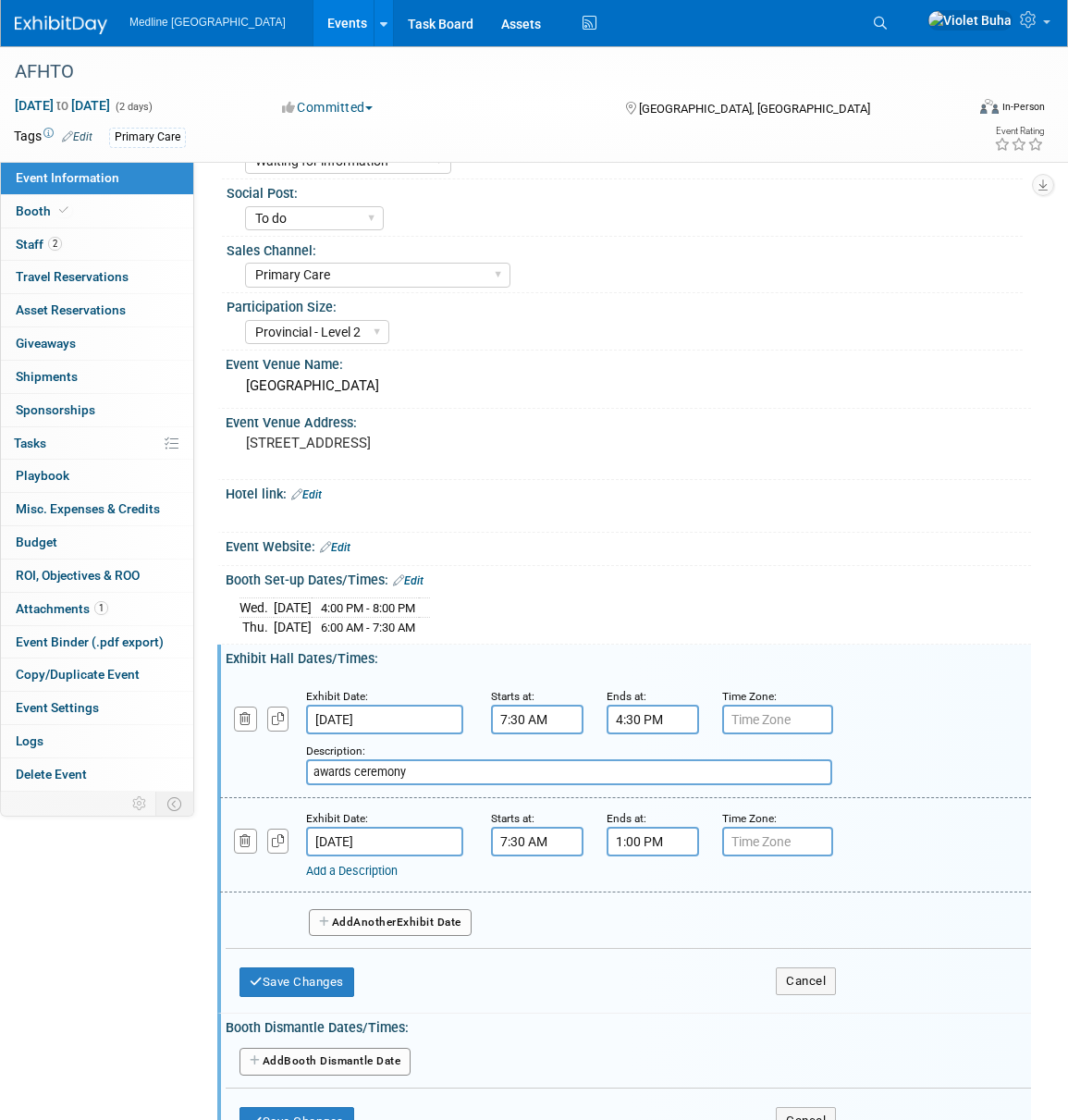
scroll to position [59, 0]
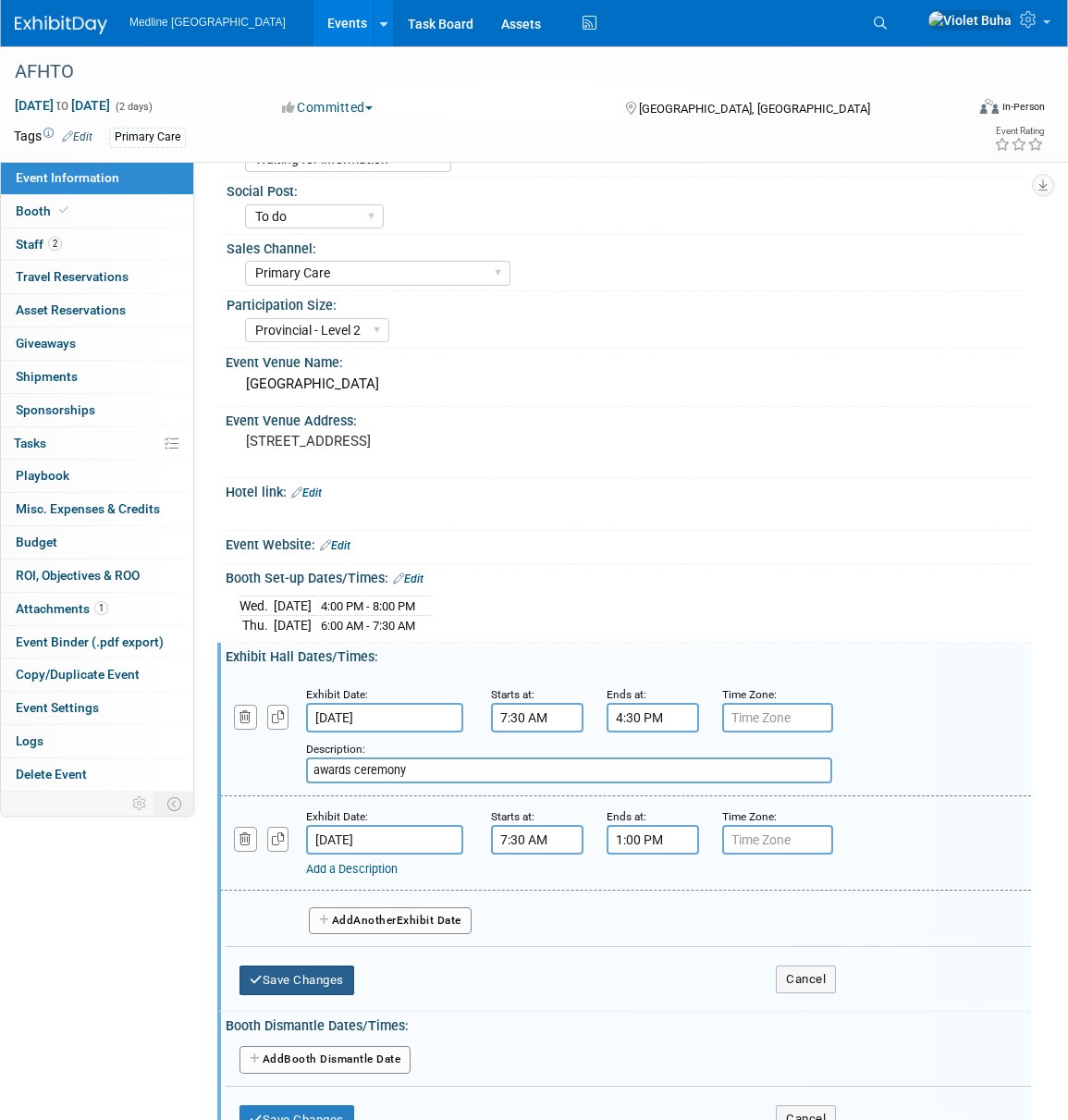
click at [301, 979] on button "Save Changes" at bounding box center [296, 980] width 114 height 29
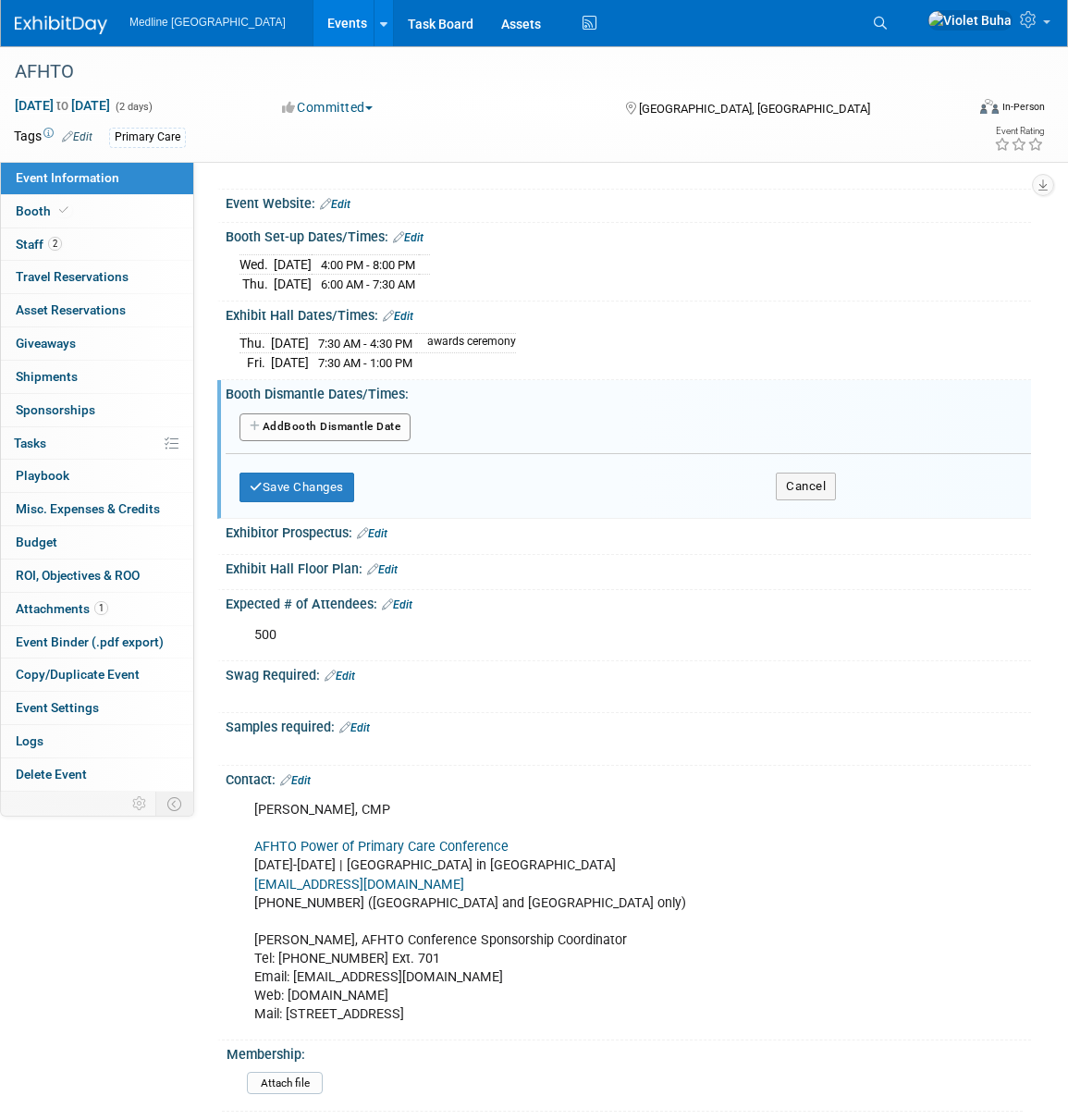
scroll to position [405, 0]
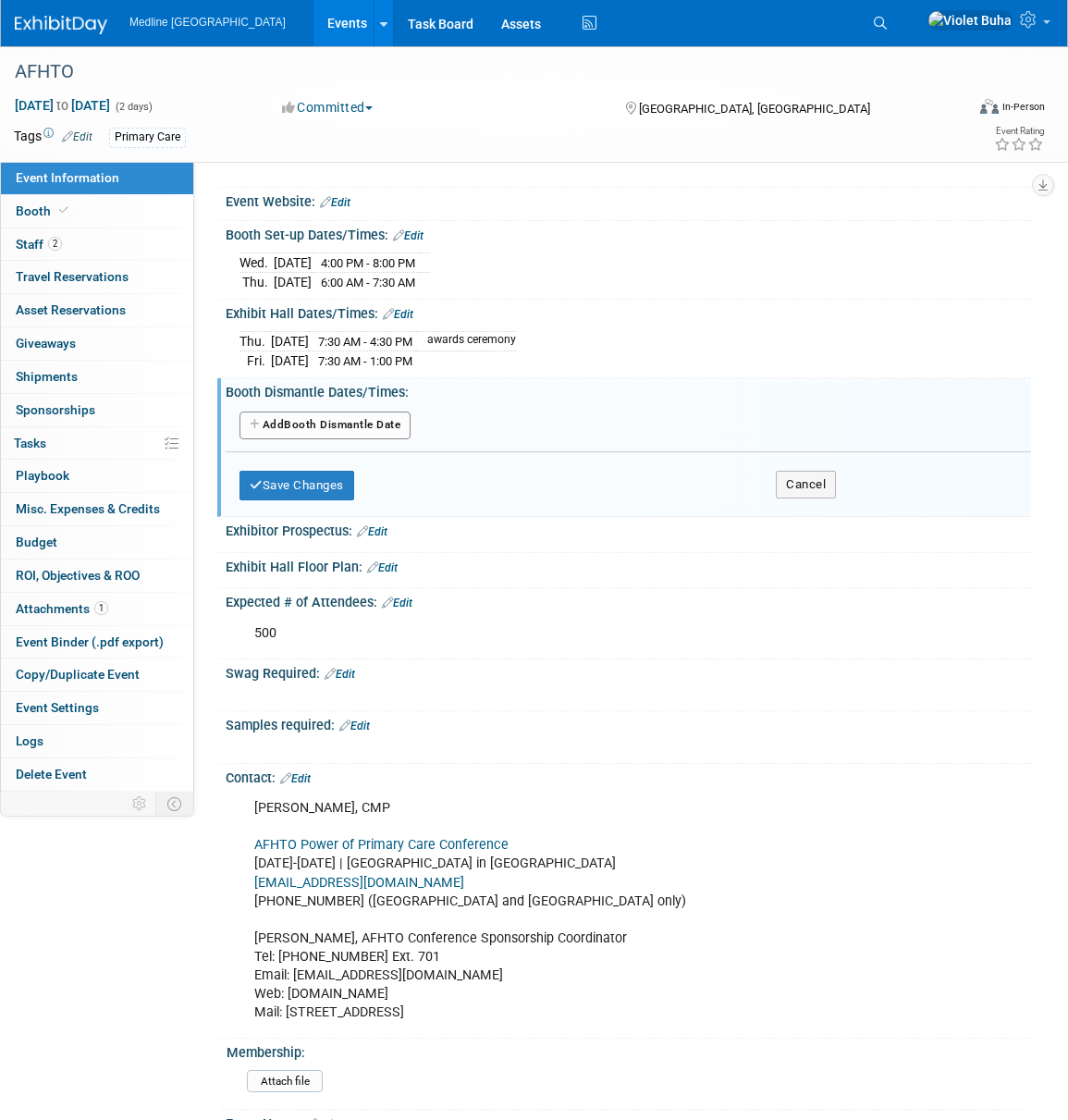
click at [379, 424] on button "Add Another Booth Dismantle Date" at bounding box center [324, 424] width 171 height 27
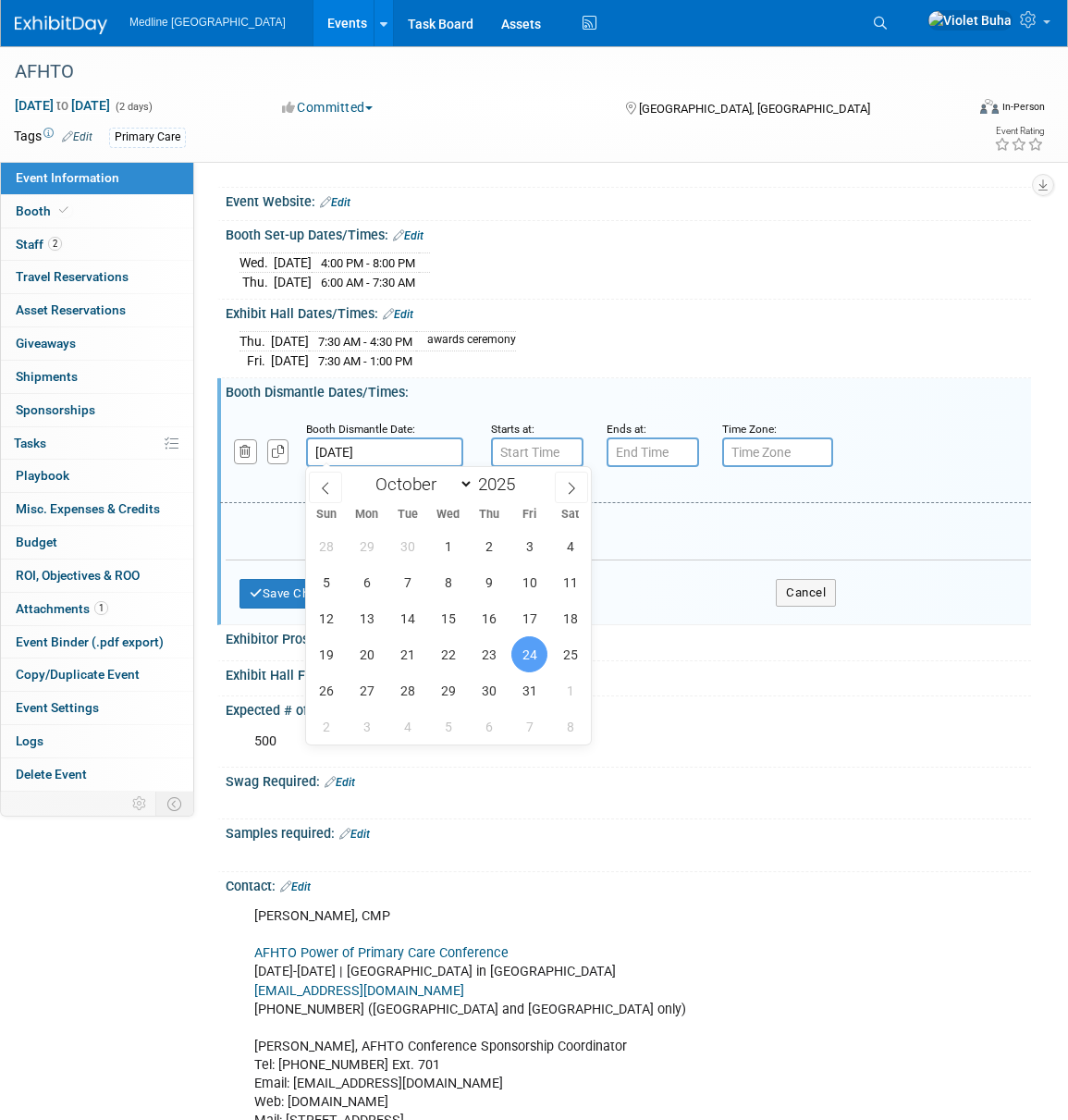
click at [394, 448] on input "[DATE]" at bounding box center [385, 452] width 157 height 29
click at [525, 647] on span "24" at bounding box center [529, 655] width 36 height 36
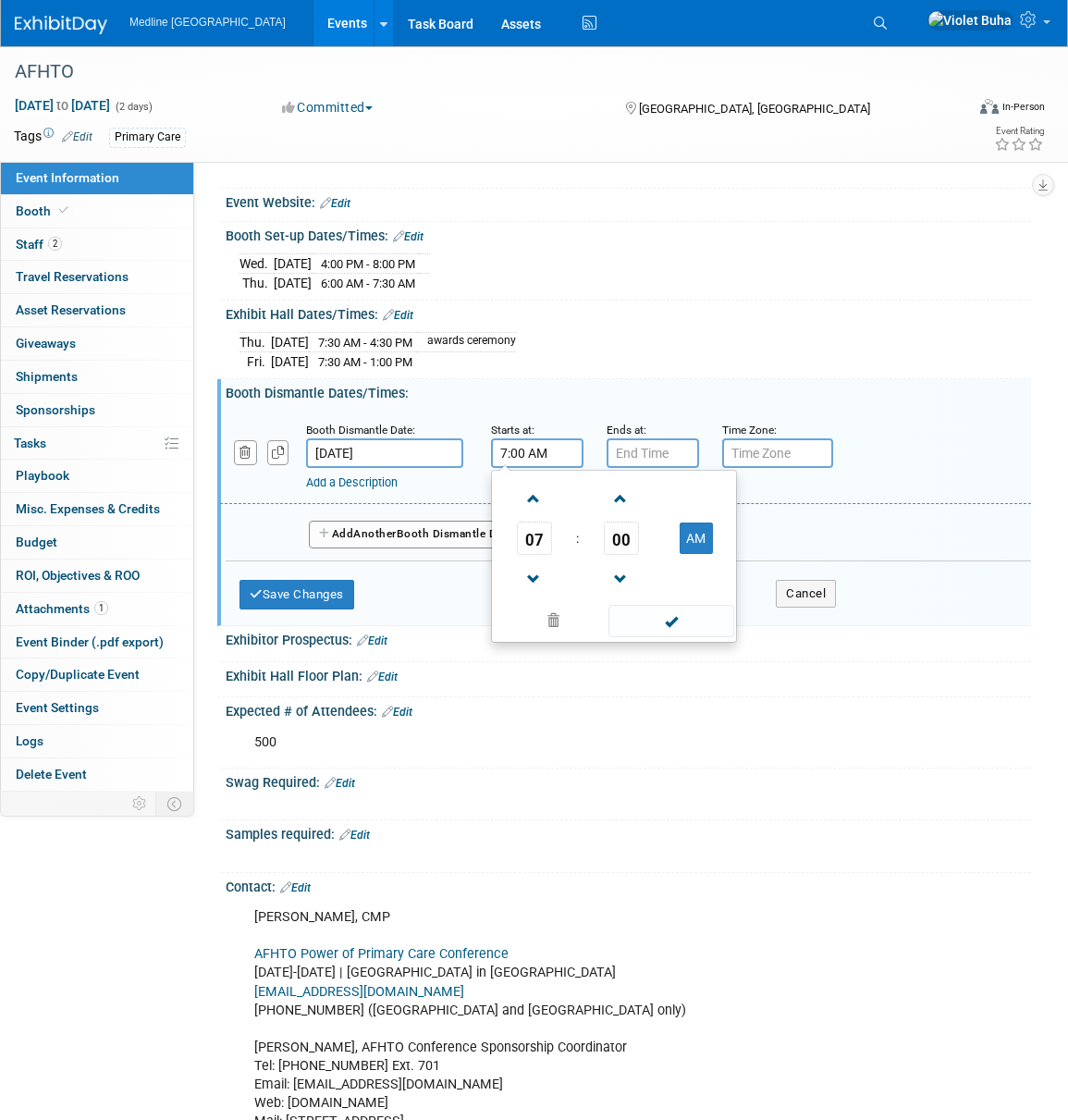
click at [530, 452] on input "7:00 AM" at bounding box center [538, 453] width 93 height 29
click at [532, 527] on span "07" at bounding box center [534, 538] width 35 height 33
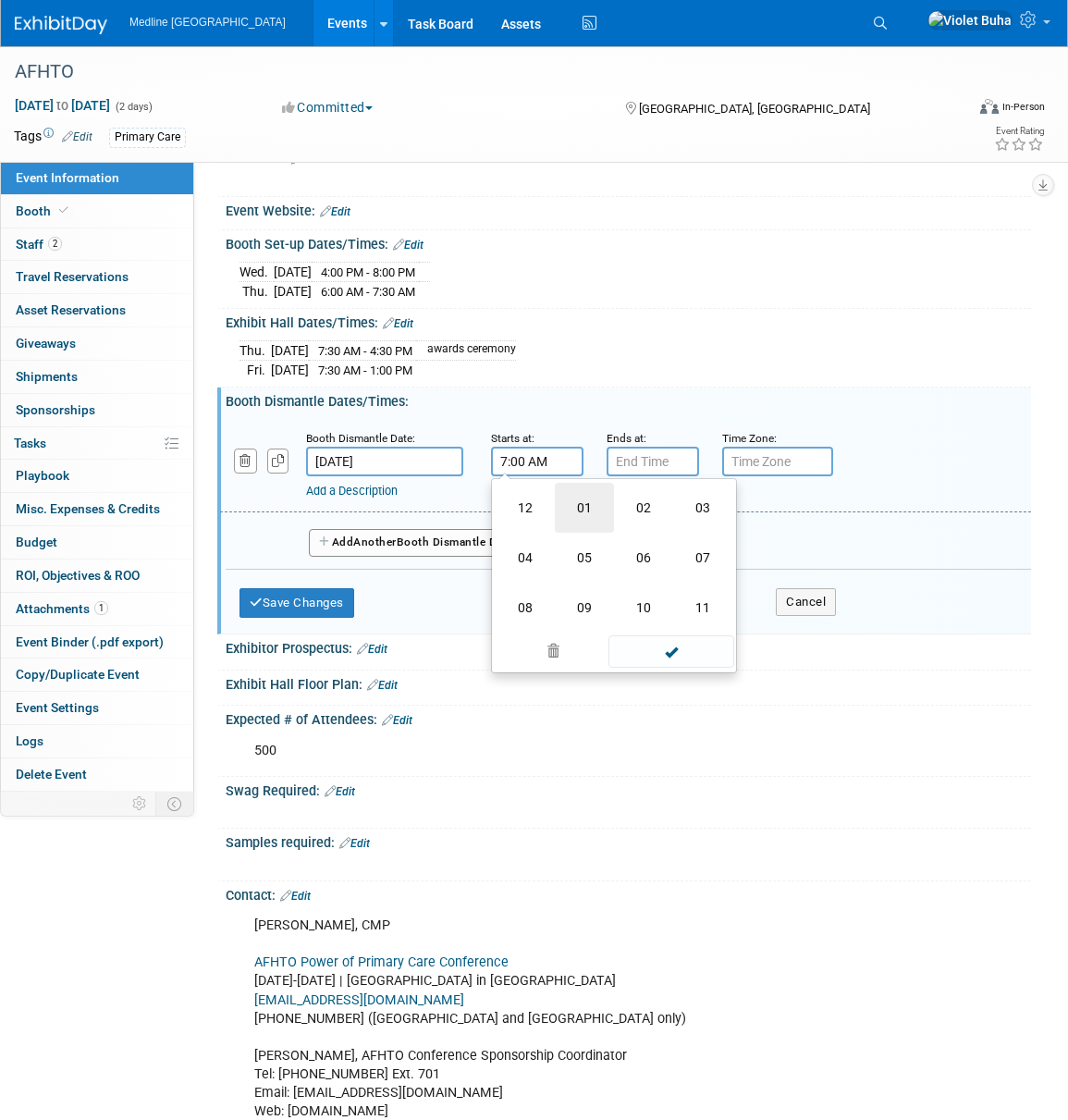
click at [589, 505] on td "01" at bounding box center [584, 508] width 60 height 50
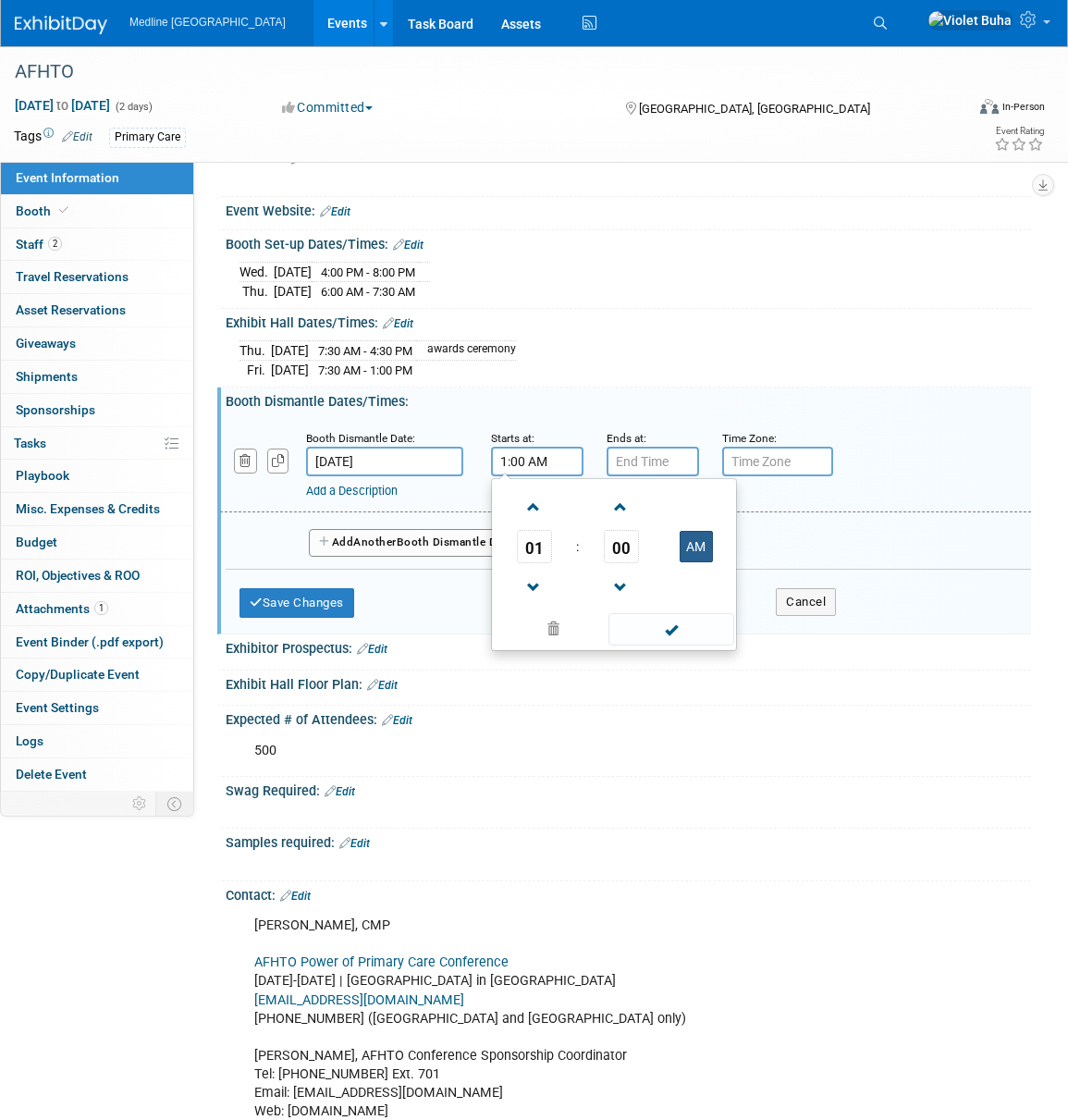
click at [702, 538] on button "AM" at bounding box center [696, 546] width 33 height 31
type input "1:00 PM"
click at [695, 634] on span at bounding box center [671, 629] width 125 height 32
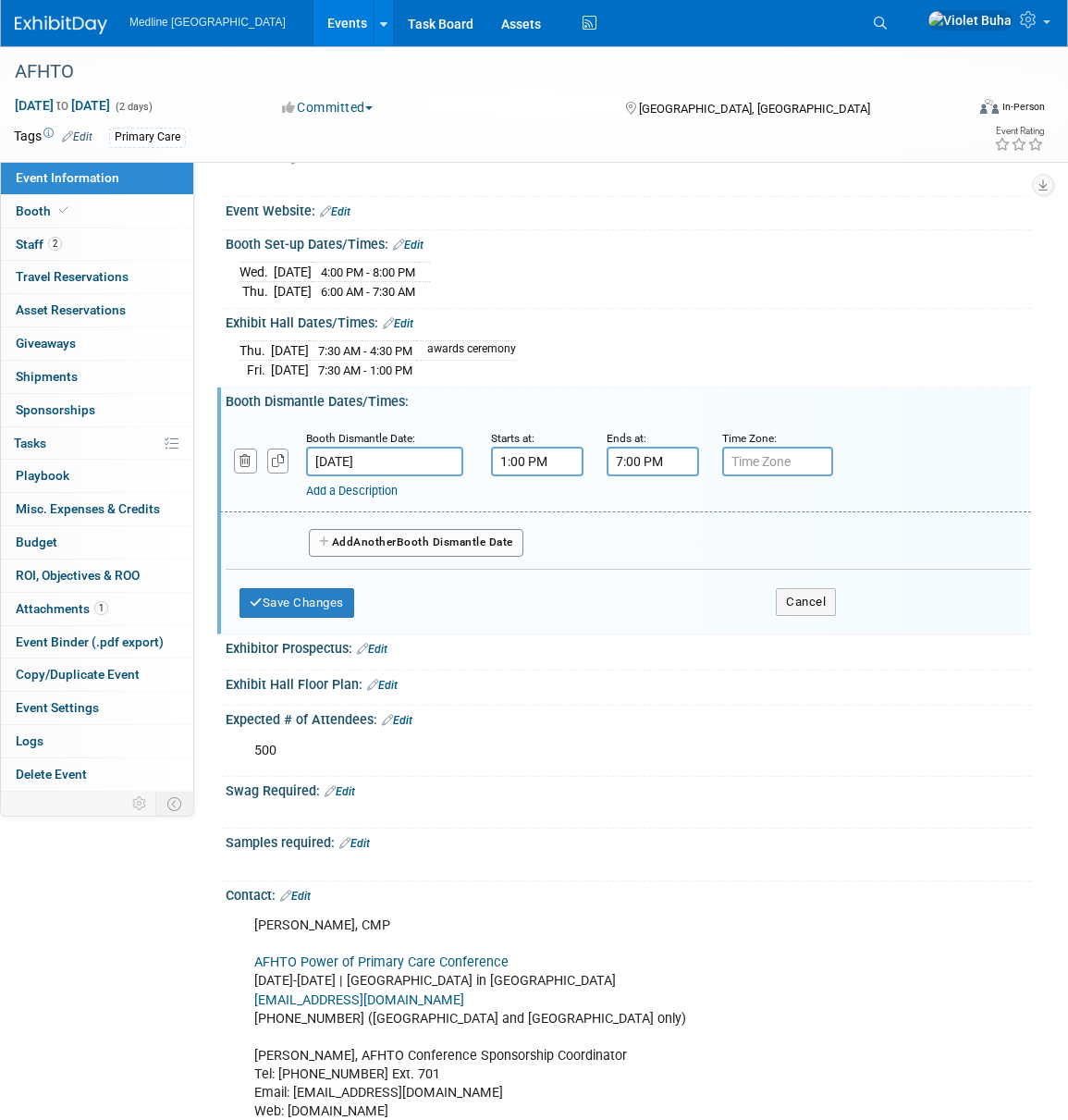
click at [627, 459] on input "7:00 PM" at bounding box center [653, 461] width 93 height 29
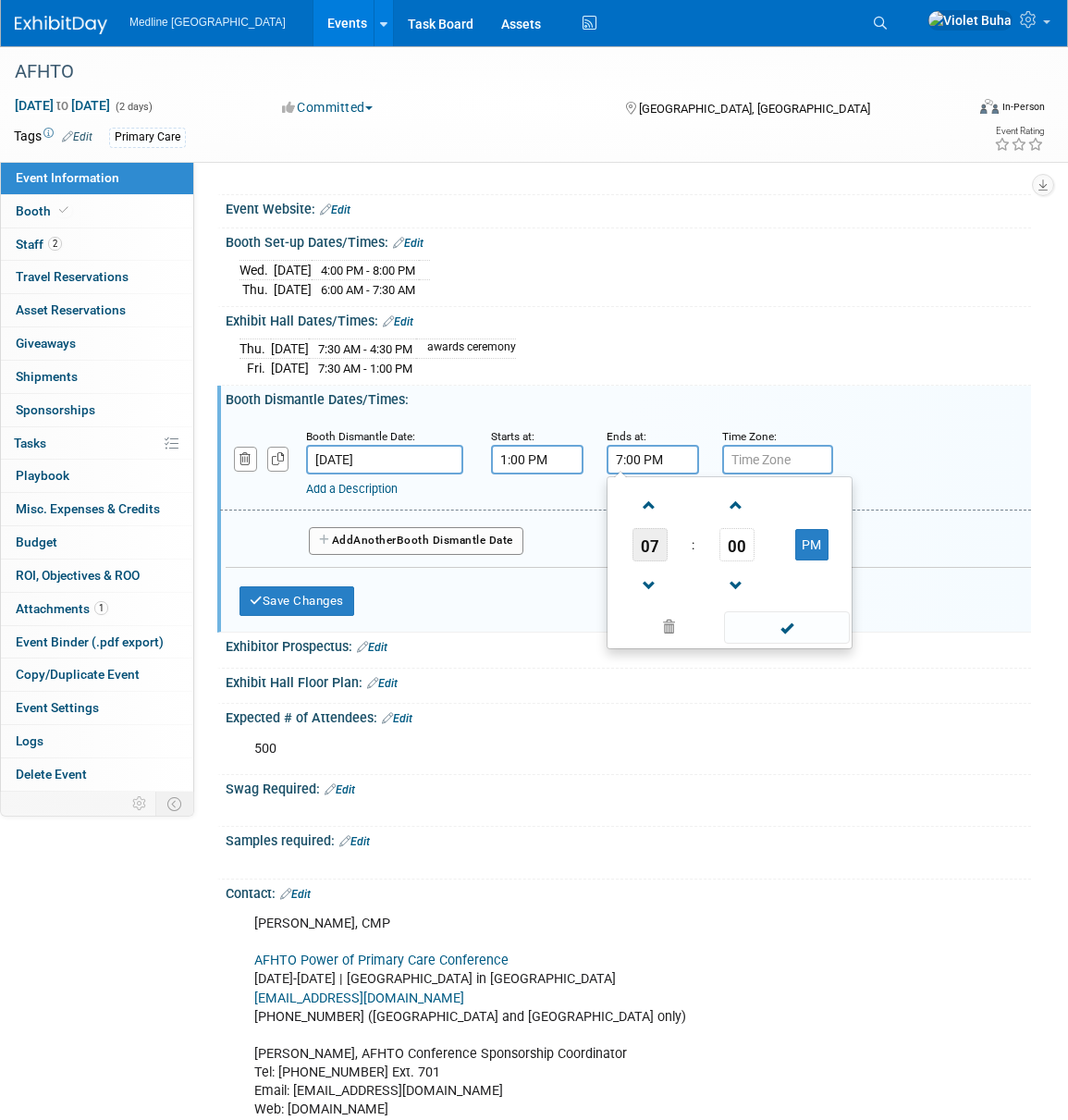
click at [645, 545] on span "07" at bounding box center [649, 544] width 35 height 33
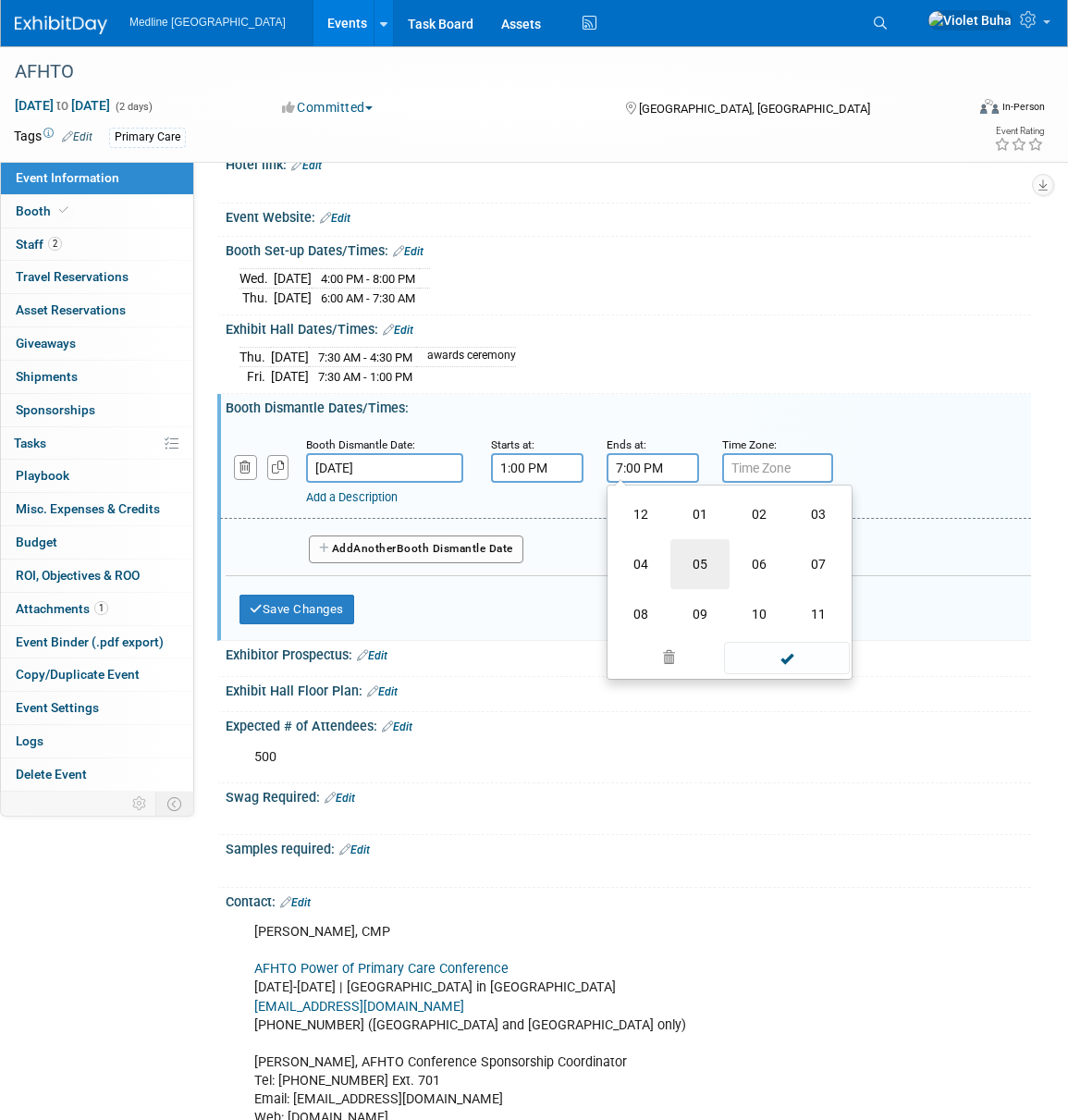
click at [698, 555] on td "05" at bounding box center [699, 563] width 60 height 50
type input "5:00 PM"
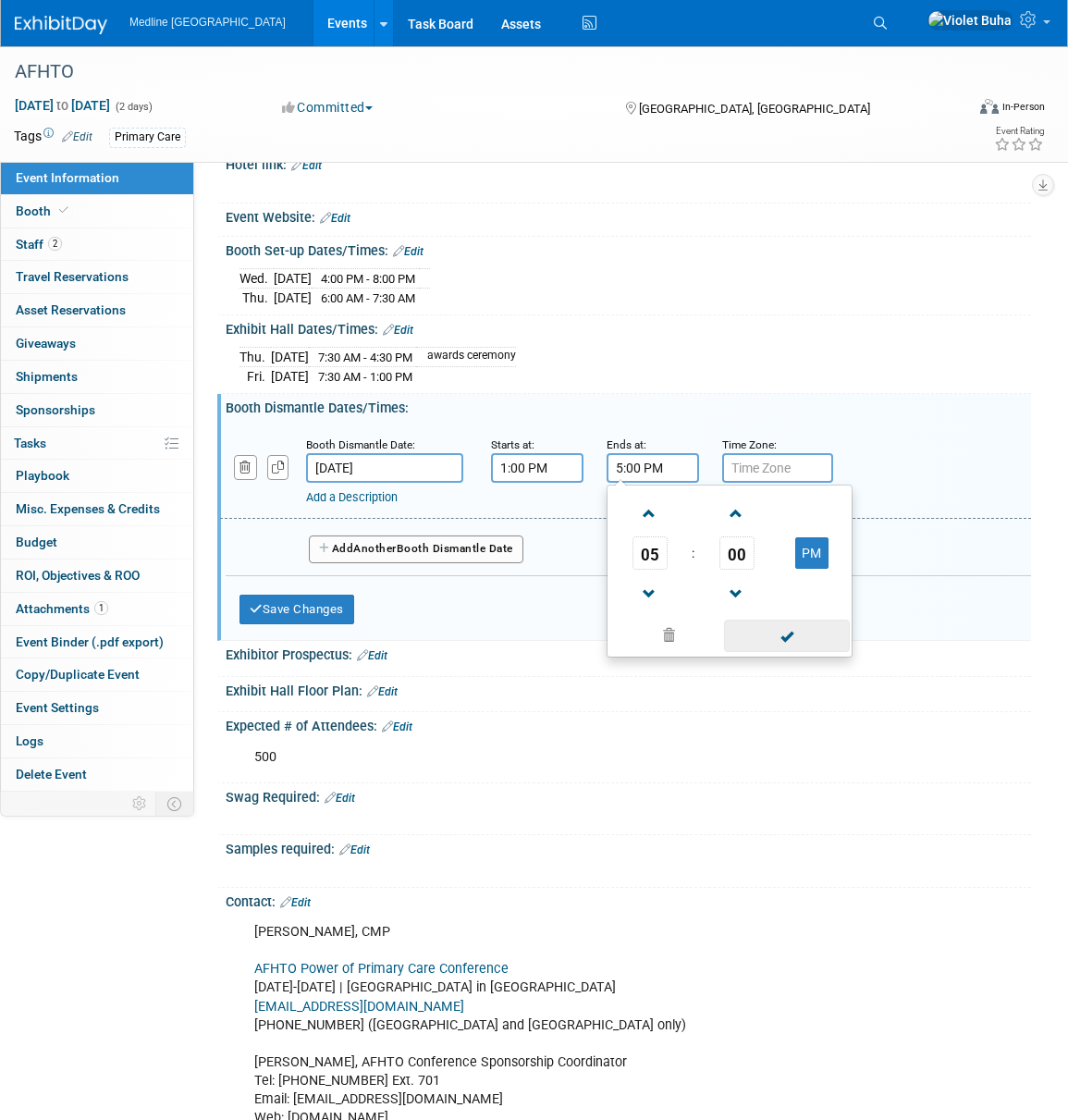
click at [769, 637] on span at bounding box center [786, 636] width 125 height 32
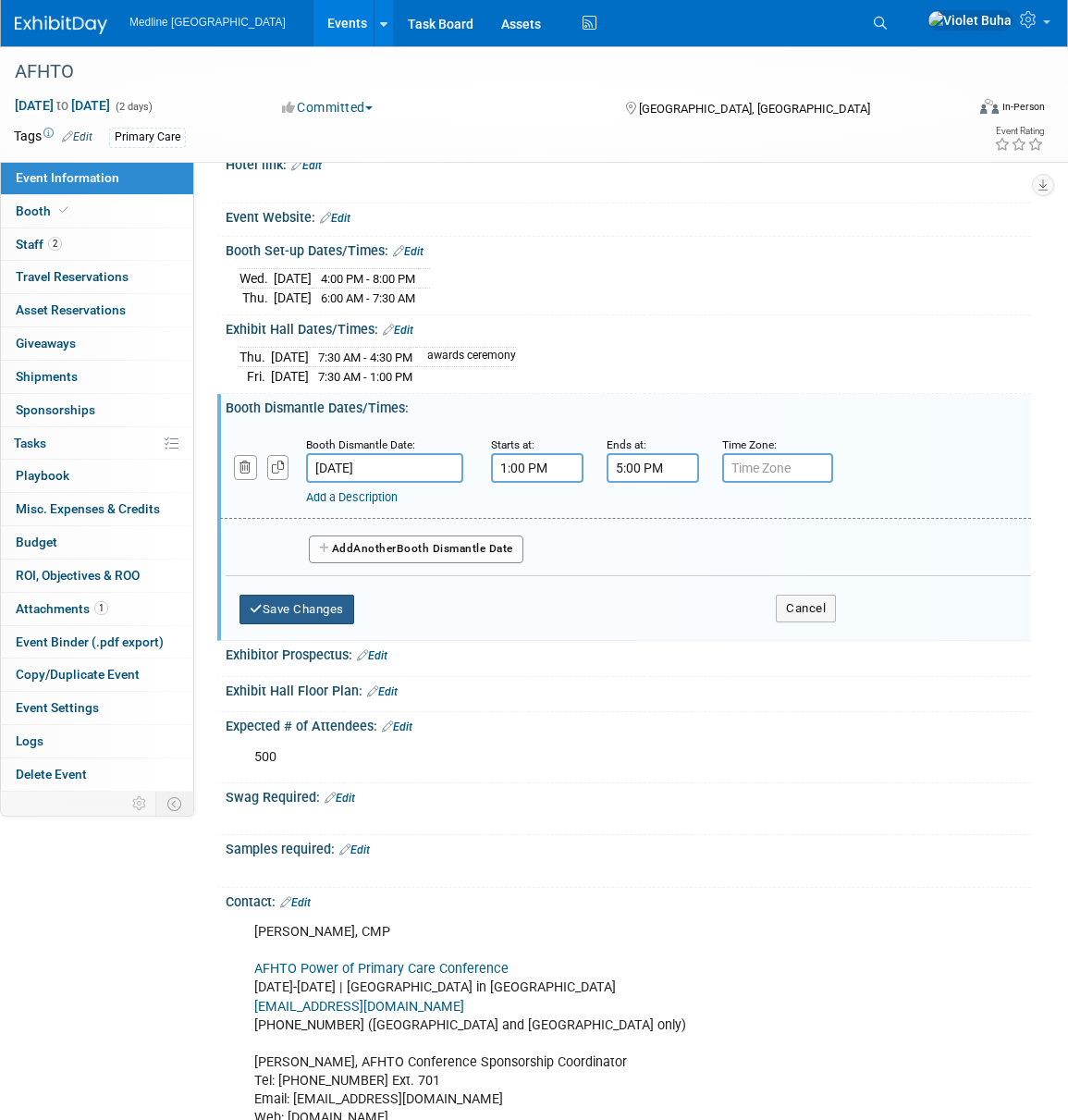
click at [322, 602] on button "Save Changes" at bounding box center [296, 609] width 114 height 29
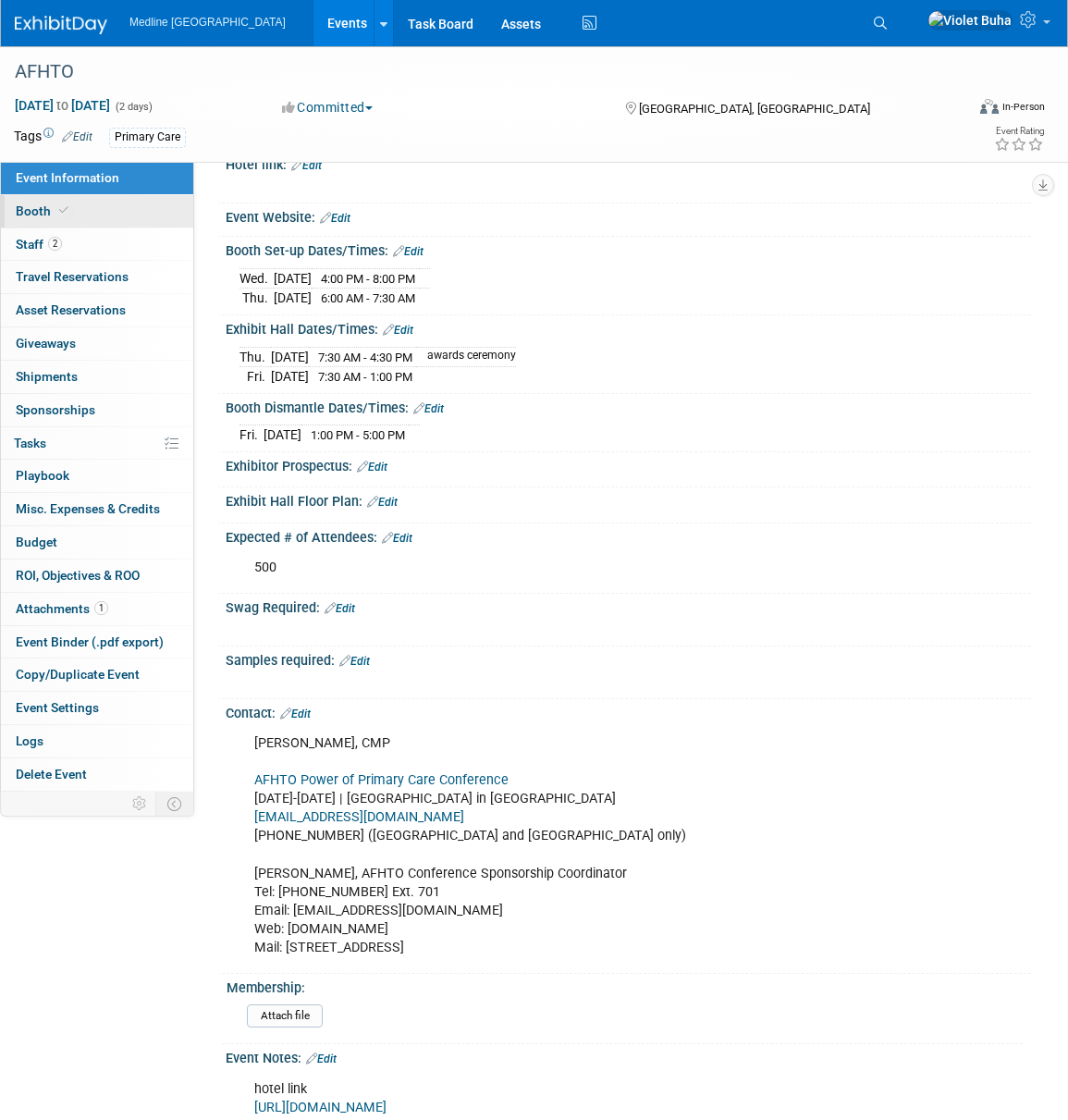
click at [118, 207] on link "Booth" at bounding box center [97, 211] width 193 height 32
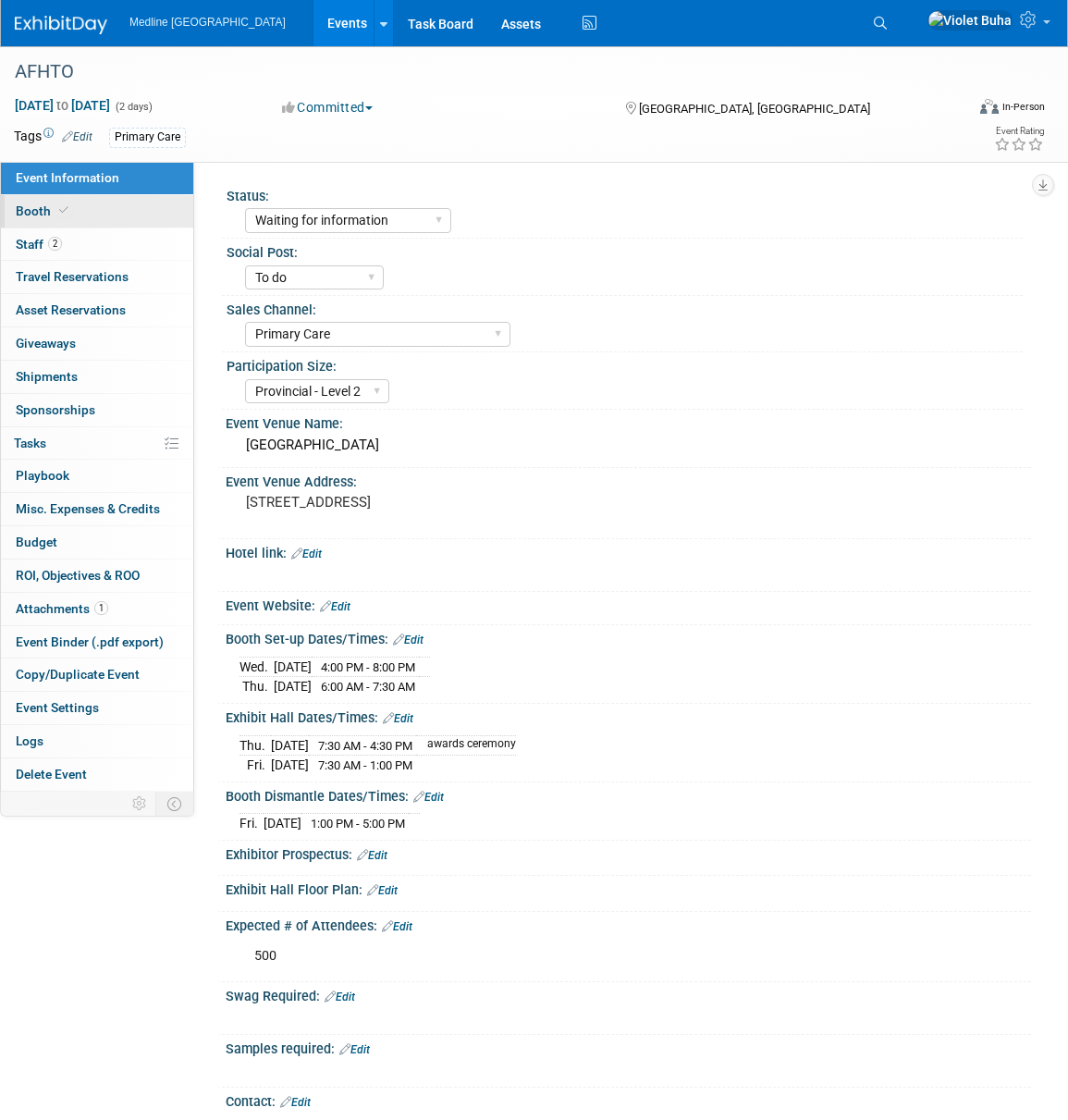
select select "2"
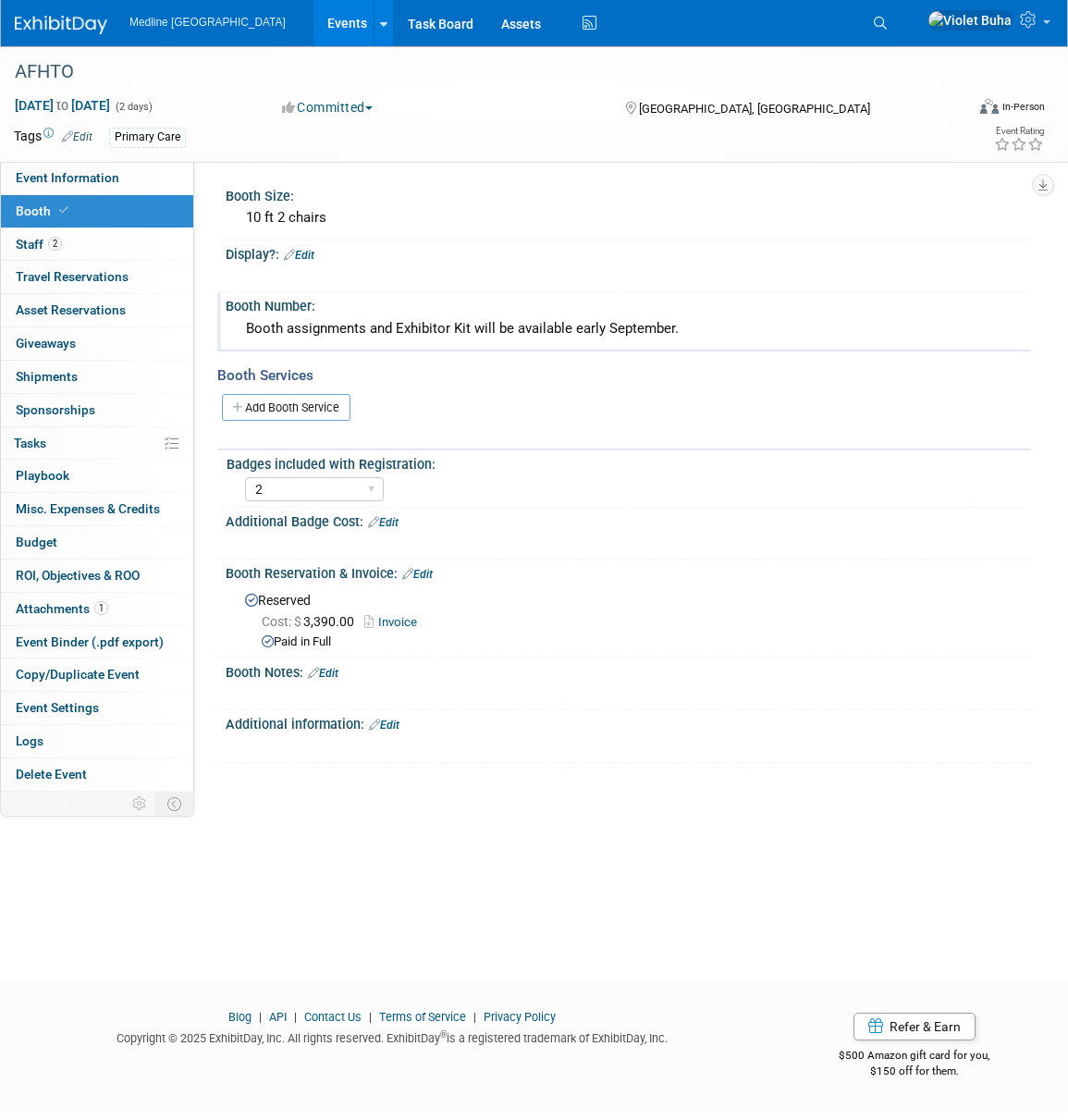
click at [367, 326] on div "Booth assignments and Exhibitor Kit will be available early September." at bounding box center [628, 329] width 778 height 28
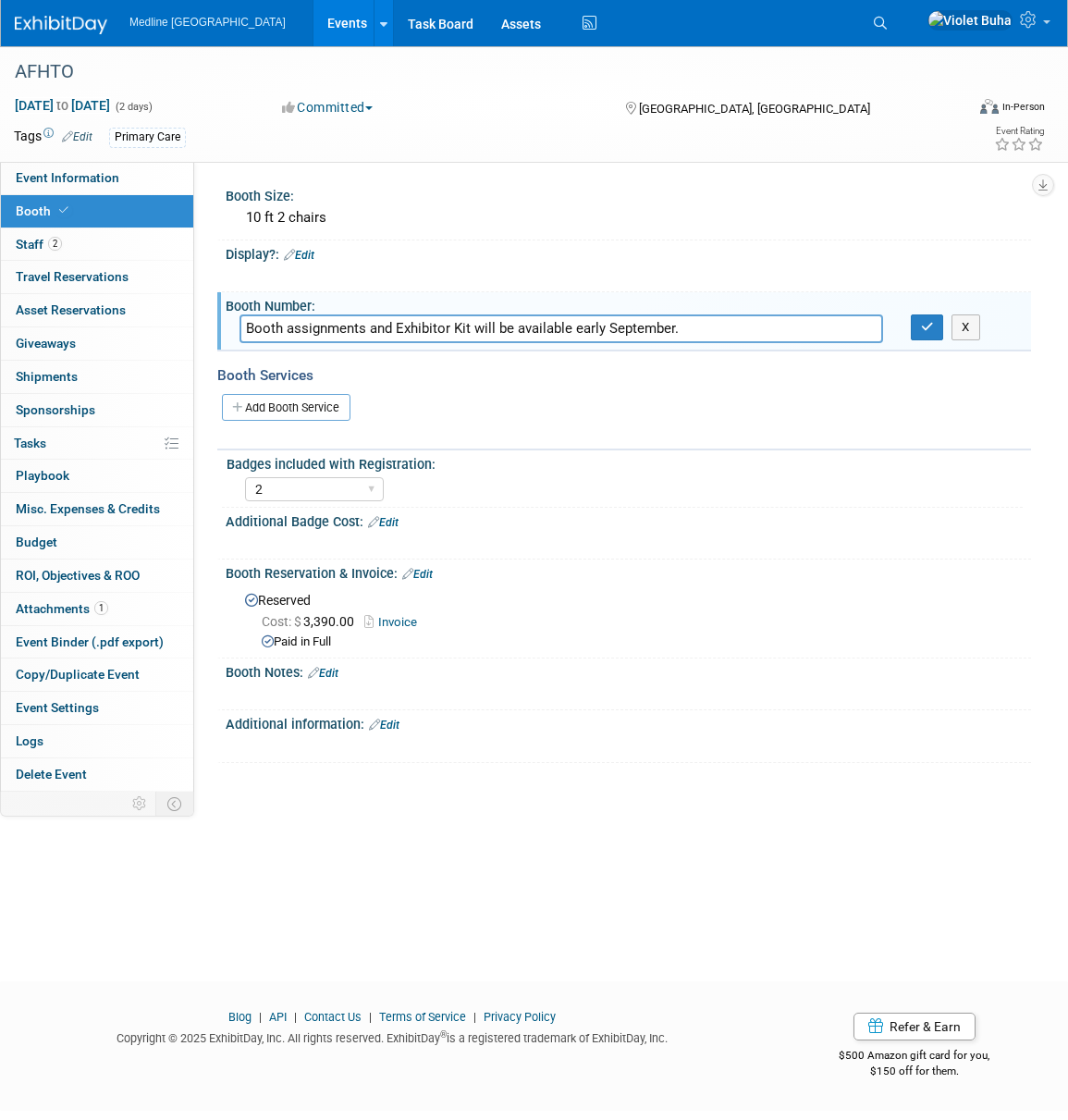
drag, startPoint x: 678, startPoint y: 327, endPoint x: 202, endPoint y: 334, distance: 476.1
click at [202, 334] on div "Status: Waiting for information In progress Need to order Samples/Swag Complete…" at bounding box center [612, 476] width 837 height 629
type input "30"
click at [930, 328] on icon "button" at bounding box center [928, 327] width 13 height 12
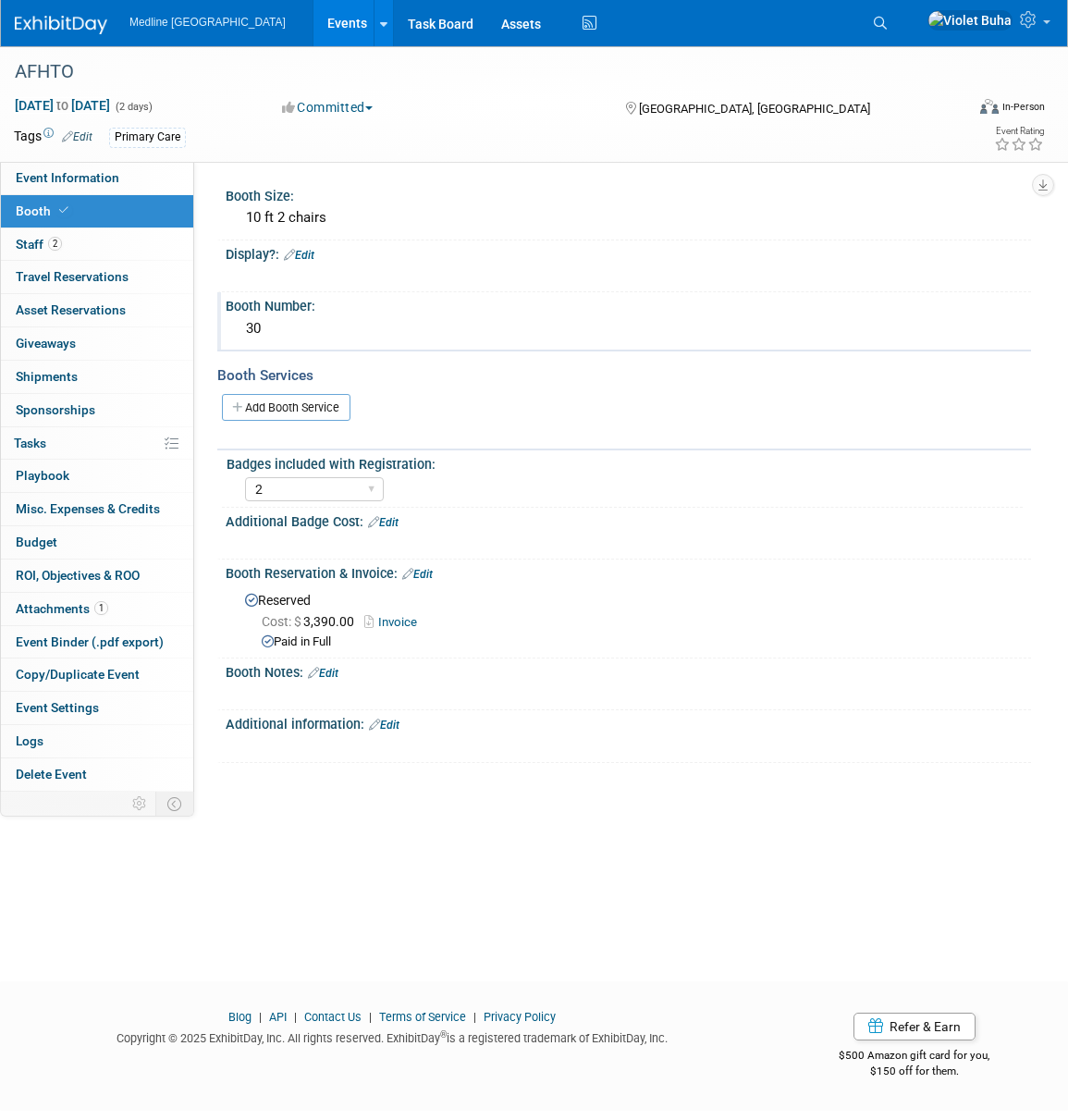
drag, startPoint x: 358, startPoint y: 218, endPoint x: 191, endPoint y: 209, distance: 167.2
click at [191, 209] on div "Event Information Event Info Booth Booth 2 Staff 2 Staff 0 Travel Reservations …" at bounding box center [534, 419] width 1068 height 746
click at [409, 206] on div "10 ft 2 chairs" at bounding box center [628, 217] width 778 height 28
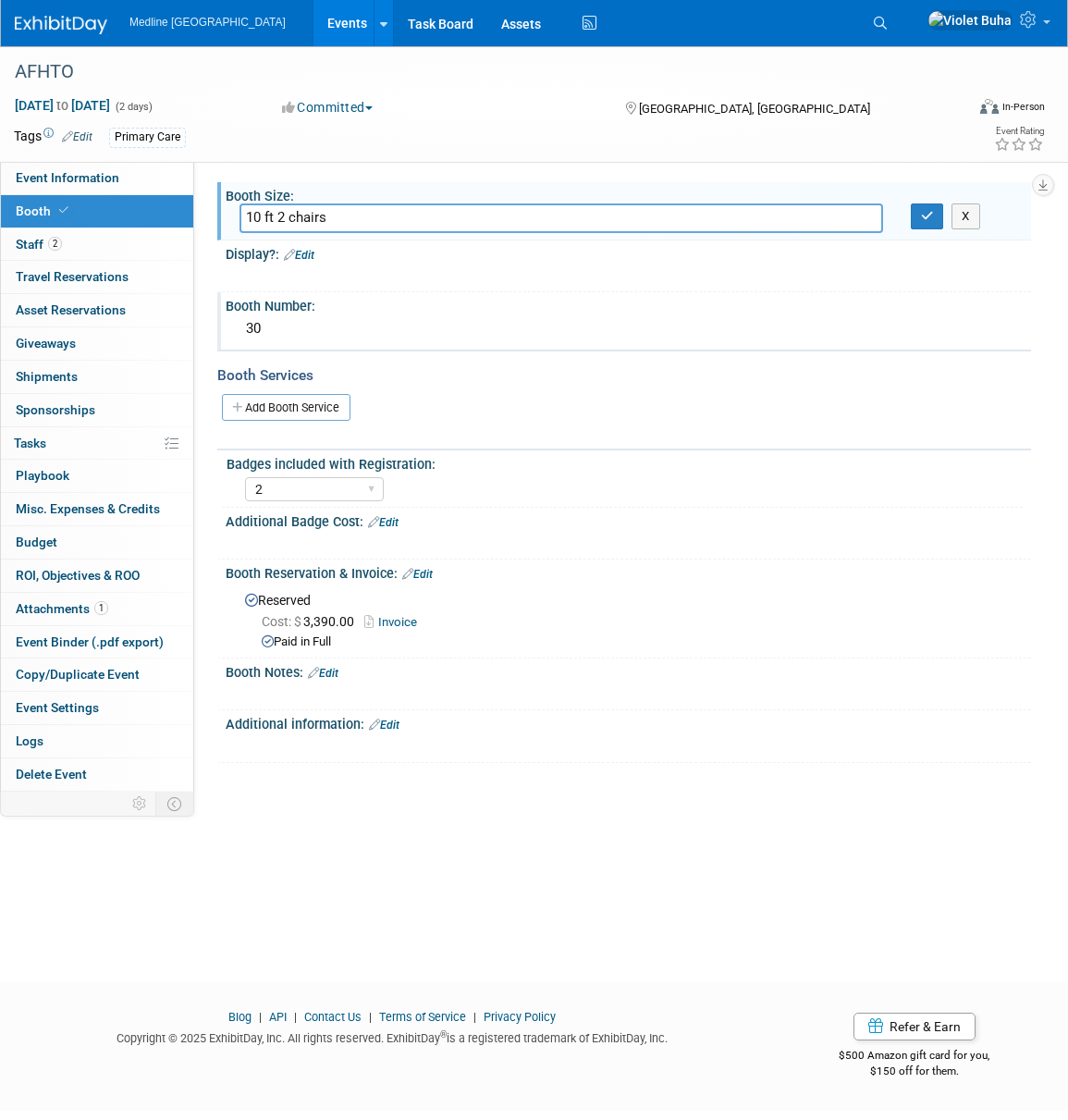
click at [353, 231] on input "10 ft 2 chairs" at bounding box center [560, 217] width 644 height 28
click at [397, 219] on input "10 f chairs t 2" at bounding box center [560, 217] width 644 height 28
drag, startPoint x: 381, startPoint y: 215, endPoint x: 205, endPoint y: 214, distance: 176.0
click at [205, 214] on div "Status: Waiting for information In progress Need to order Samples/Swag Complete…" at bounding box center [612, 476] width 837 height 629
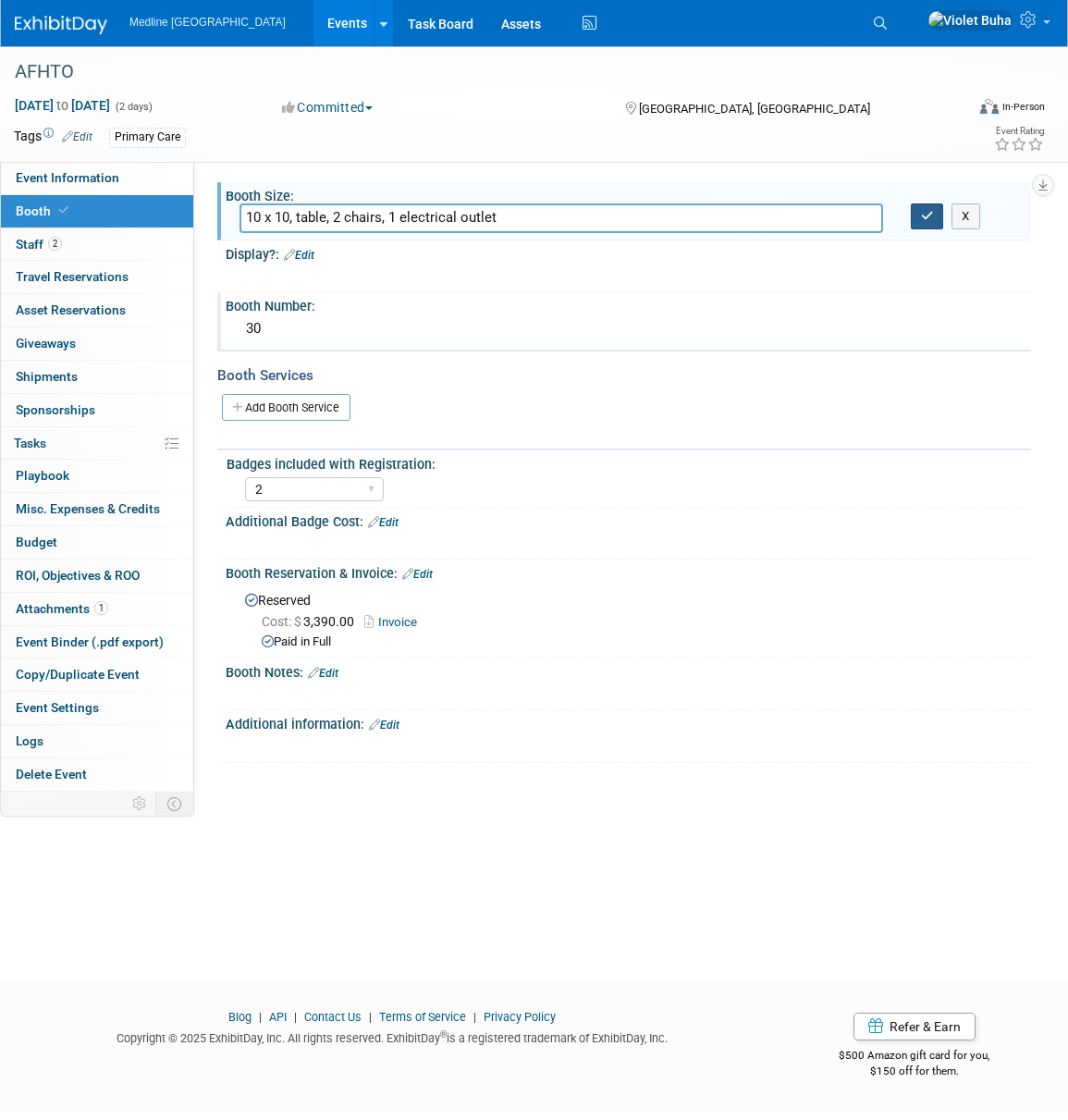
type input "10 x 10, table, 2 chairs, 1 electrical outlet"
click at [935, 215] on button "button" at bounding box center [927, 215] width 33 height 26
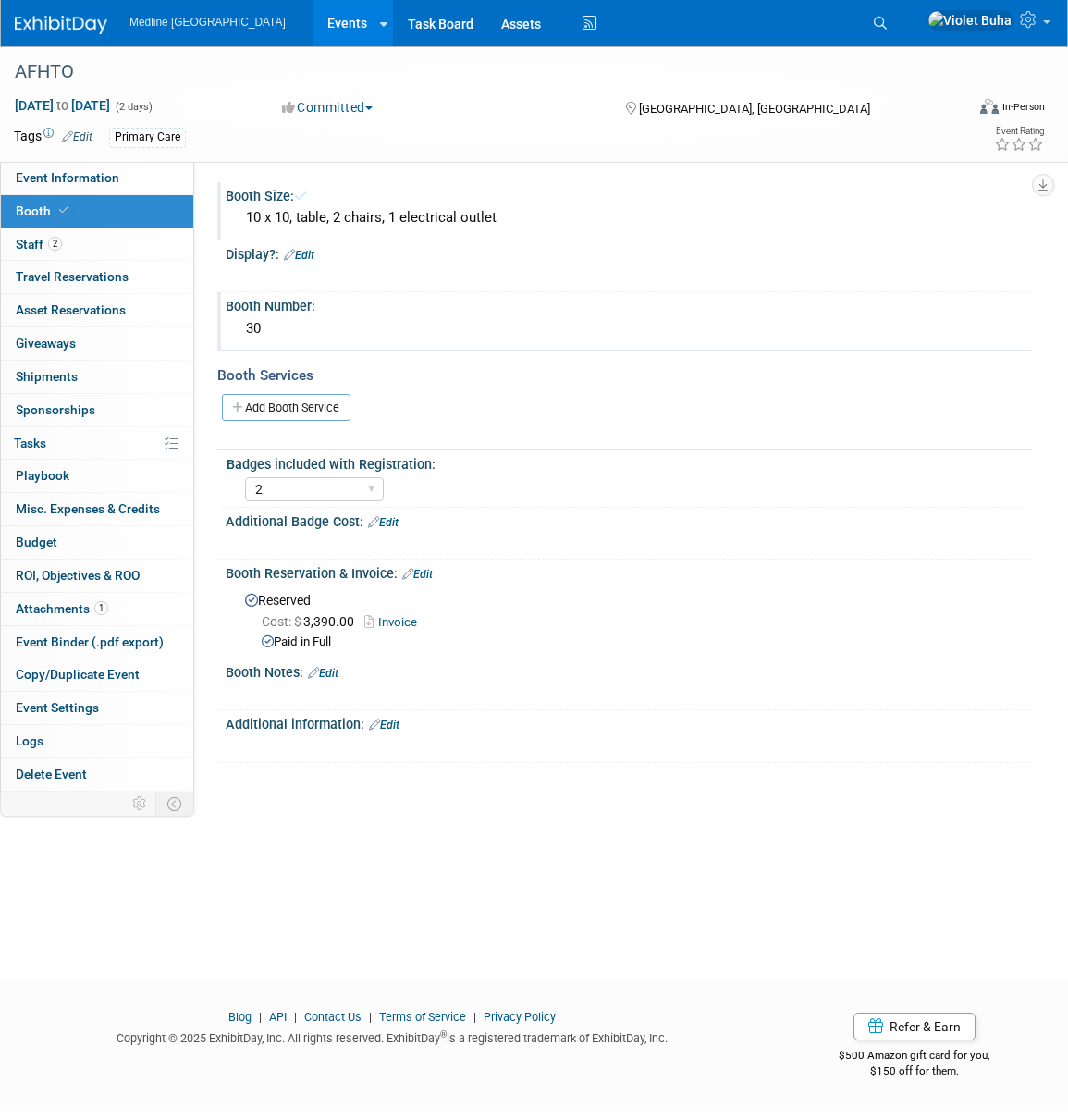
click at [308, 256] on link "Edit" at bounding box center [299, 255] width 30 height 13
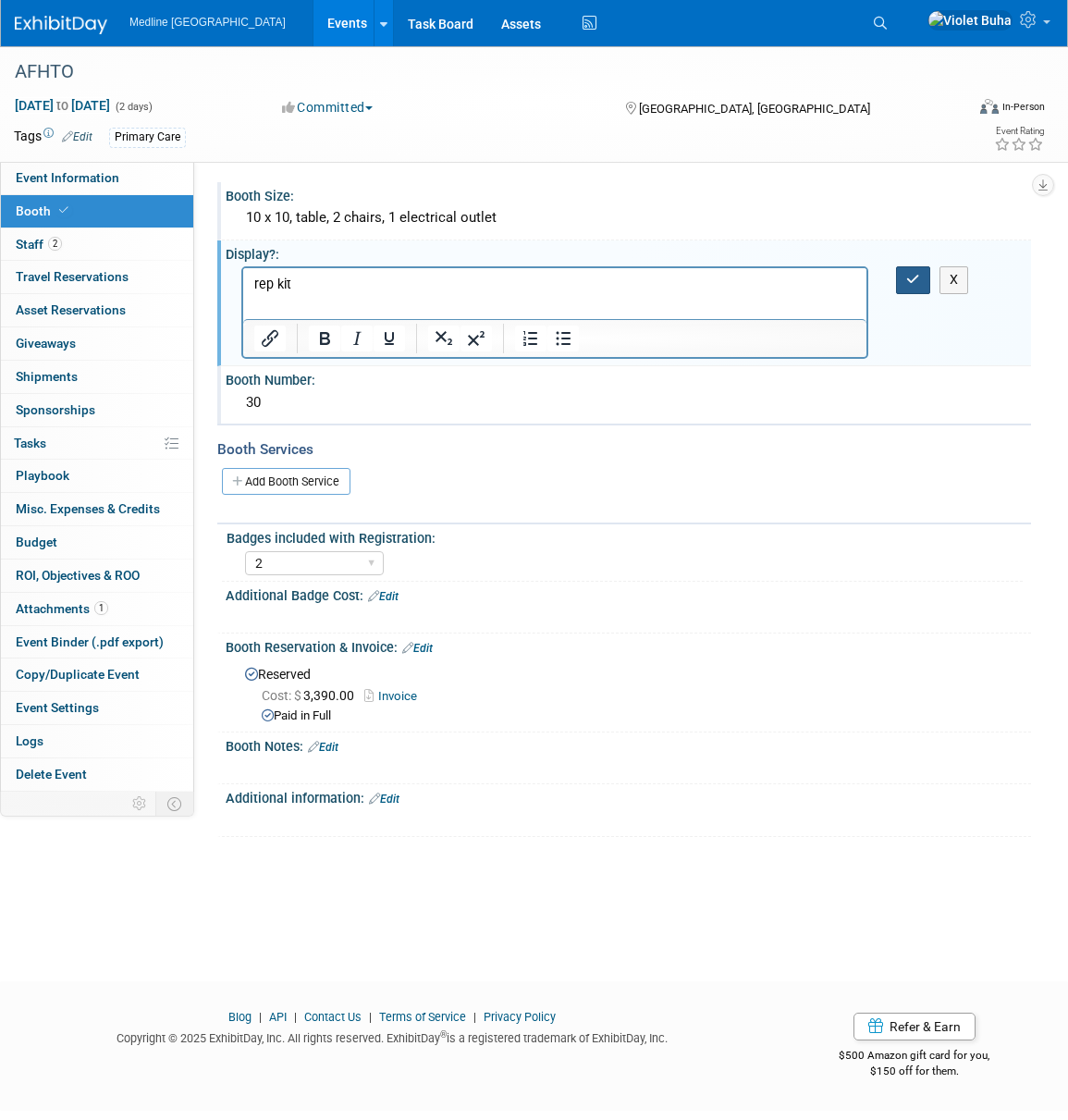
click at [911, 273] on icon "button" at bounding box center [913, 280] width 14 height 13
